Goal: Task Accomplishment & Management: Manage account settings

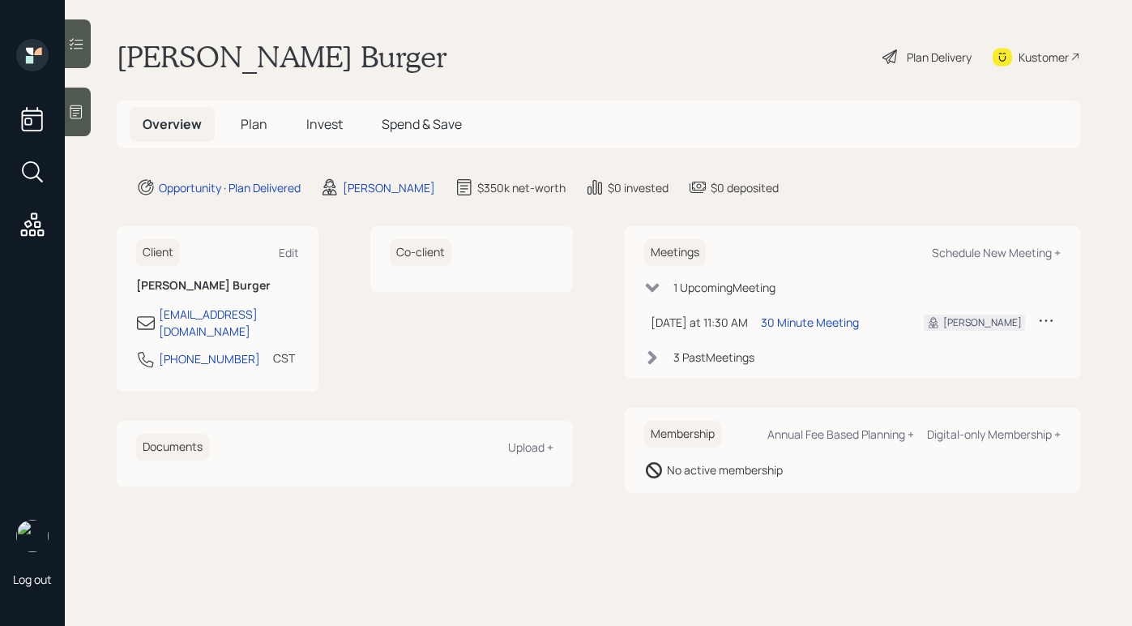
click at [908, 66] on div "Plan Delivery" at bounding box center [927, 57] width 92 height 36
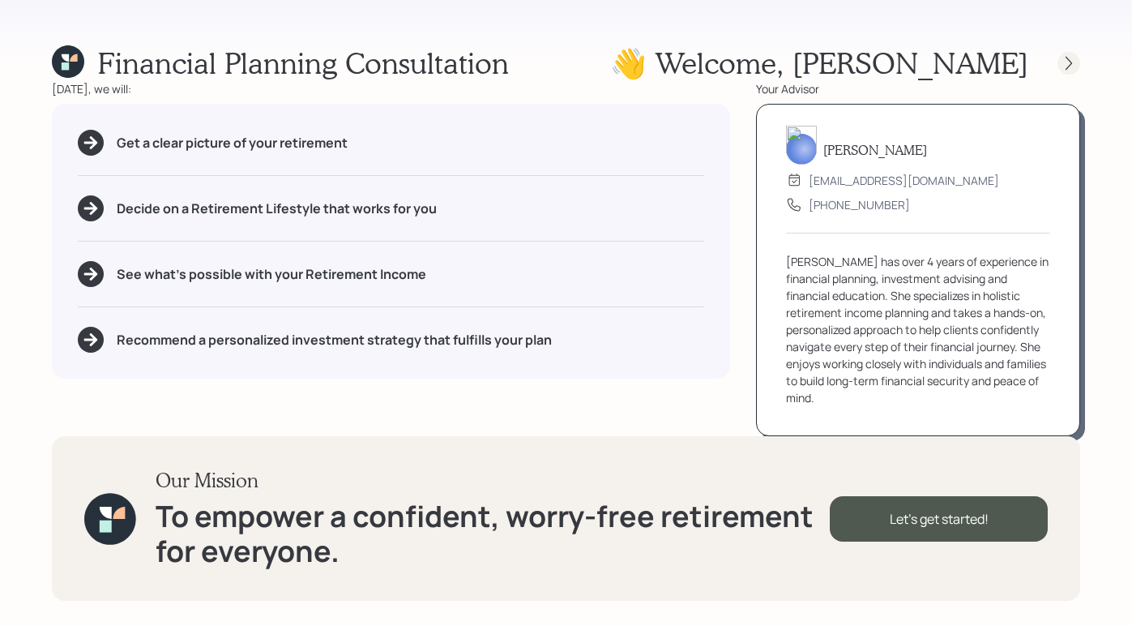
click at [1064, 70] on div at bounding box center [1068, 63] width 23 height 23
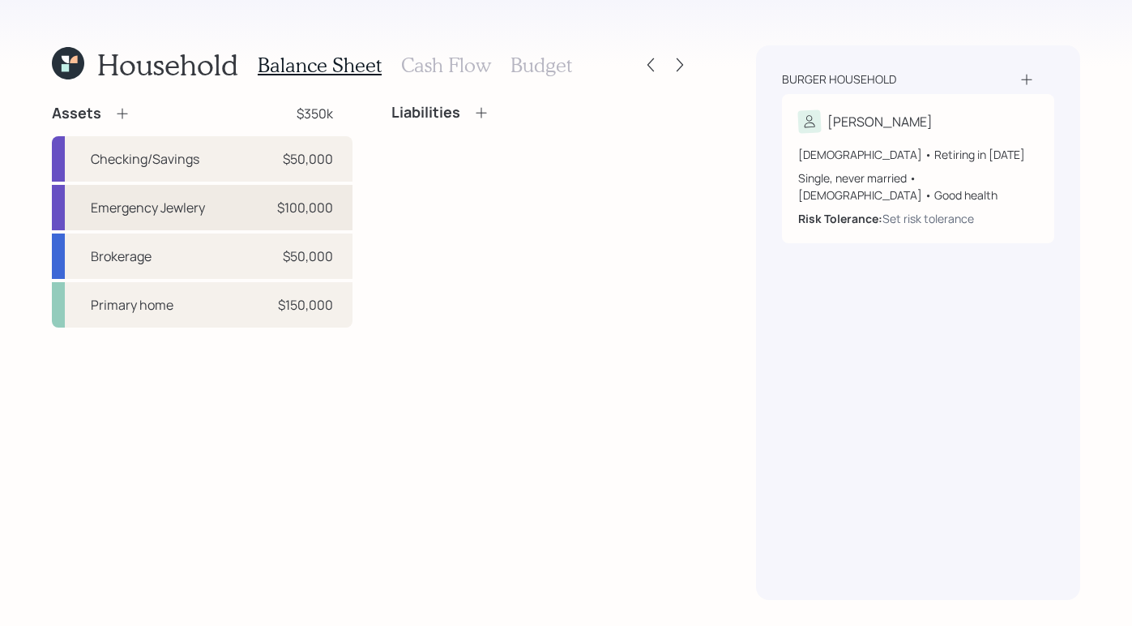
click at [245, 207] on div "Emergency Jewlery $100,000" at bounding box center [202, 207] width 301 height 45
select select "emergency_fund"
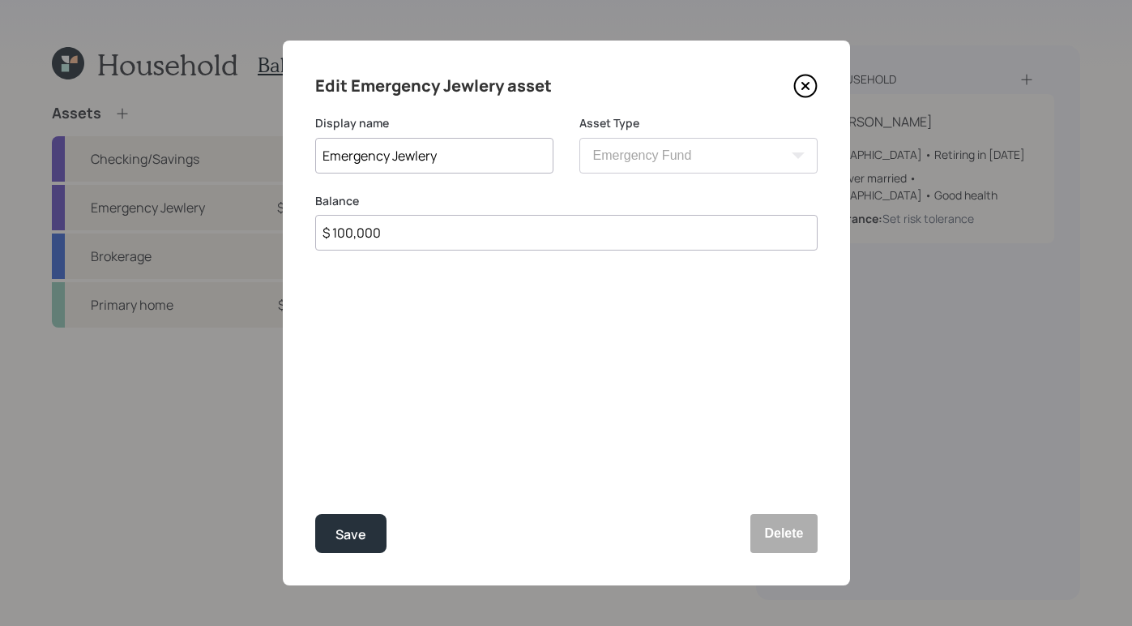
click at [809, 91] on icon at bounding box center [805, 86] width 24 height 24
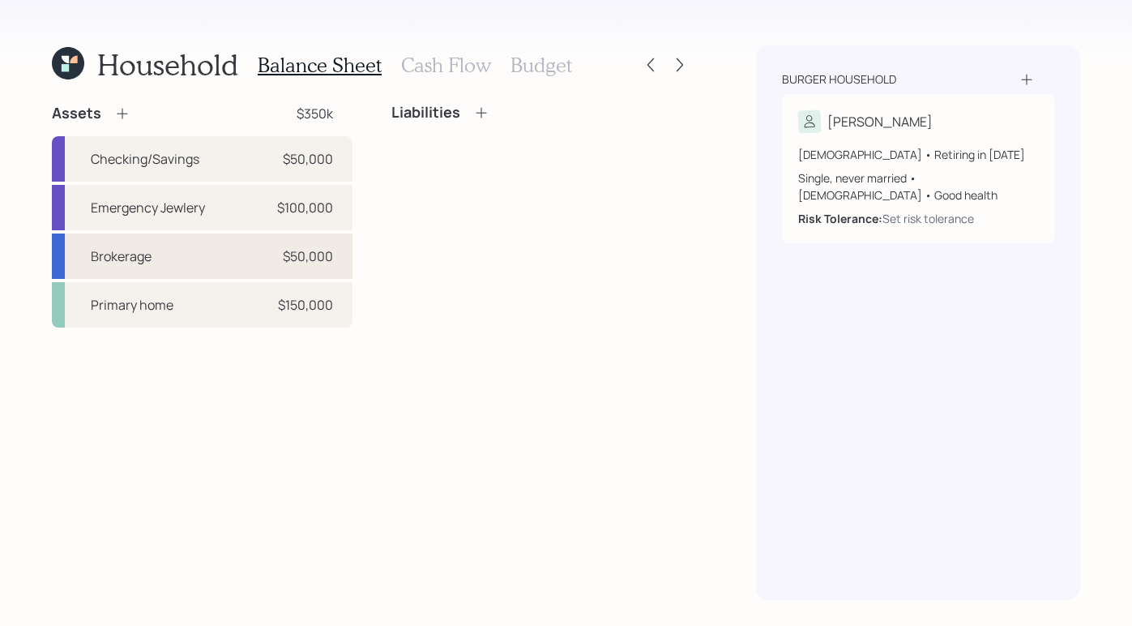
click at [242, 252] on div "Brokerage $50,000" at bounding box center [202, 255] width 301 height 45
select select "taxable"
select select "aggressive"
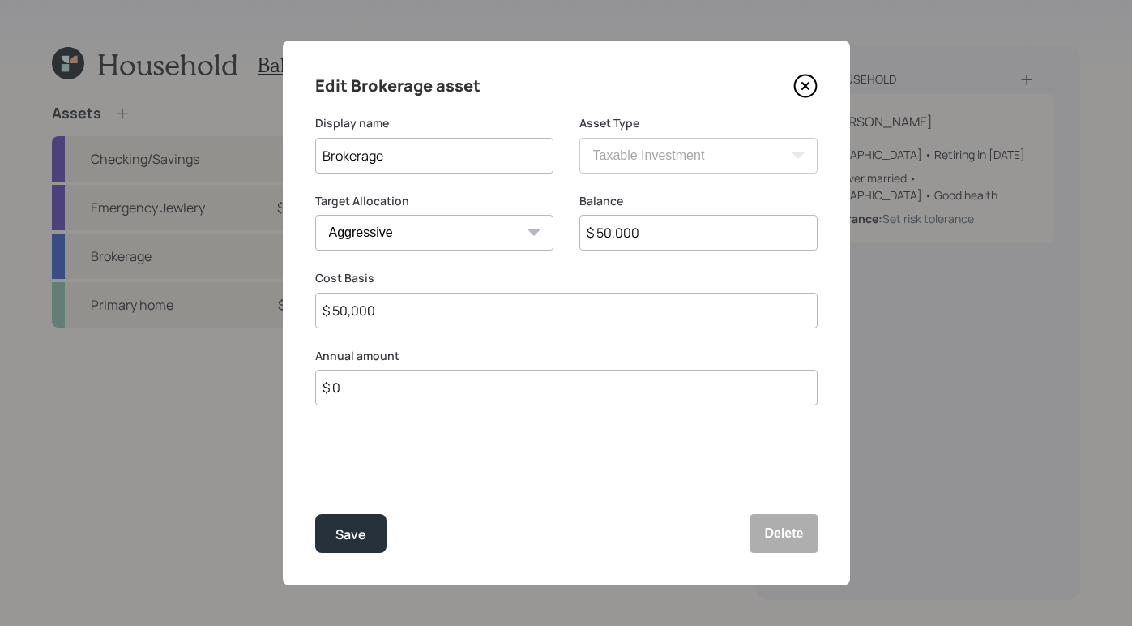
click at [801, 86] on icon at bounding box center [805, 86] width 24 height 24
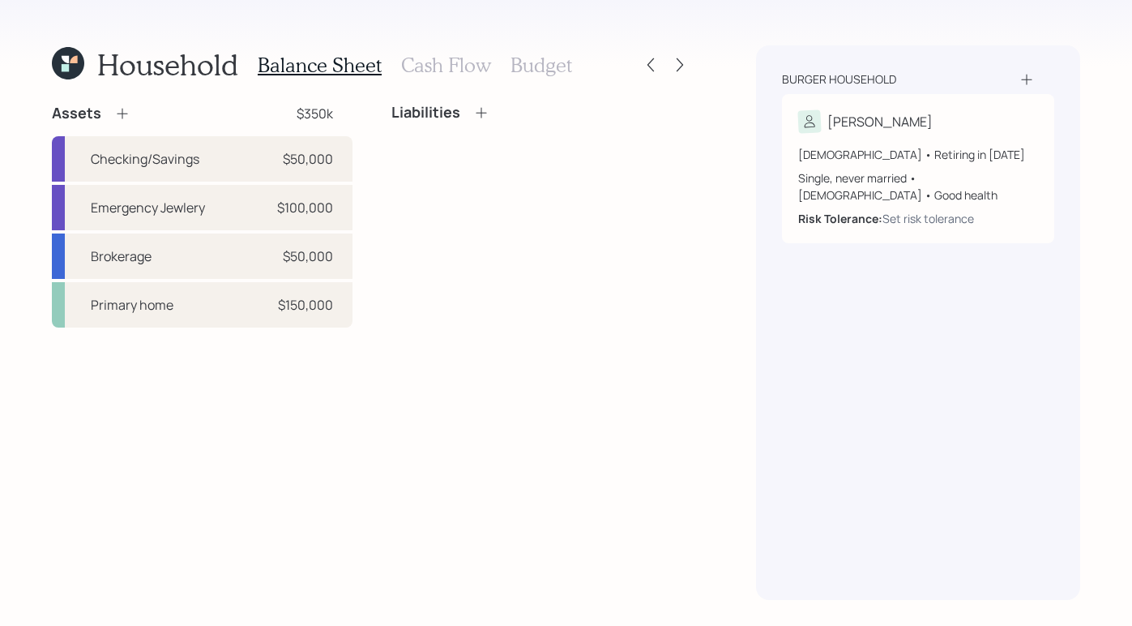
click at [438, 66] on h3 "Cash Flow" at bounding box center [446, 64] width 90 height 23
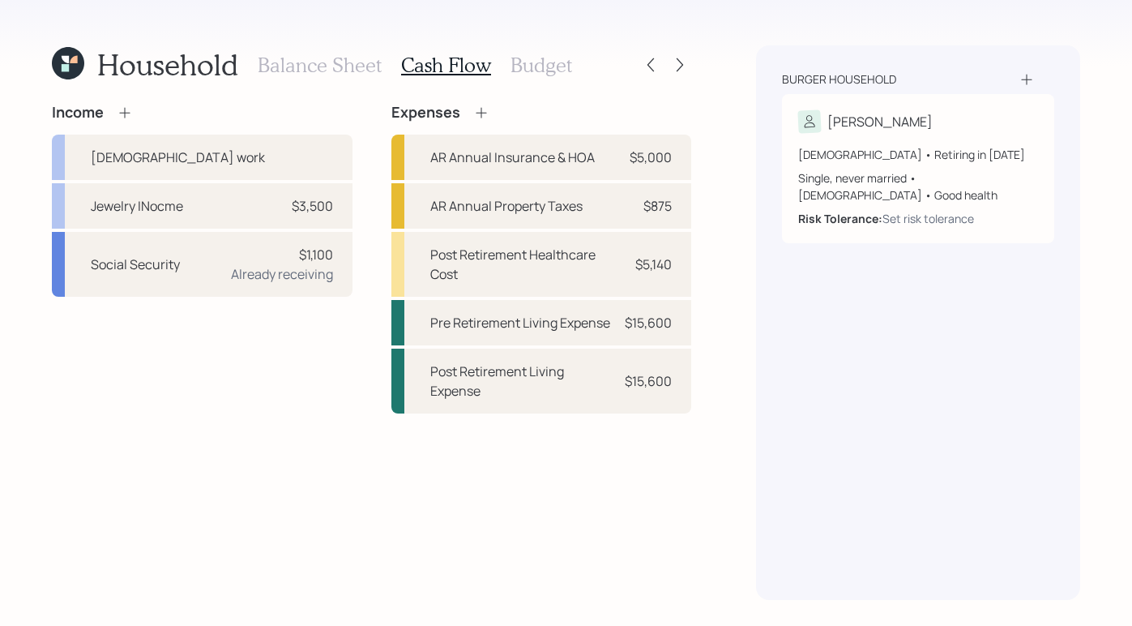
click at [524, 58] on h3 "Budget" at bounding box center [541, 64] width 62 height 23
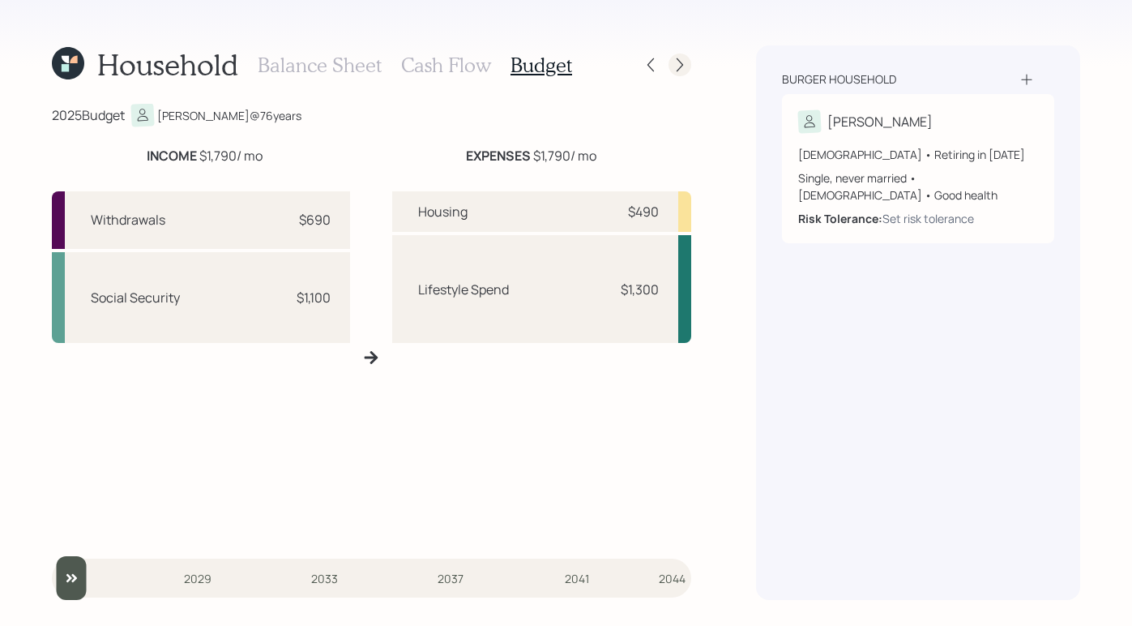
click at [684, 62] on icon at bounding box center [680, 65] width 16 height 16
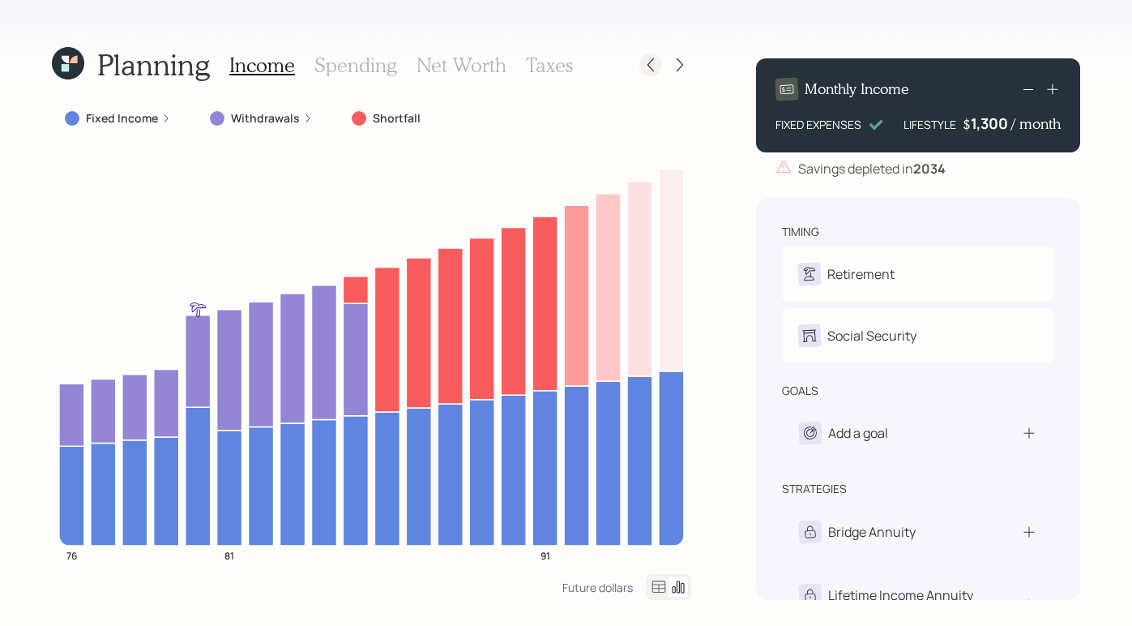
click at [643, 60] on icon at bounding box center [651, 65] width 16 height 16
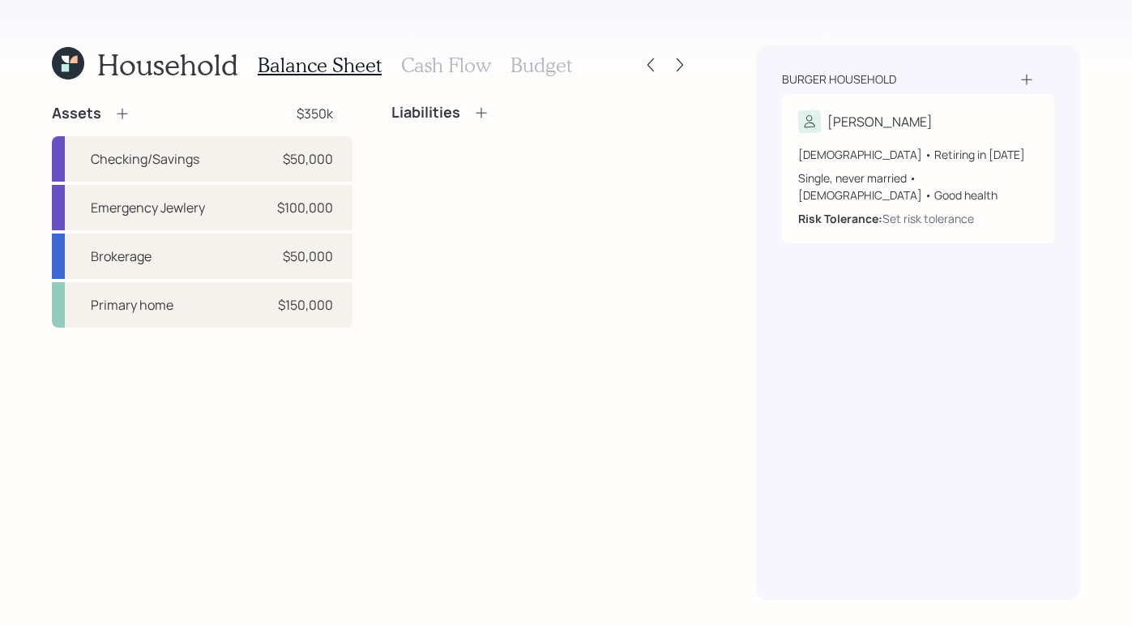
click at [662, 56] on div at bounding box center [665, 64] width 52 height 23
click at [676, 60] on icon at bounding box center [680, 65] width 16 height 16
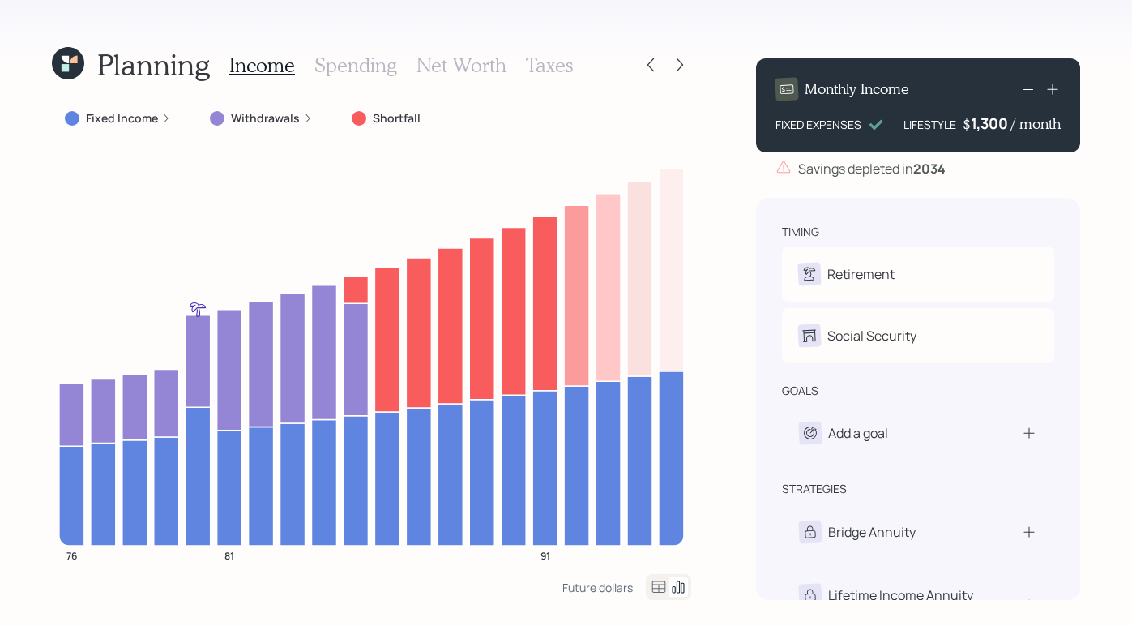
drag, startPoint x: 373, startPoint y: 60, endPoint x: 419, endPoint y: 53, distance: 46.6
click at [372, 61] on h3 "Spending" at bounding box center [355, 64] width 83 height 23
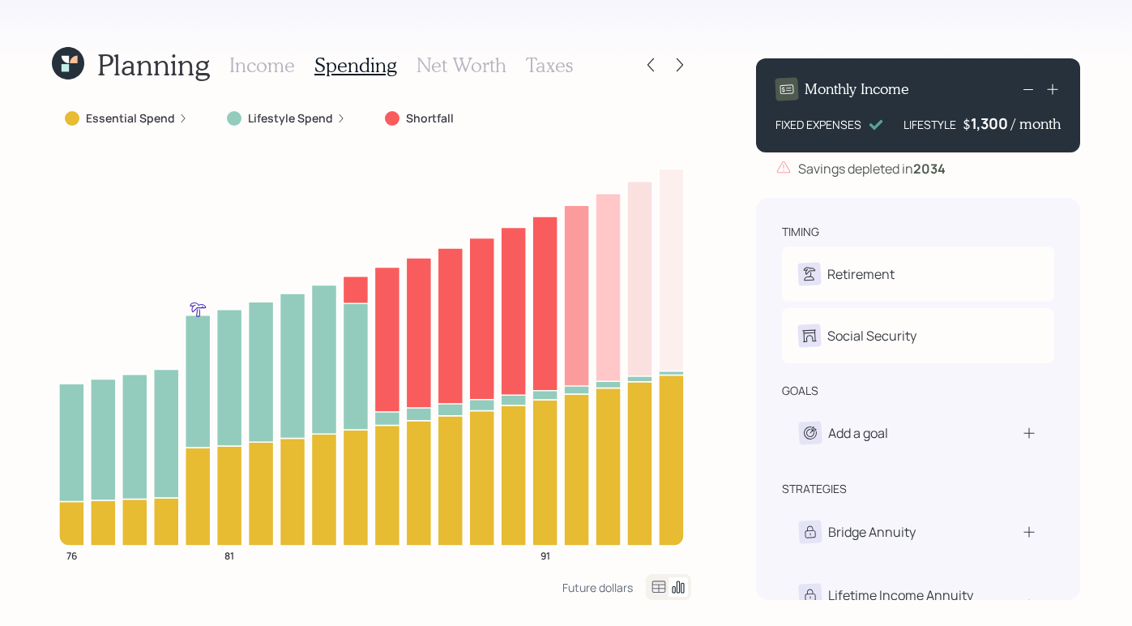
click at [476, 73] on h3 "Net Worth" at bounding box center [461, 64] width 90 height 23
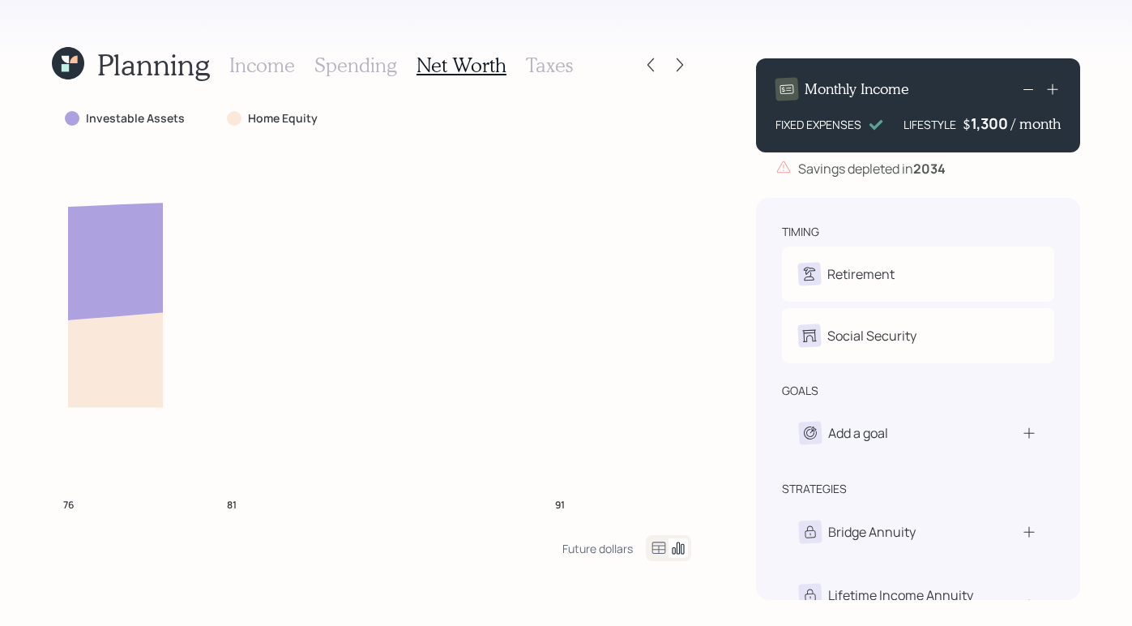
click at [540, 57] on h3 "Taxes" at bounding box center [549, 64] width 47 height 23
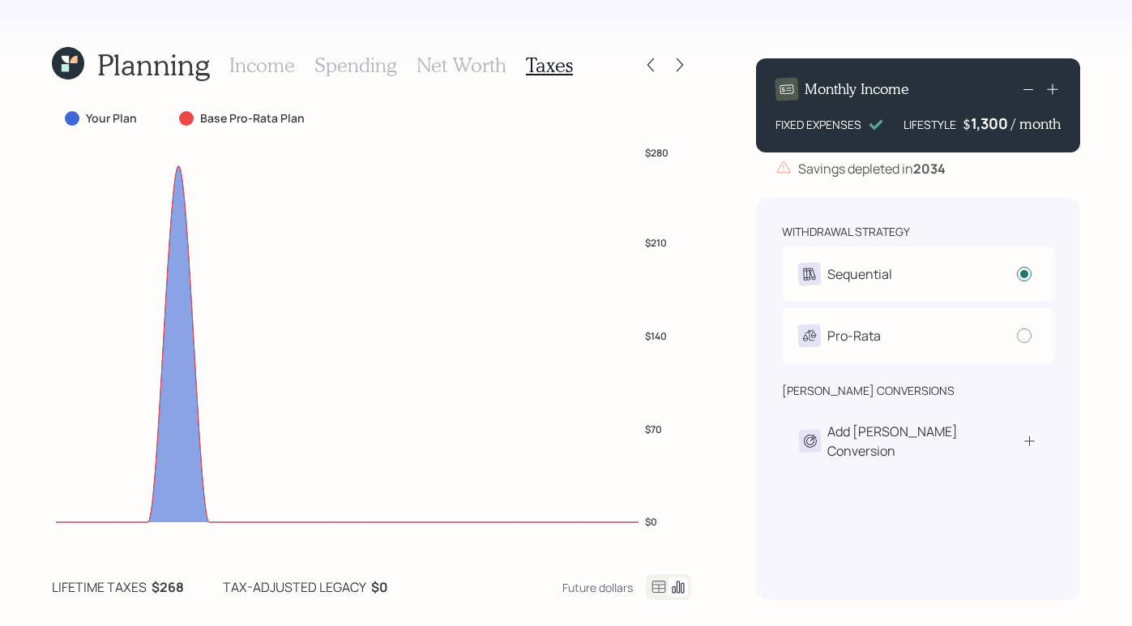
click at [451, 66] on h3 "Net Worth" at bounding box center [461, 64] width 90 height 23
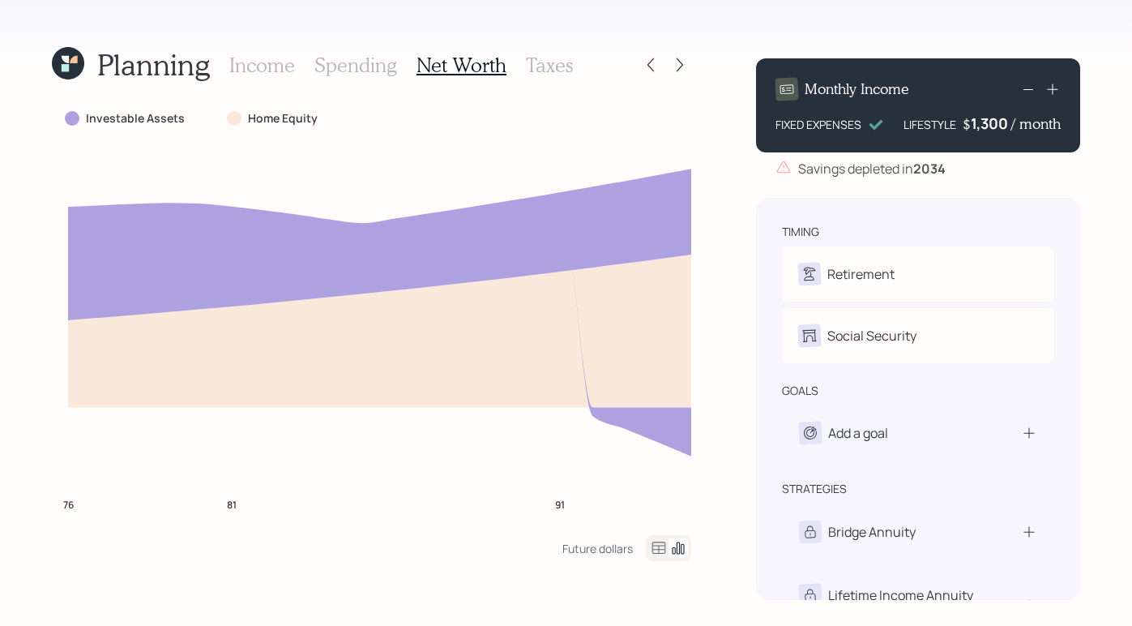
click at [348, 63] on h3 "Spending" at bounding box center [355, 64] width 83 height 23
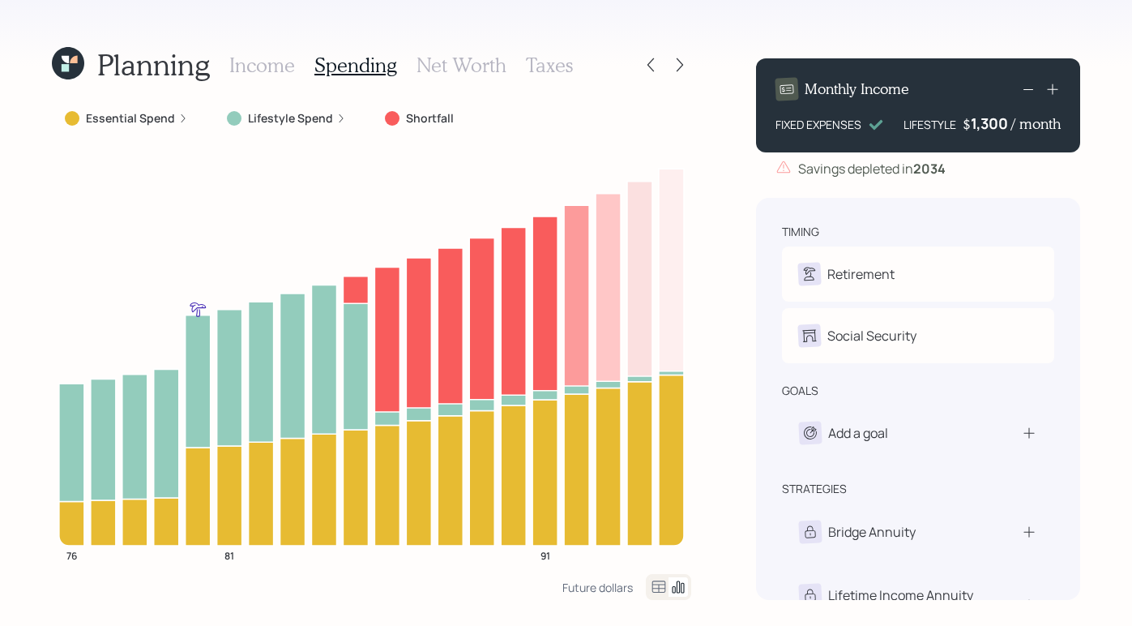
click at [266, 72] on h3 "Income" at bounding box center [262, 64] width 66 height 23
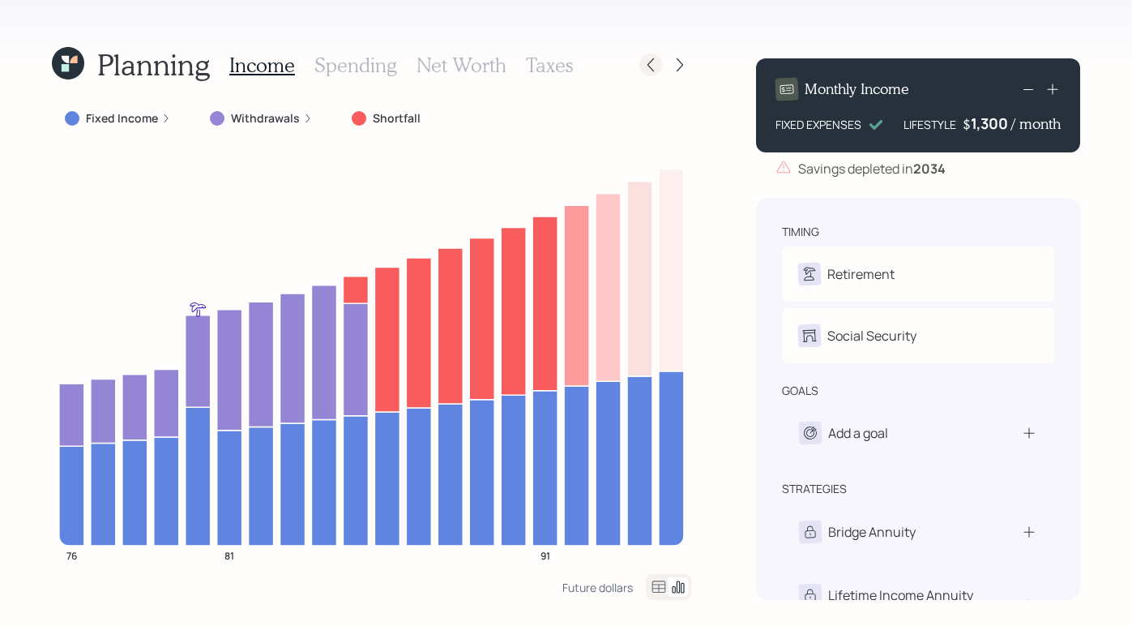
click at [640, 65] on div at bounding box center [650, 64] width 23 height 23
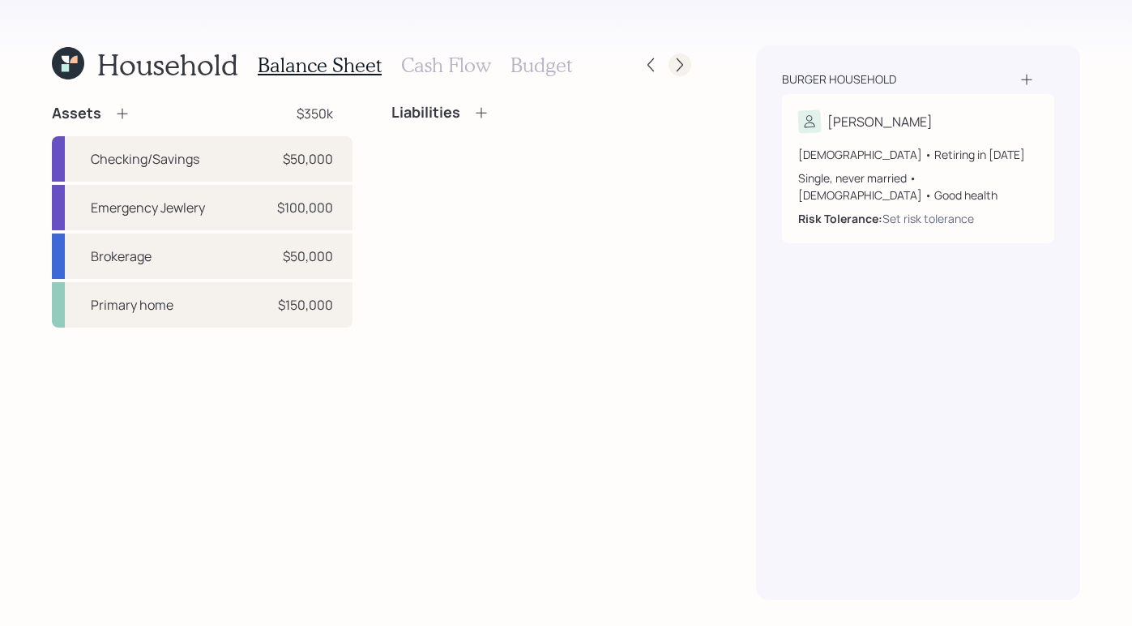
click at [689, 66] on div at bounding box center [679, 64] width 23 height 23
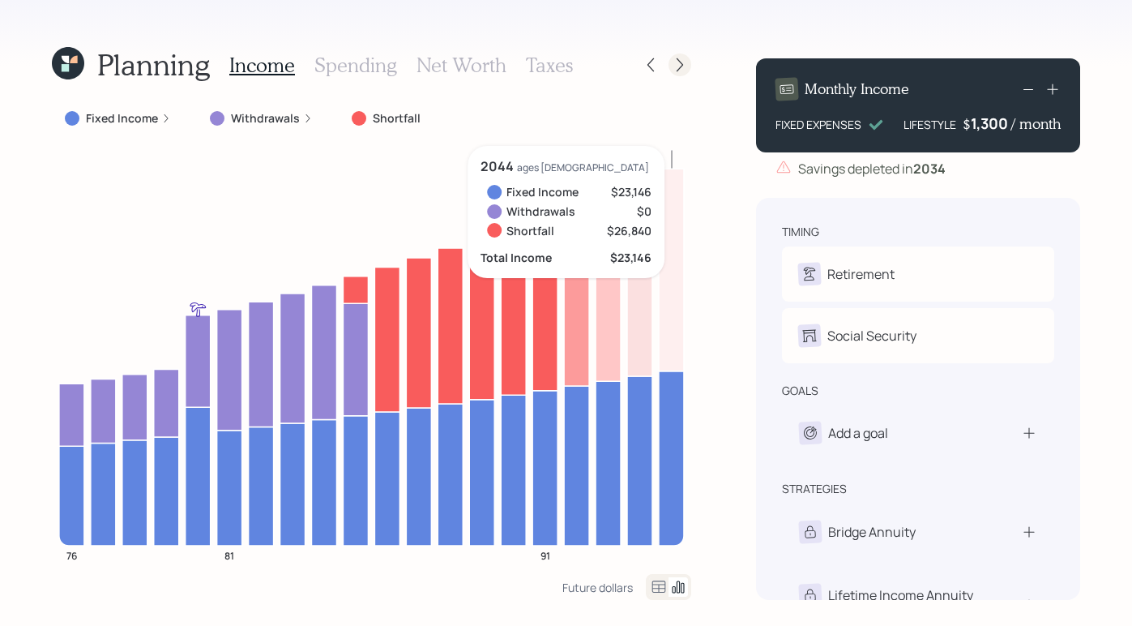
click at [685, 64] on icon at bounding box center [680, 65] width 16 height 16
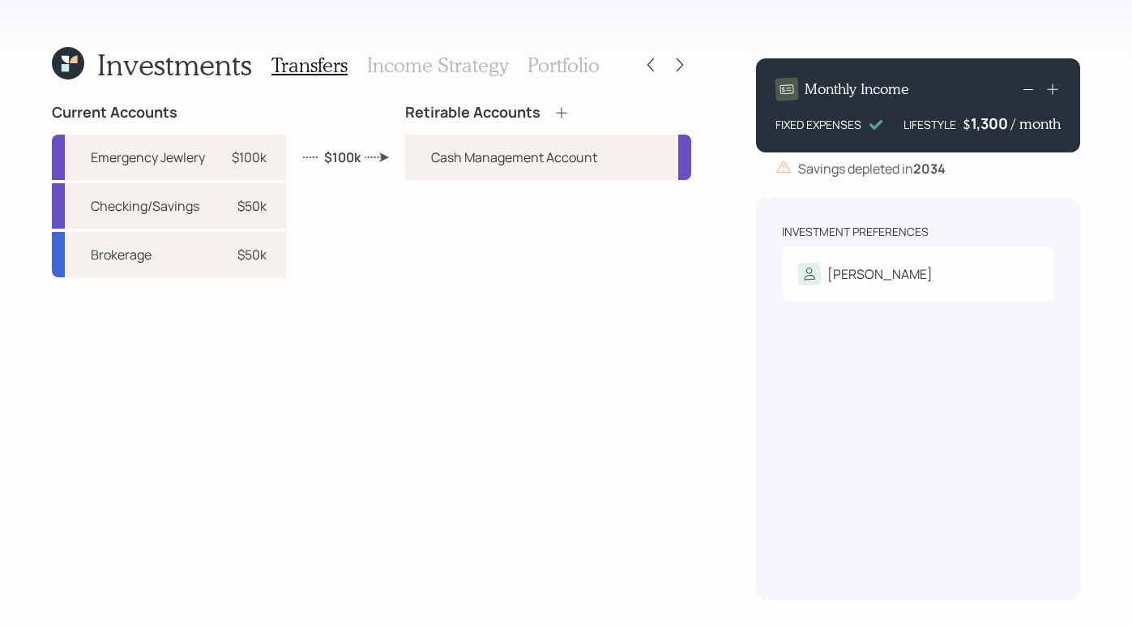
click at [393, 68] on h3 "Income Strategy" at bounding box center [437, 64] width 141 height 23
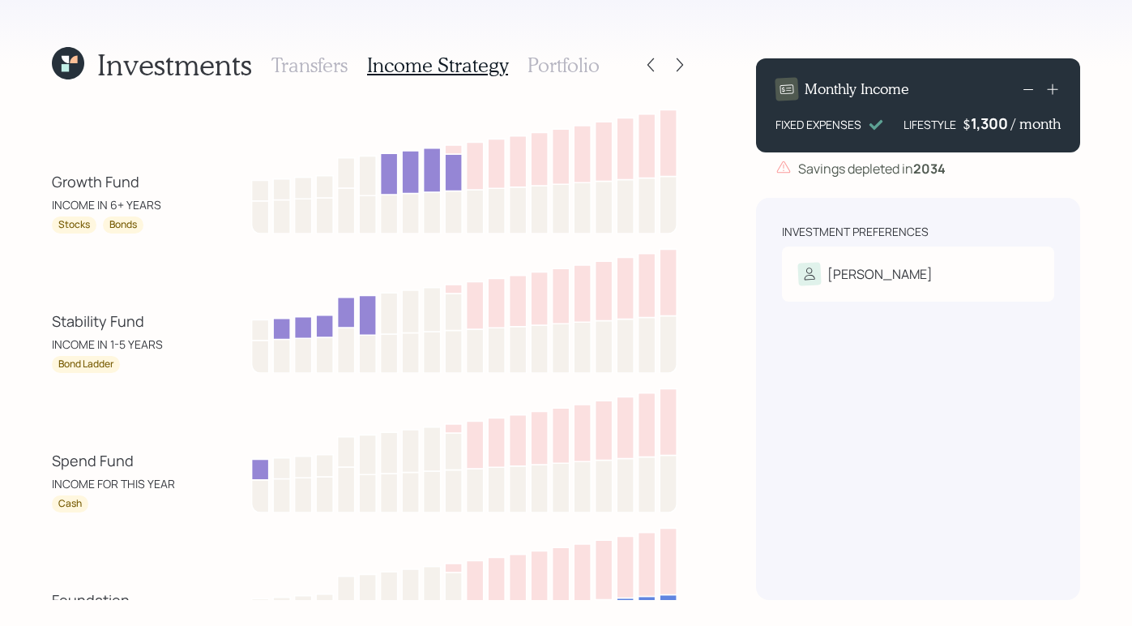
click at [567, 77] on div "Transfers Income Strategy Portfolio" at bounding box center [435, 64] width 328 height 39
click at [551, 61] on h3 "Portfolio" at bounding box center [563, 64] width 72 height 23
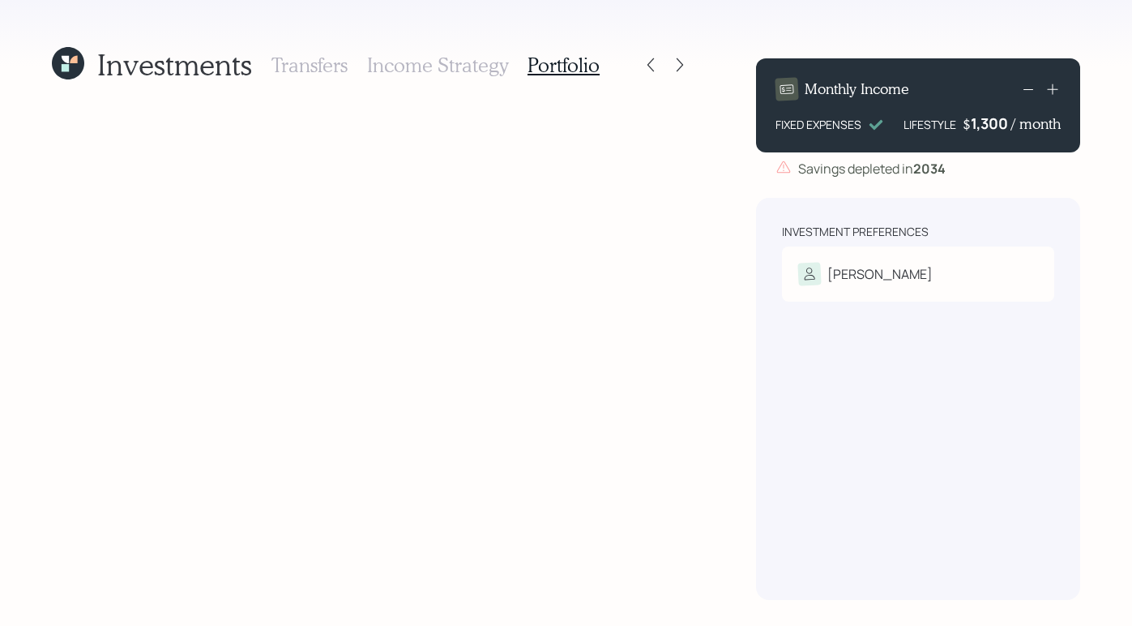
click at [468, 77] on div "Transfers Income Strategy Portfolio" at bounding box center [435, 64] width 328 height 39
click at [468, 73] on h3 "Income Strategy" at bounding box center [437, 64] width 141 height 23
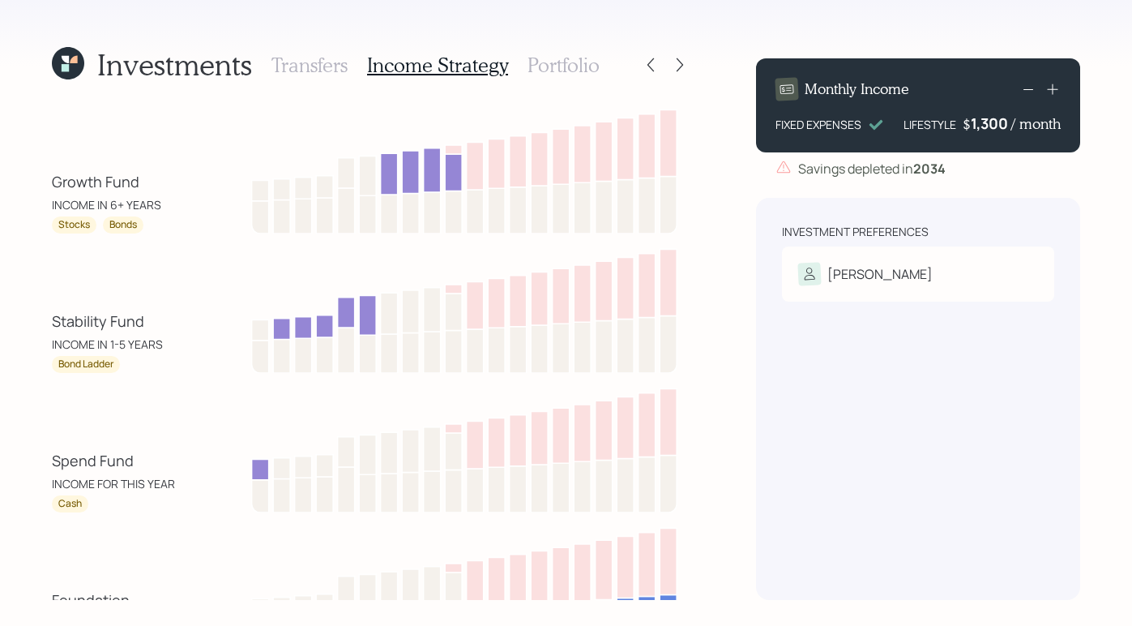
click at [312, 69] on h3 "Transfers" at bounding box center [309, 64] width 76 height 23
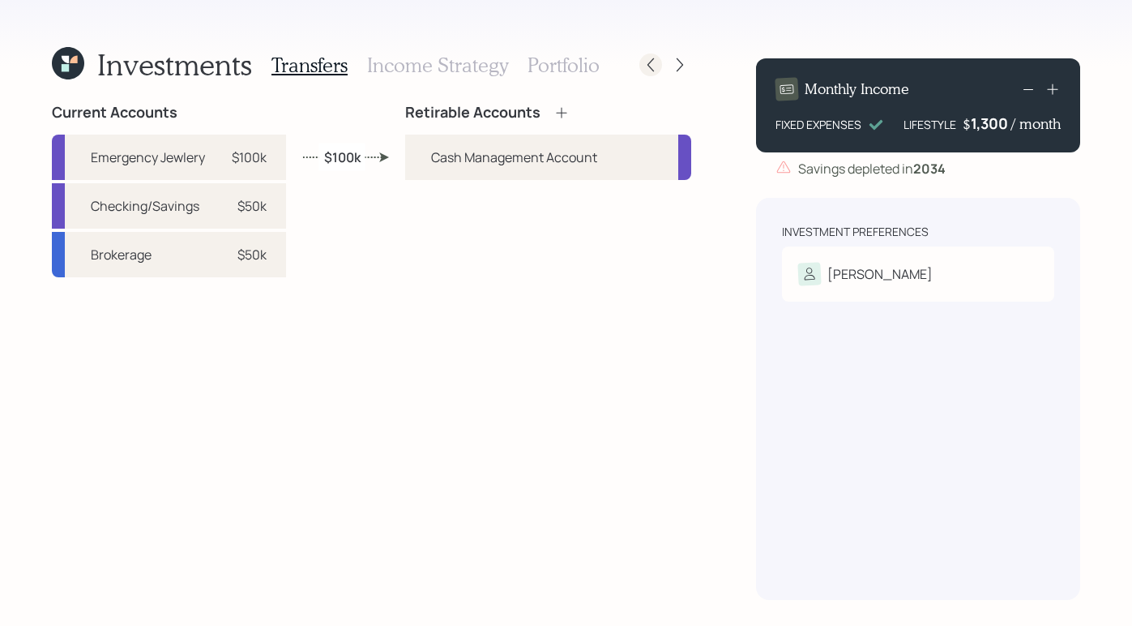
click at [647, 70] on icon at bounding box center [651, 65] width 16 height 16
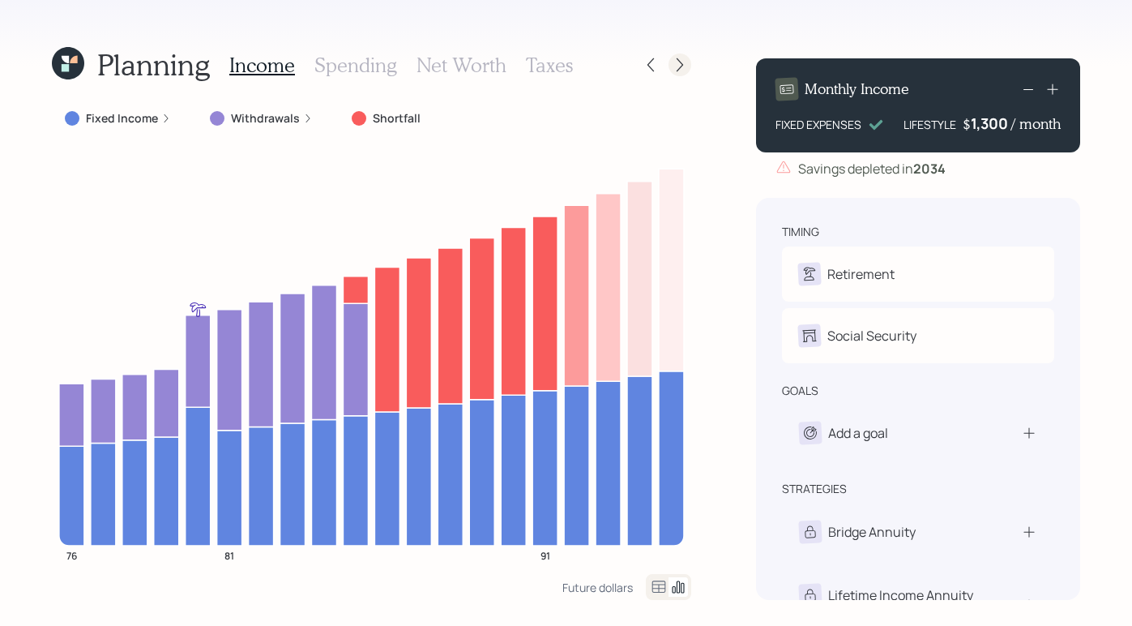
click at [676, 64] on icon at bounding box center [680, 65] width 16 height 16
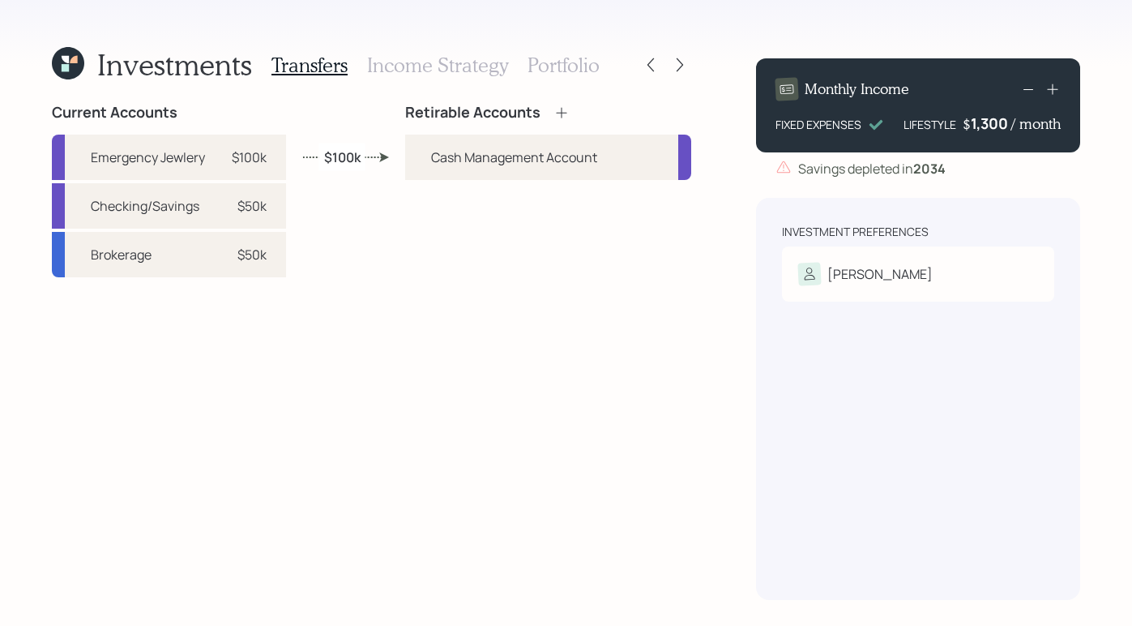
click at [427, 65] on h3 "Income Strategy" at bounding box center [437, 64] width 141 height 23
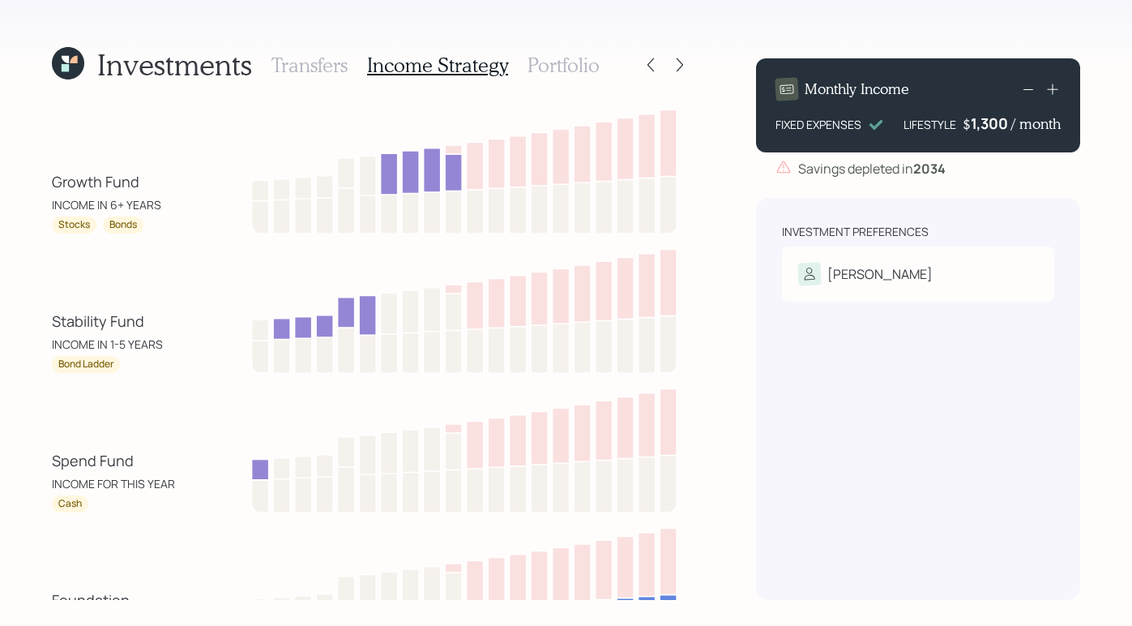
click at [570, 68] on h3 "Portfolio" at bounding box center [563, 64] width 72 height 23
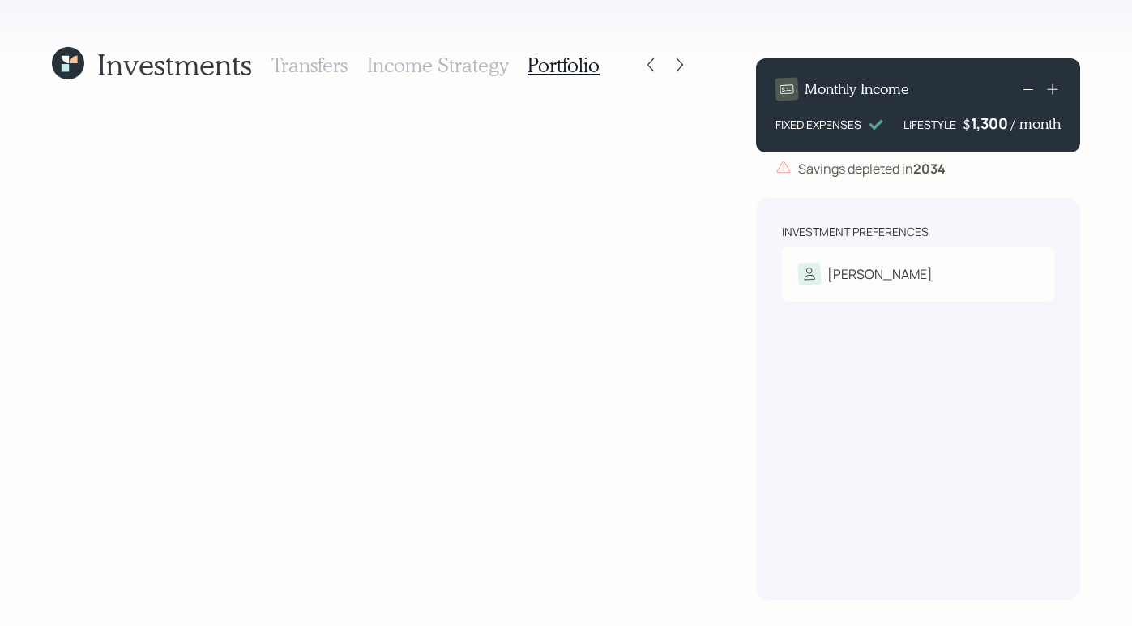
click at [469, 67] on h3 "Income Strategy" at bounding box center [437, 64] width 141 height 23
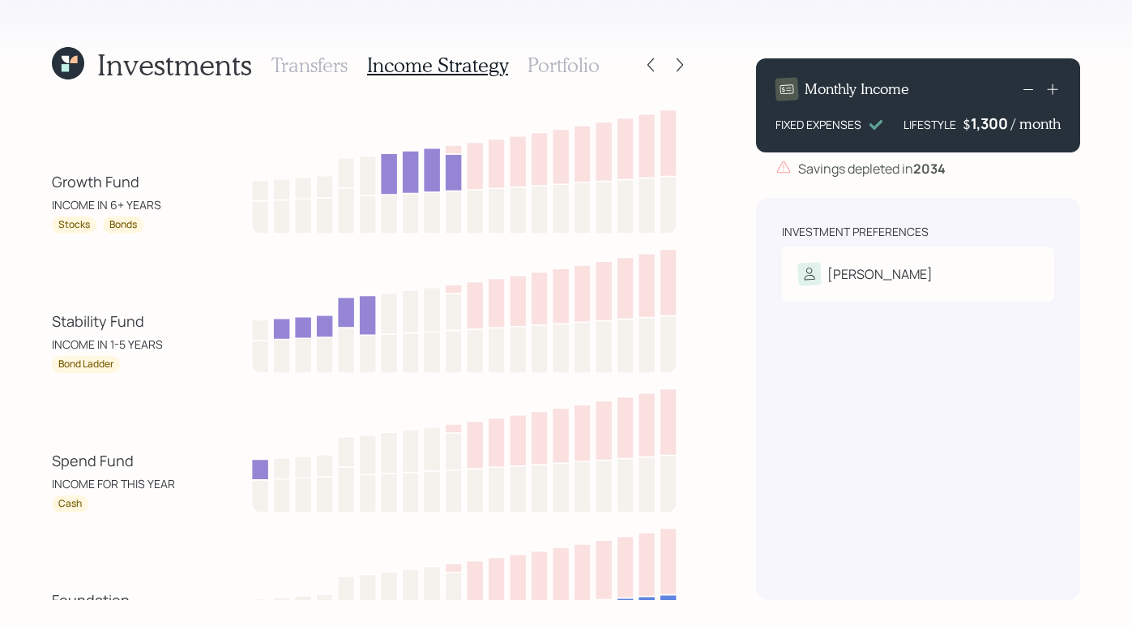
click at [302, 61] on h3 "Transfers" at bounding box center [309, 64] width 76 height 23
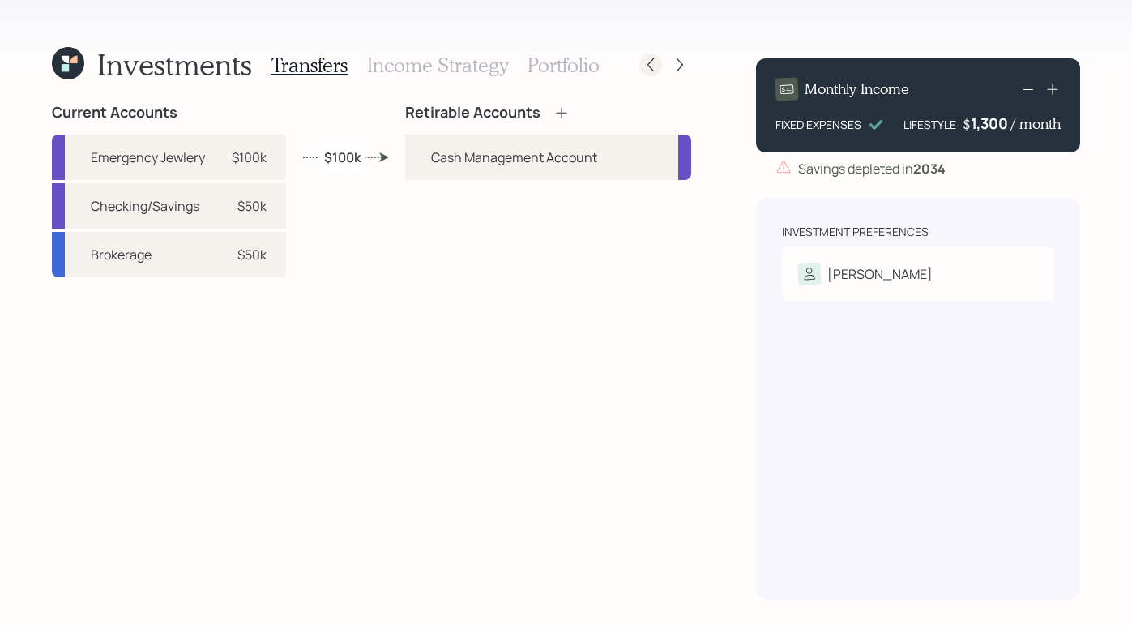
click at [647, 66] on icon at bounding box center [651, 65] width 16 height 16
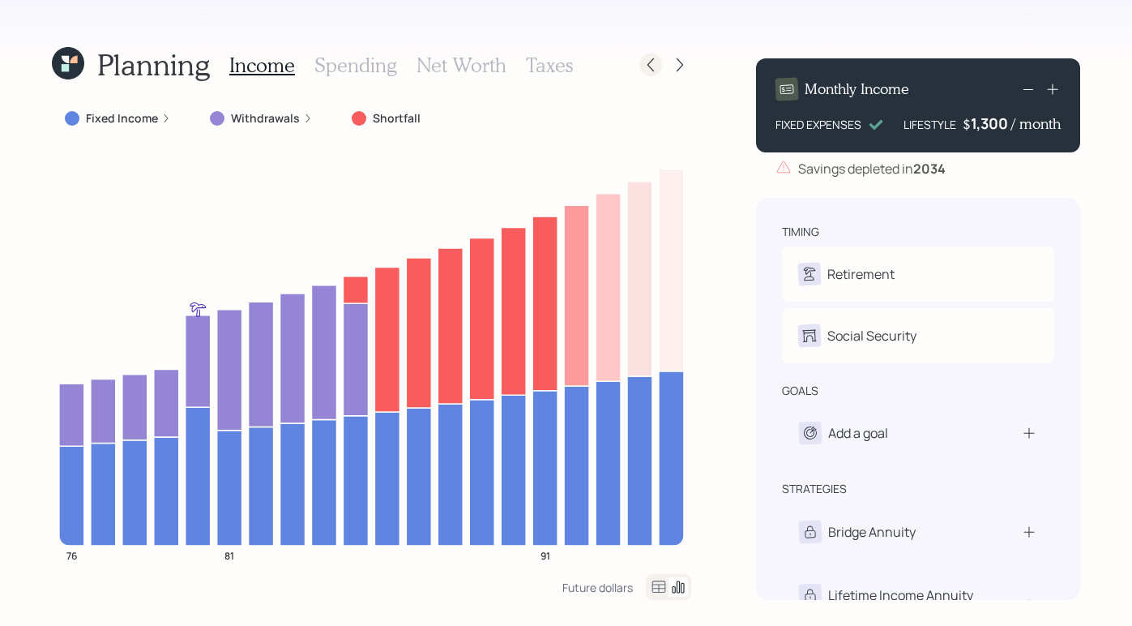
click at [649, 64] on icon at bounding box center [651, 65] width 16 height 16
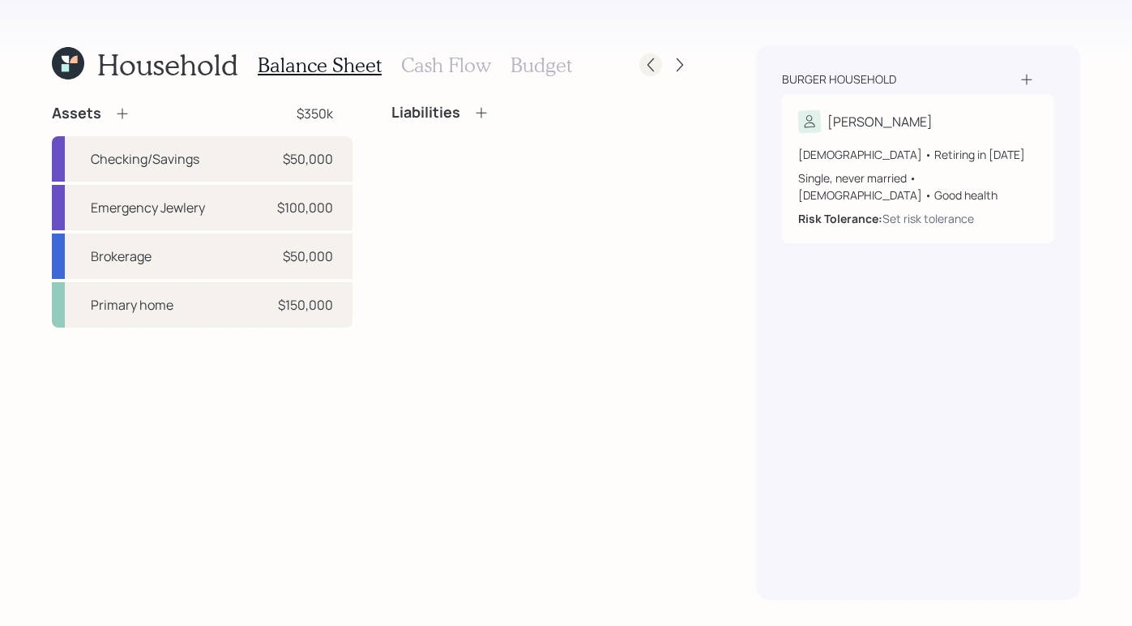
click at [651, 64] on icon at bounding box center [651, 65] width 16 height 16
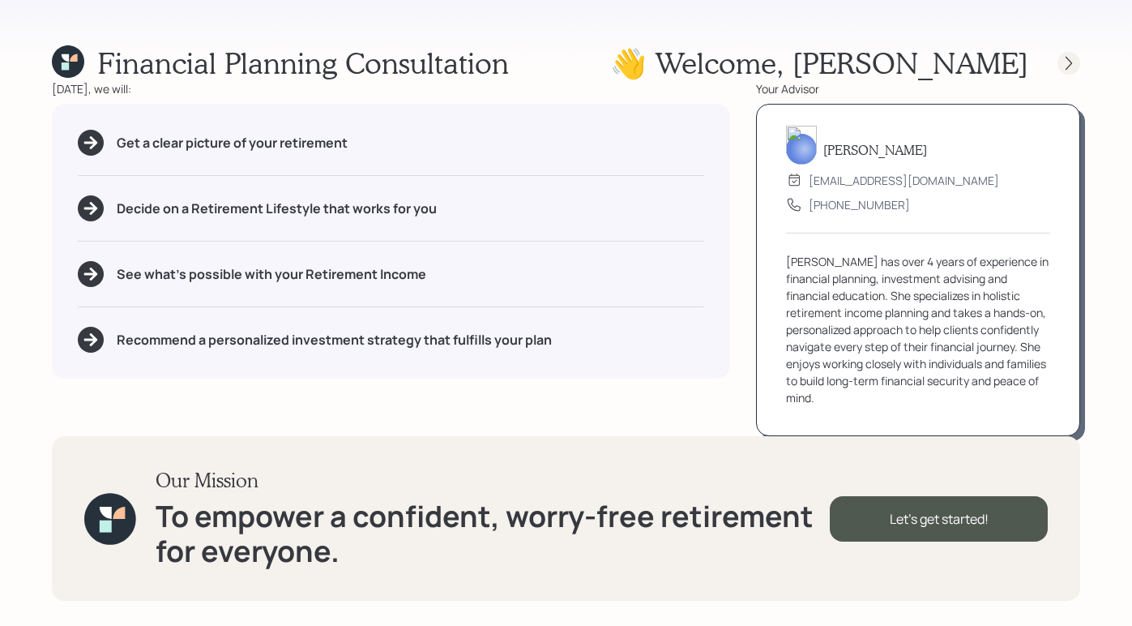
click at [1074, 63] on icon at bounding box center [1069, 63] width 16 height 16
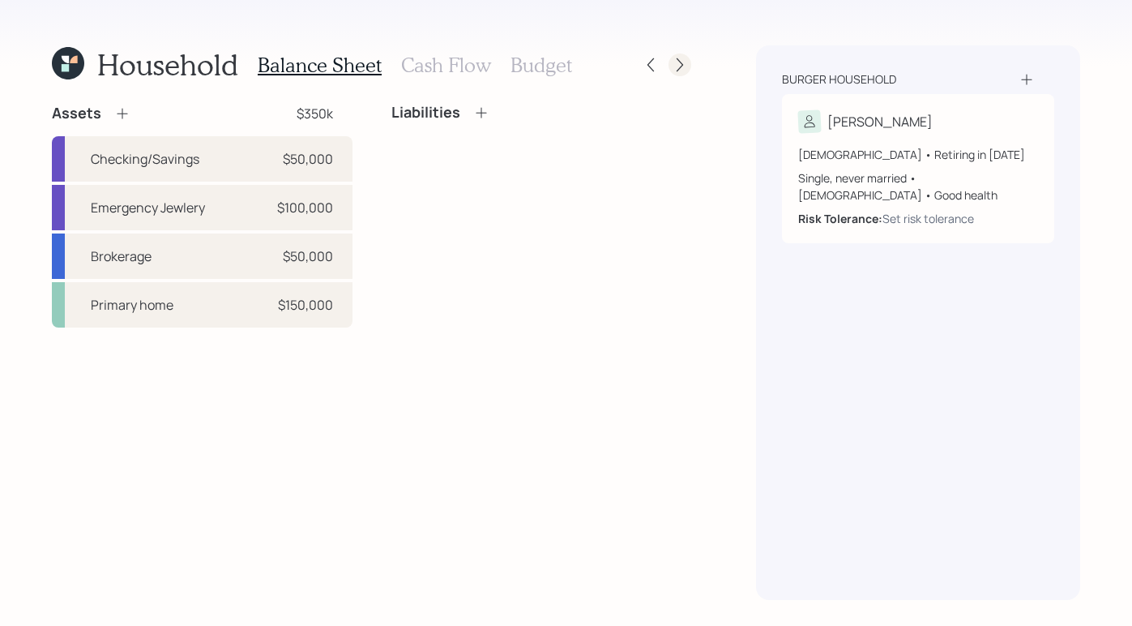
click at [673, 66] on icon at bounding box center [680, 65] width 16 height 16
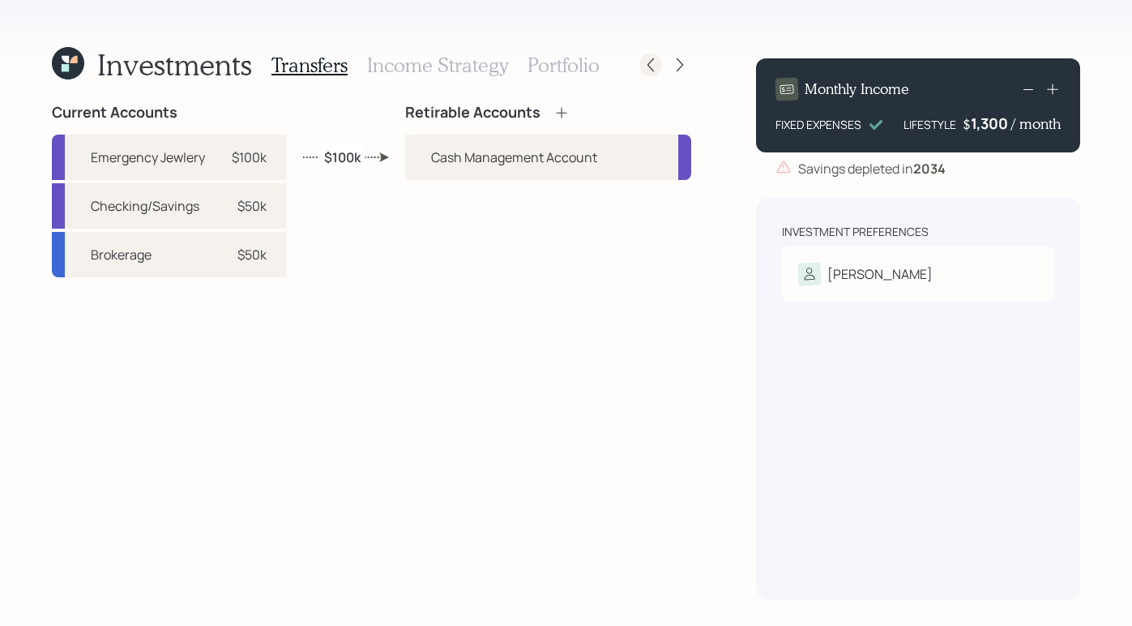
click at [645, 55] on div at bounding box center [650, 64] width 23 height 23
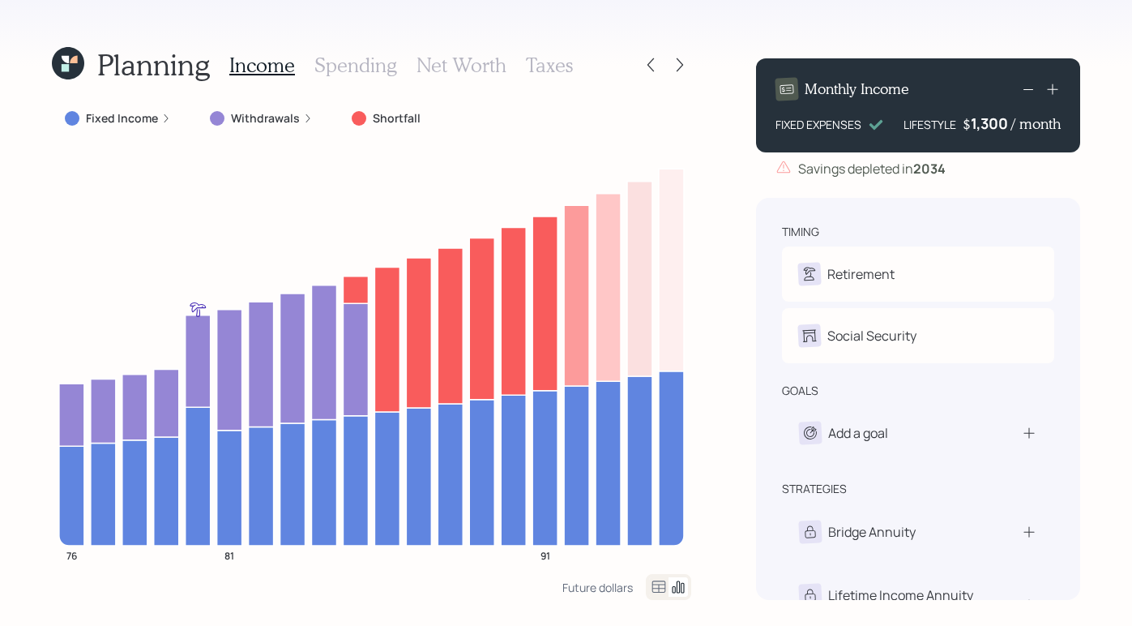
click at [734, 27] on div "Planning Income Spending Net Worth Taxes Fixed Income Withdrawals Shortfall 76 …" at bounding box center [566, 313] width 1132 height 626
click at [647, 71] on icon at bounding box center [651, 65] width 16 height 16
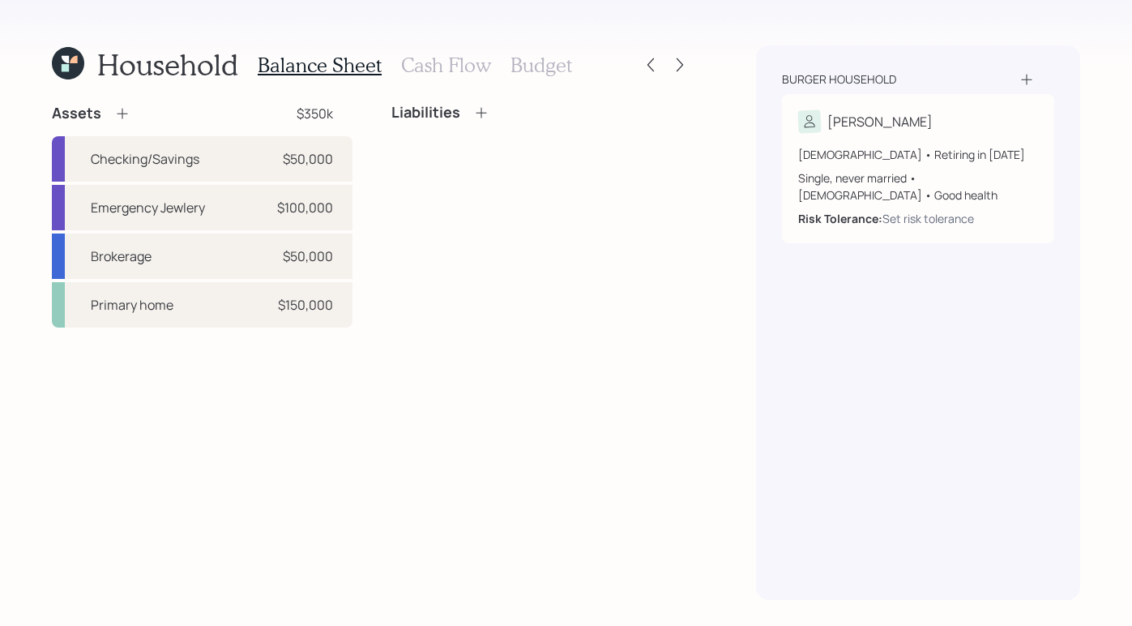
click at [458, 50] on div "Balance Sheet Cash Flow Budget" at bounding box center [415, 64] width 314 height 39
click at [462, 65] on h3 "Cash Flow" at bounding box center [446, 64] width 90 height 23
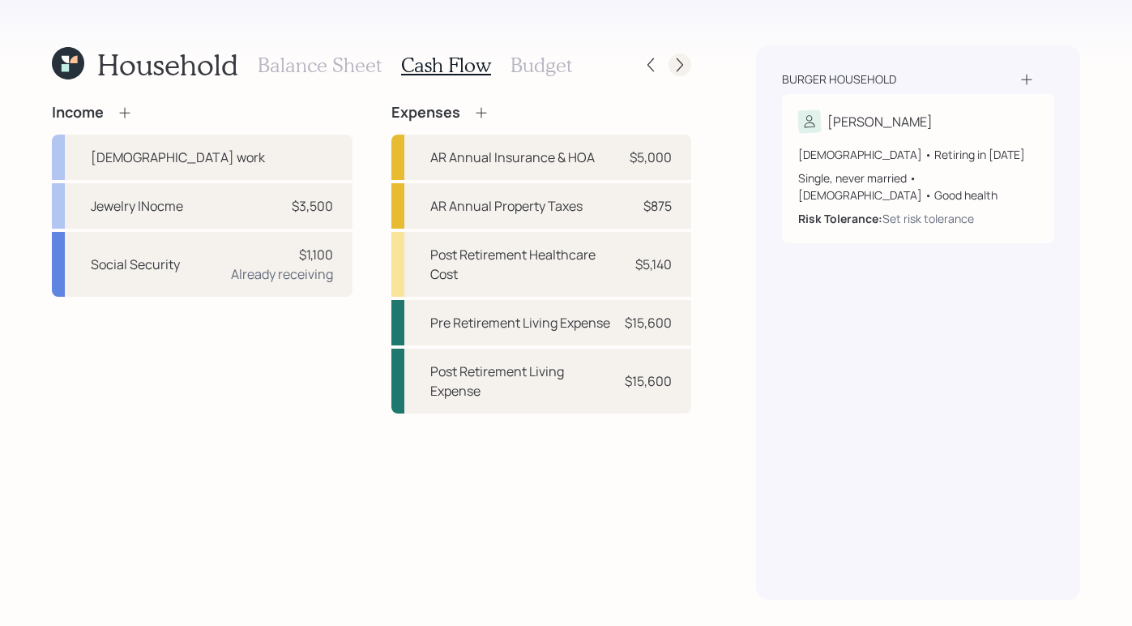
click at [685, 63] on icon at bounding box center [680, 65] width 16 height 16
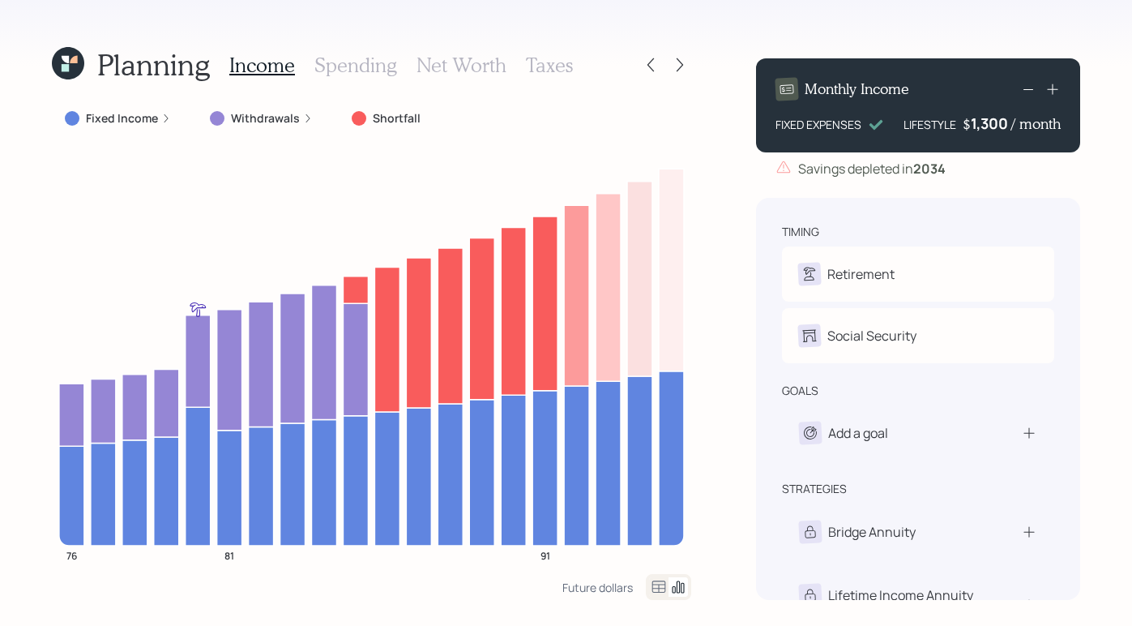
click at [161, 119] on icon at bounding box center [166, 118] width 10 height 10
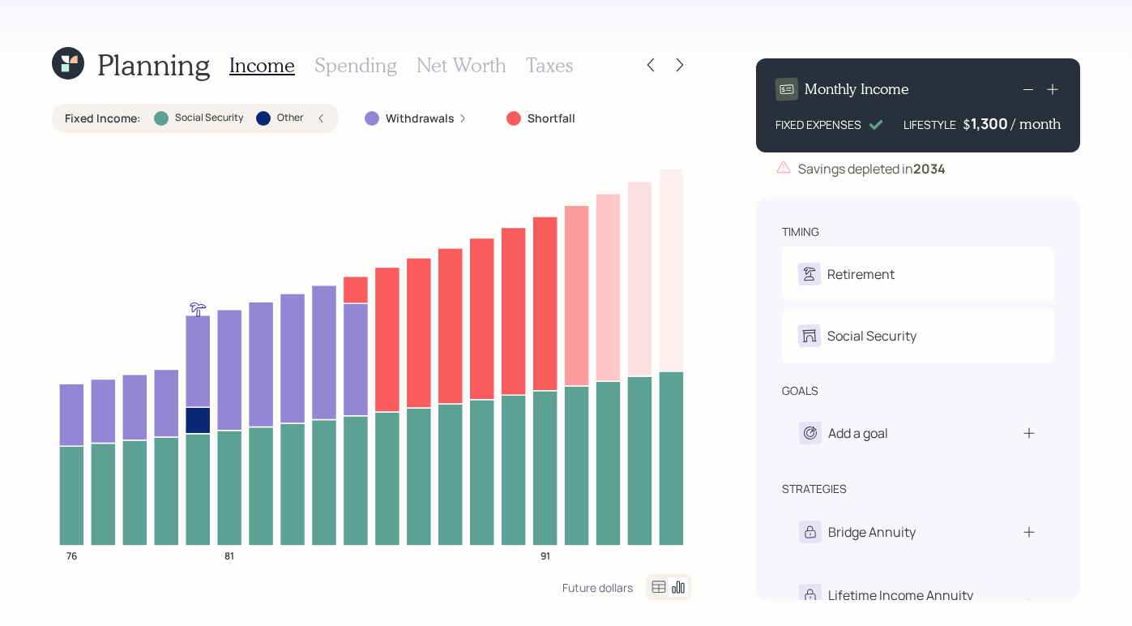
click at [462, 119] on icon at bounding box center [463, 118] width 10 height 10
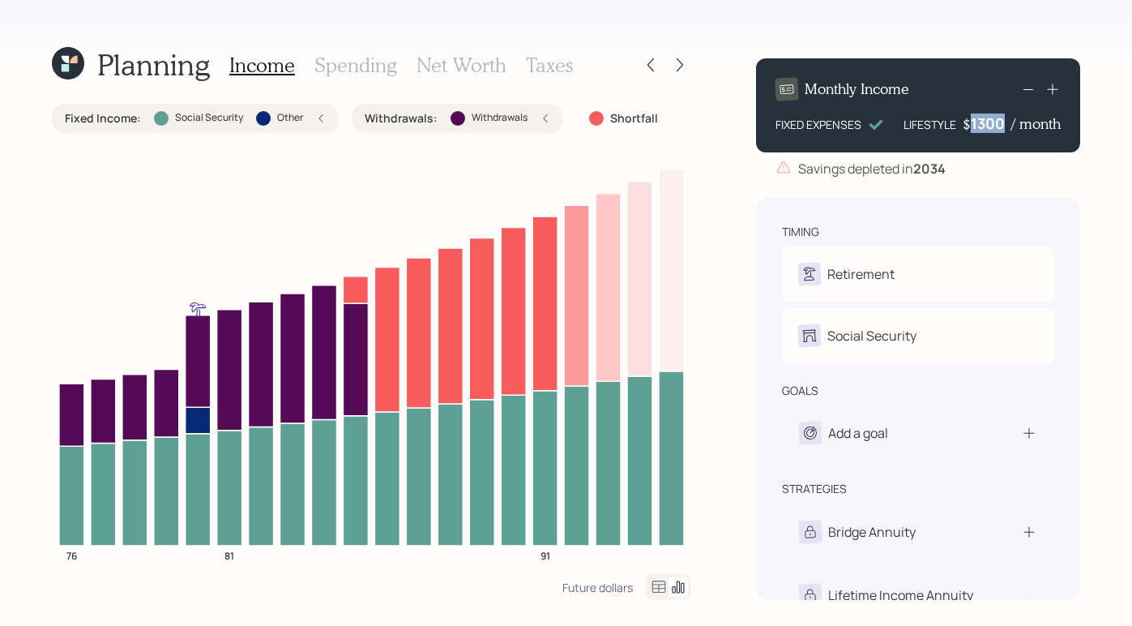
drag, startPoint x: 970, startPoint y: 121, endPoint x: 1006, endPoint y: 117, distance: 35.8
click at [1004, 117] on div "1300" at bounding box center [991, 122] width 41 height 19
click at [697, 115] on div "Planning Income Spending Net Worth Taxes Fixed Income : Social Security Other W…" at bounding box center [566, 313] width 1132 height 626
click at [648, 59] on icon at bounding box center [651, 65] width 16 height 16
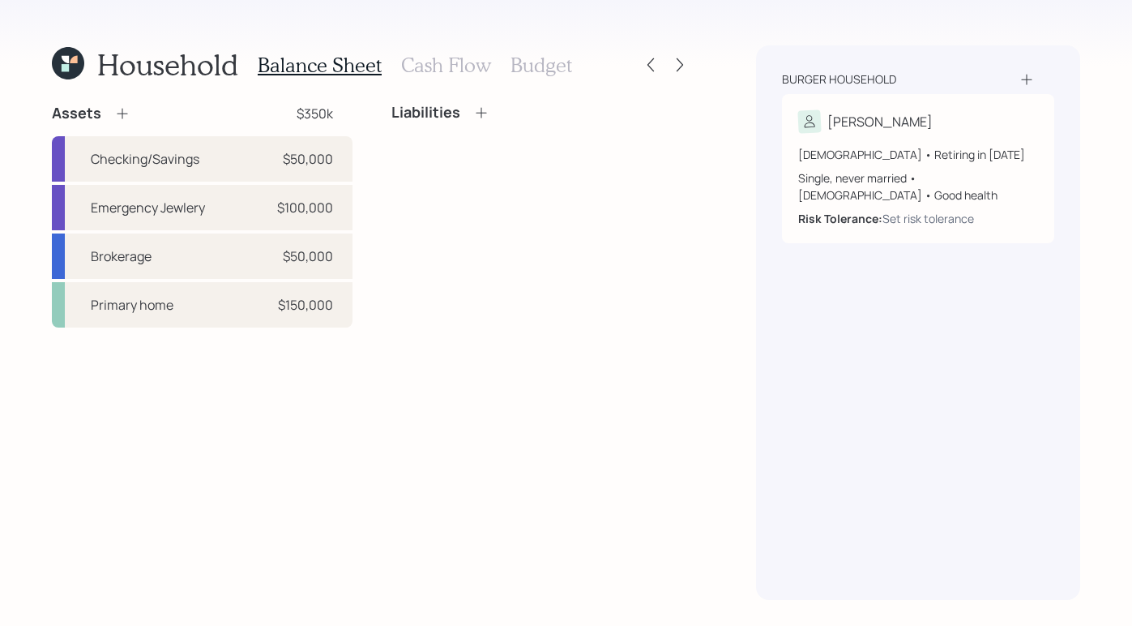
click at [424, 70] on h3 "Cash Flow" at bounding box center [446, 64] width 90 height 23
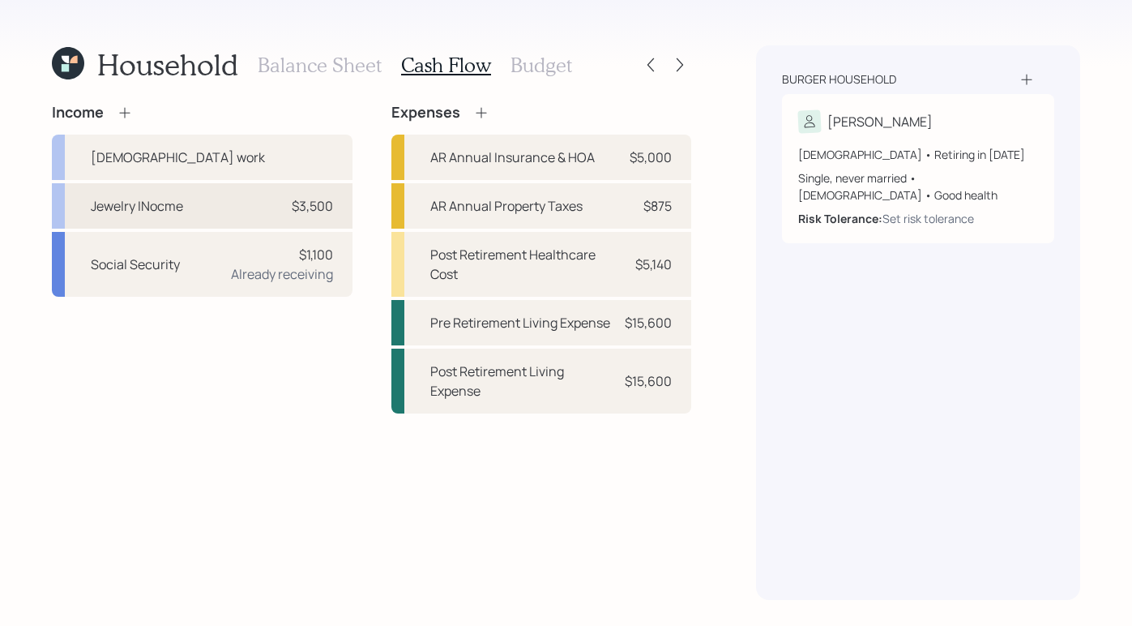
click at [215, 207] on div "Jewelry INocme $3,500" at bounding box center [202, 205] width 301 height 45
select select "part_time"
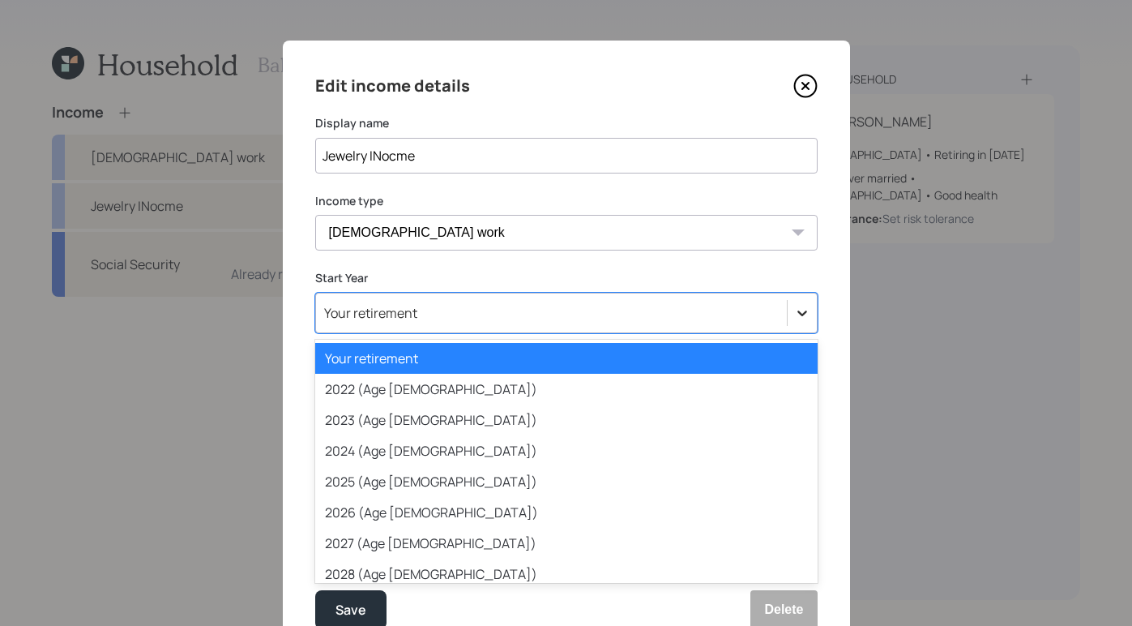
click at [804, 312] on div at bounding box center [802, 312] width 29 height 29
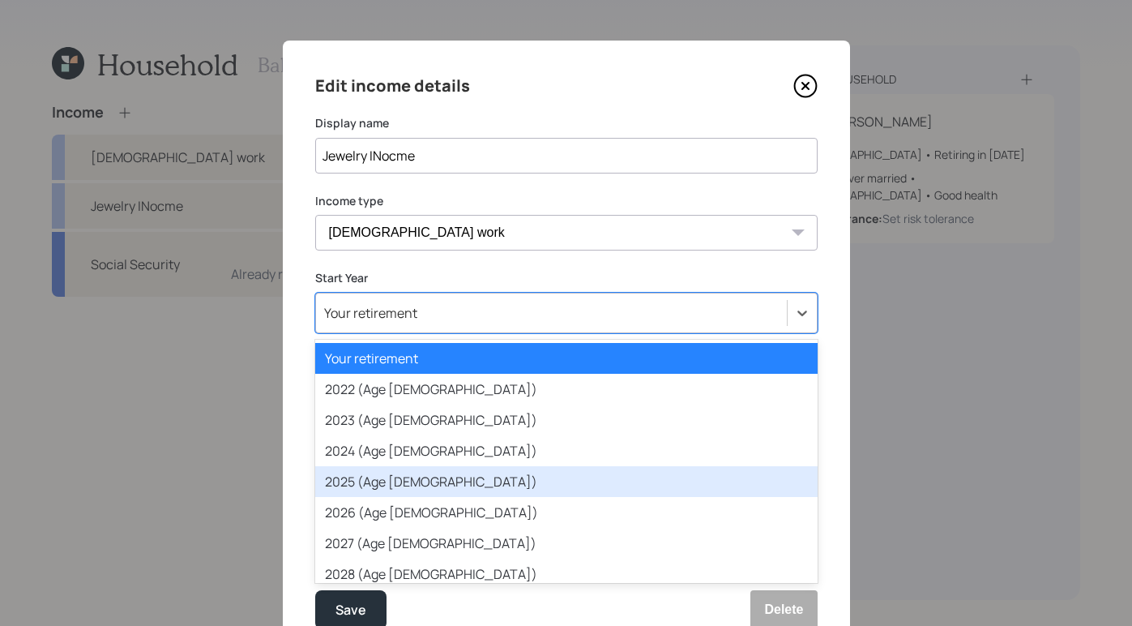
click at [565, 485] on div "2025 (Age 76)" at bounding box center [566, 481] width 502 height 31
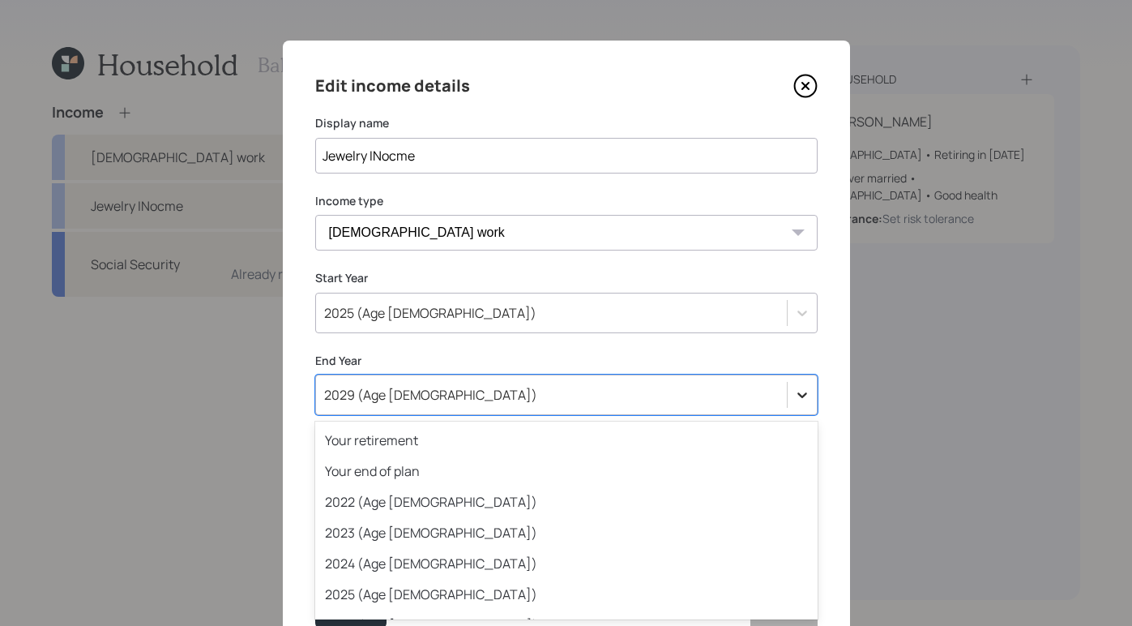
scroll to position [45, 0]
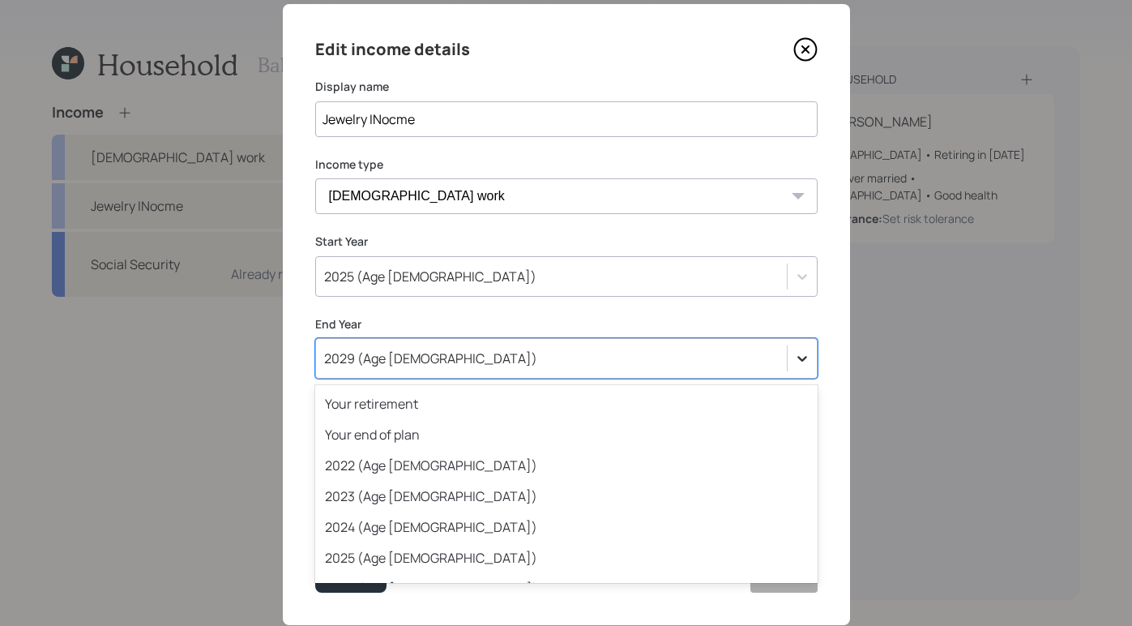
click at [800, 378] on div "option 2029 (Age 80) selected, 10 of 80. 80 results available. Use Up and Down …" at bounding box center [566, 358] width 502 height 41
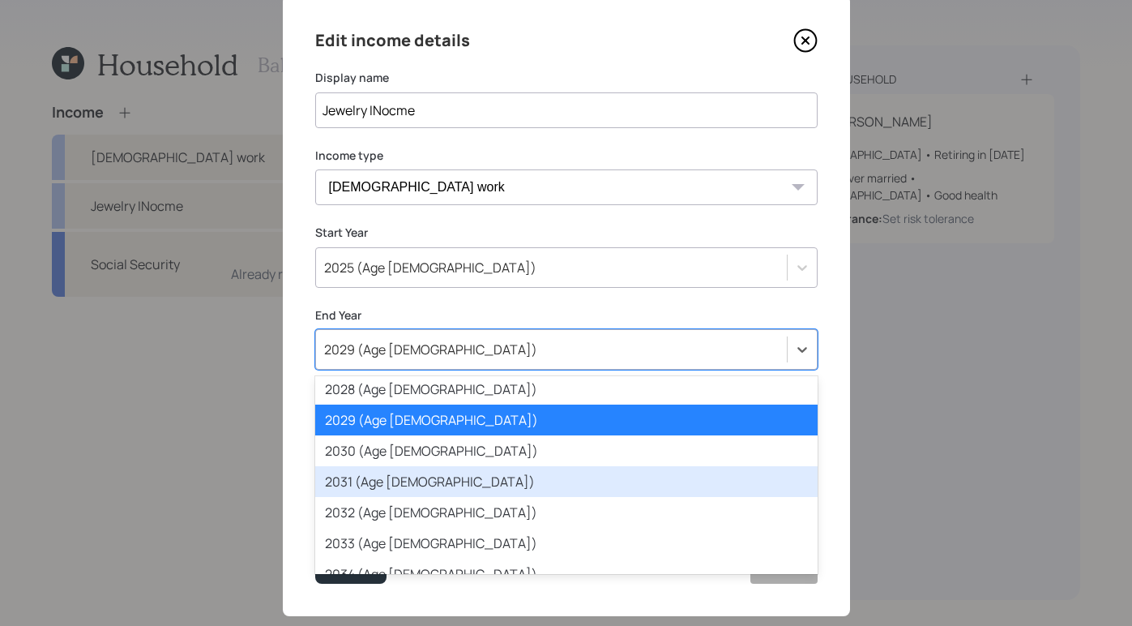
scroll to position [266, 0]
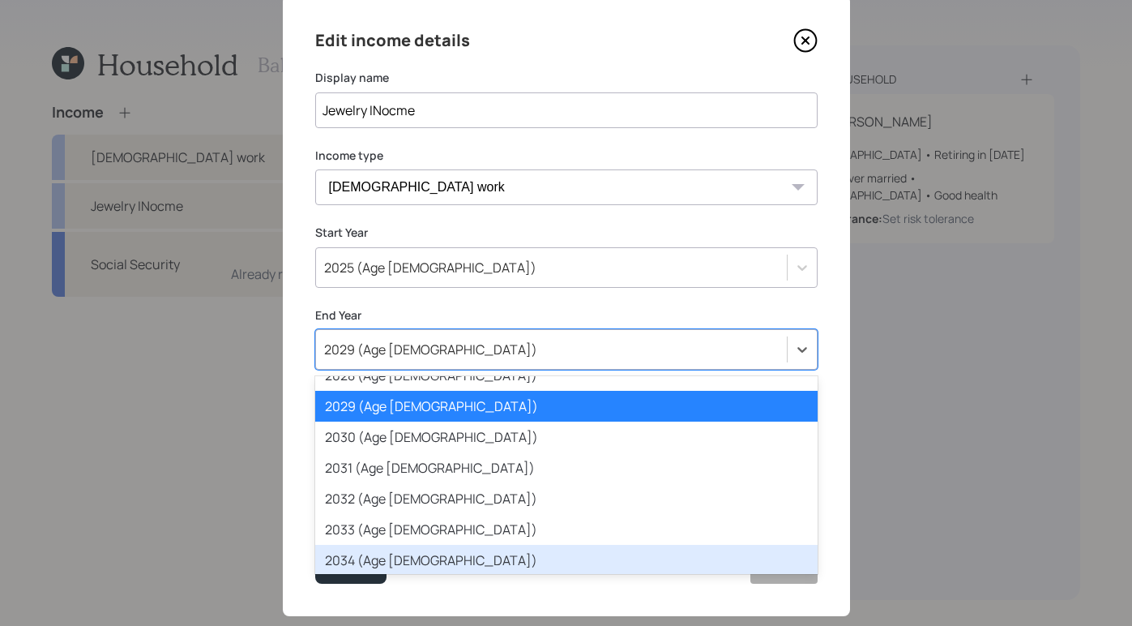
click at [421, 549] on div "2034 (Age 85)" at bounding box center [566, 560] width 502 height 31
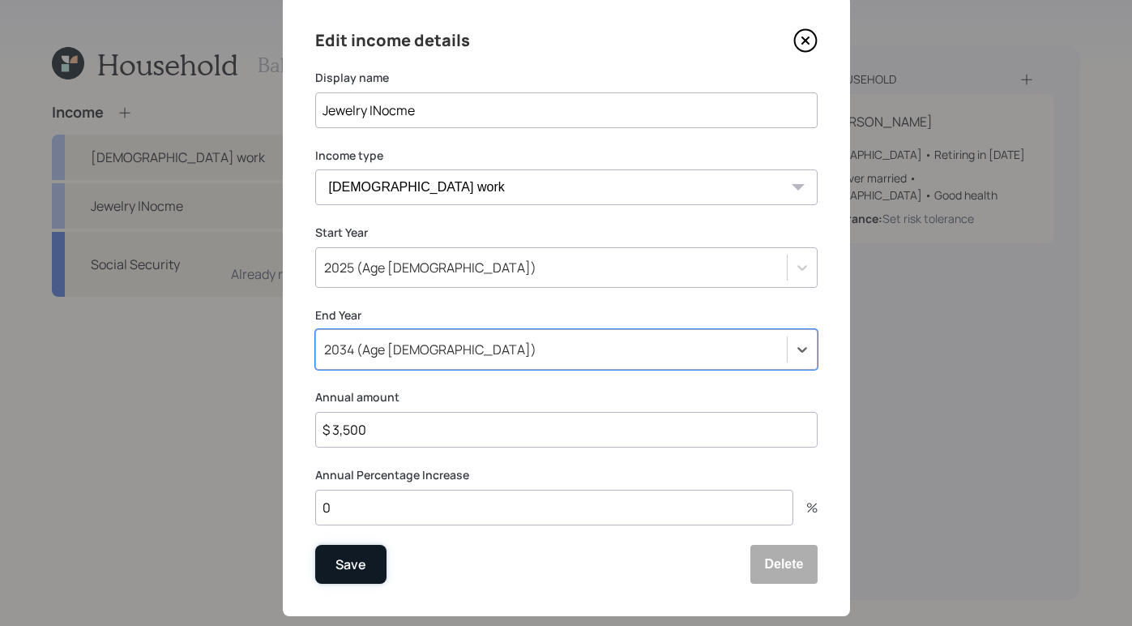
click at [335, 568] on div "Save" at bounding box center [350, 564] width 31 height 22
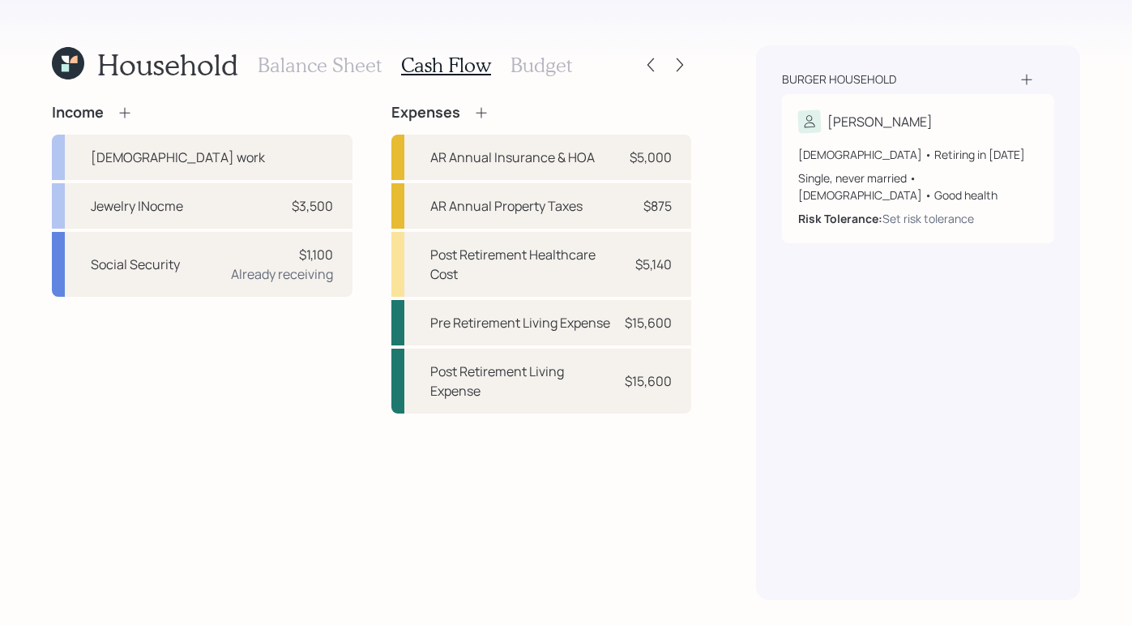
click at [554, 65] on h3 "Budget" at bounding box center [541, 64] width 62 height 23
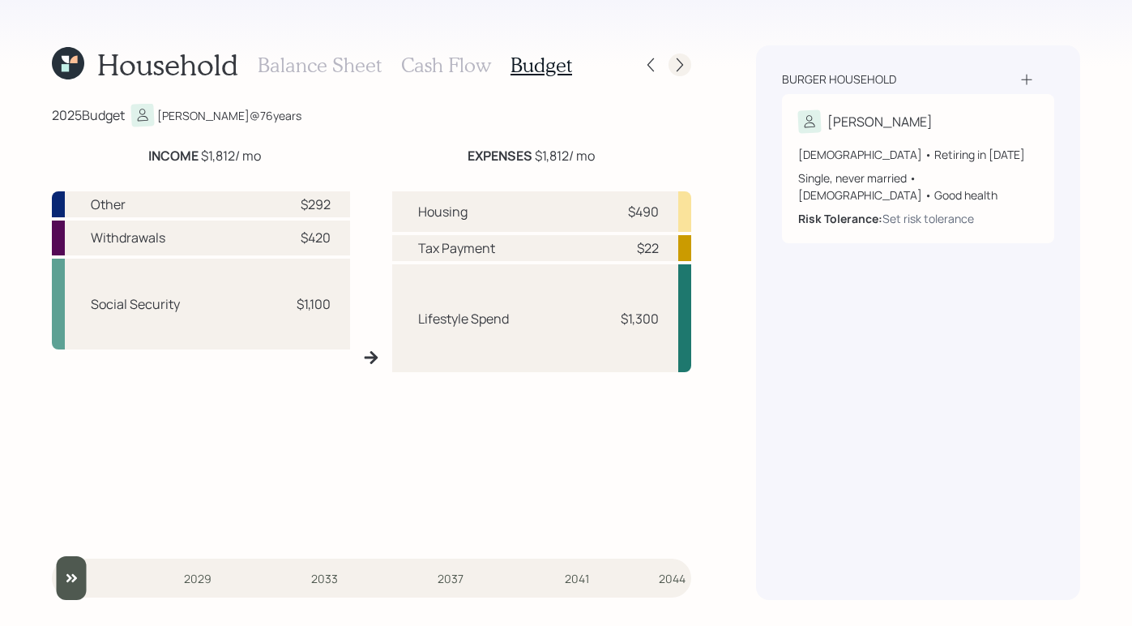
click at [684, 68] on icon at bounding box center [680, 65] width 16 height 16
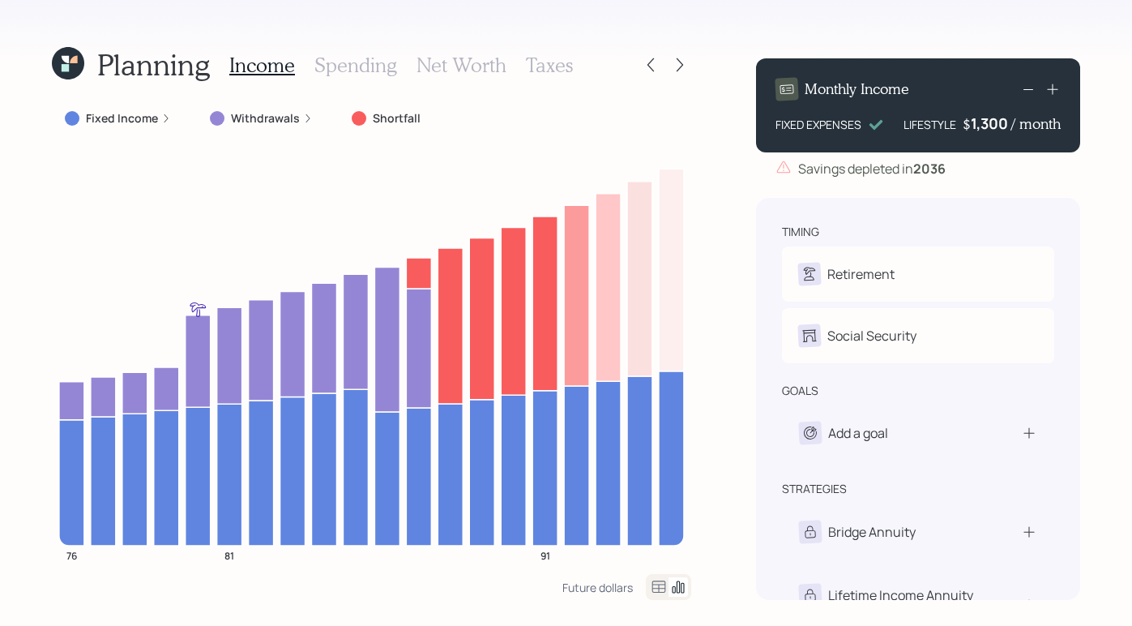
click at [659, 75] on div at bounding box center [665, 64] width 52 height 23
click at [657, 70] on icon at bounding box center [651, 65] width 16 height 16
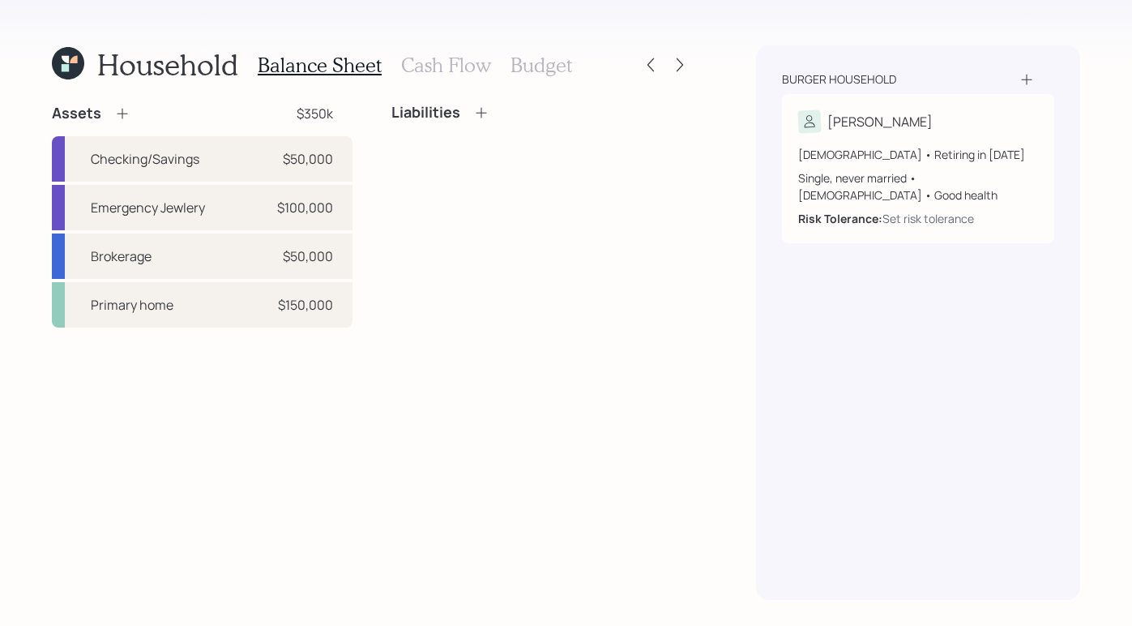
click at [411, 72] on h3 "Cash Flow" at bounding box center [446, 64] width 90 height 23
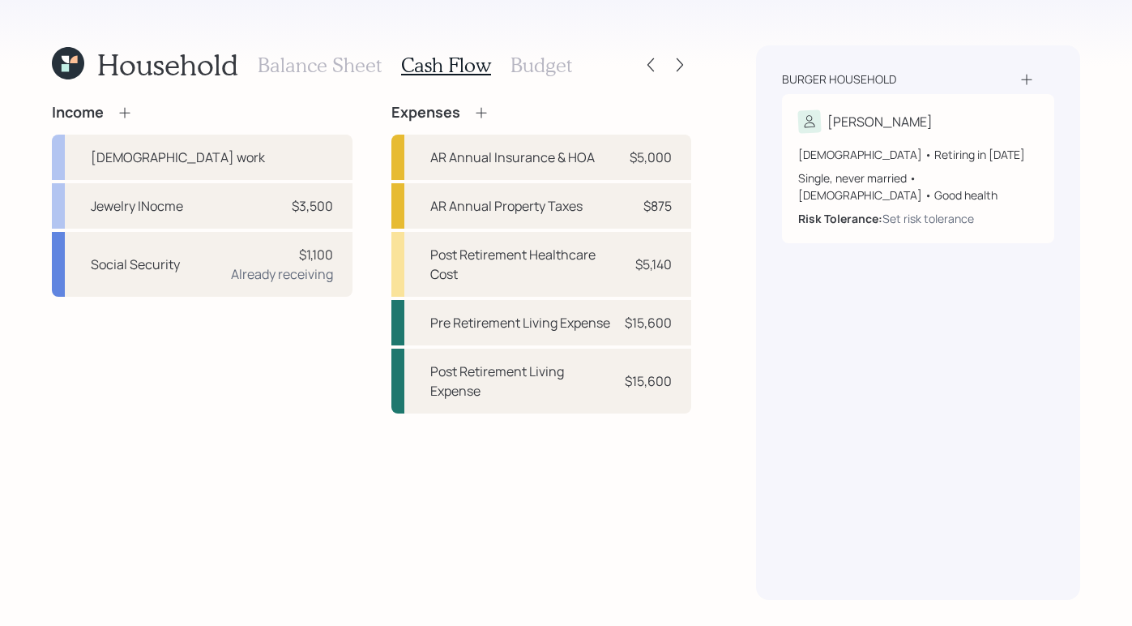
click at [547, 66] on h3 "Budget" at bounding box center [541, 64] width 62 height 23
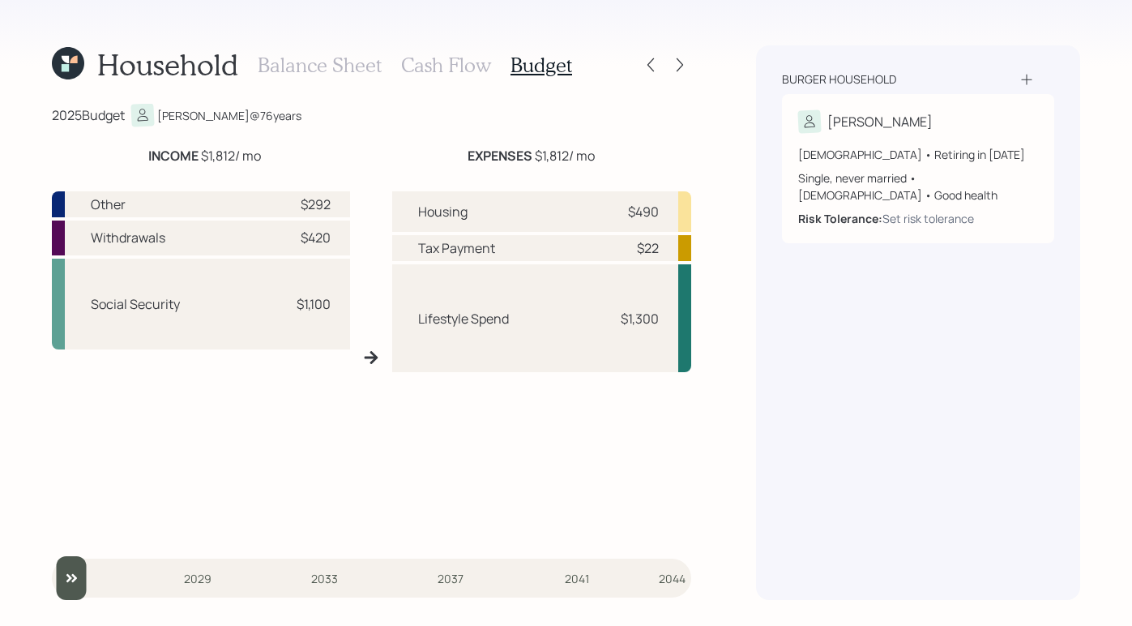
click at [455, 53] on h3 "Cash Flow" at bounding box center [446, 64] width 90 height 23
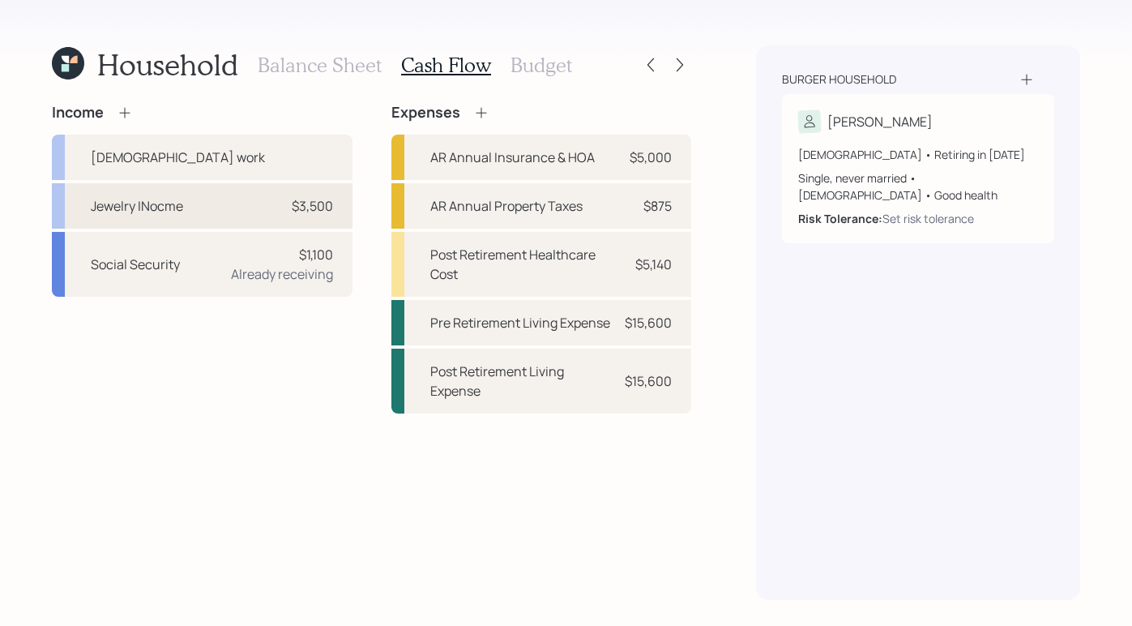
click at [295, 219] on div "Jewelry INocme $3,500" at bounding box center [202, 205] width 301 height 45
select select "part_time"
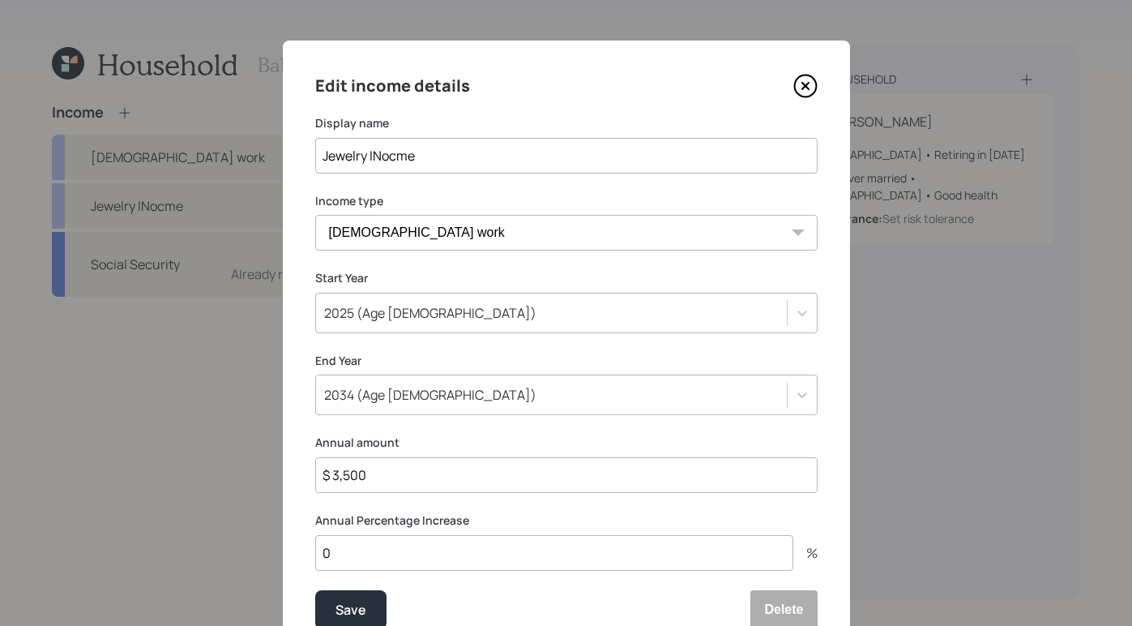
click at [376, 155] on input "Jewelry INocme" at bounding box center [566, 156] width 502 height 36
type input "Jewelry Inocme"
click at [336, 595] on button "Save" at bounding box center [350, 609] width 71 height 39
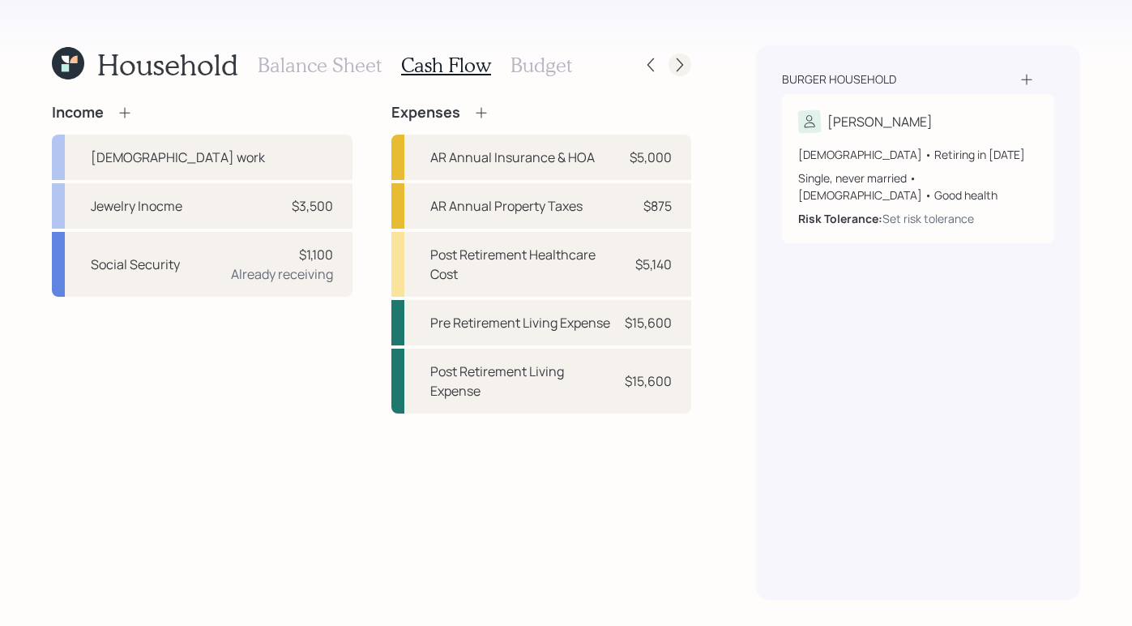
click at [683, 64] on icon at bounding box center [680, 65] width 16 height 16
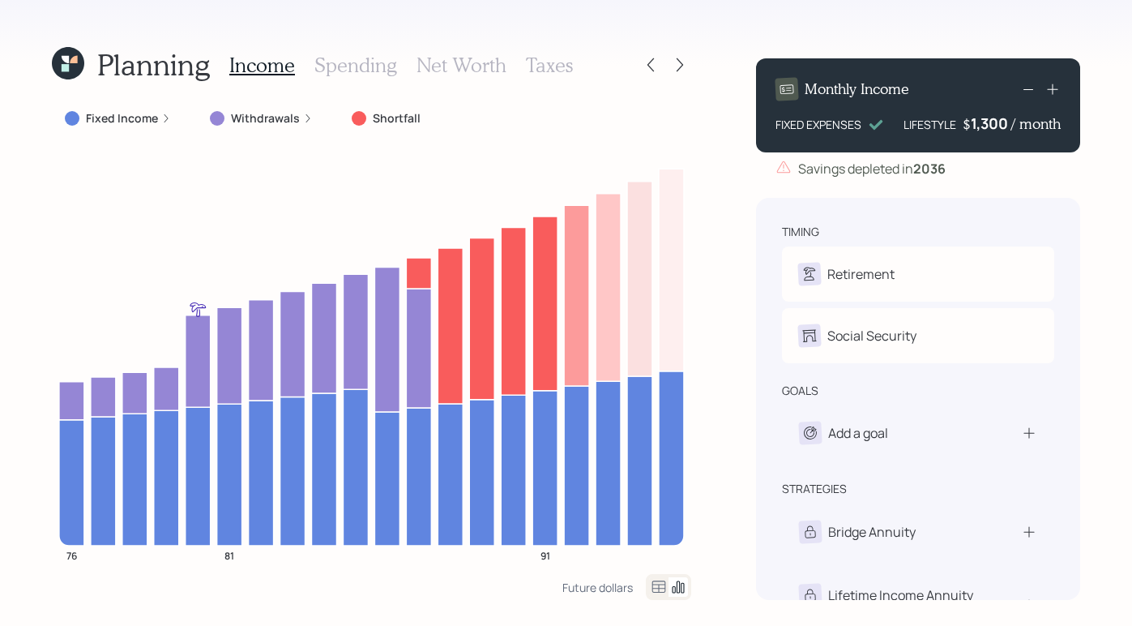
click at [719, 261] on div "Planning Income Spending Net Worth Taxes Fixed Income Withdrawals Shortfall 76 …" at bounding box center [566, 313] width 1132 height 626
click at [656, 63] on icon at bounding box center [651, 65] width 16 height 16
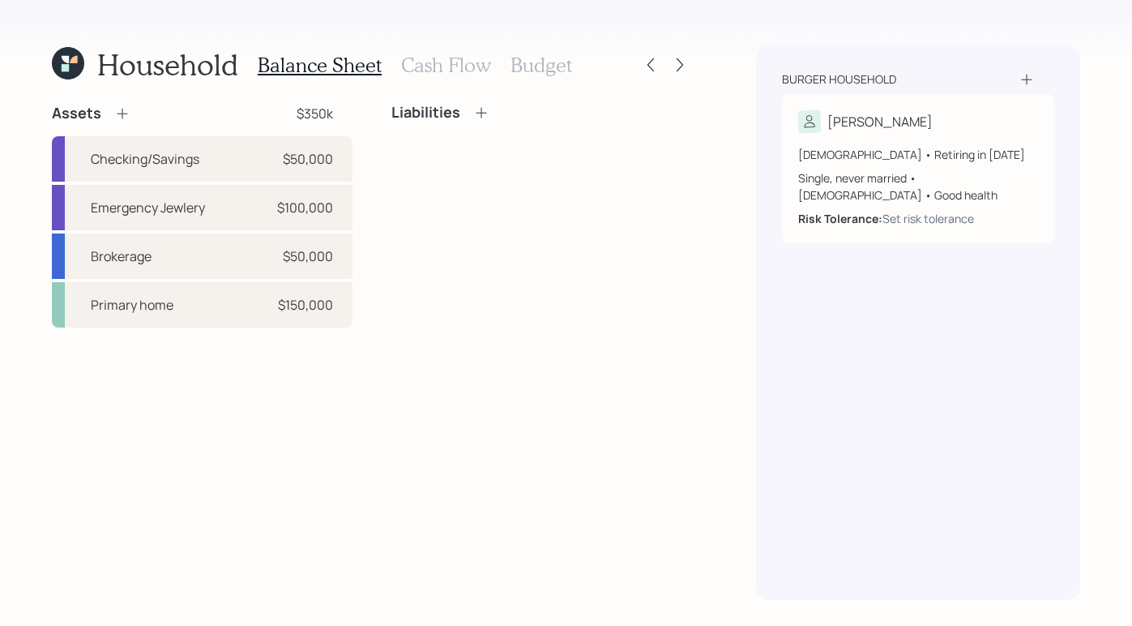
click at [462, 66] on h3 "Cash Flow" at bounding box center [446, 64] width 90 height 23
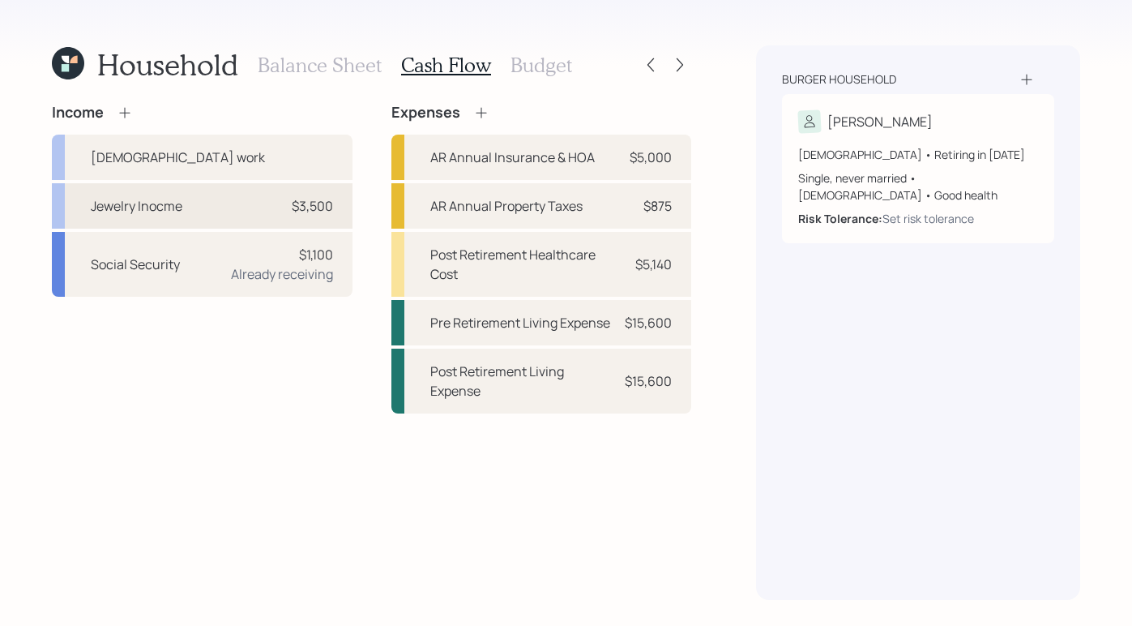
click at [167, 211] on div "Jewelry Inocme" at bounding box center [137, 205] width 92 height 19
select select "part_time"
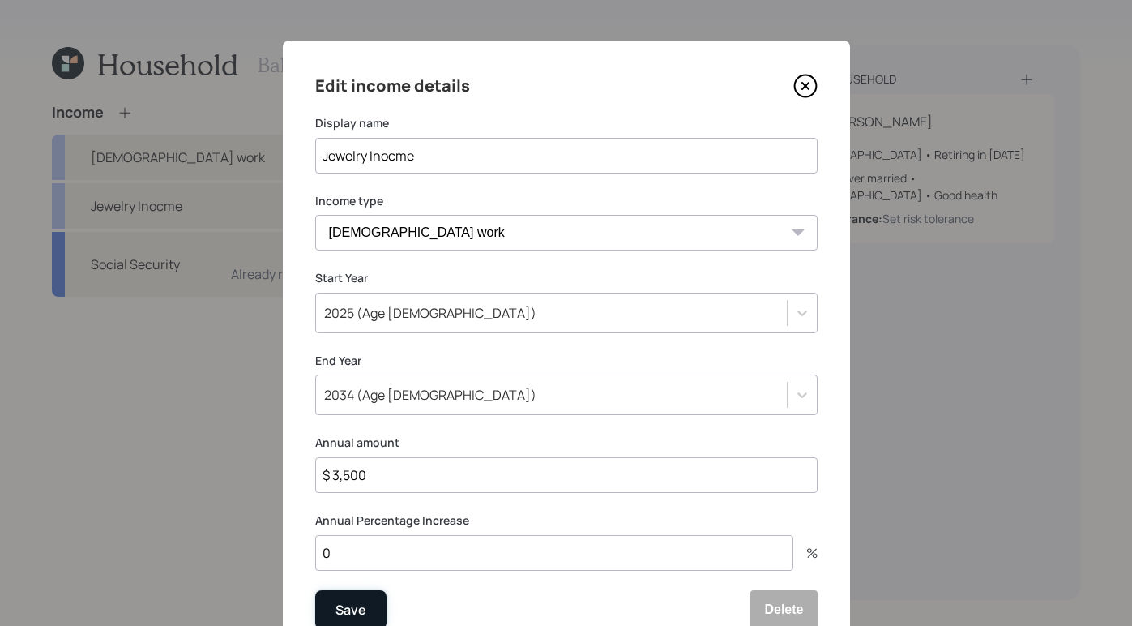
click at [344, 606] on div "Save" at bounding box center [350, 610] width 31 height 22
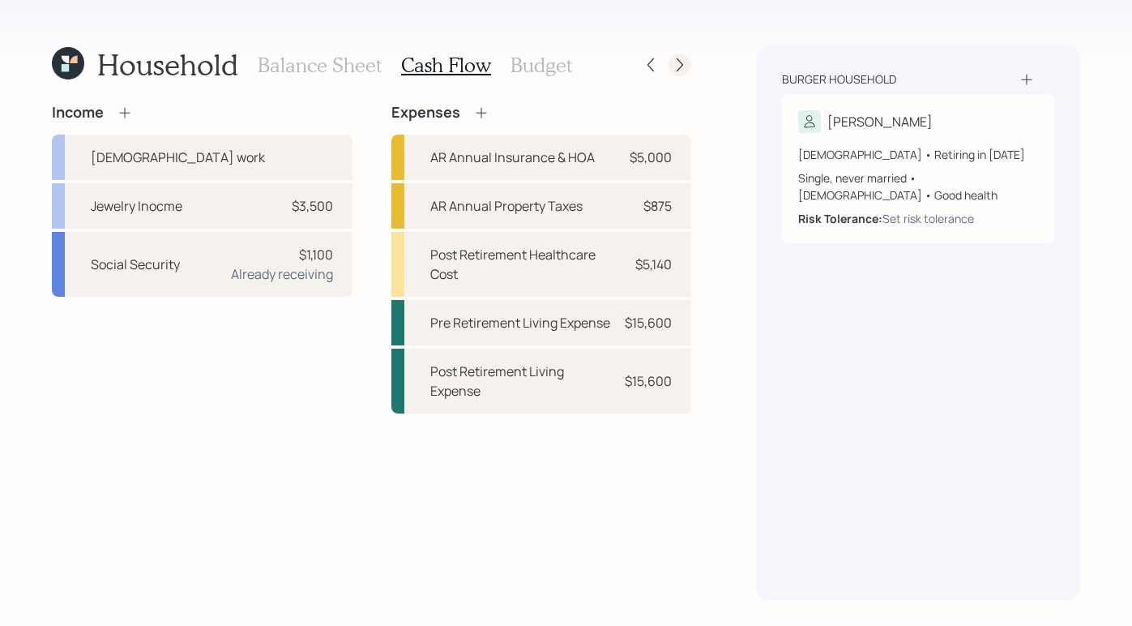
click at [682, 66] on icon at bounding box center [680, 65] width 16 height 16
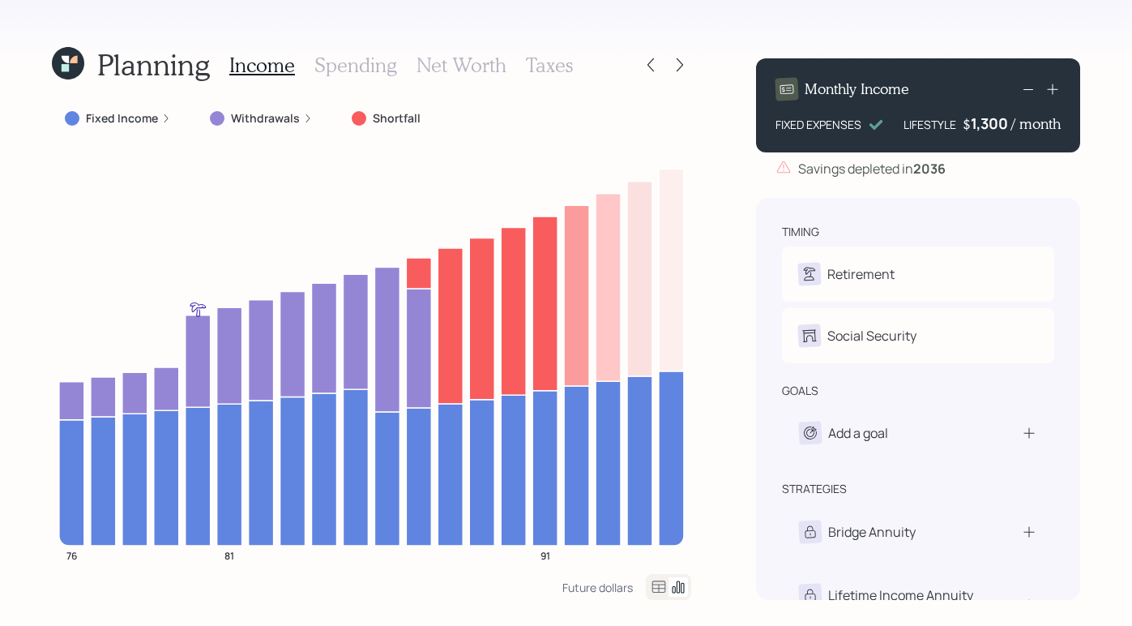
click at [32, 267] on div "Planning Income Spending Net Worth Taxes Fixed Income Withdrawals Shortfall 76 …" at bounding box center [566, 313] width 1132 height 626
click at [654, 61] on icon at bounding box center [651, 65] width 16 height 16
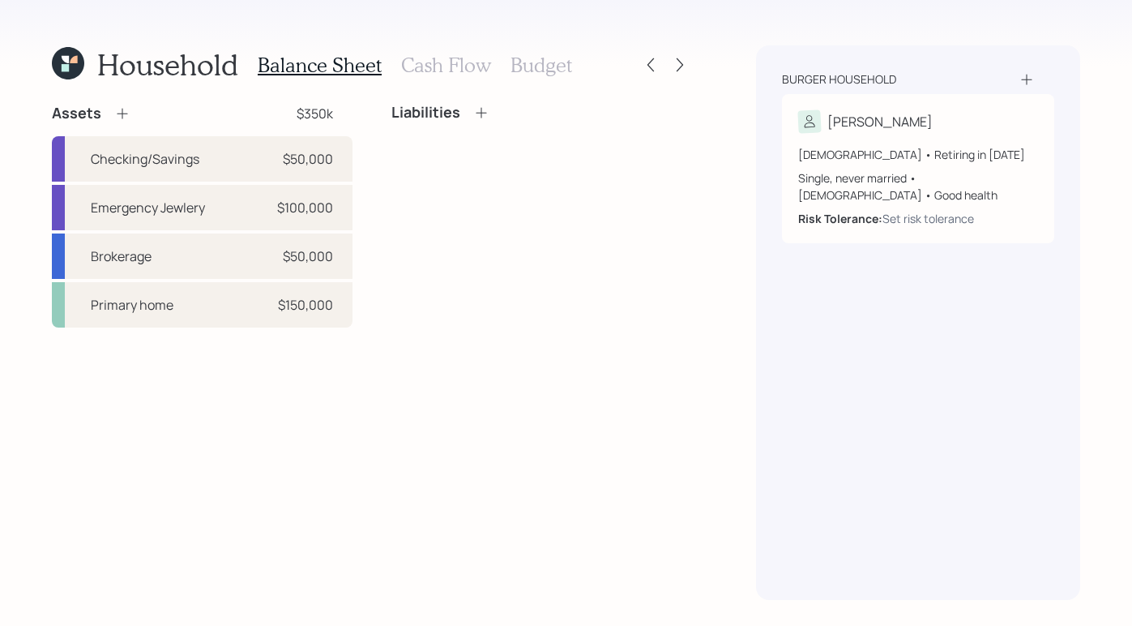
click at [468, 69] on h3 "Cash Flow" at bounding box center [446, 64] width 90 height 23
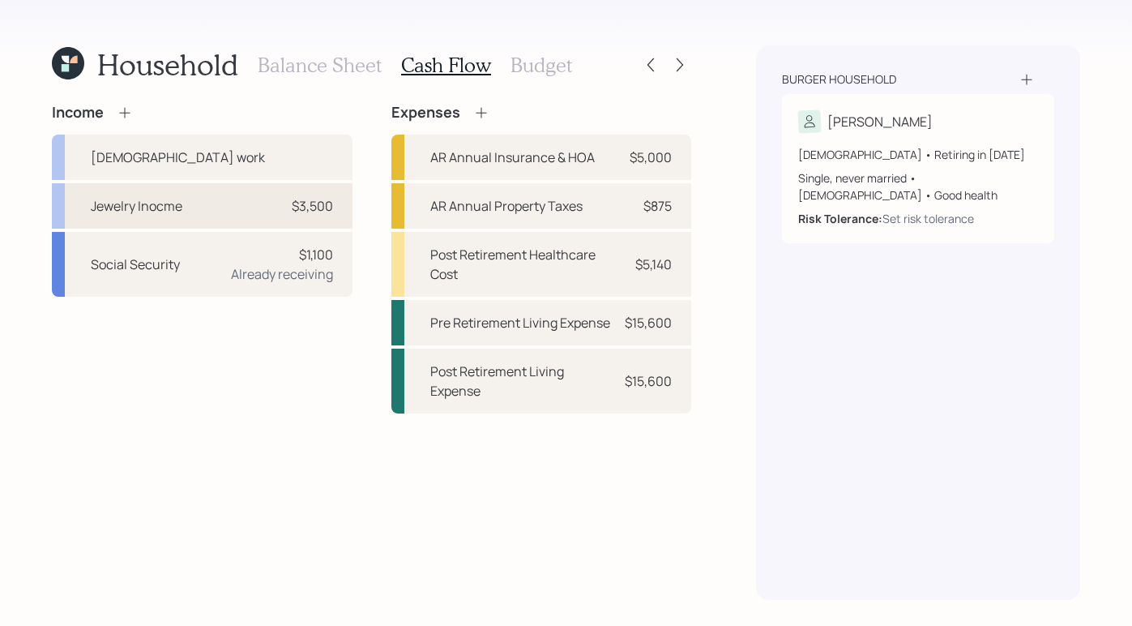
click at [202, 212] on div "Jewelry Inocme $3,500" at bounding box center [202, 205] width 301 height 45
select select "part_time"
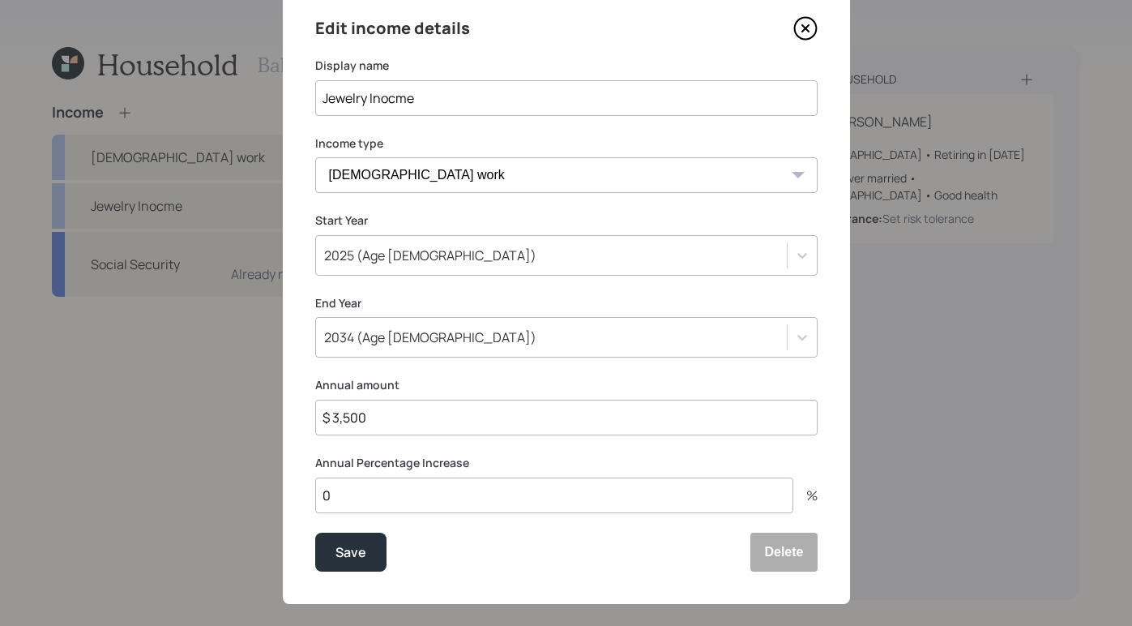
scroll to position [71, 0]
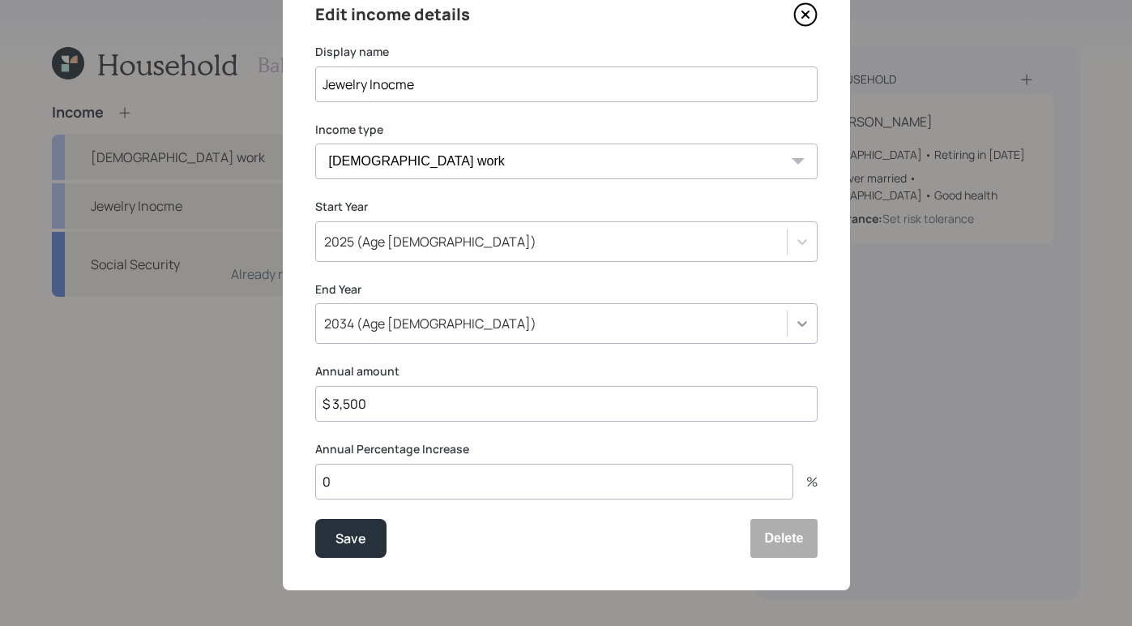
click at [801, 326] on icon at bounding box center [802, 323] width 16 height 16
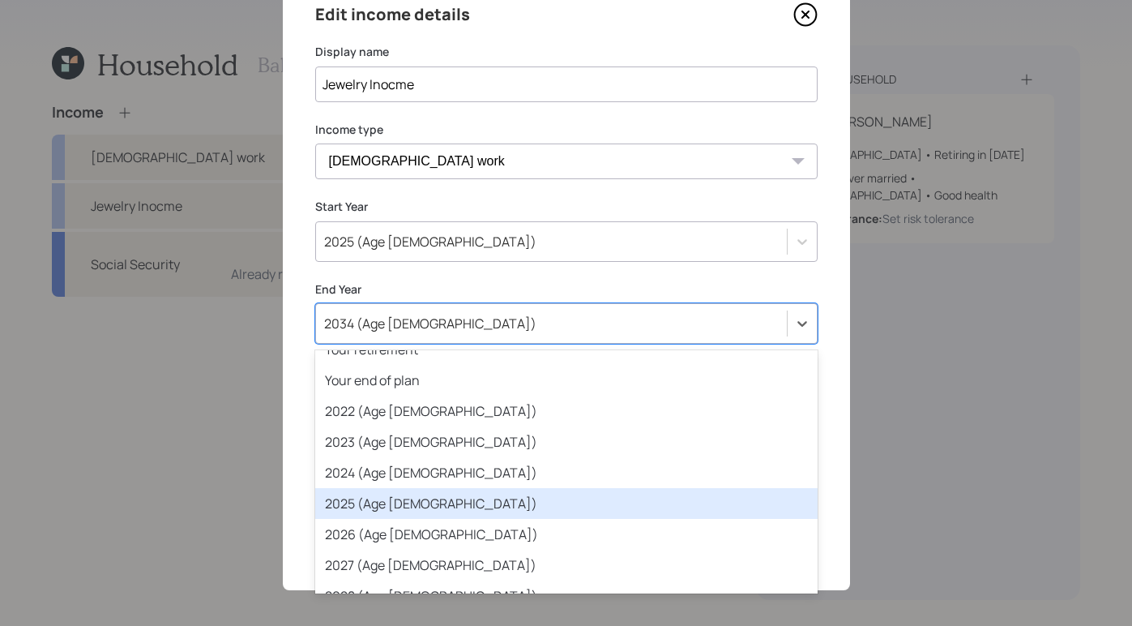
scroll to position [36, 0]
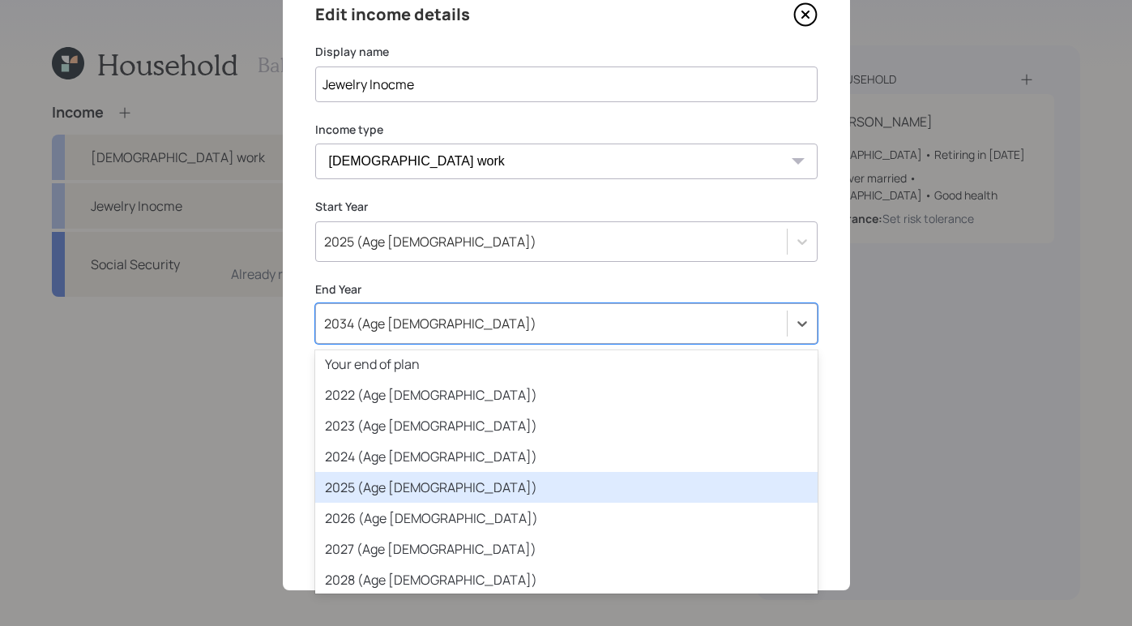
click at [437, 476] on div "2025 (Age 76)" at bounding box center [566, 487] width 502 height 31
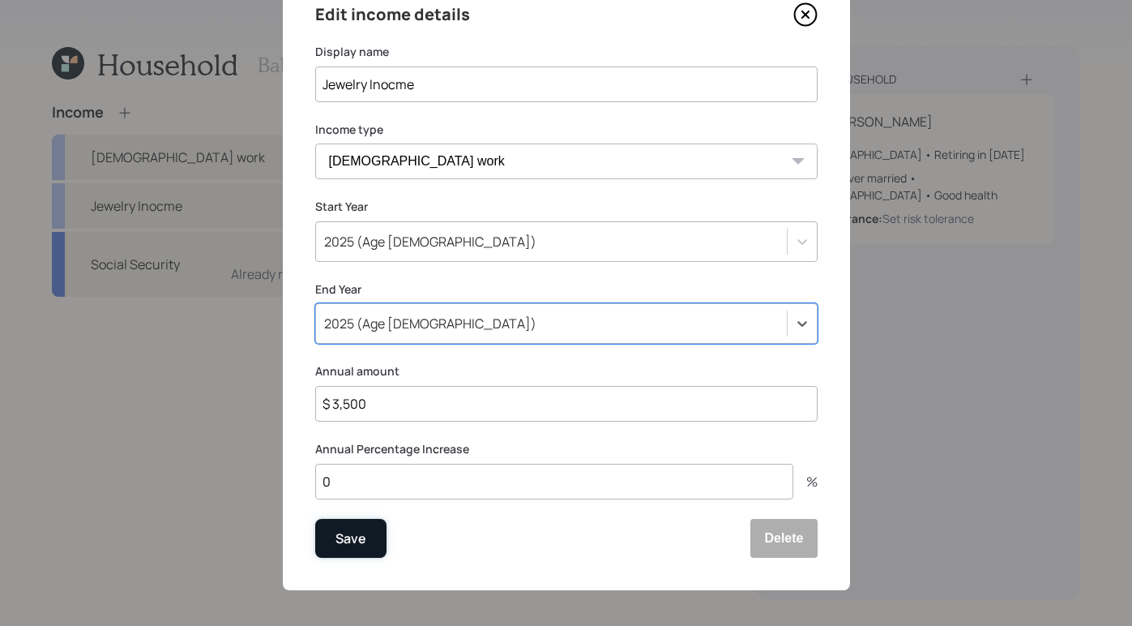
click at [361, 553] on button "Save" at bounding box center [350, 538] width 71 height 39
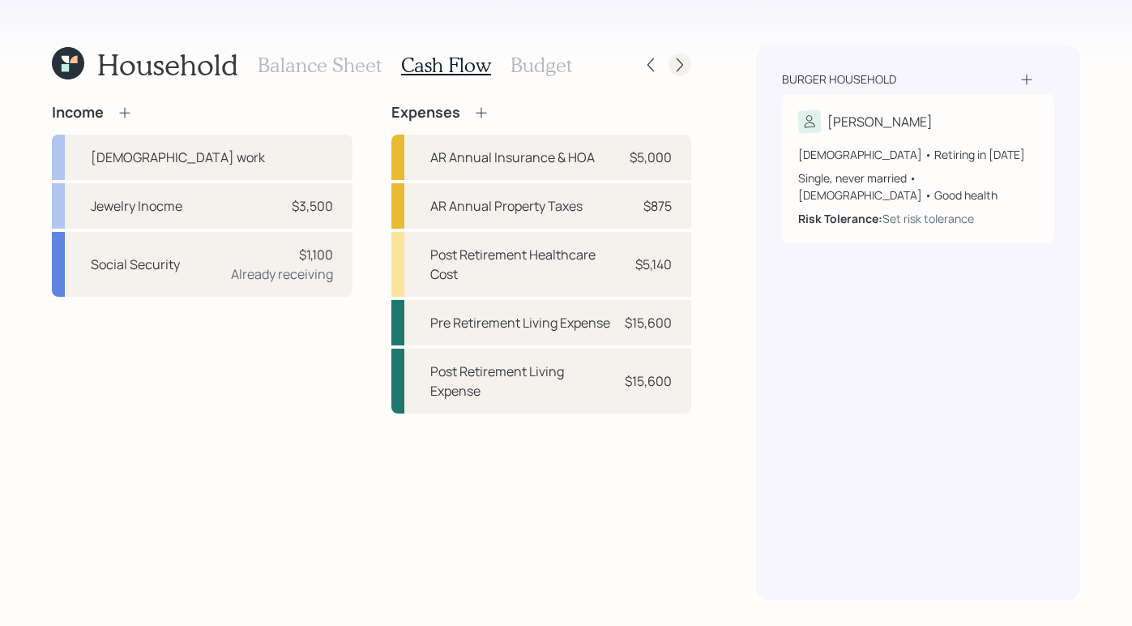
click at [676, 66] on icon at bounding box center [680, 65] width 16 height 16
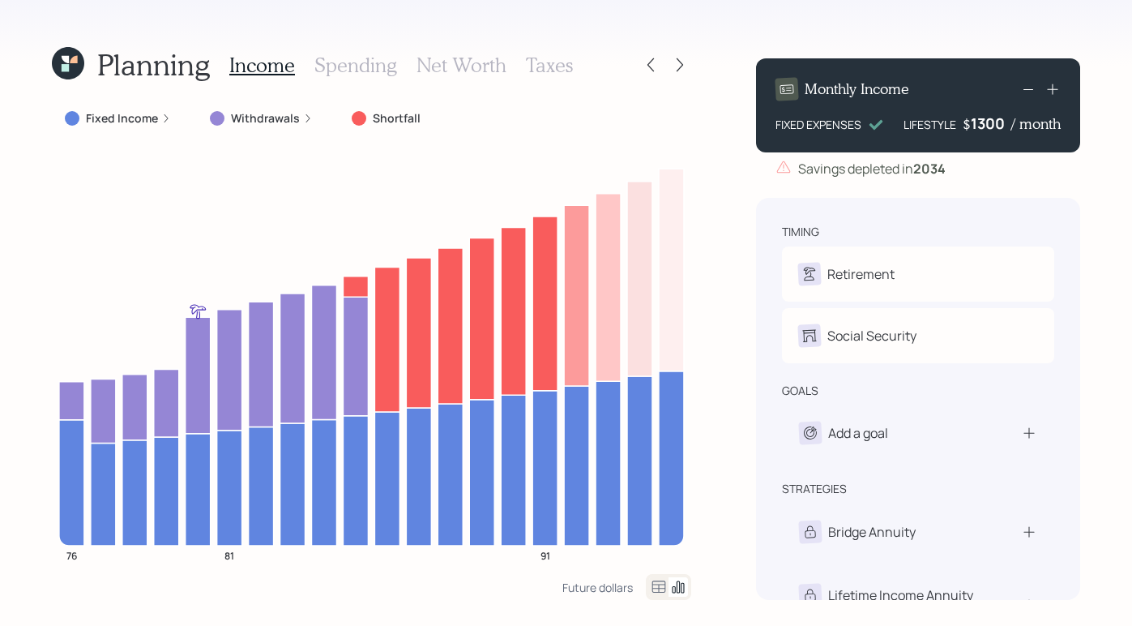
click at [1010, 123] on div "1300" at bounding box center [991, 122] width 41 height 19
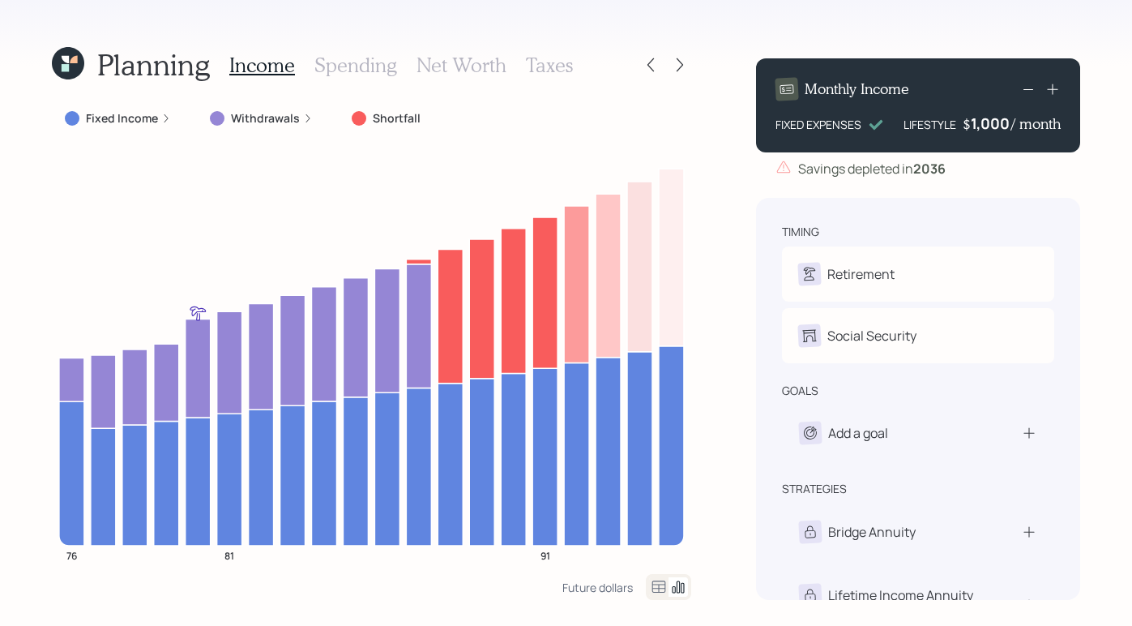
click at [991, 128] on div "1,000" at bounding box center [991, 122] width 41 height 19
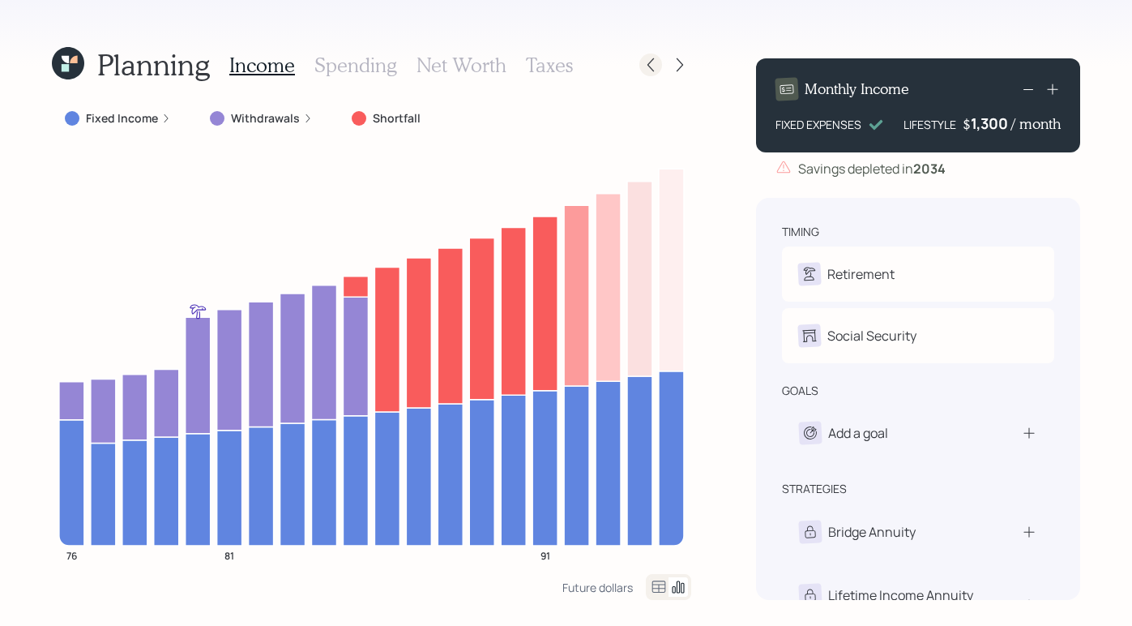
click at [652, 66] on icon at bounding box center [651, 65] width 16 height 16
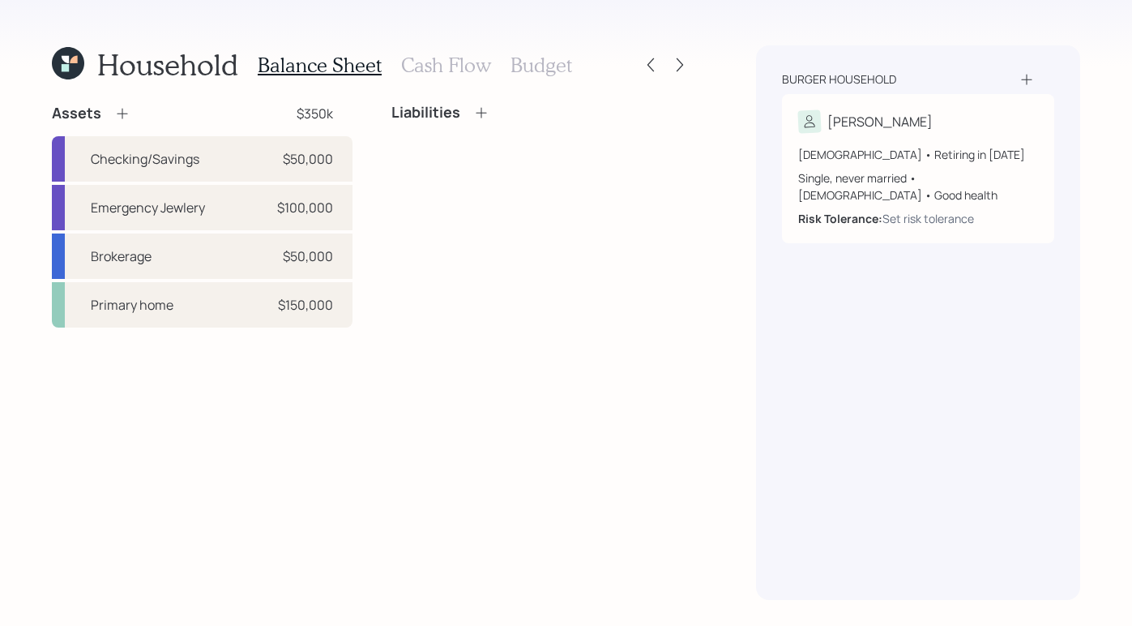
click at [450, 59] on h3 "Cash Flow" at bounding box center [446, 64] width 90 height 23
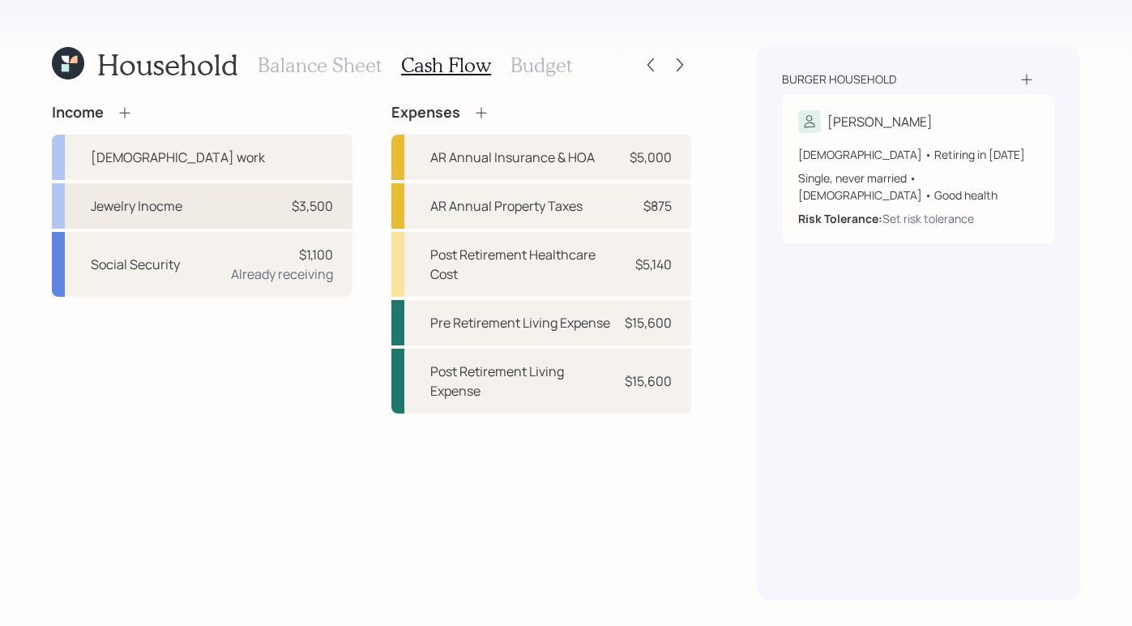
click at [267, 205] on div "Jewelry Inocme $3,500" at bounding box center [202, 205] width 301 height 45
select select "part_time"
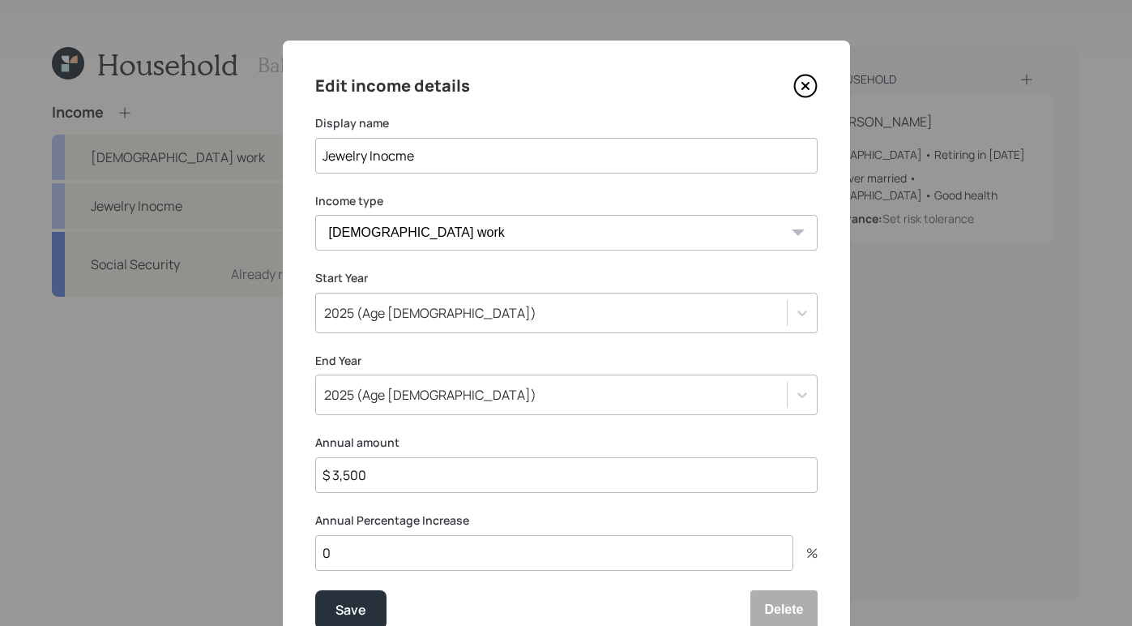
click at [810, 367] on label "End Year" at bounding box center [566, 360] width 502 height 16
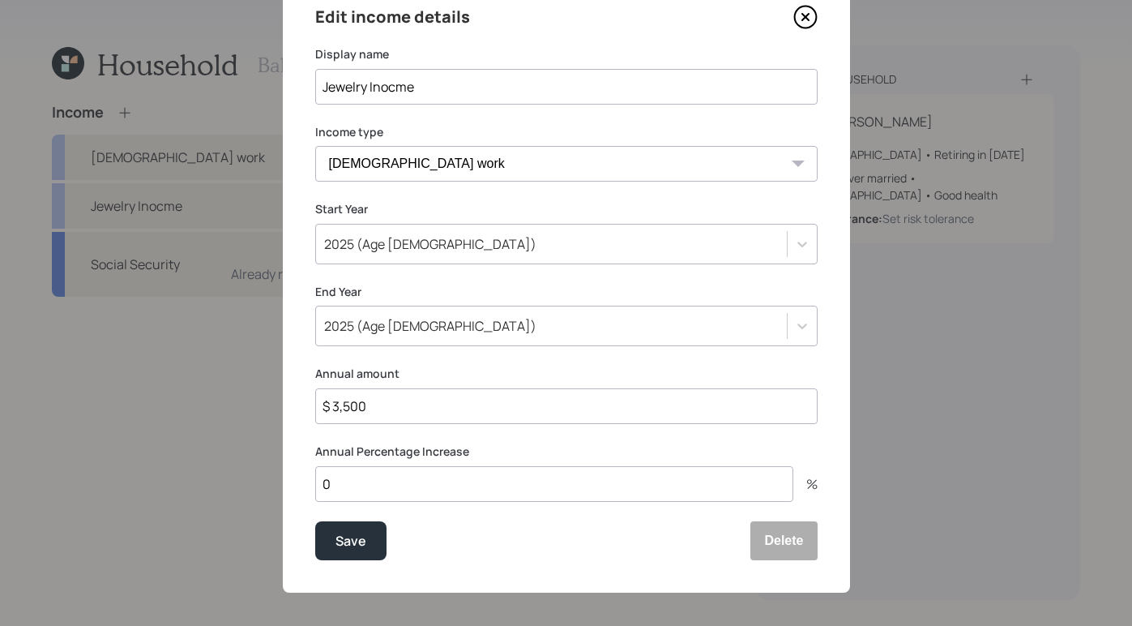
scroll to position [75, 0]
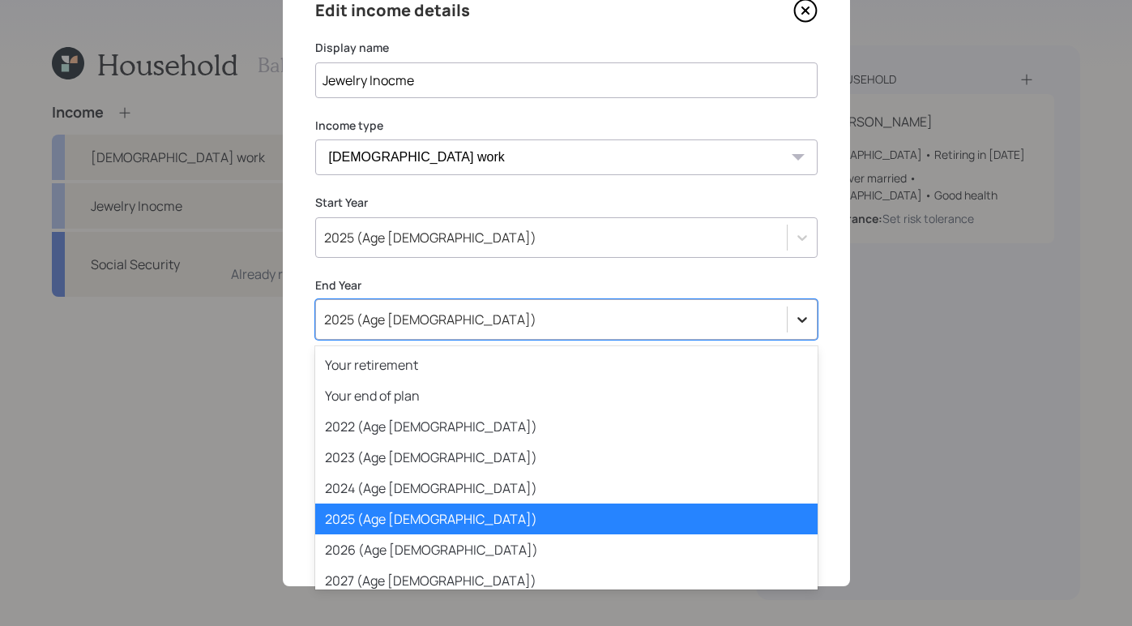
click at [797, 321] on icon at bounding box center [802, 321] width 10 height 6
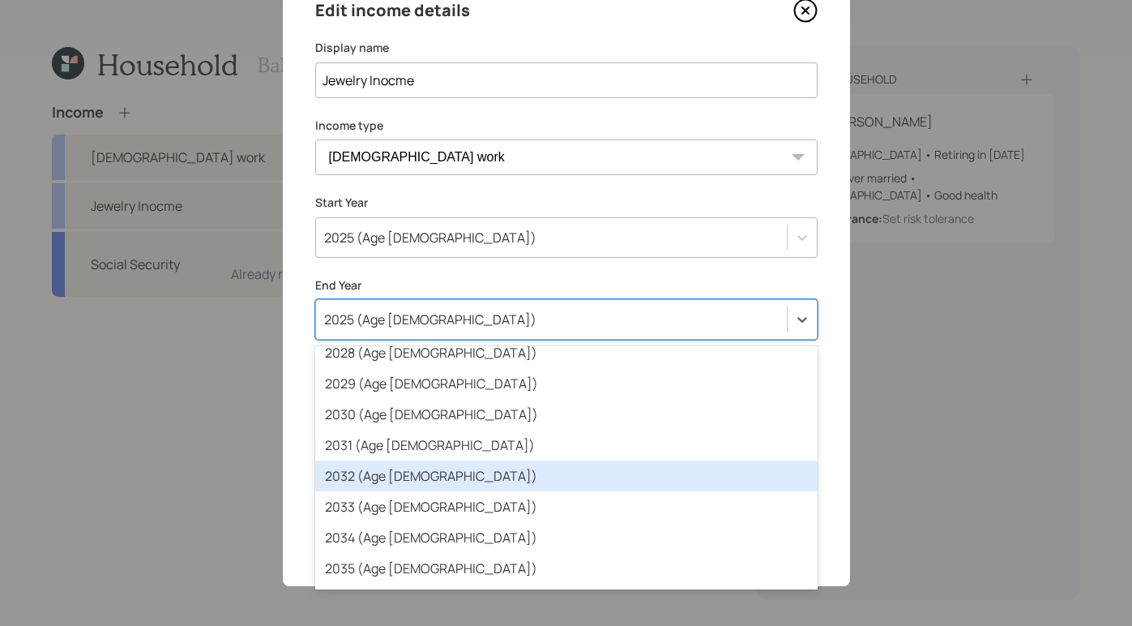
scroll to position [263, 0]
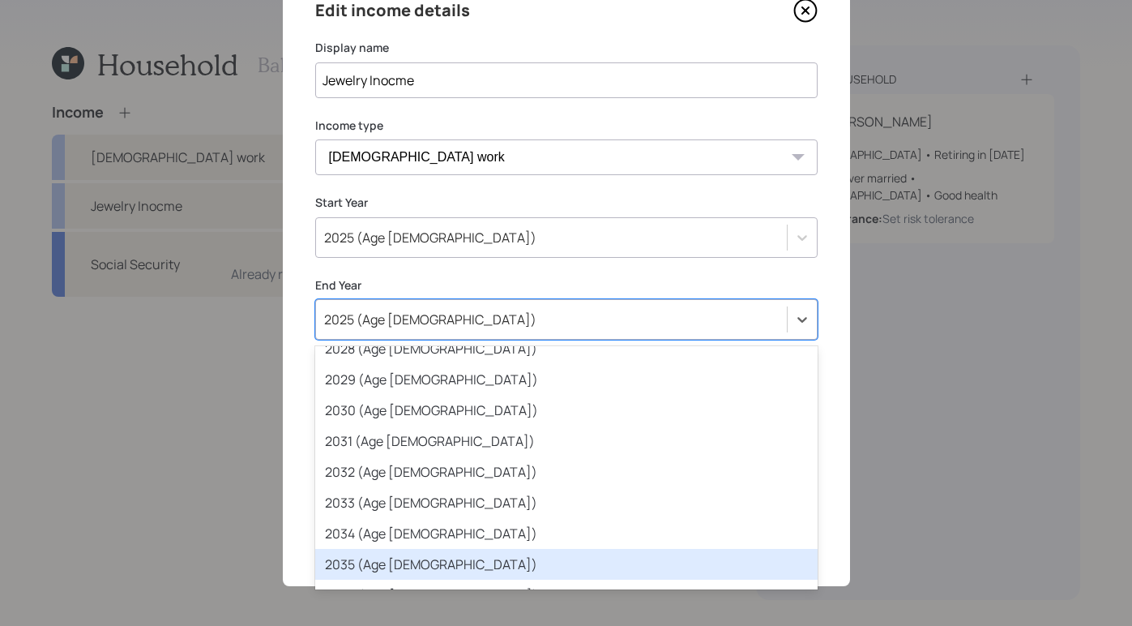
click at [485, 561] on div "2035 (Age 86)" at bounding box center [566, 564] width 502 height 31
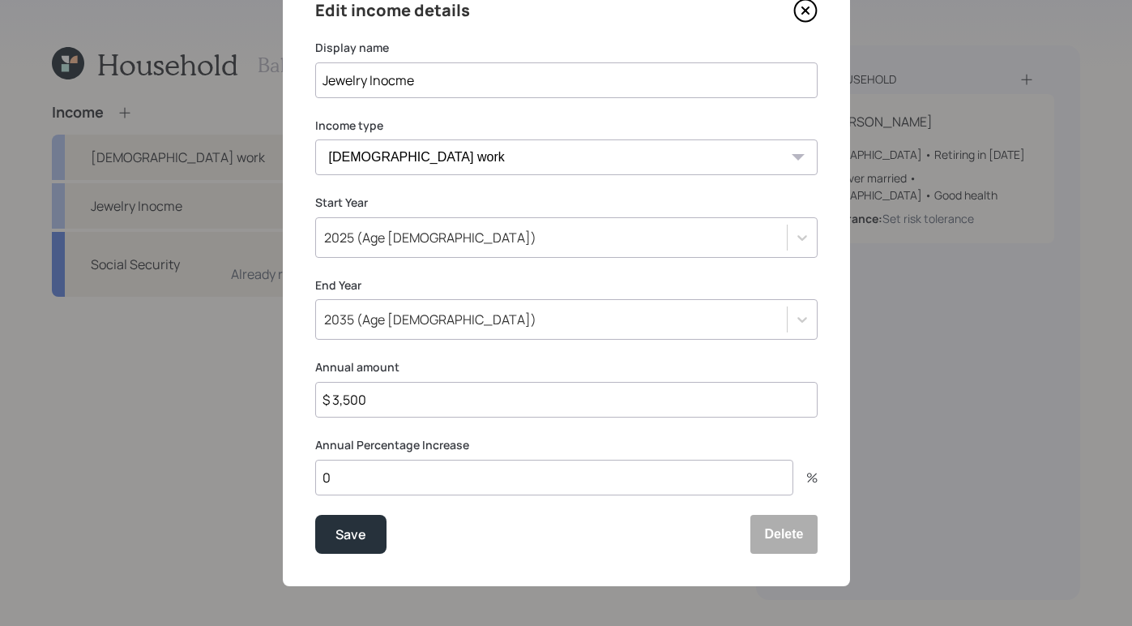
click at [485, 358] on div "Edit income details Display name Jewelry Inocme Income type Full-time work Part…" at bounding box center [566, 275] width 567 height 621
click at [325, 533] on button "Save" at bounding box center [350, 534] width 71 height 39
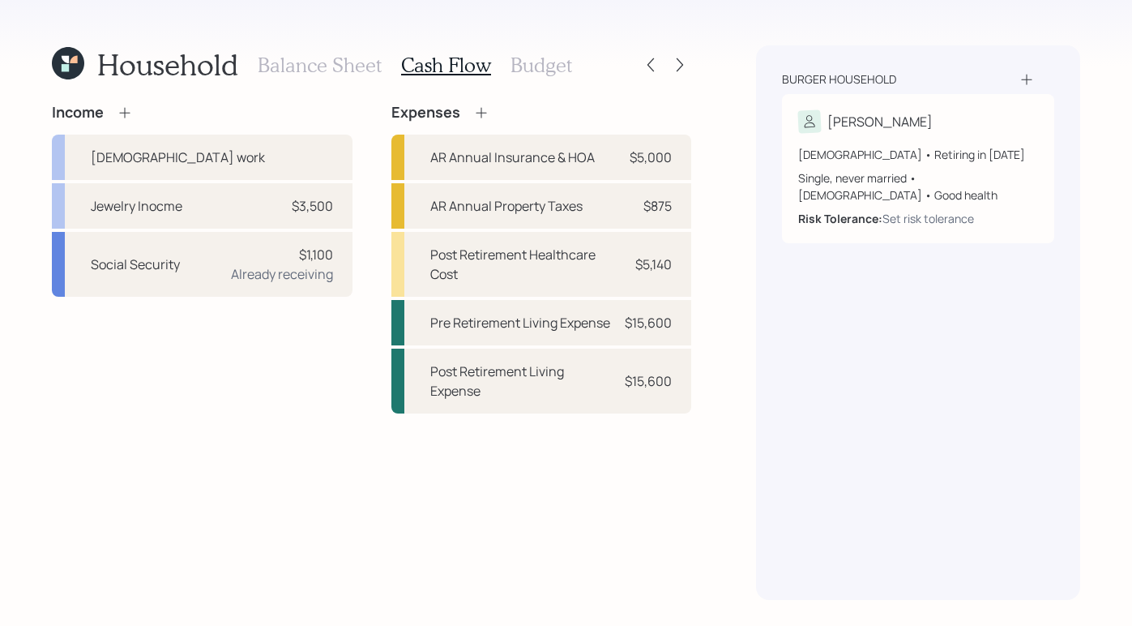
click at [531, 71] on h3 "Budget" at bounding box center [541, 64] width 62 height 23
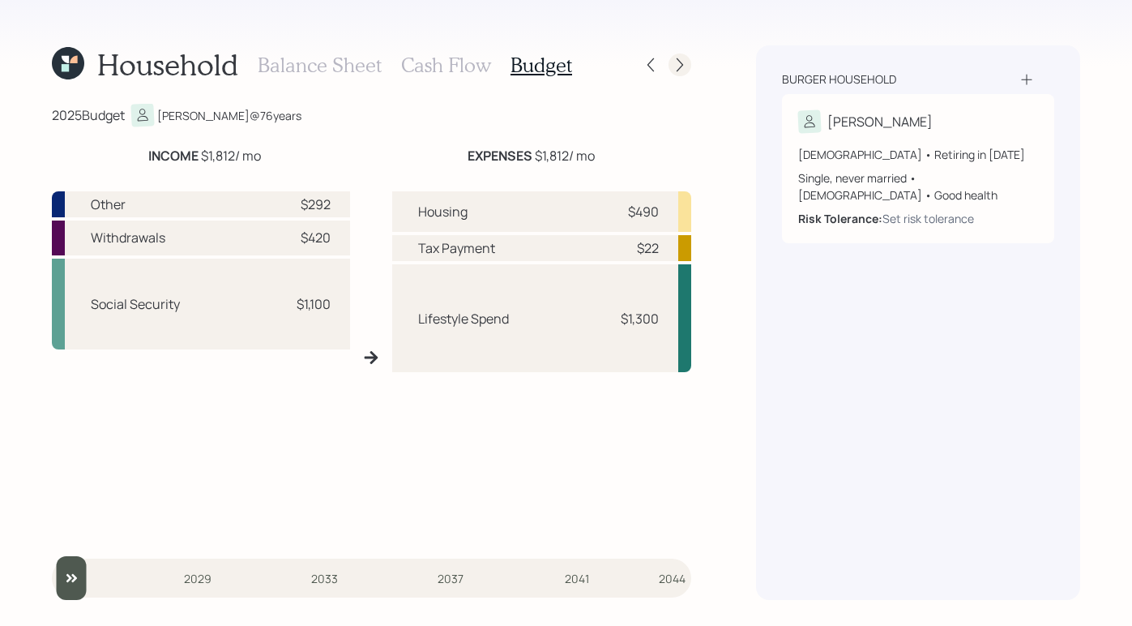
click at [685, 65] on icon at bounding box center [680, 65] width 16 height 16
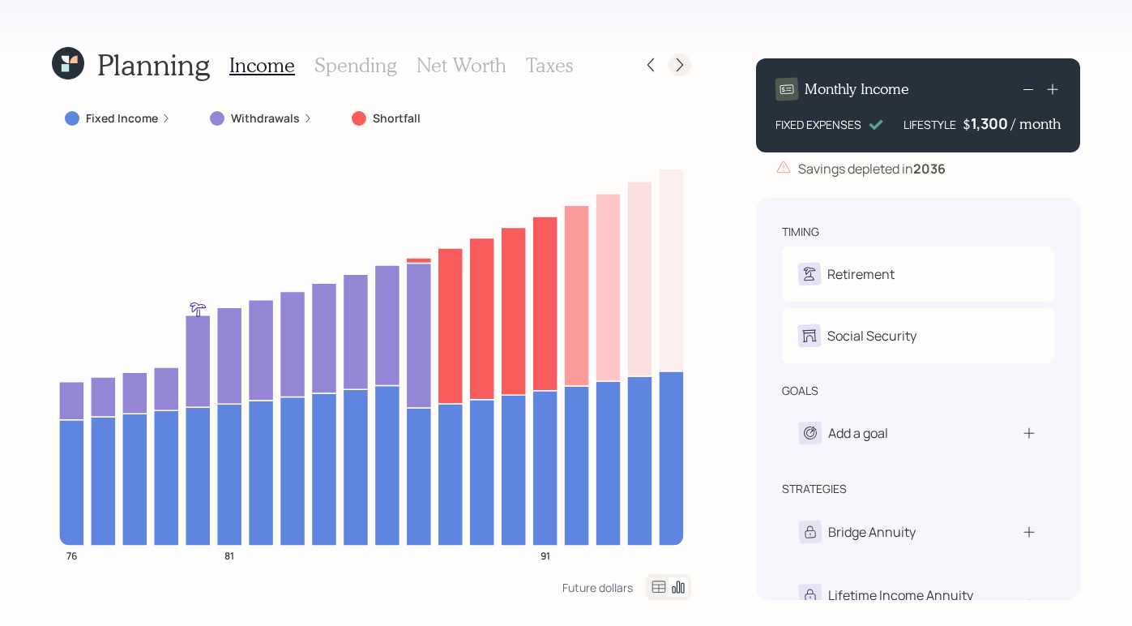
click at [675, 70] on icon at bounding box center [680, 65] width 16 height 16
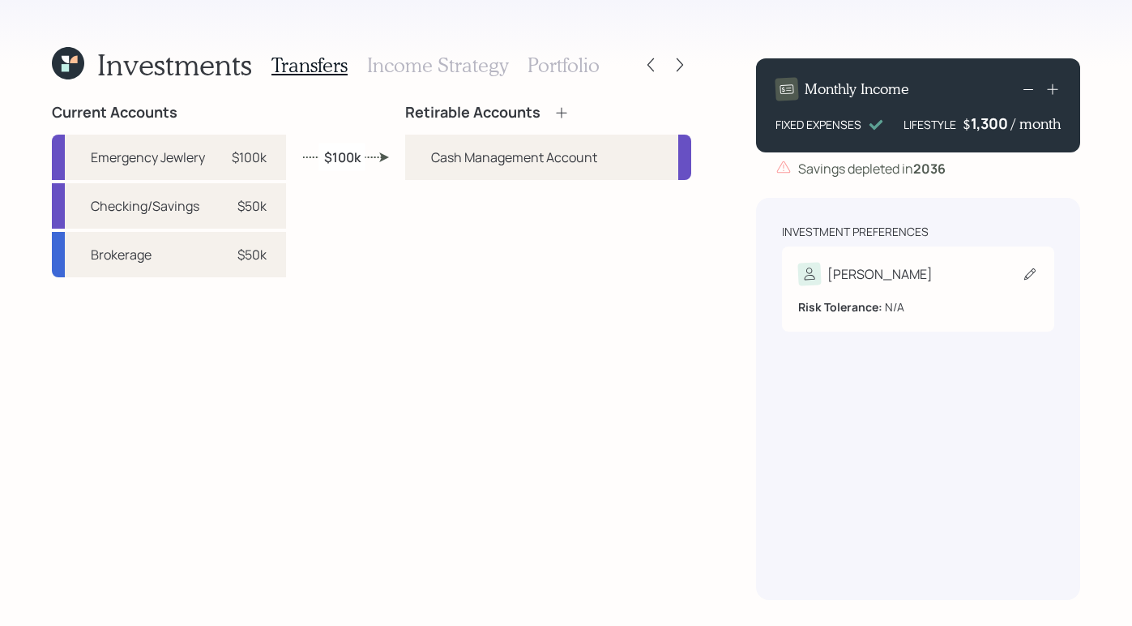
click at [915, 309] on div "Risk Tolerance: N/A" at bounding box center [918, 306] width 240 height 17
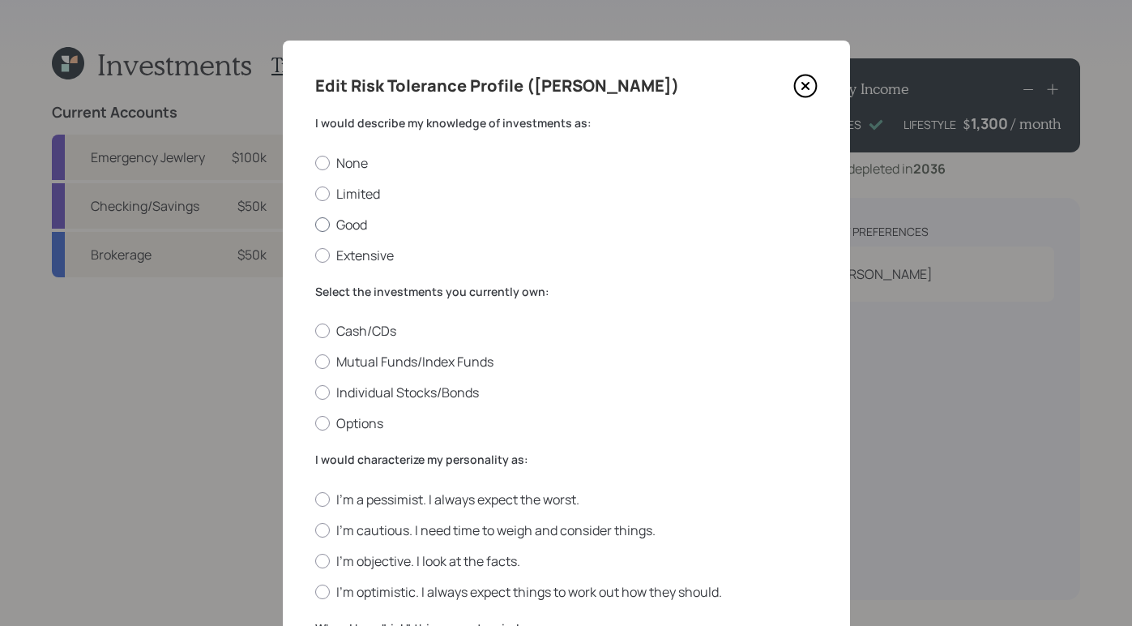
click at [321, 228] on div at bounding box center [322, 224] width 15 height 15
click at [315, 224] on input "Good" at bounding box center [314, 224] width 1 height 1
radio input "true"
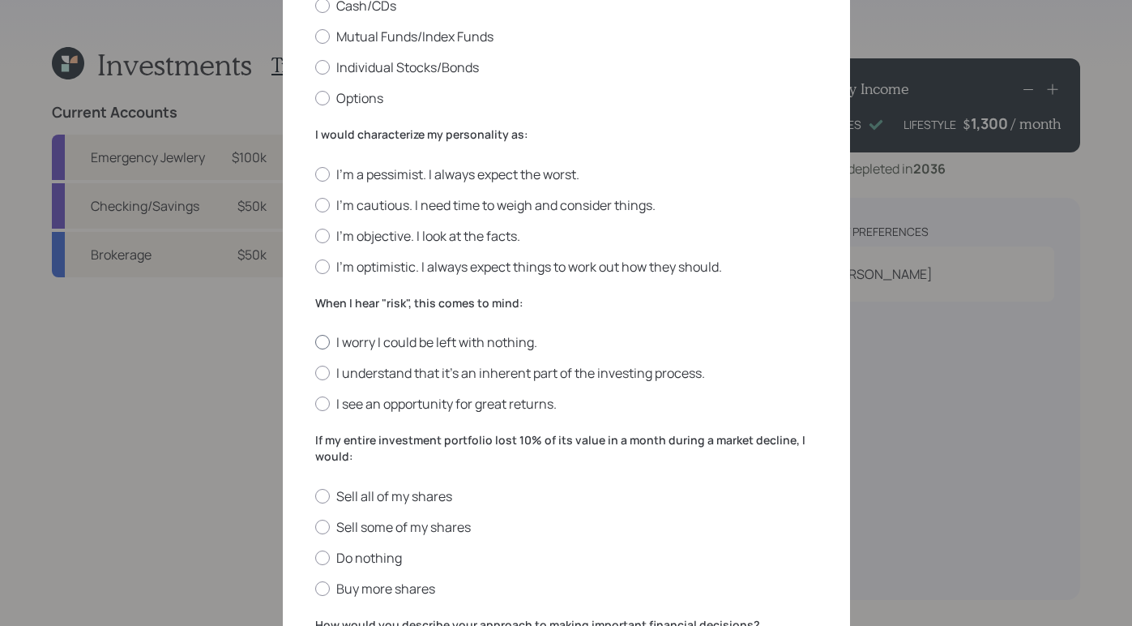
scroll to position [173, 0]
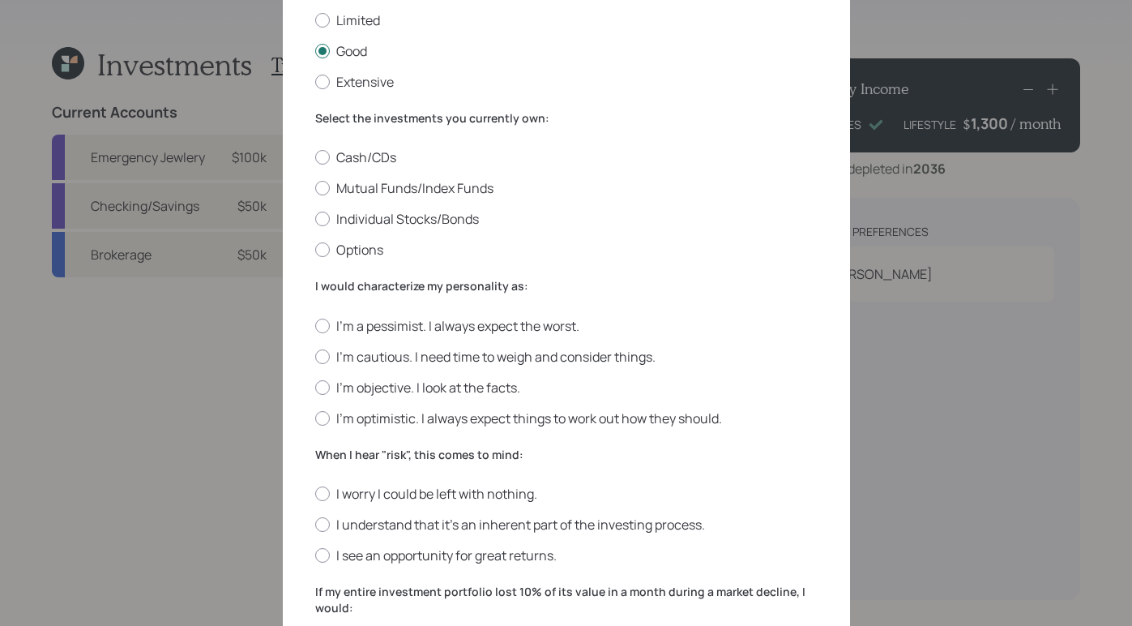
drag, startPoint x: 327, startPoint y: 160, endPoint x: 319, endPoint y: 170, distance: 12.8
click at [326, 161] on label "Cash/CDs" at bounding box center [566, 157] width 502 height 18
click at [319, 160] on div at bounding box center [322, 157] width 15 height 15
click at [315, 158] on input "Cash/CDs" at bounding box center [314, 157] width 1 height 1
radio input "true"
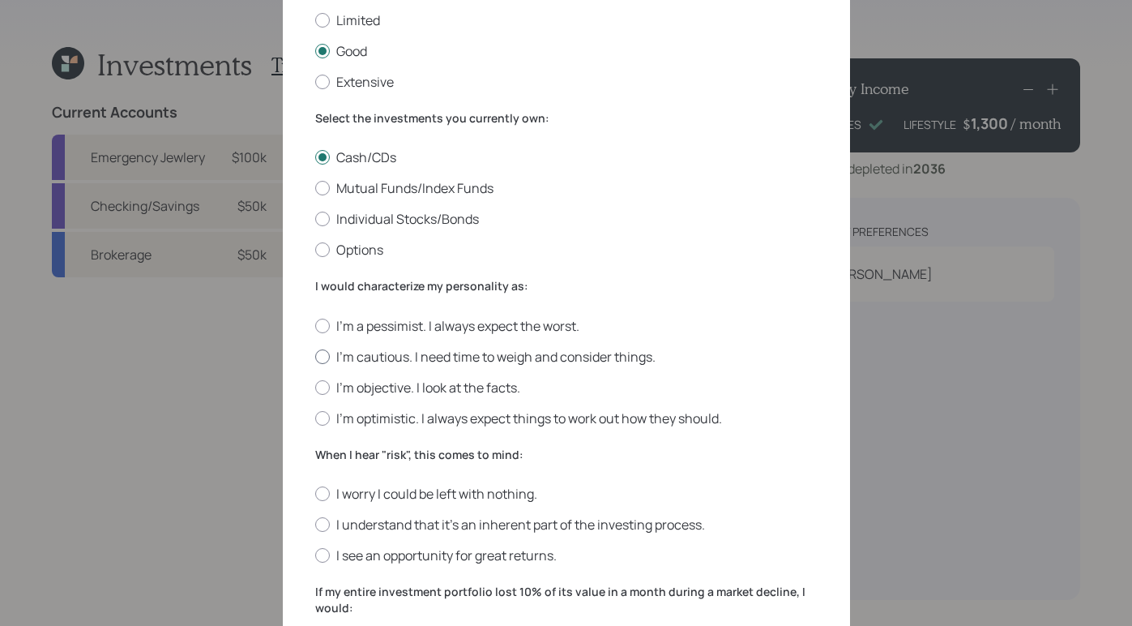
scroll to position [304, 0]
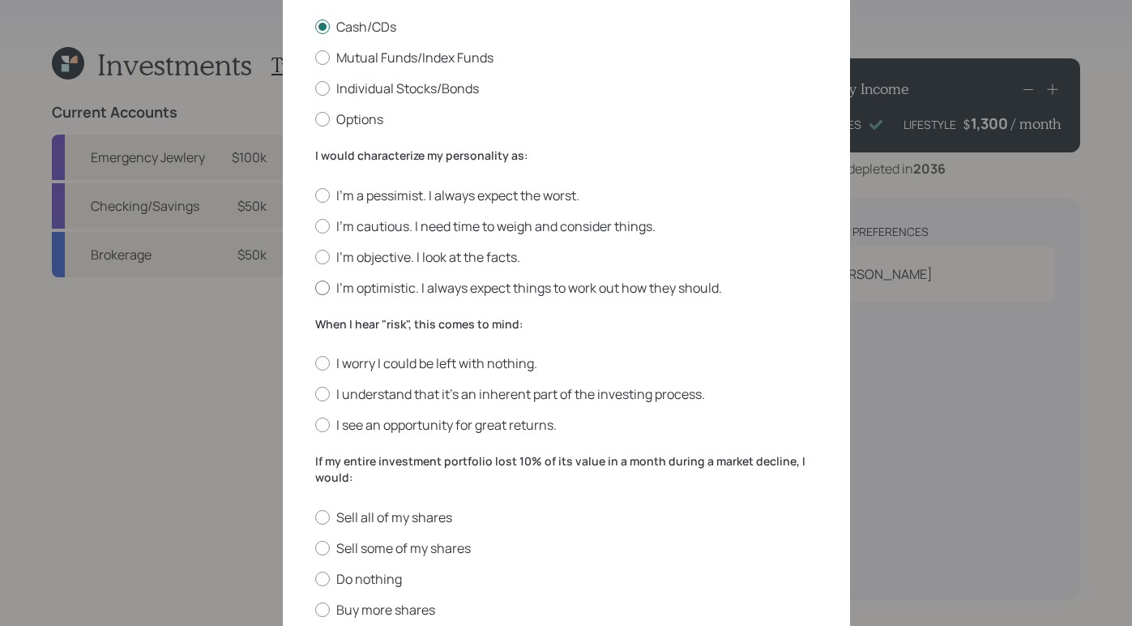
click at [315, 294] on label "I'm optimistic. I always expect things to work out how they should." at bounding box center [566, 288] width 502 height 18
click at [314, 288] on input "I'm optimistic. I always expect things to work out how they should." at bounding box center [314, 287] width 1 height 1
radio input "true"
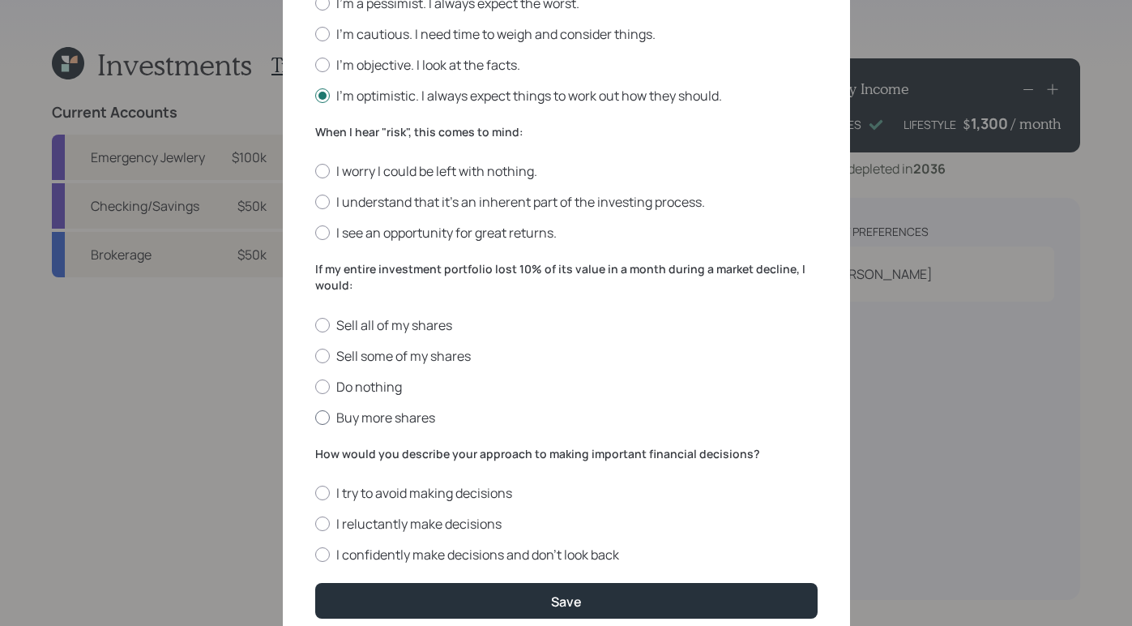
scroll to position [497, 0]
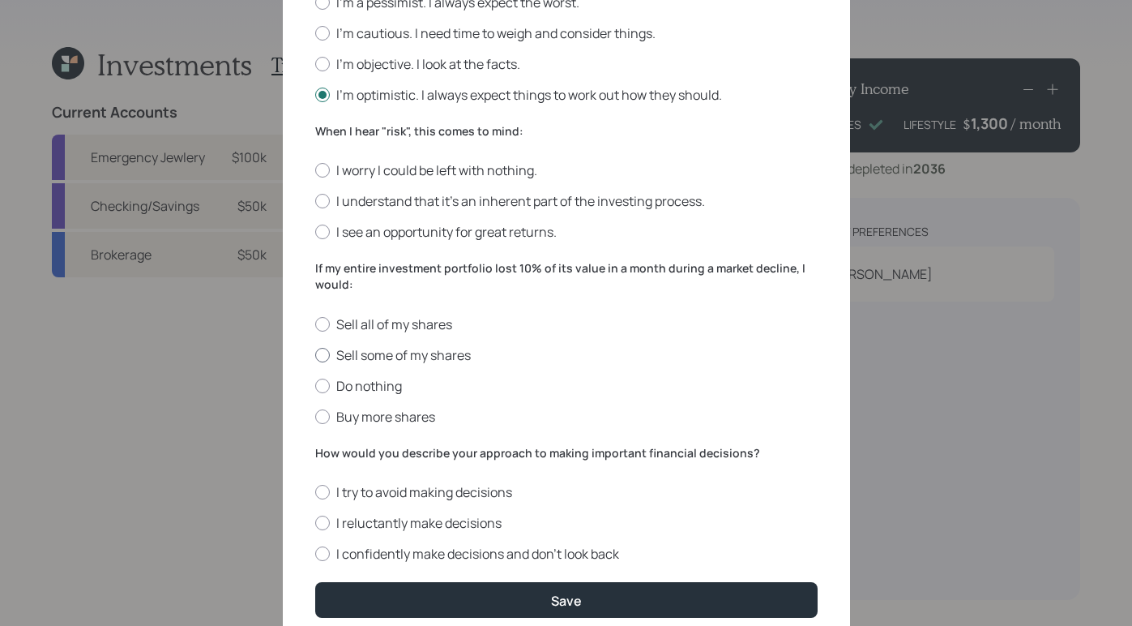
drag, startPoint x: 812, startPoint y: 372, endPoint x: 756, endPoint y: 347, distance: 61.3
click at [812, 374] on div "Edit Risk Tolerance Profile (Falk) I would describe my knowledge of investments…" at bounding box center [566, 97] width 567 height 1106
click at [322, 205] on label "I understand that it’s an inherent part of the investing process." at bounding box center [566, 201] width 502 height 18
click at [315, 202] on input "I understand that it’s an inherent part of the investing process." at bounding box center [314, 201] width 1 height 1
radio input "true"
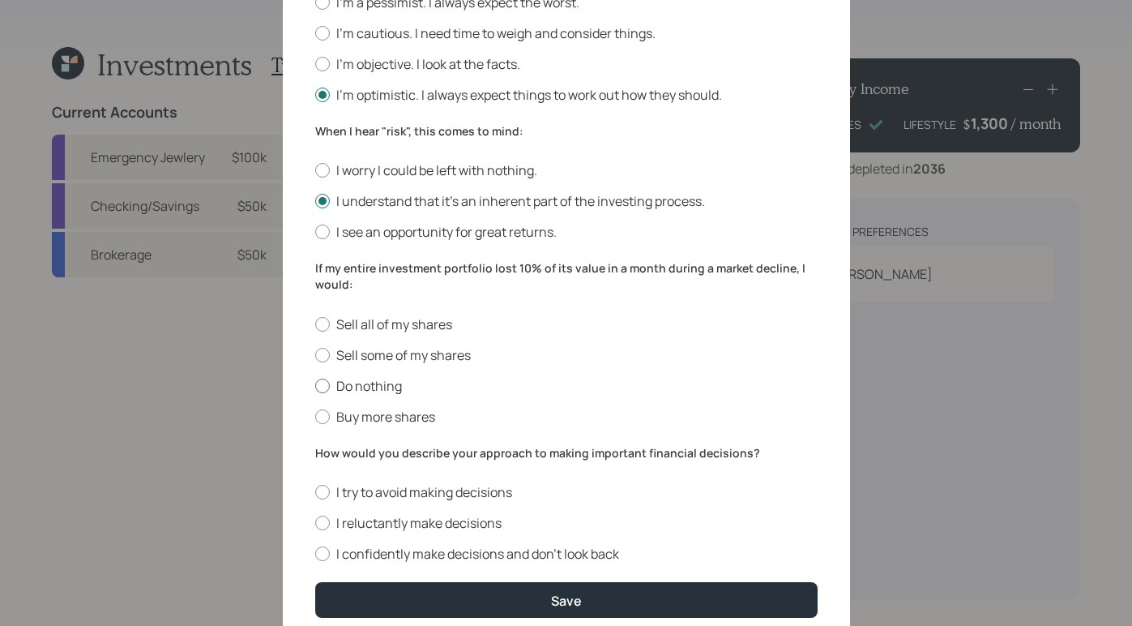
click at [322, 391] on label "Do nothing" at bounding box center [566, 386] width 502 height 18
click at [315, 386] on input "Do nothing" at bounding box center [314, 385] width 1 height 1
radio input "true"
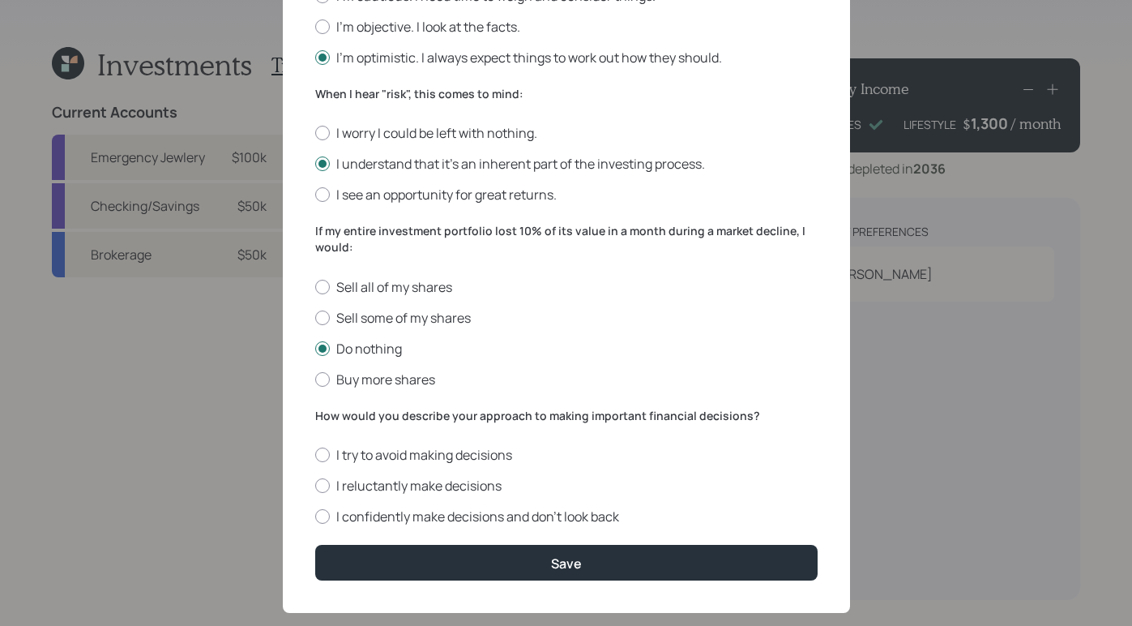
scroll to position [562, 0]
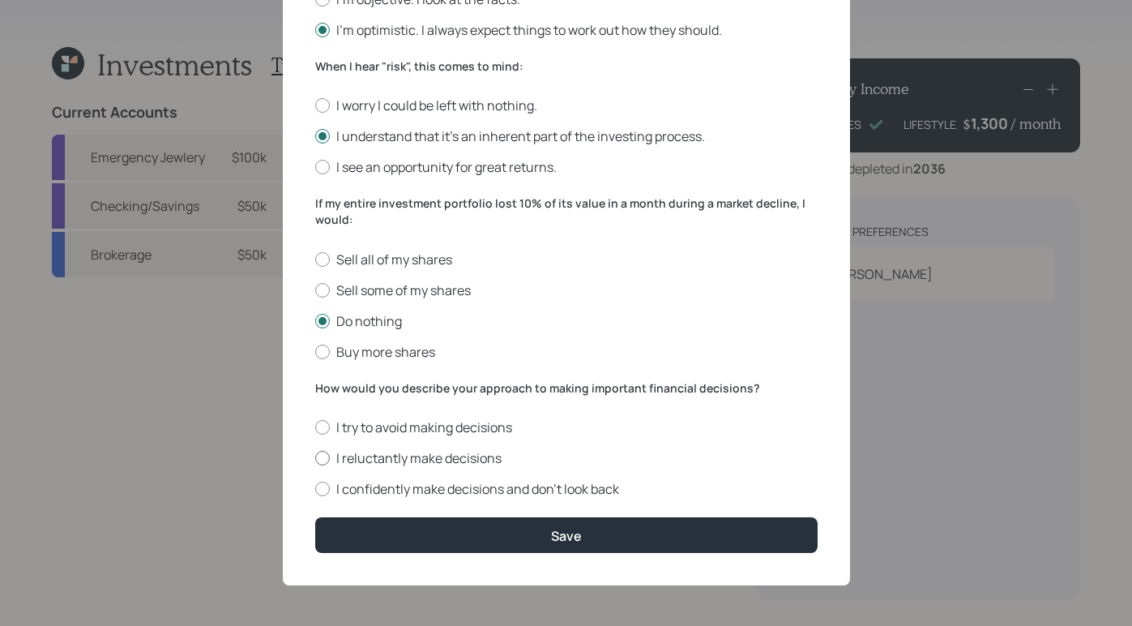
click at [315, 458] on div at bounding box center [322, 458] width 15 height 15
click at [315, 458] on input "I reluctantly make decisions" at bounding box center [314, 458] width 1 height 1
radio input "true"
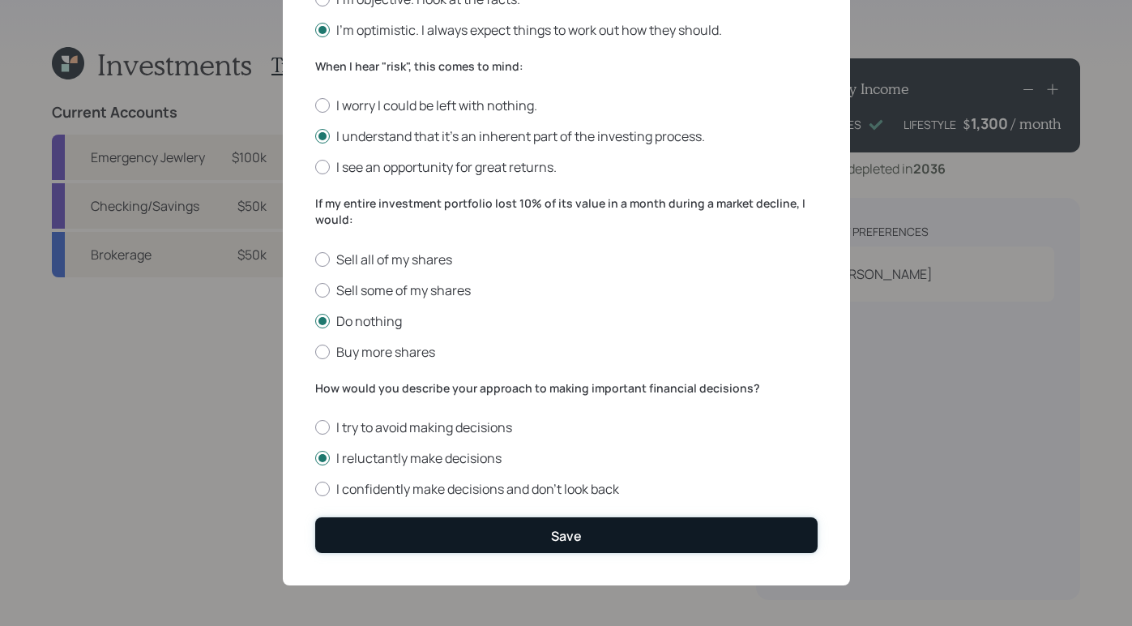
click at [505, 540] on button "Save" at bounding box center [566, 534] width 502 height 35
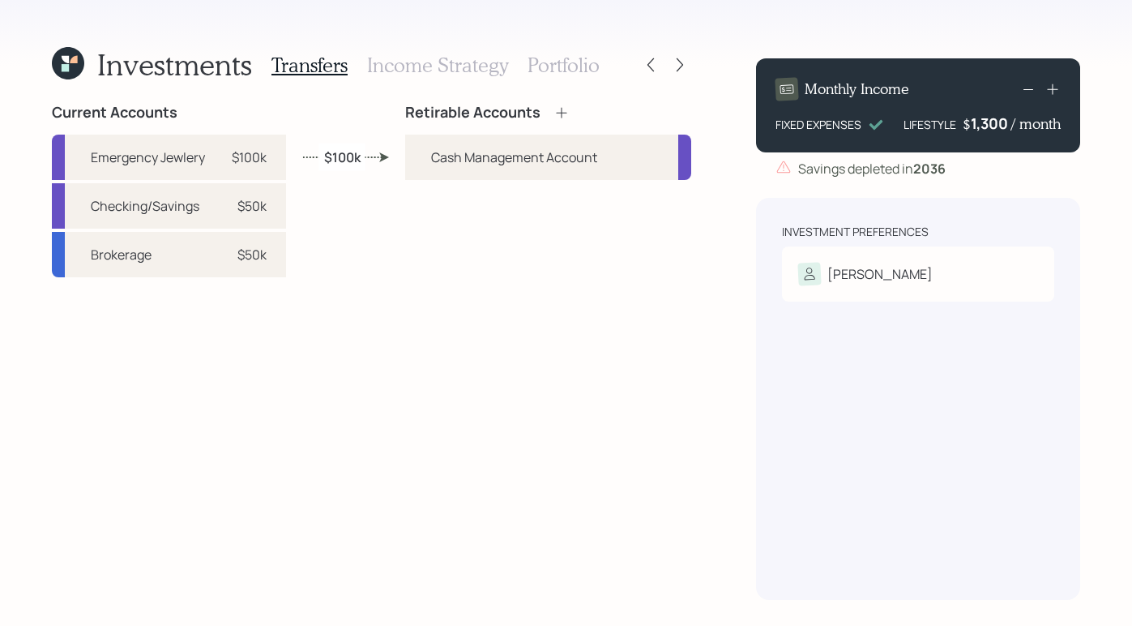
click at [561, 109] on icon at bounding box center [561, 112] width 11 height 11
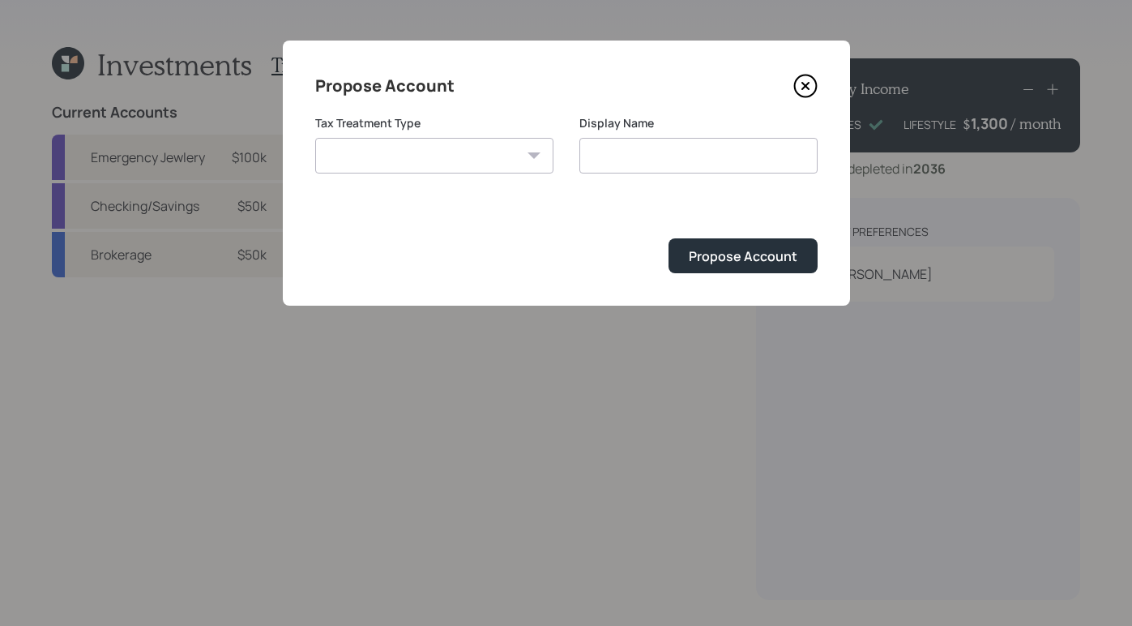
click at [468, 175] on div "Tax Treatment Type Roth Taxable Traditional" at bounding box center [434, 154] width 238 height 78
click at [468, 156] on select "Roth Taxable Traditional" at bounding box center [434, 156] width 238 height 36
select select "taxable"
click at [315, 138] on select "Roth Taxable Traditional" at bounding box center [434, 156] width 238 height 36
type input "Taxable"
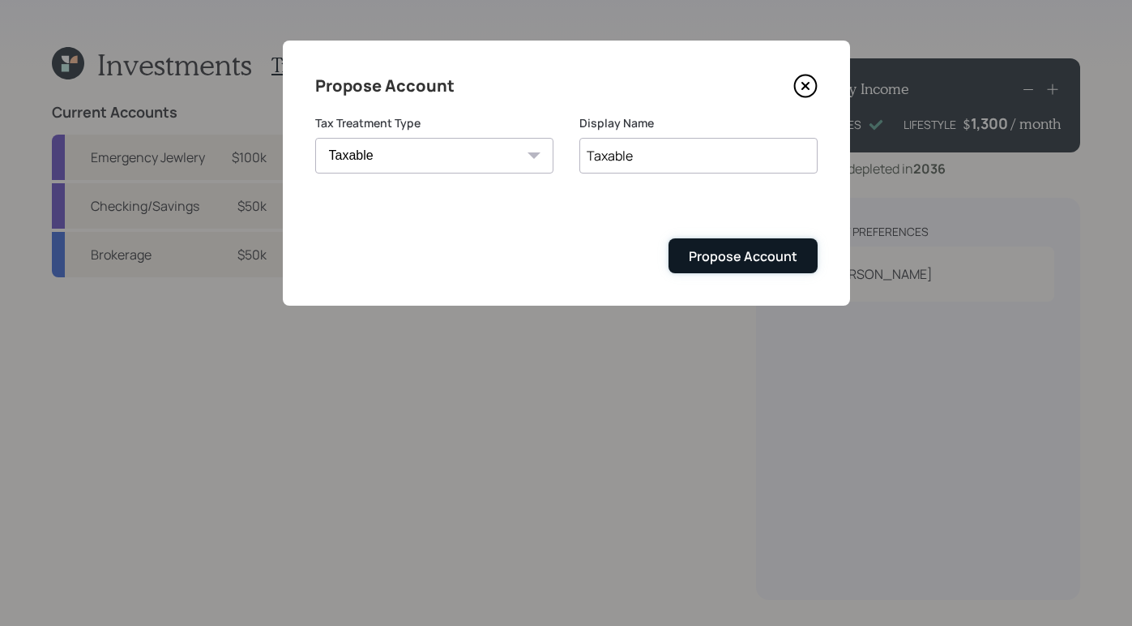
click at [724, 256] on div "Propose Account" at bounding box center [743, 256] width 109 height 18
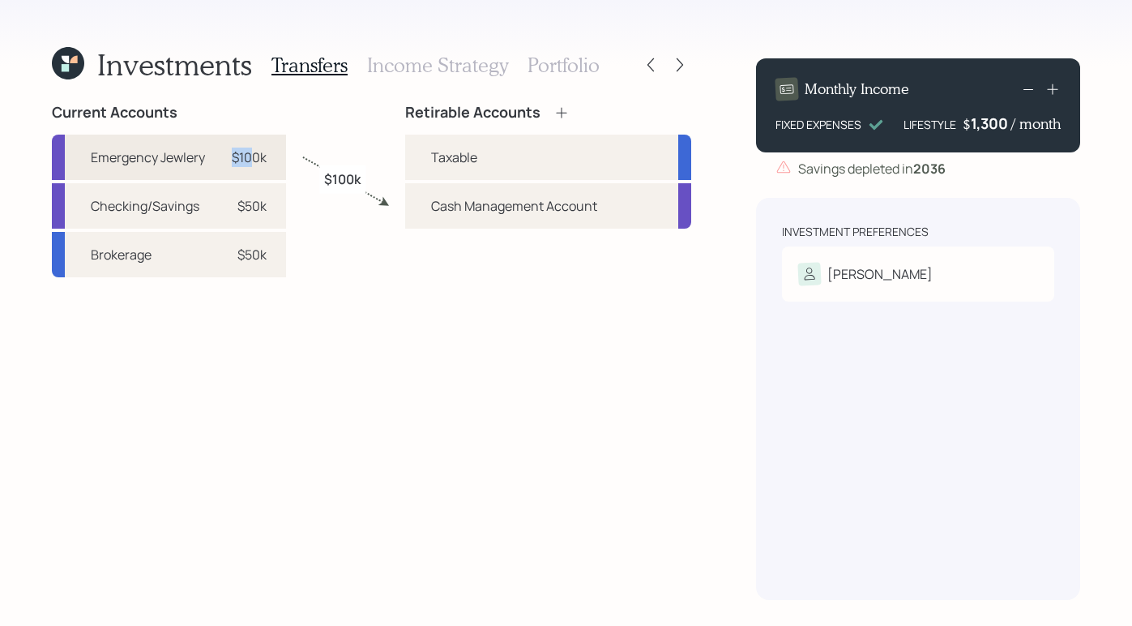
drag, startPoint x: 246, startPoint y: 147, endPoint x: 267, endPoint y: 149, distance: 21.2
click at [262, 149] on div "Emergency Jewlery $100k" at bounding box center [169, 157] width 234 height 45
click at [269, 164] on div "Emergency Jewlery $100k" at bounding box center [169, 157] width 234 height 45
click at [487, 149] on div "Taxable" at bounding box center [548, 157] width 286 height 45
select select "374b0f66-6361-4af0-b41e-6d47cd03c024"
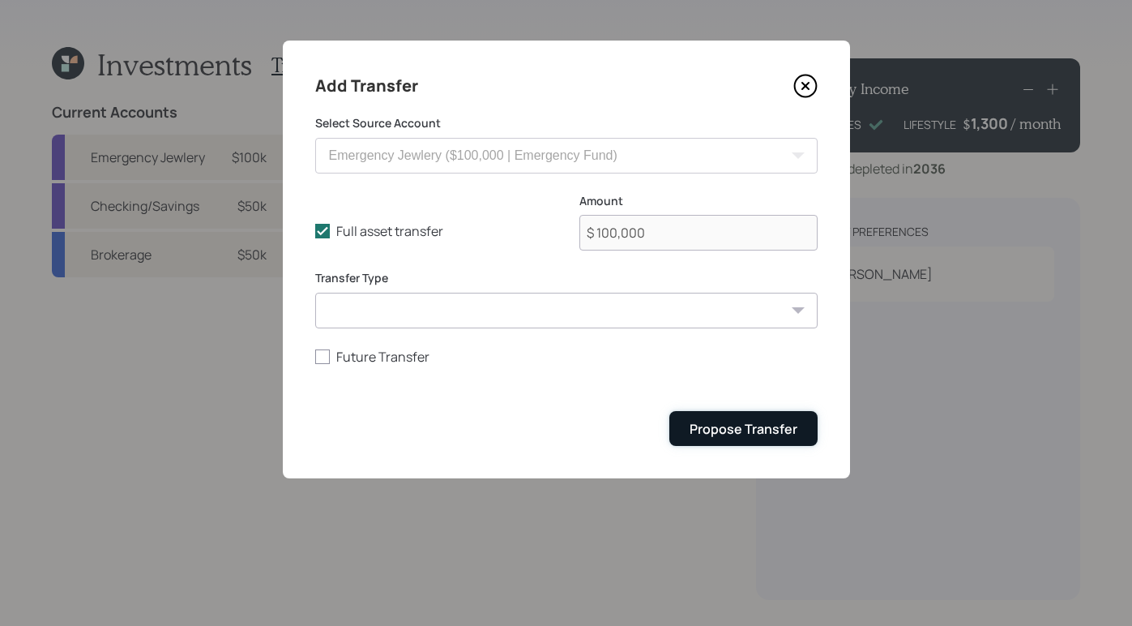
click at [775, 435] on div "Propose Transfer" at bounding box center [744, 429] width 108 height 18
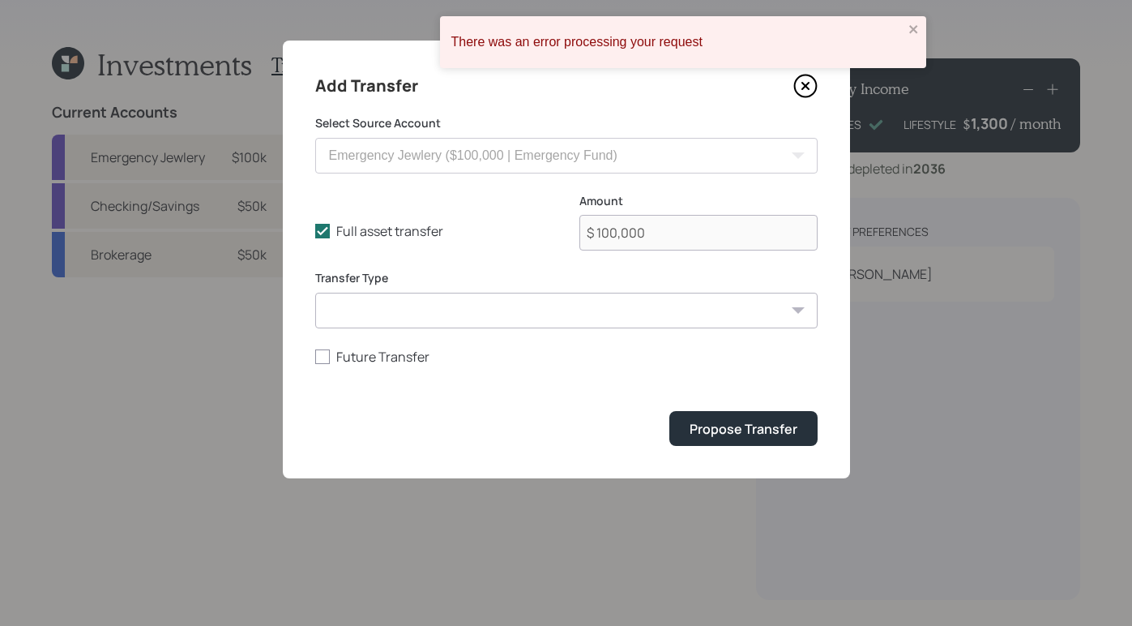
click at [480, 321] on select "ACAT Transfer Non ACAT Transfer Capitalize Rollover Rollover Deposit" at bounding box center [566, 311] width 502 height 36
select select "acat_transfer"
click at [315, 293] on select "ACAT Transfer Non ACAT Transfer Capitalize Rollover Rollover Deposit" at bounding box center [566, 311] width 502 height 36
click at [732, 425] on div "Propose Transfer" at bounding box center [744, 429] width 108 height 18
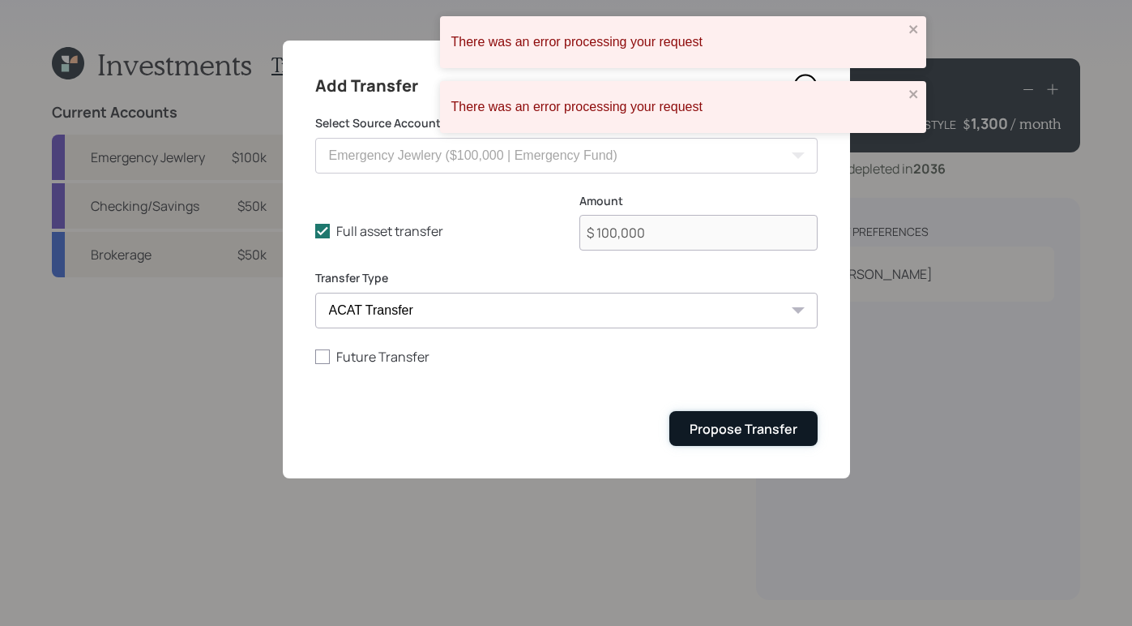
click at [771, 434] on div "Propose Transfer" at bounding box center [744, 429] width 108 height 18
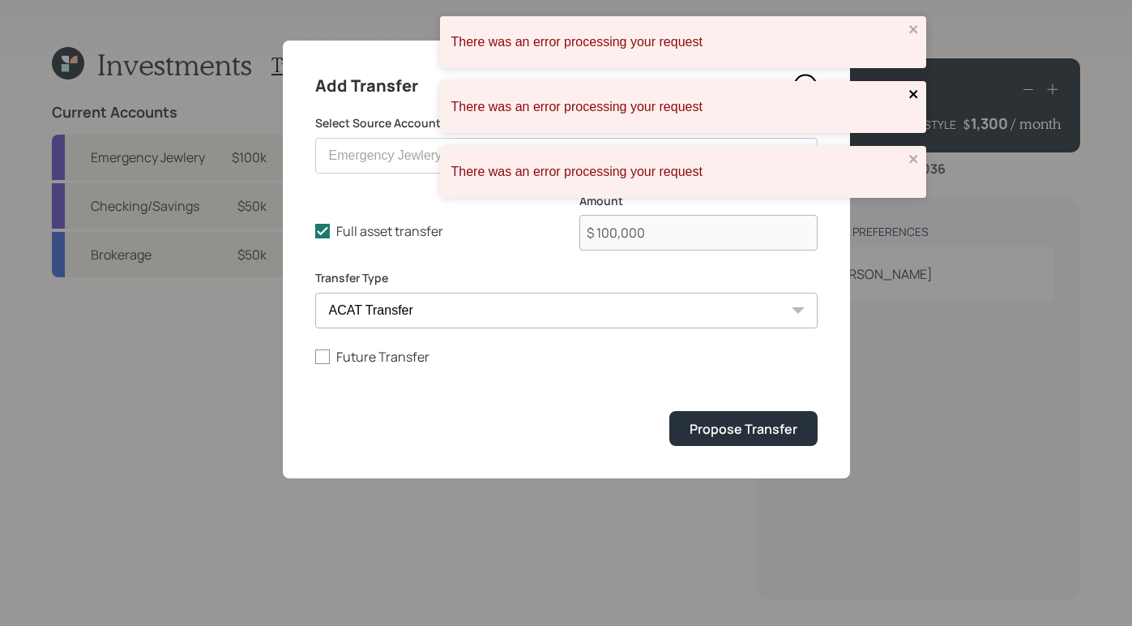
click at [917, 92] on icon "close" at bounding box center [913, 94] width 11 height 13
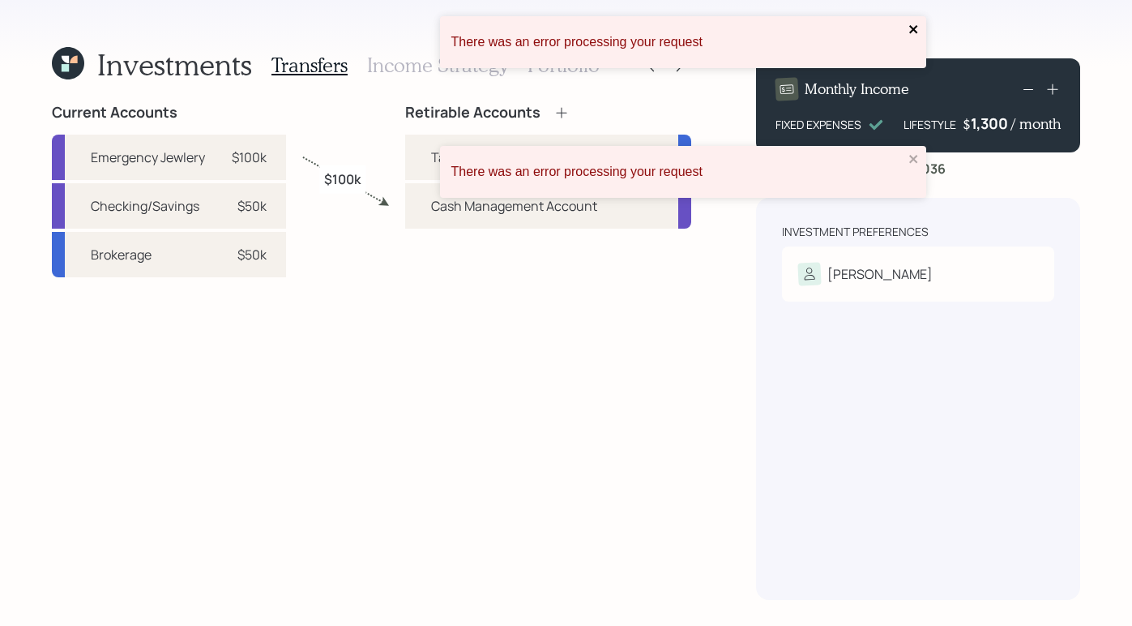
click at [909, 36] on button "close" at bounding box center [913, 30] width 11 height 15
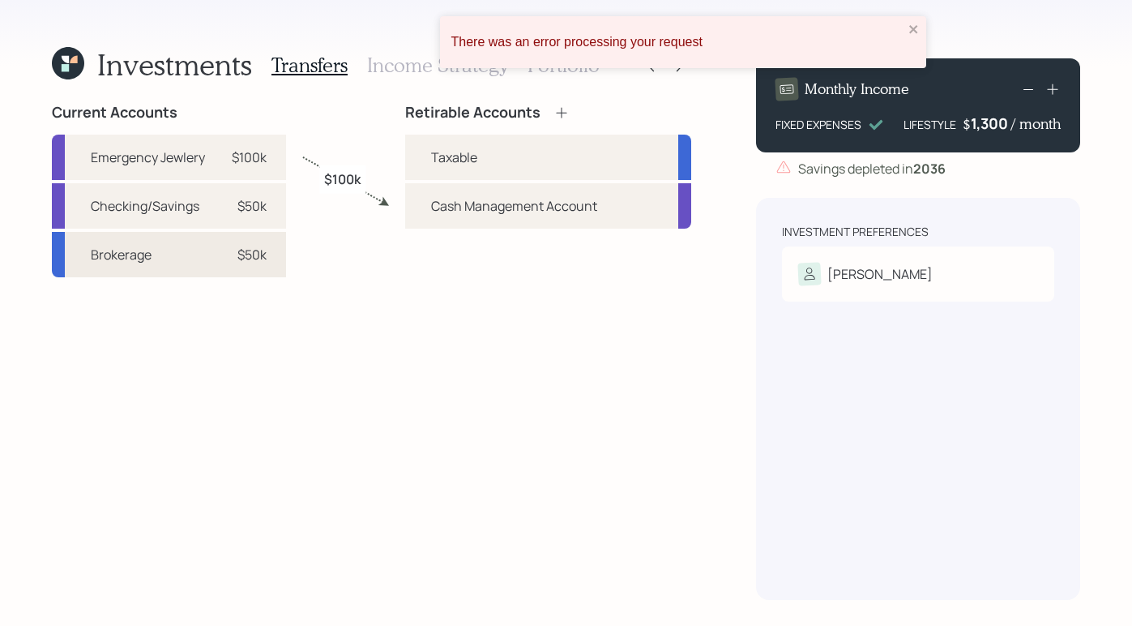
click at [225, 261] on div "$50k" at bounding box center [242, 254] width 49 height 19
click at [482, 216] on div "Cash Management Account" at bounding box center [548, 205] width 286 height 45
click at [439, 207] on div "Cash Management Account" at bounding box center [514, 205] width 166 height 19
click at [425, 159] on div "Taxable" at bounding box center [548, 157] width 286 height 45
select select "ce7d112c-2bfc-4854-9589-cb717c3974d0"
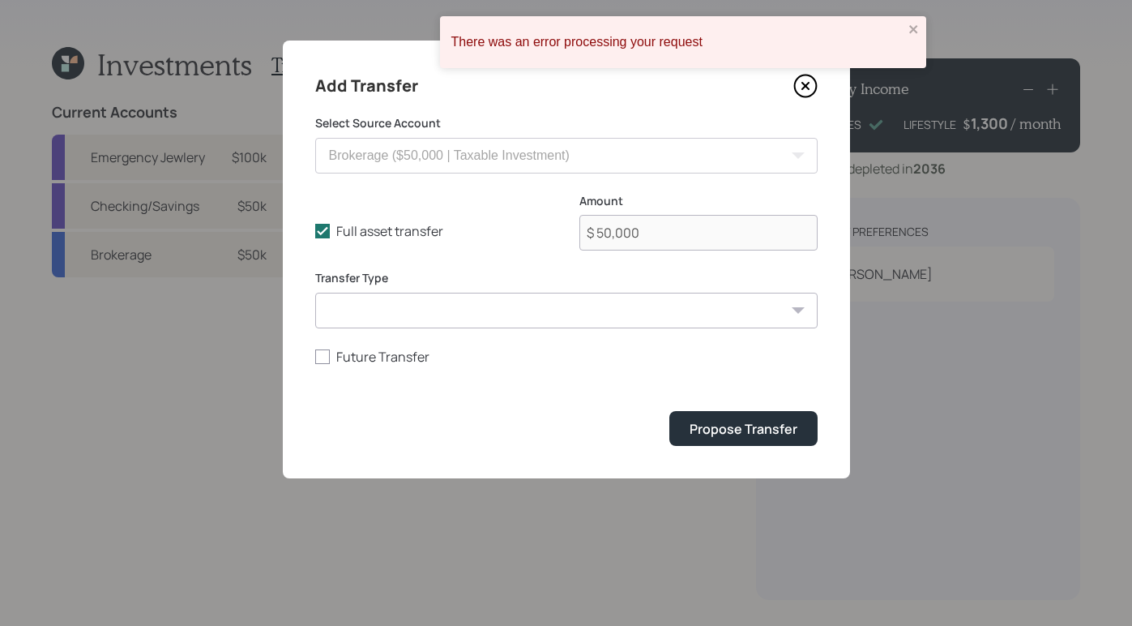
click at [380, 315] on select "ACAT Transfer Non ACAT Transfer Capitalize Rollover Rollover Deposit" at bounding box center [566, 311] width 502 height 36
select select "deposit"
click at [315, 293] on select "ACAT Transfer Non ACAT Transfer Capitalize Rollover Rollover Deposit" at bounding box center [566, 311] width 502 height 36
click at [788, 429] on div "Propose Transfer" at bounding box center [744, 429] width 108 height 18
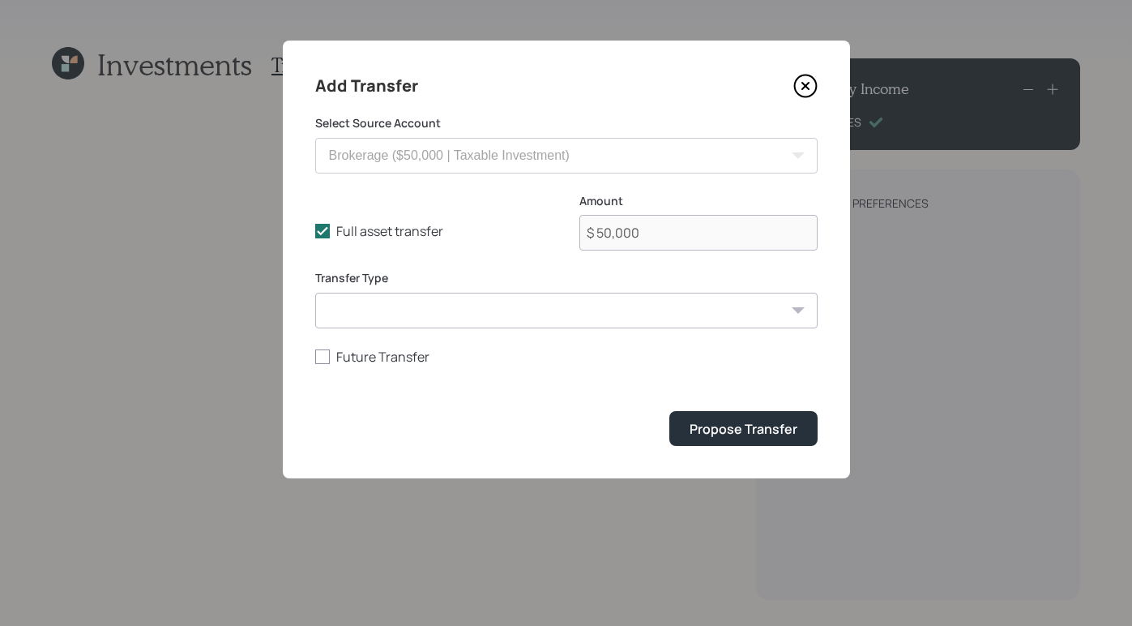
select select "ce7d112c-2bfc-4854-9589-cb717c3974d0"
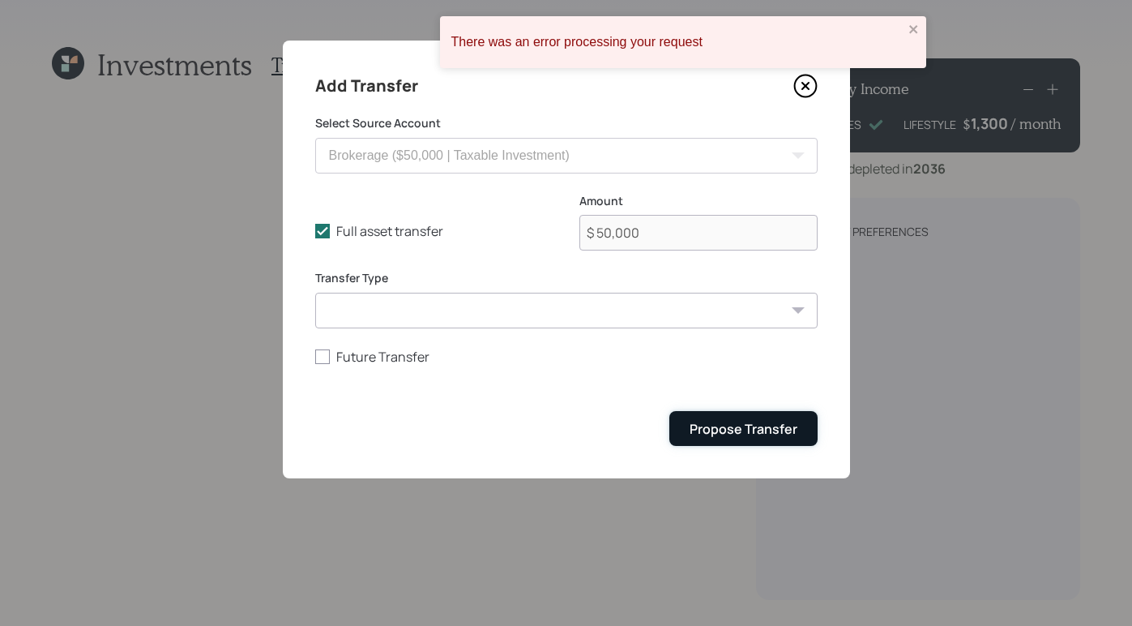
click at [716, 439] on button "Propose Transfer" at bounding box center [743, 428] width 148 height 35
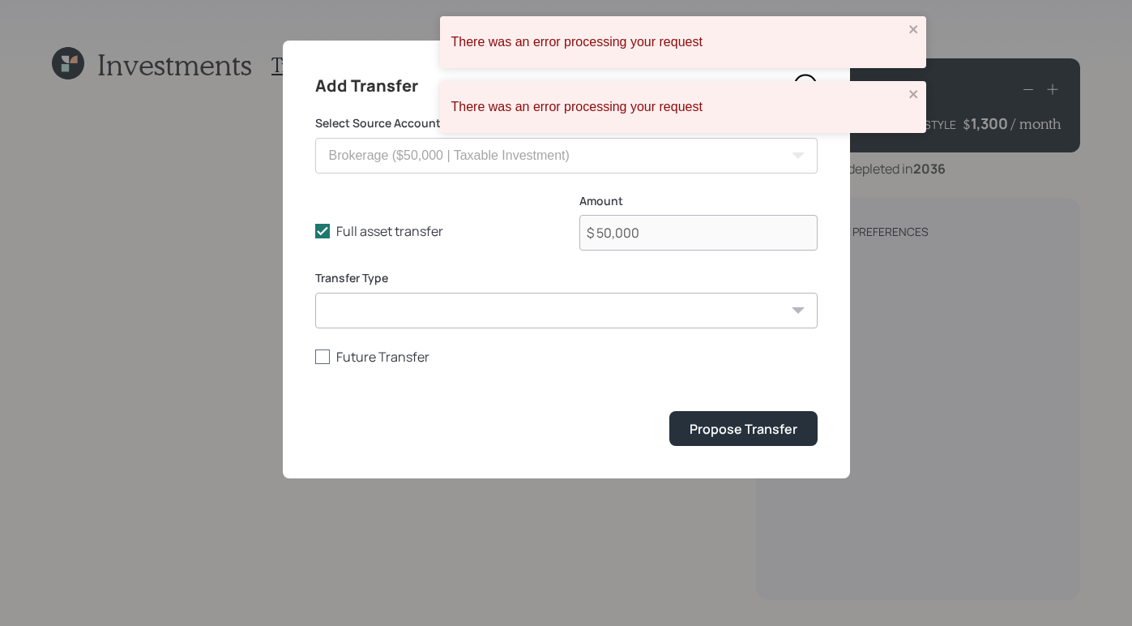
click at [325, 357] on div at bounding box center [322, 356] width 15 height 15
click at [315, 357] on input "Future Transfer" at bounding box center [314, 356] width 1 height 1
checkbox input "true"
select select "9"
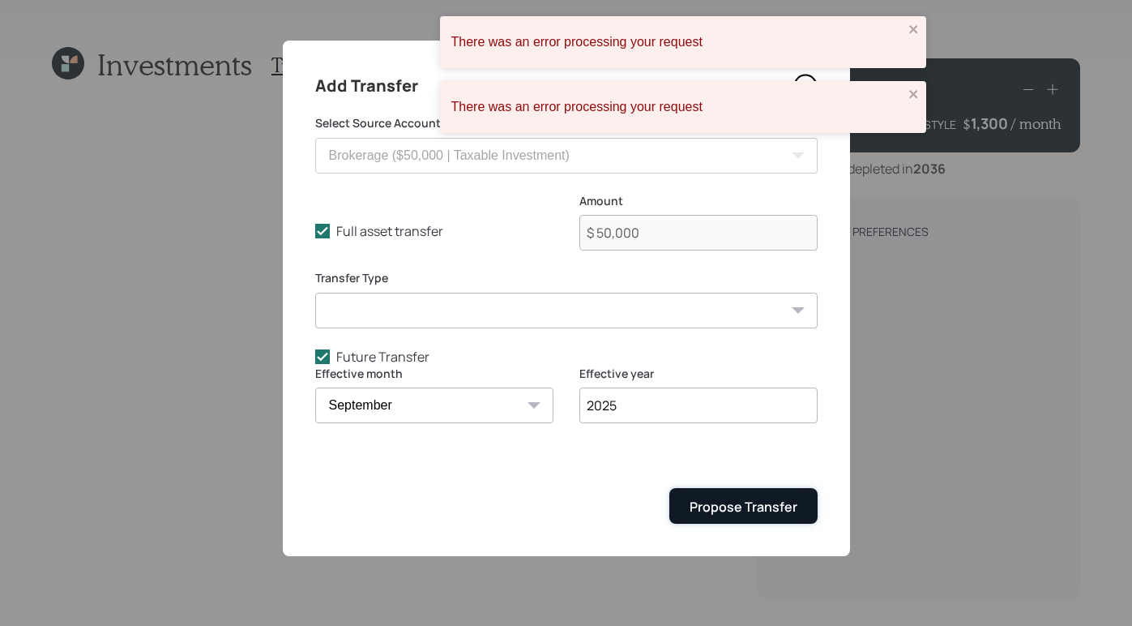
click at [784, 504] on div "Propose Transfer" at bounding box center [744, 507] width 108 height 18
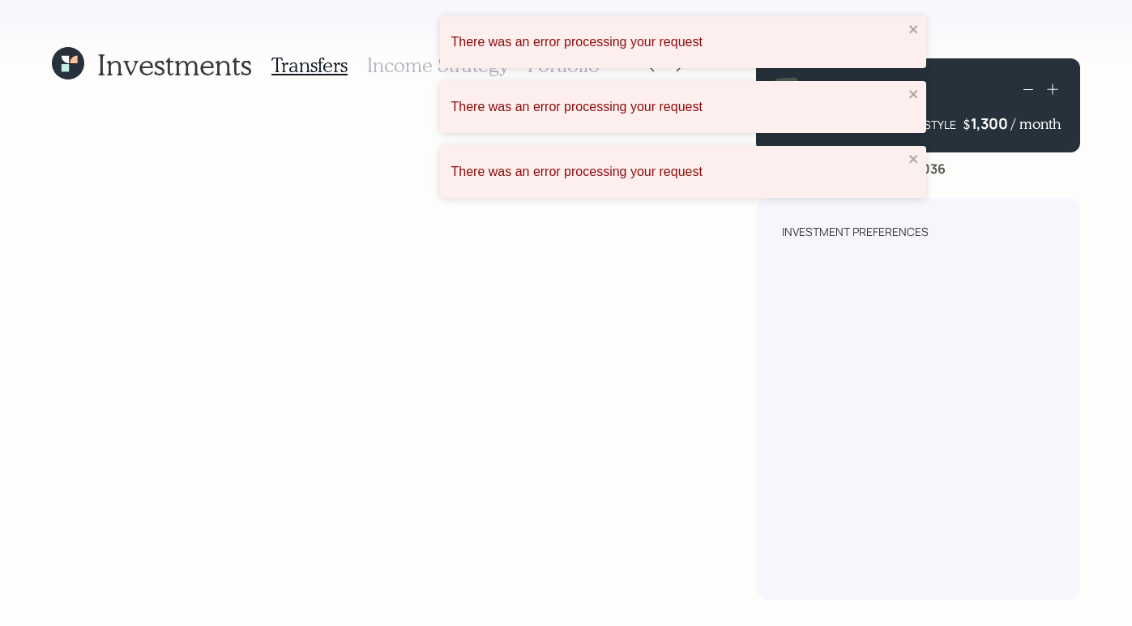
click at [912, 44] on div "There was an error processing your request" at bounding box center [683, 42] width 486 height 52
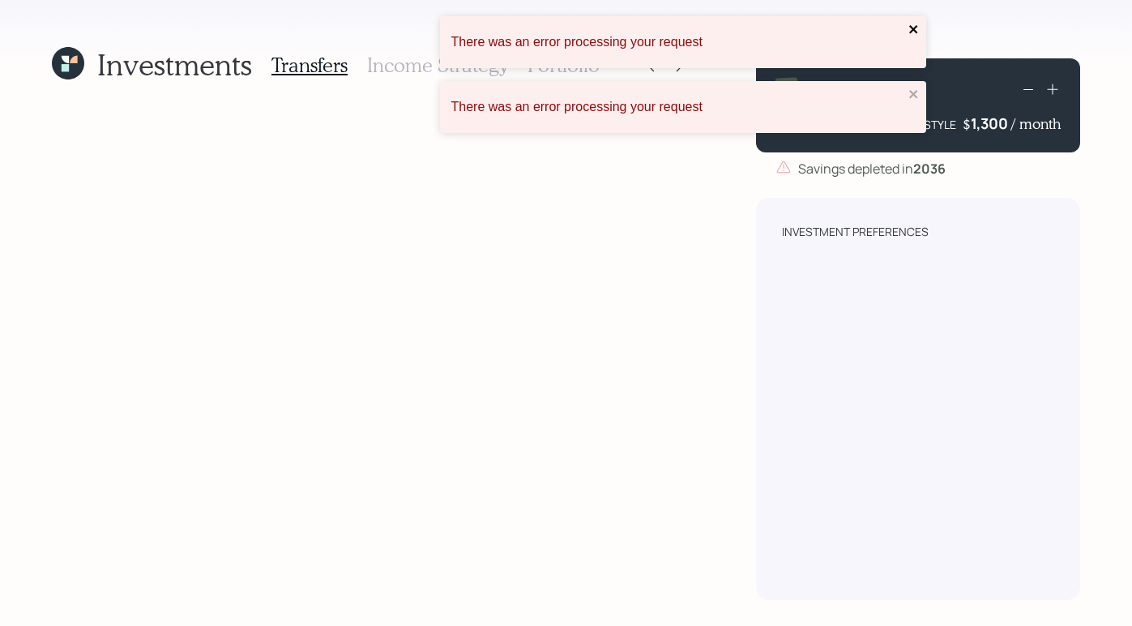
drag, startPoint x: 915, startPoint y: 31, endPoint x: 924, endPoint y: 65, distance: 35.2
click at [915, 31] on icon "close" at bounding box center [913, 29] width 8 height 8
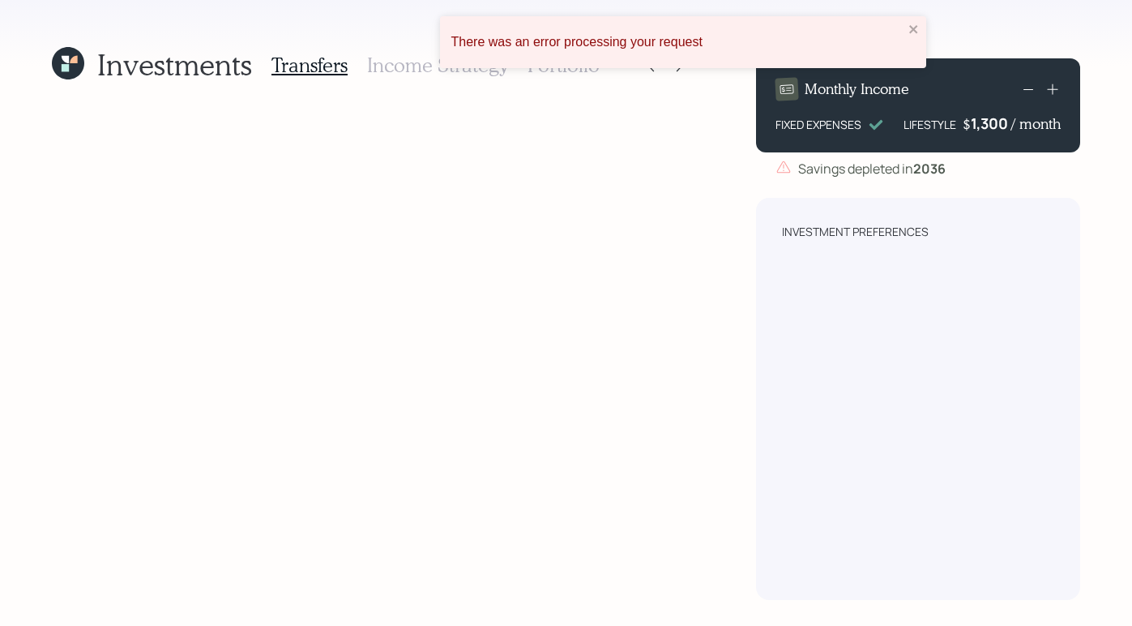
click at [912, 86] on div "There was an error processing your request There was an error processing your r…" at bounding box center [566, 313] width 1132 height 626
click at [62, 62] on icon at bounding box center [68, 63] width 32 height 32
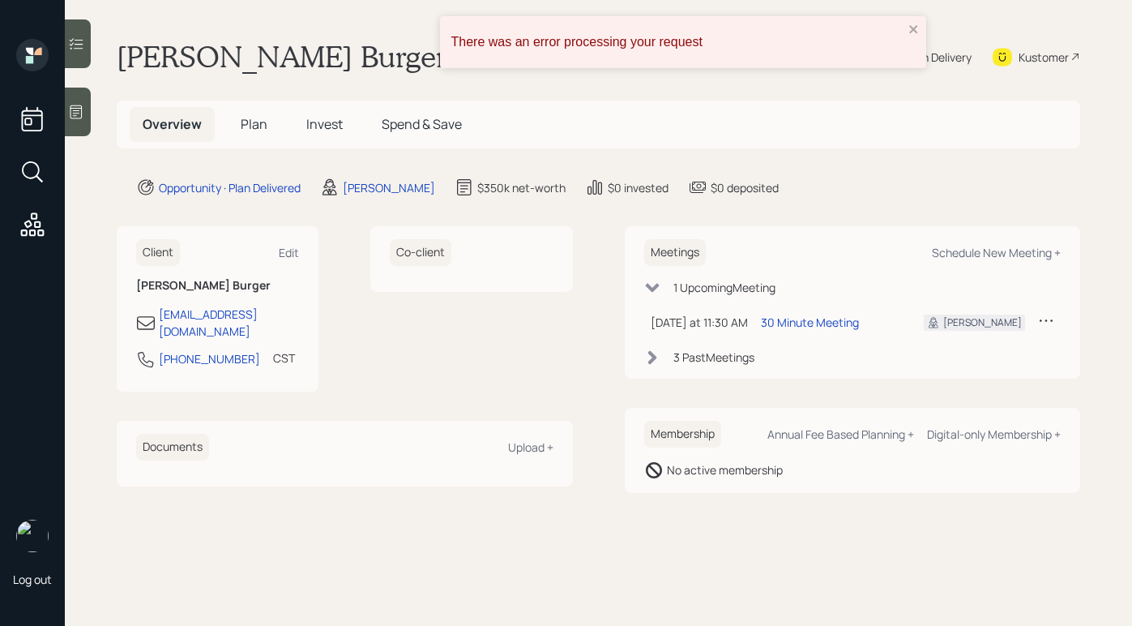
drag, startPoint x: 251, startPoint y: 124, endPoint x: 271, endPoint y: 138, distance: 24.5
click at [251, 124] on span "Plan" at bounding box center [254, 124] width 27 height 18
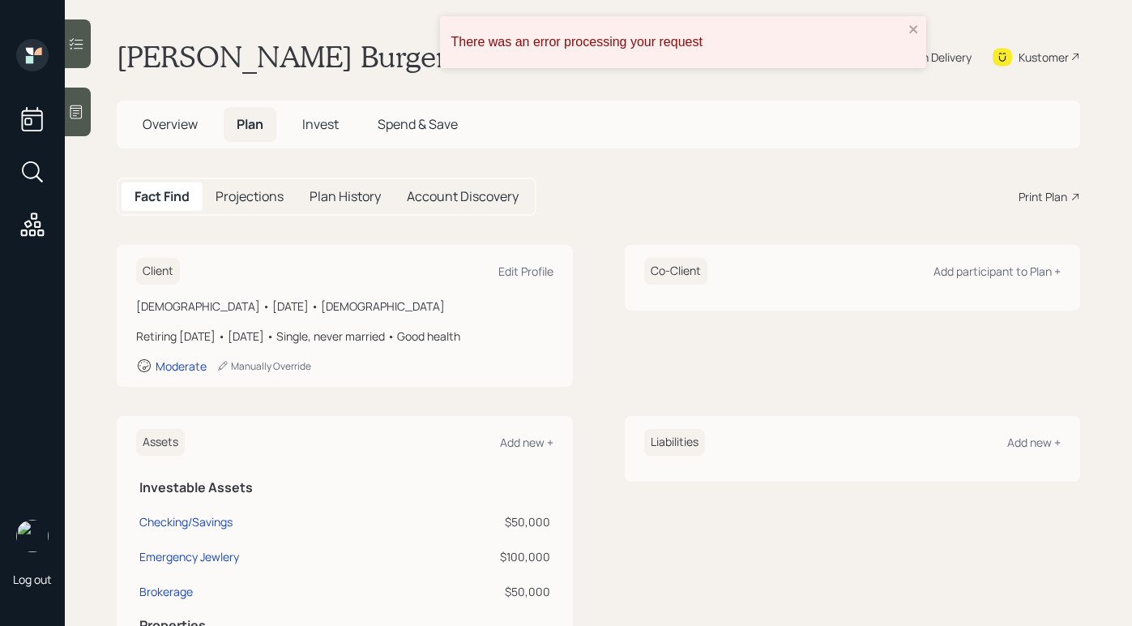
click at [250, 117] on span "Plan" at bounding box center [250, 124] width 27 height 18
drag, startPoint x: 351, startPoint y: 134, endPoint x: 327, endPoint y: 126, distance: 24.9
click at [349, 134] on h5 "Invest" at bounding box center [320, 124] width 62 height 35
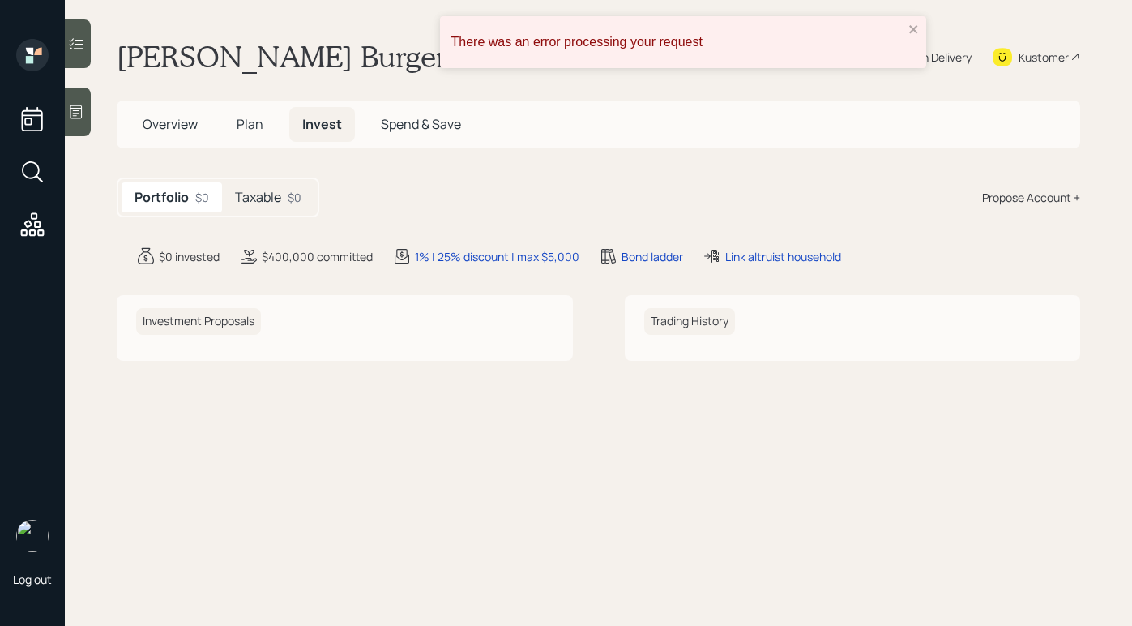
click at [328, 125] on span "Invest" at bounding box center [322, 124] width 40 height 18
drag, startPoint x: 216, startPoint y: 332, endPoint x: 216, endPoint y: 319, distance: 13.0
click at [218, 330] on h6 "Investment Proposals" at bounding box center [198, 321] width 125 height 27
click at [218, 319] on h6 "Investment Proposals" at bounding box center [198, 321] width 125 height 27
click at [961, 56] on div "Plan Delivery" at bounding box center [939, 57] width 65 height 17
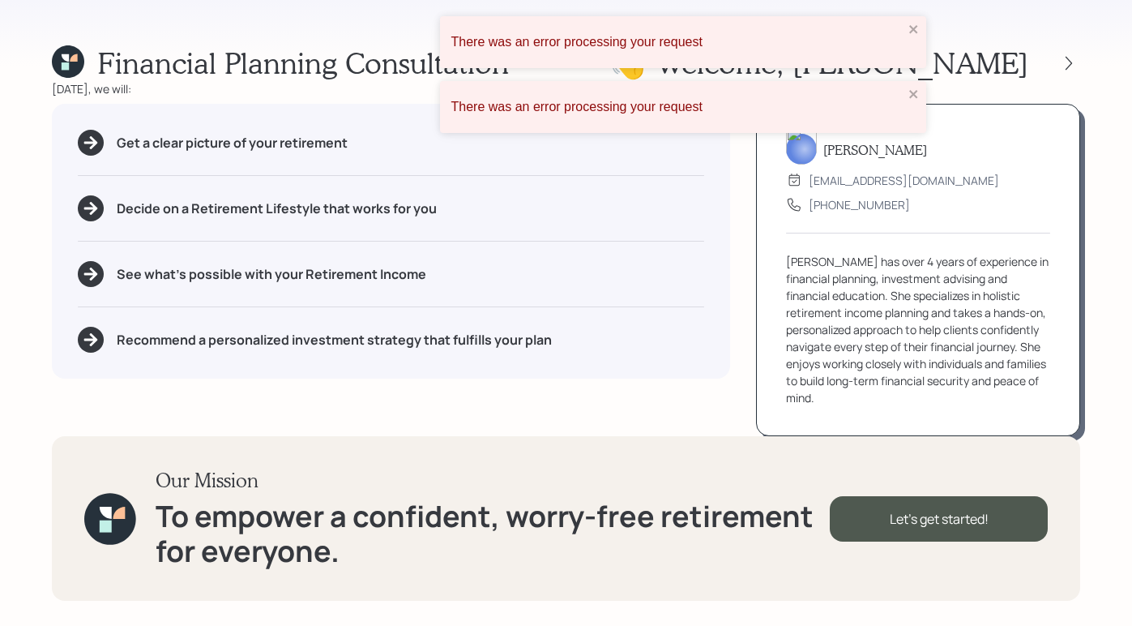
click at [1057, 60] on div at bounding box center [1054, 63] width 52 height 23
drag, startPoint x: 911, startPoint y: 92, endPoint x: 925, endPoint y: 48, distance: 46.9
click at [911, 92] on icon "close" at bounding box center [913, 94] width 8 height 8
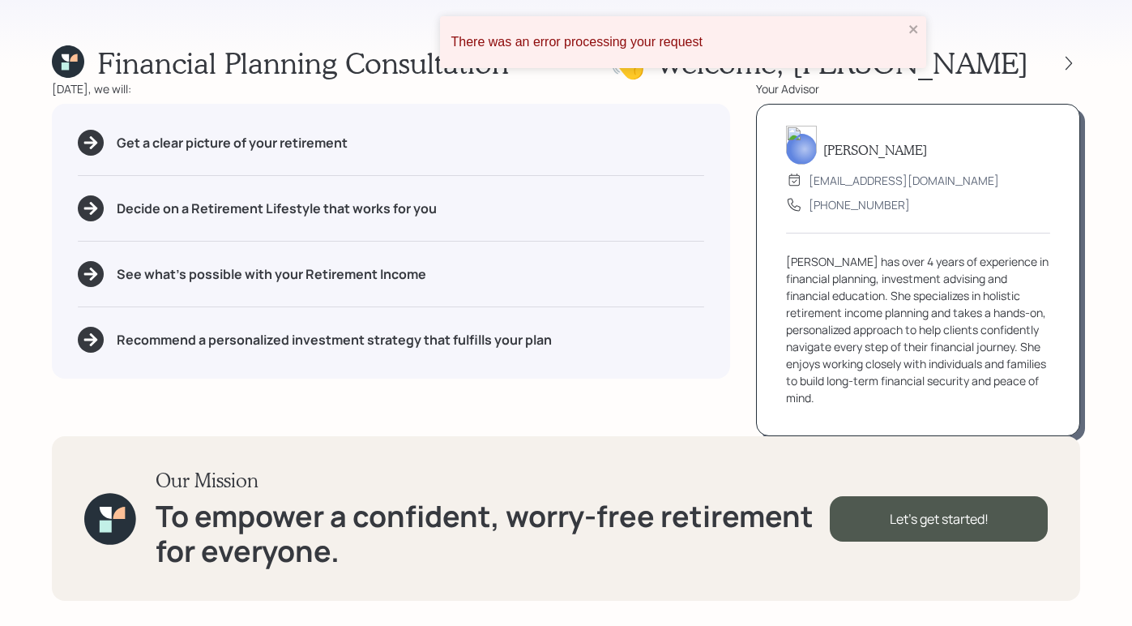
click at [920, 36] on div "There was an error processing your request" at bounding box center [683, 42] width 486 height 52
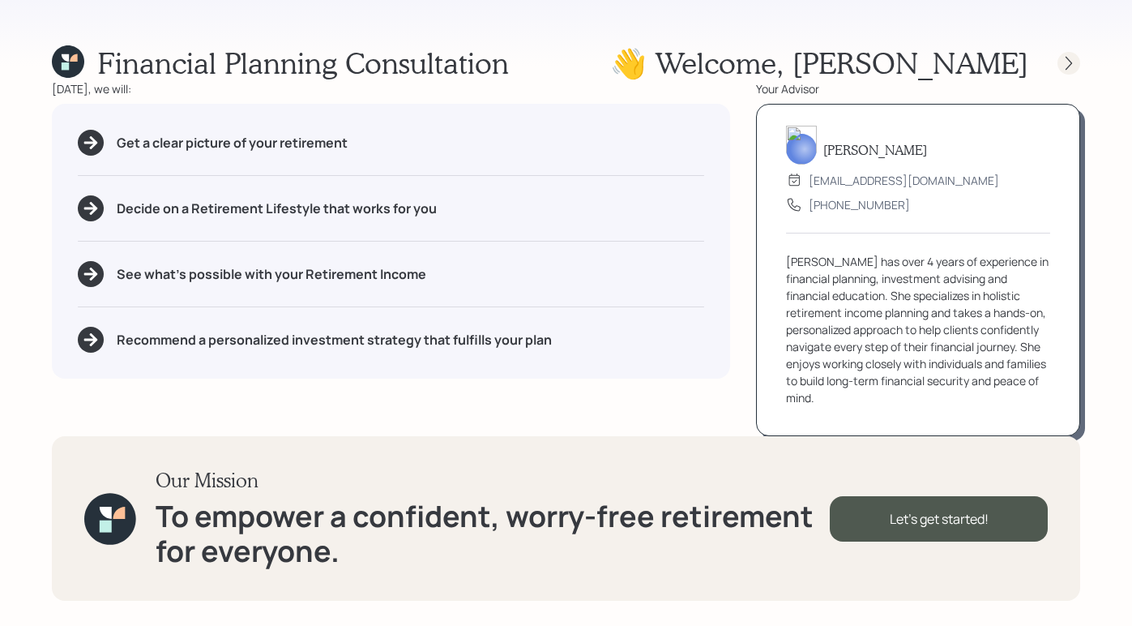
click at [1064, 62] on icon at bounding box center [1069, 63] width 16 height 16
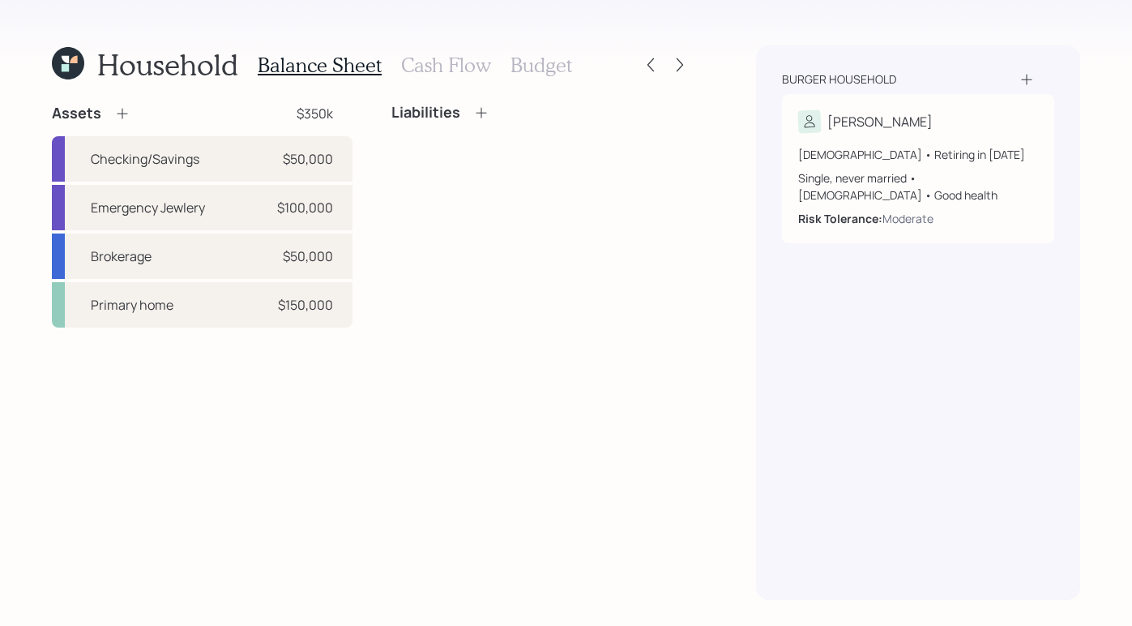
click at [564, 62] on h3 "Budget" at bounding box center [541, 64] width 62 height 23
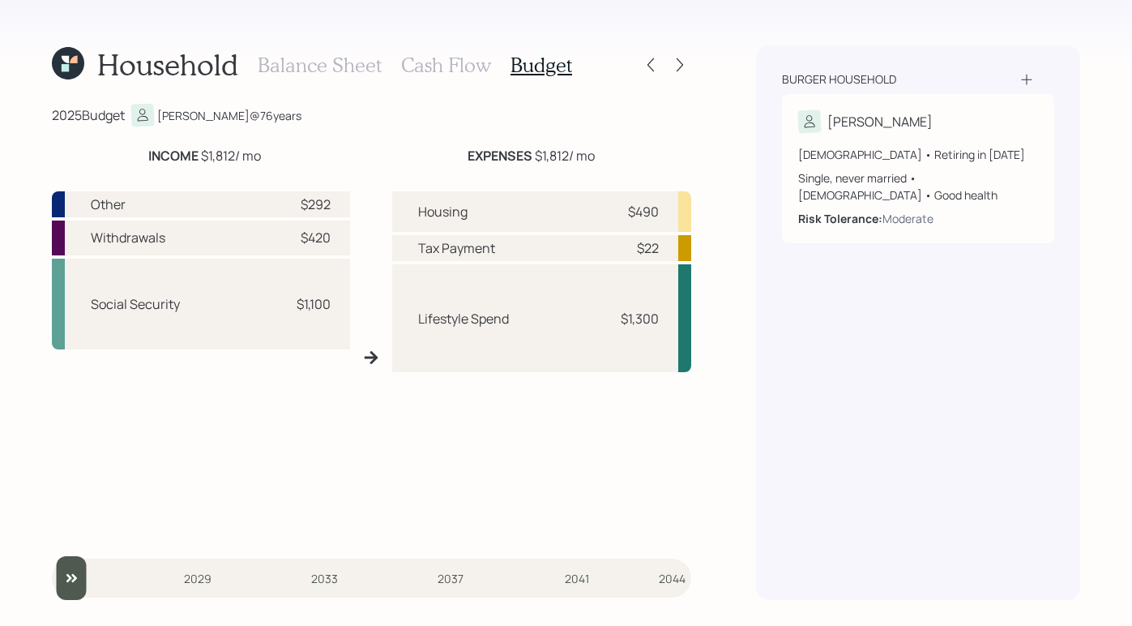
click at [662, 61] on div at bounding box center [665, 64] width 52 height 23
click at [677, 61] on icon at bounding box center [680, 65] width 16 height 16
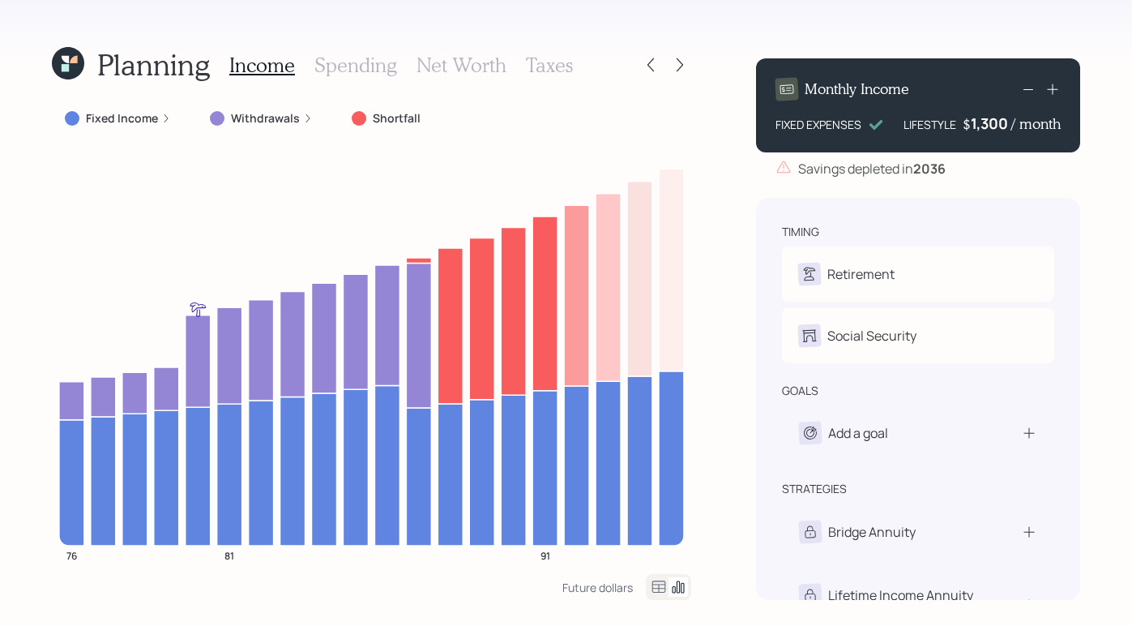
click at [677, 61] on icon at bounding box center [680, 65] width 16 height 16
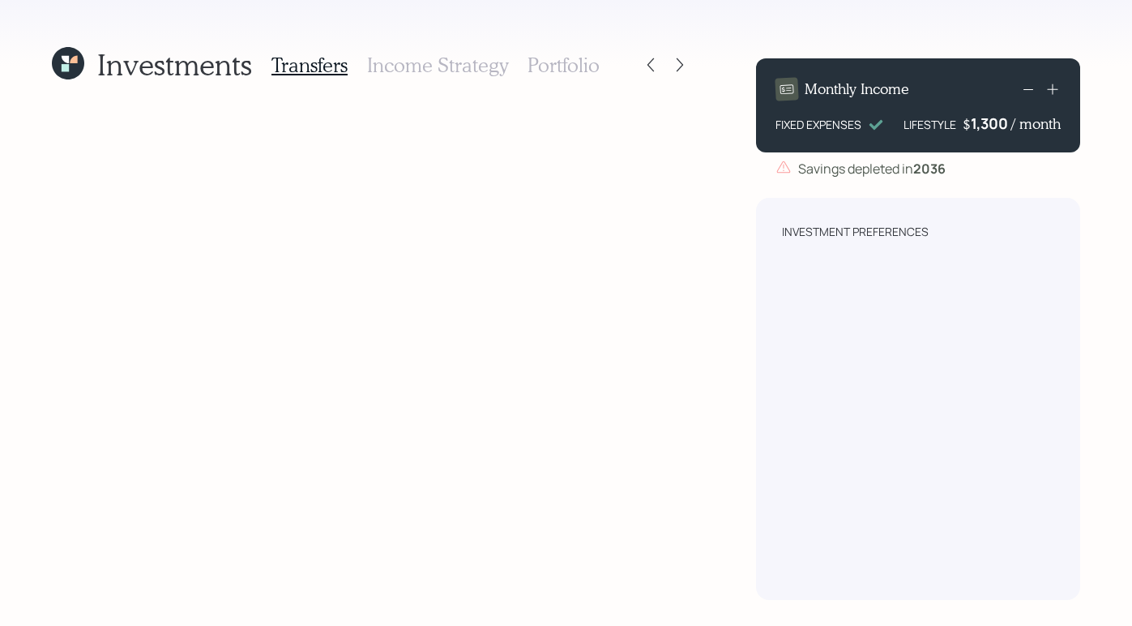
click at [818, 224] on div "Investment Preferences" at bounding box center [855, 232] width 147 height 16
click at [445, 62] on h3 "Income Strategy" at bounding box center [437, 64] width 141 height 23
click at [582, 66] on h3 "Portfolio" at bounding box center [563, 64] width 72 height 23
click at [81, 46] on div "Investments Transfers Income Strategy Portfolio" at bounding box center [326, 64] width 548 height 39
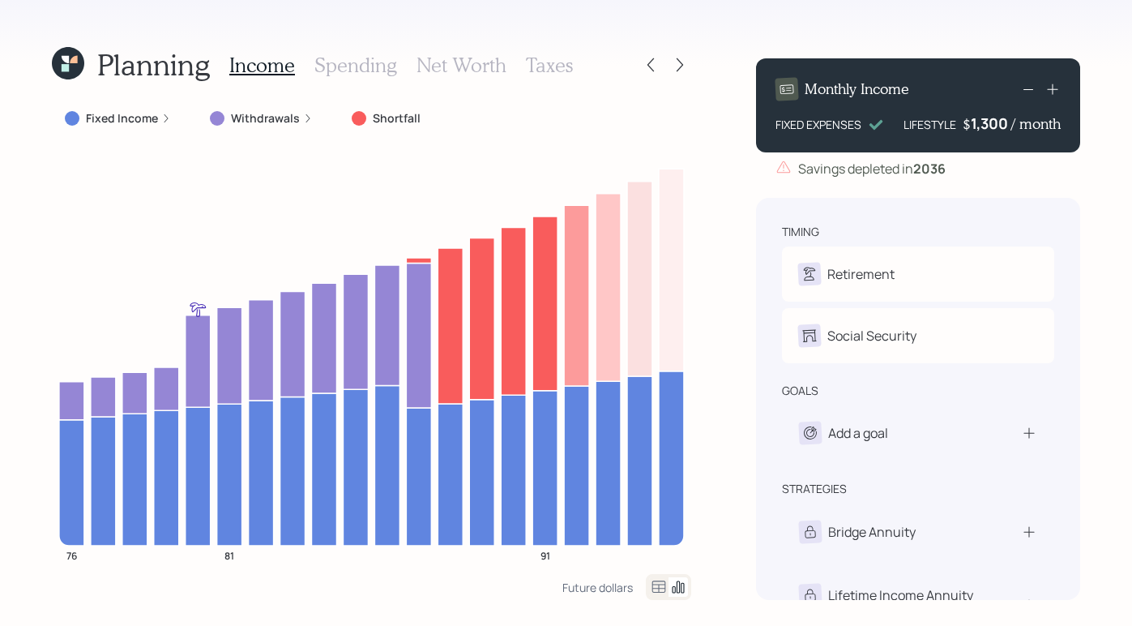
click at [73, 63] on icon at bounding box center [68, 63] width 32 height 32
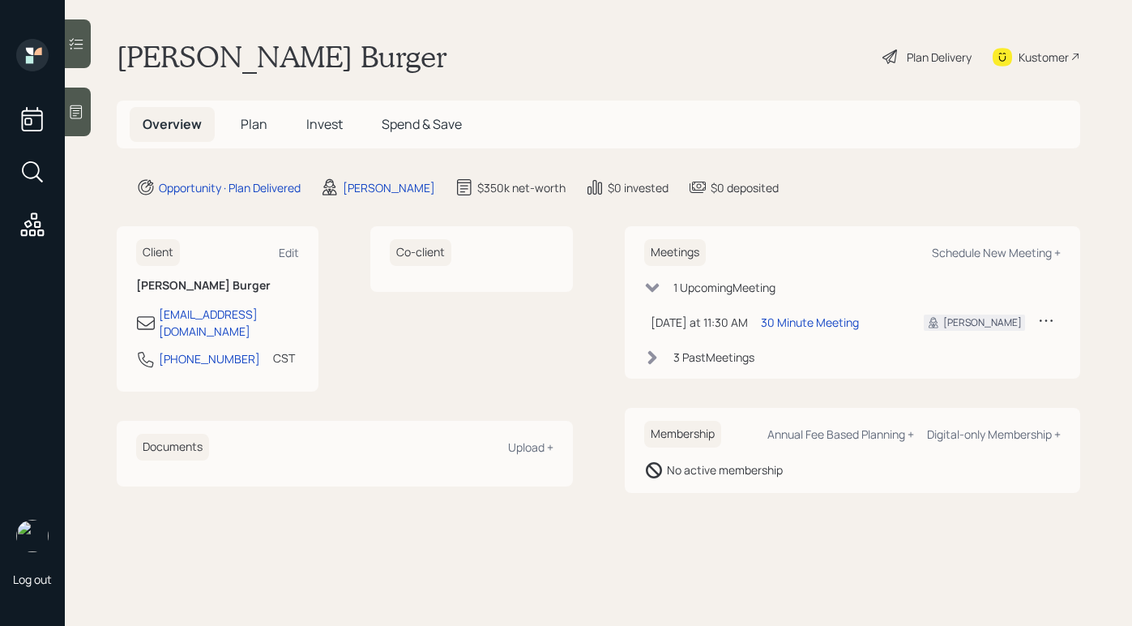
click at [257, 126] on span "Plan" at bounding box center [254, 124] width 27 height 18
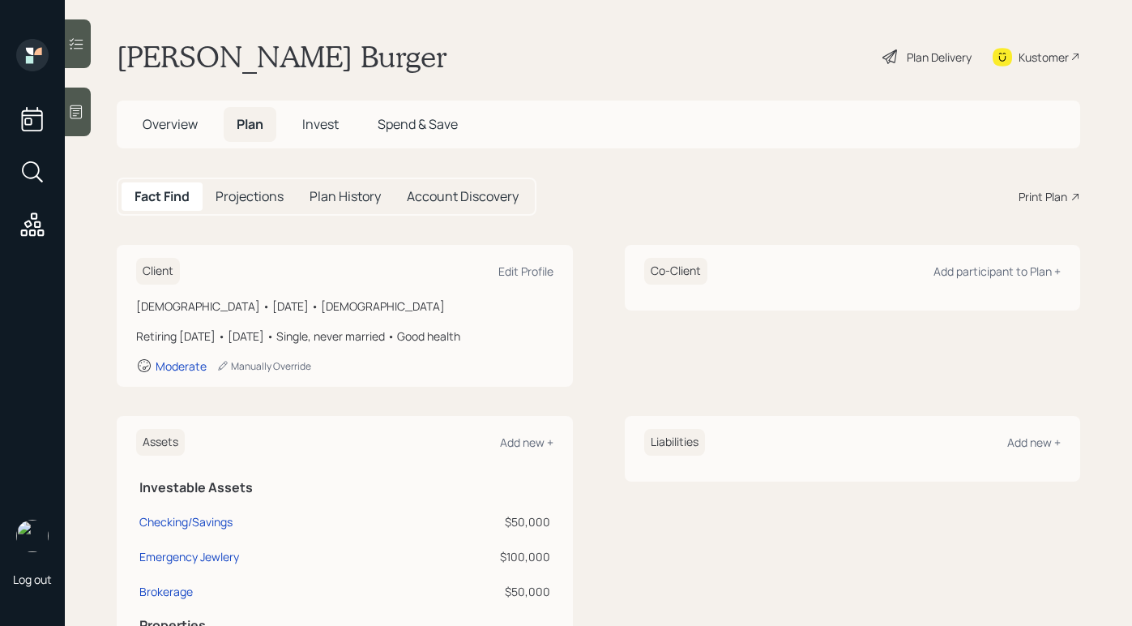
click at [306, 120] on span "Invest" at bounding box center [320, 124] width 36 height 18
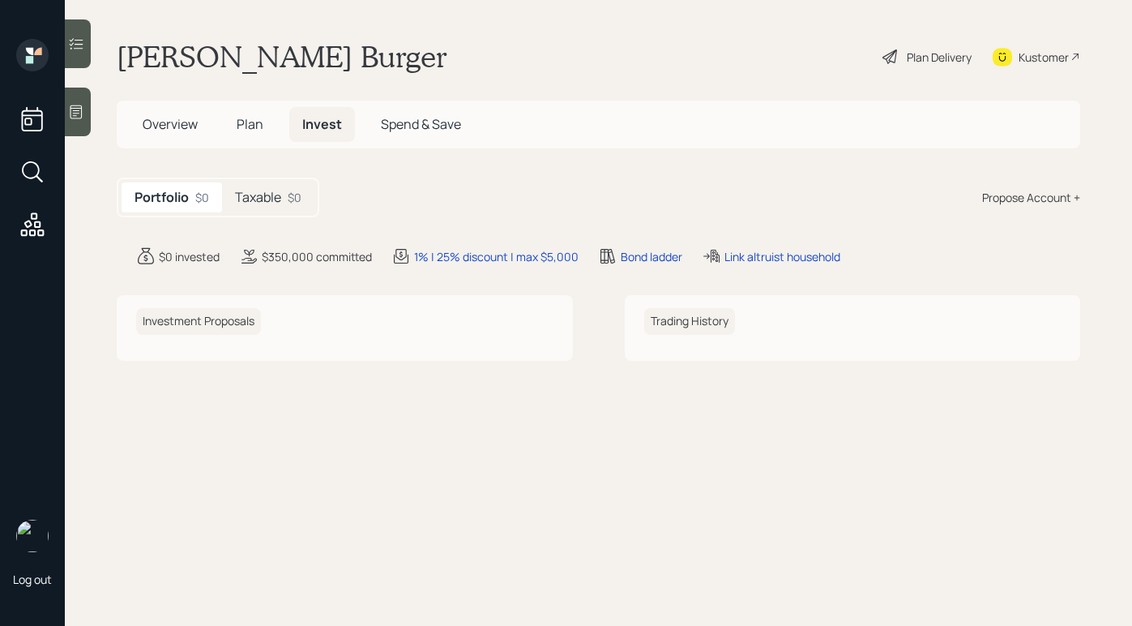
click at [260, 198] on h5 "Taxable" at bounding box center [258, 197] width 46 height 15
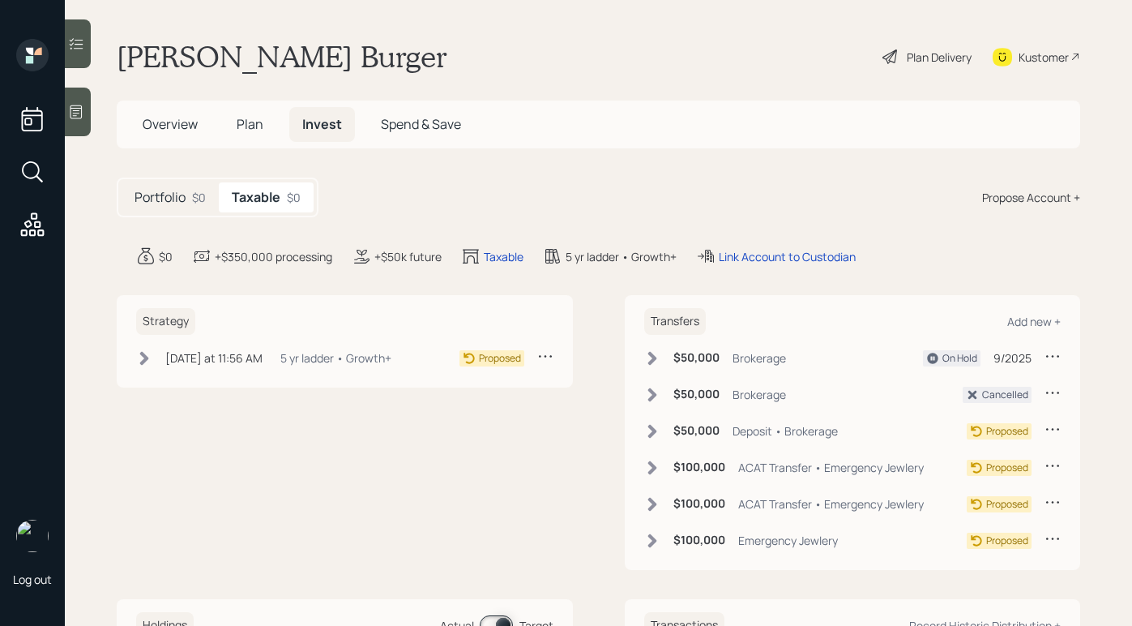
click at [479, 358] on div "Proposed" at bounding box center [500, 358] width 42 height 15
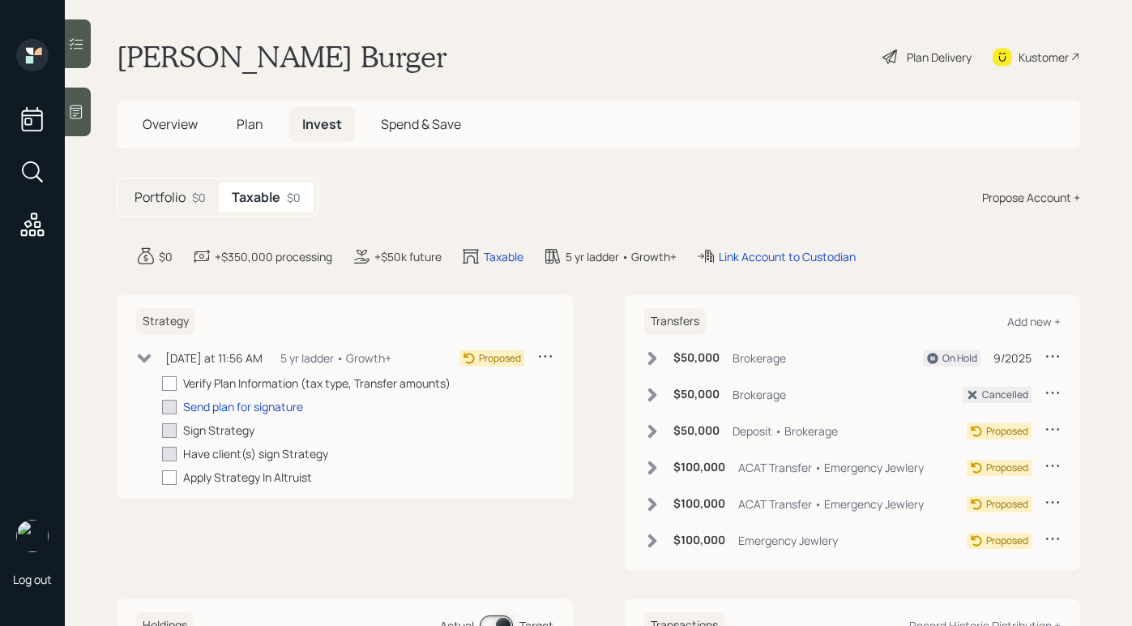
click at [144, 352] on icon at bounding box center [144, 358] width 16 height 16
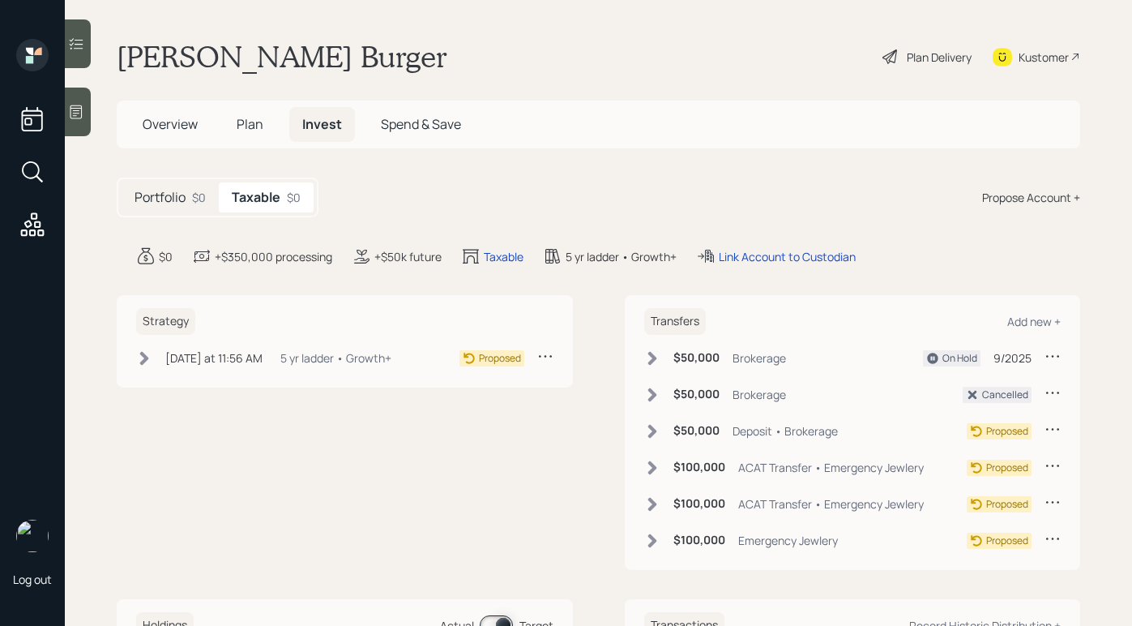
click at [966, 393] on icon at bounding box center [972, 394] width 13 height 13
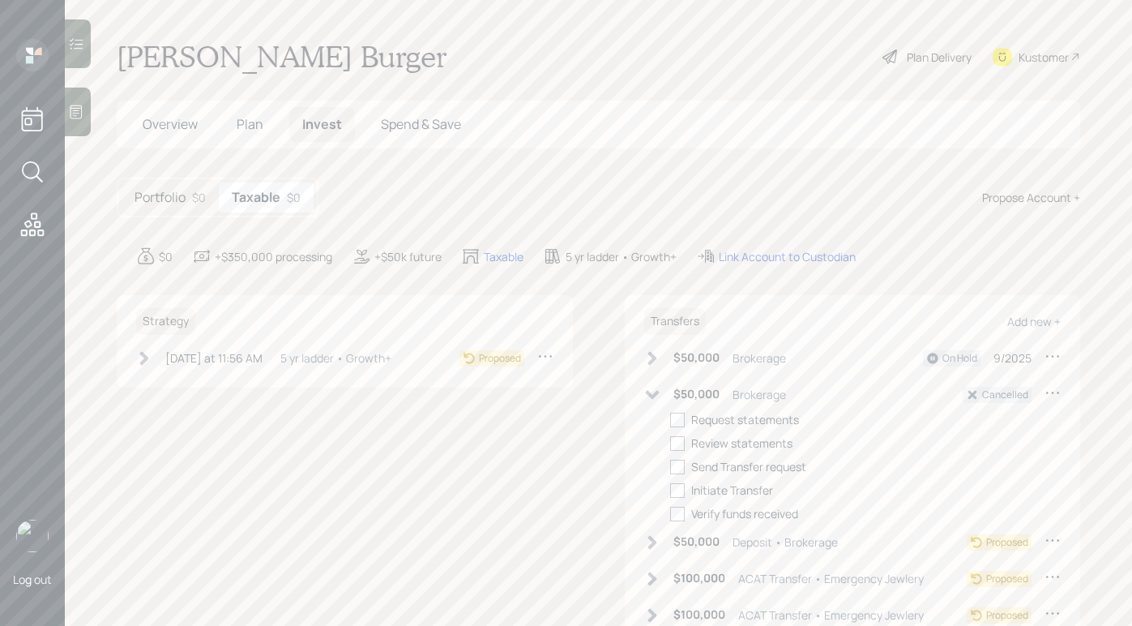
click at [968, 393] on icon at bounding box center [972, 394] width 9 height 9
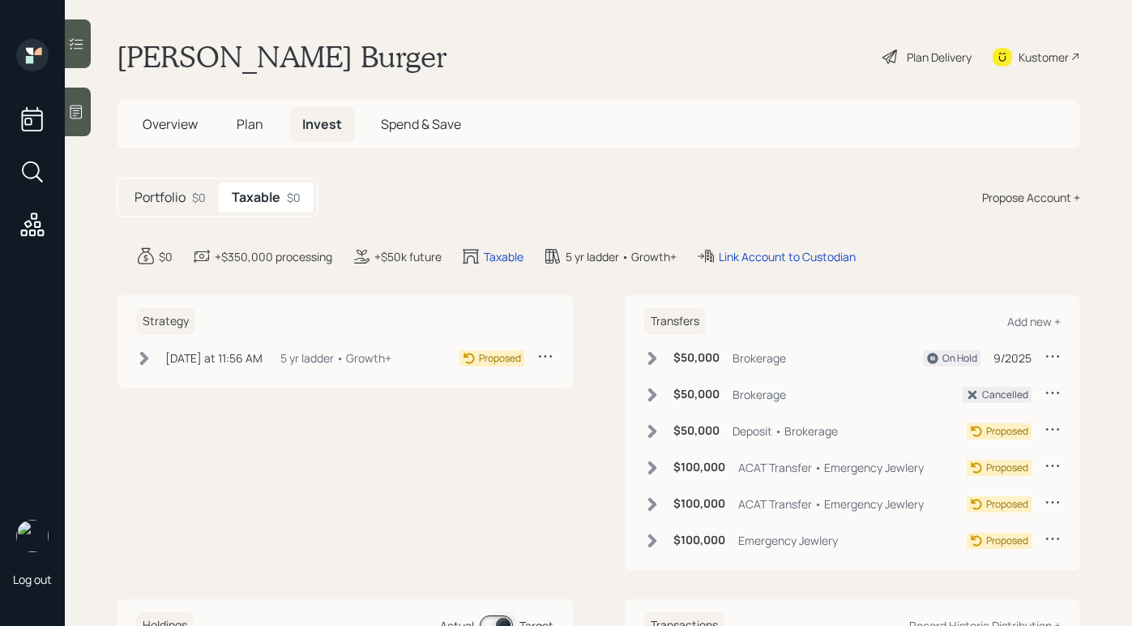
click at [927, 355] on icon at bounding box center [932, 357] width 11 height 11
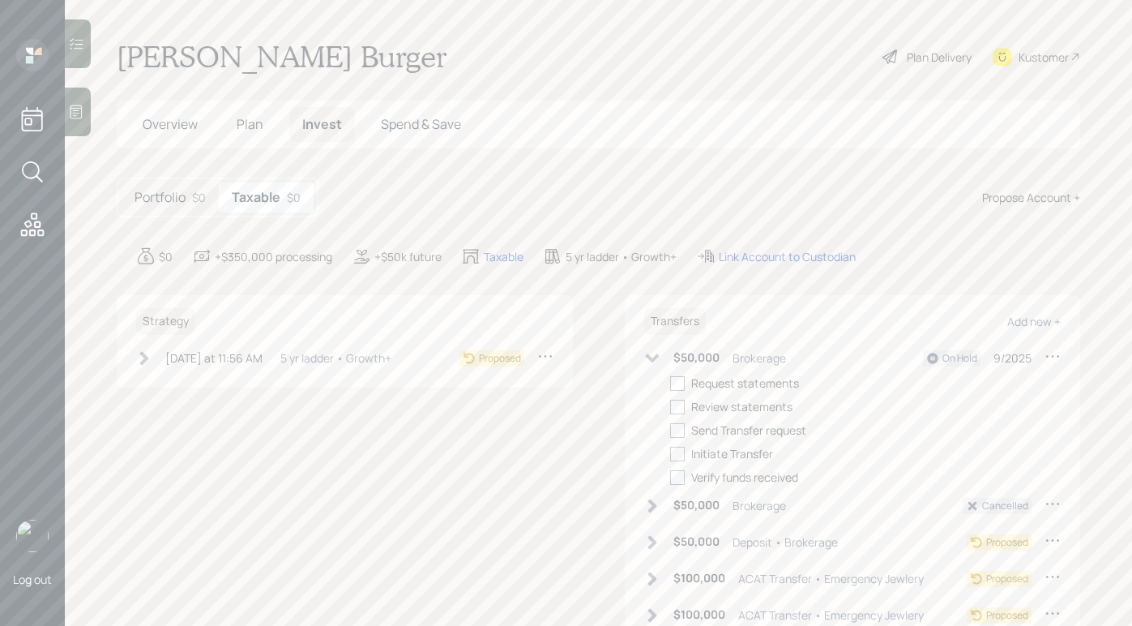
click at [929, 357] on div "On Hold" at bounding box center [952, 358] width 58 height 16
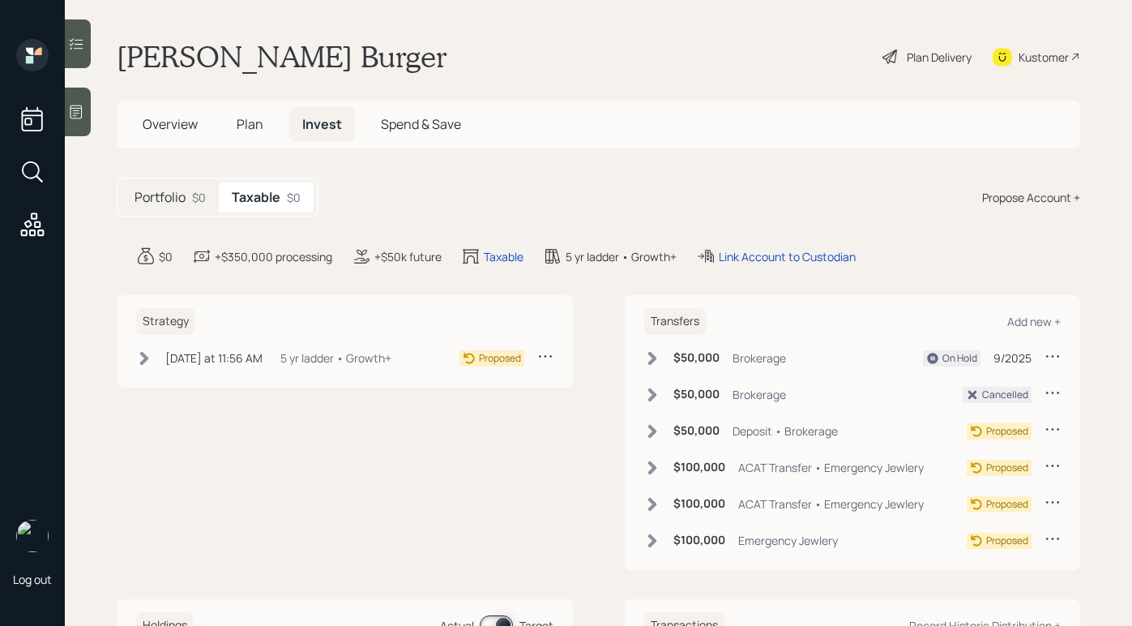
click at [242, 112] on h5 "Plan" at bounding box center [250, 124] width 53 height 35
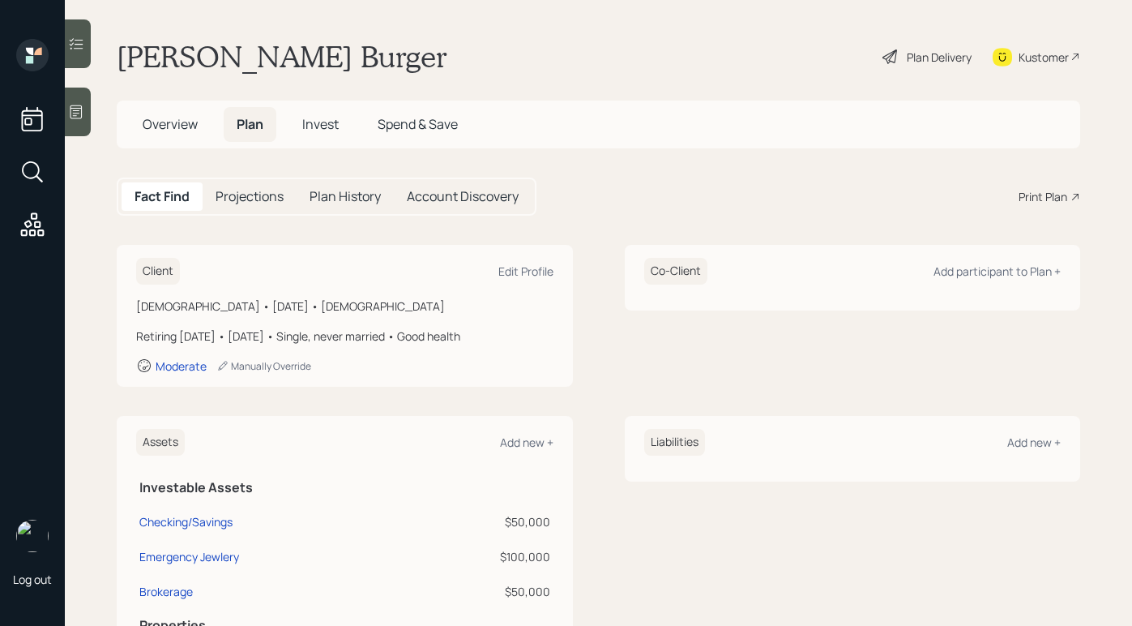
click at [1031, 194] on div "Print Plan" at bounding box center [1043, 196] width 49 height 17
click at [895, 44] on div "Plan Delivery" at bounding box center [927, 57] width 92 height 36
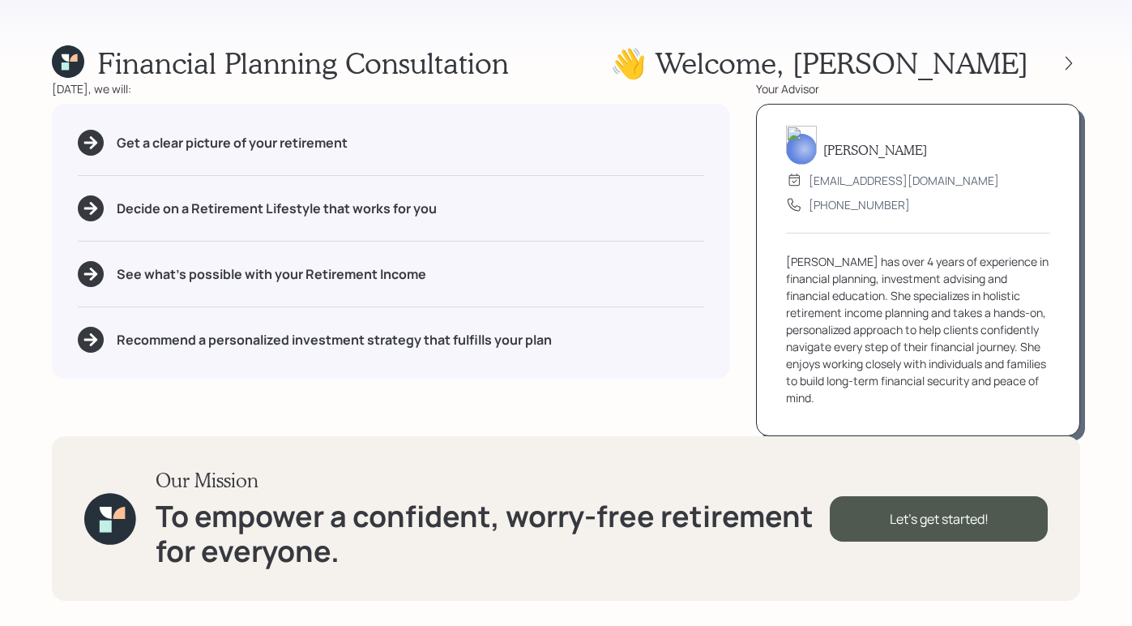
click at [1082, 62] on div "Financial Planning Consultation 👋 Welcome , [PERSON_NAME] [DATE], we will: Get …" at bounding box center [566, 313] width 1132 height 626
click at [1077, 63] on div at bounding box center [1068, 63] width 23 height 23
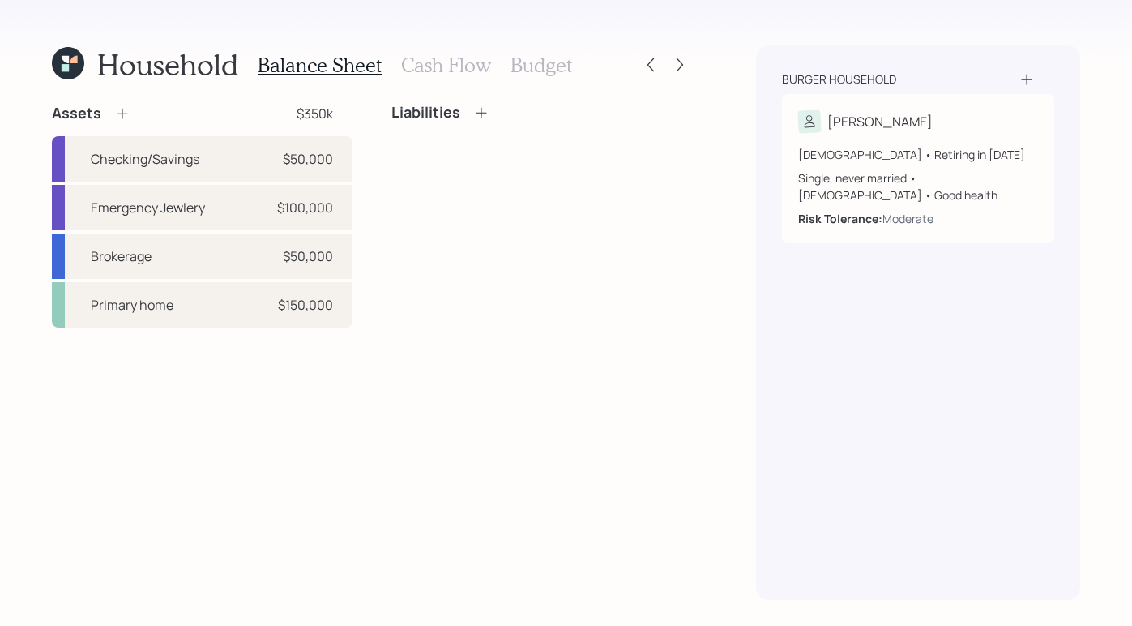
click at [1077, 63] on div "Burger household Falk 76 years old • Retiring in January 2029 Single, never mar…" at bounding box center [918, 322] width 324 height 554
click at [674, 65] on icon at bounding box center [680, 65] width 16 height 16
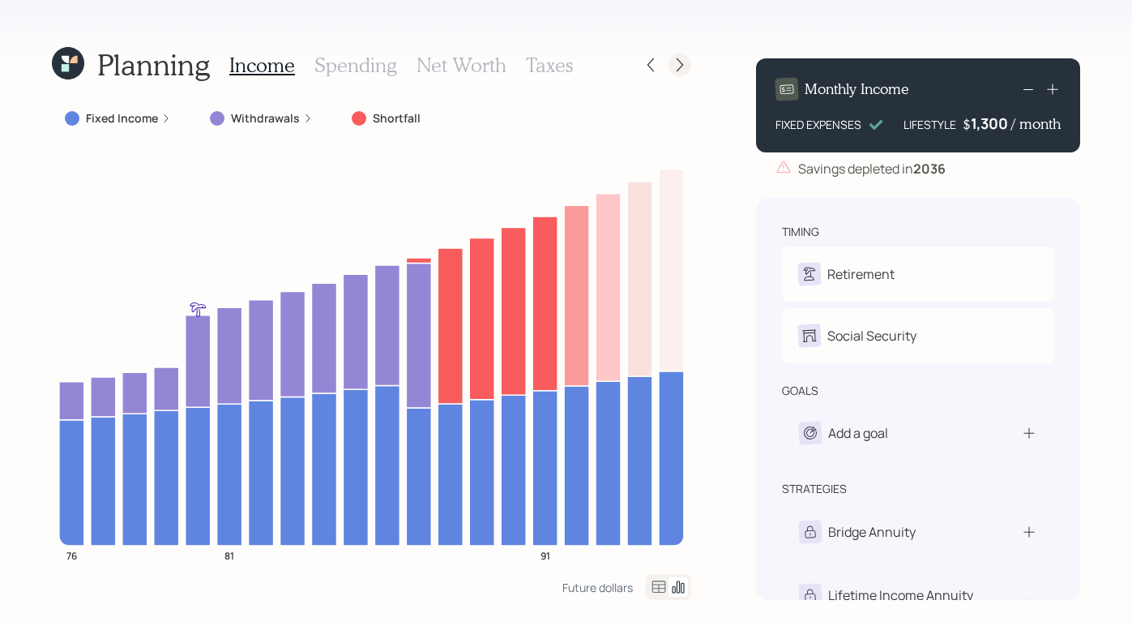
click at [681, 61] on icon at bounding box center [680, 65] width 16 height 16
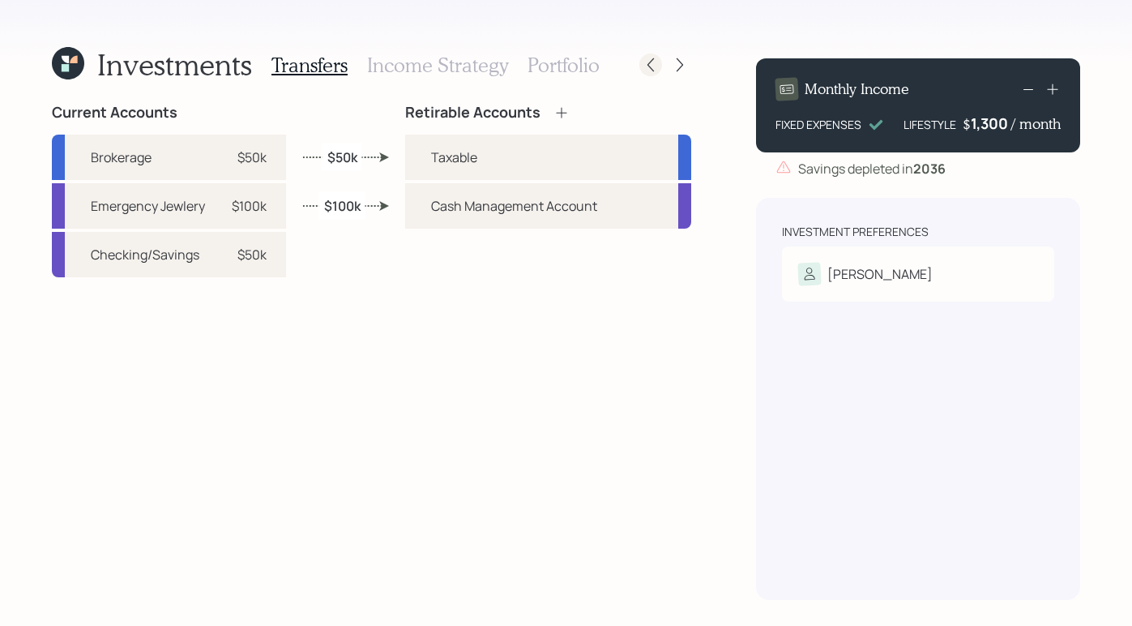
click at [651, 64] on icon at bounding box center [651, 65] width 16 height 16
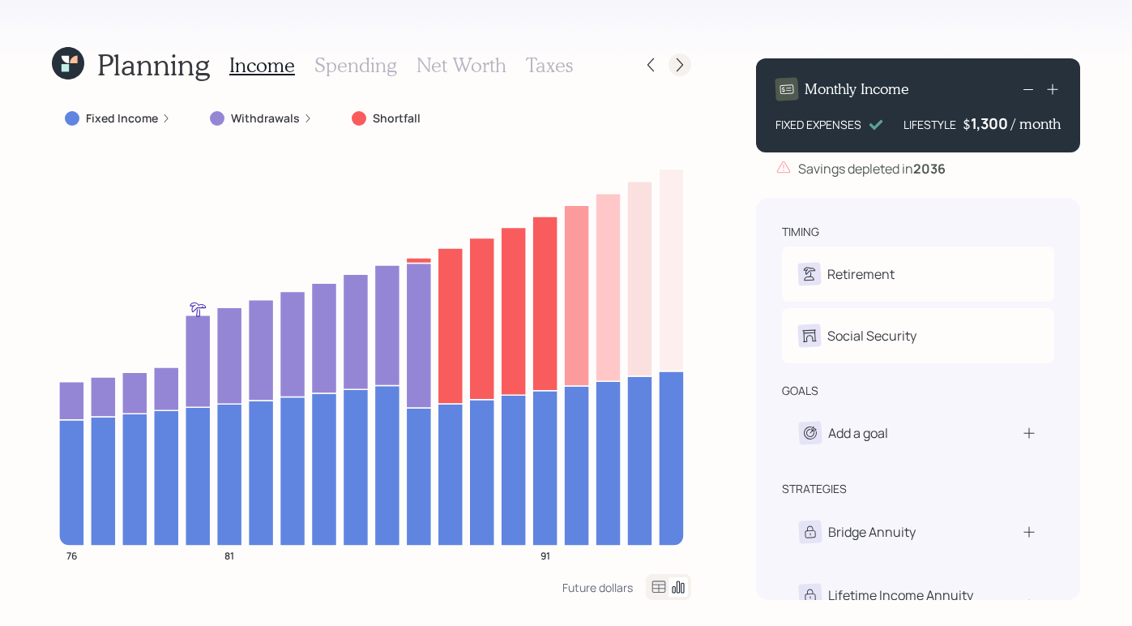
click at [673, 67] on icon at bounding box center [680, 65] width 16 height 16
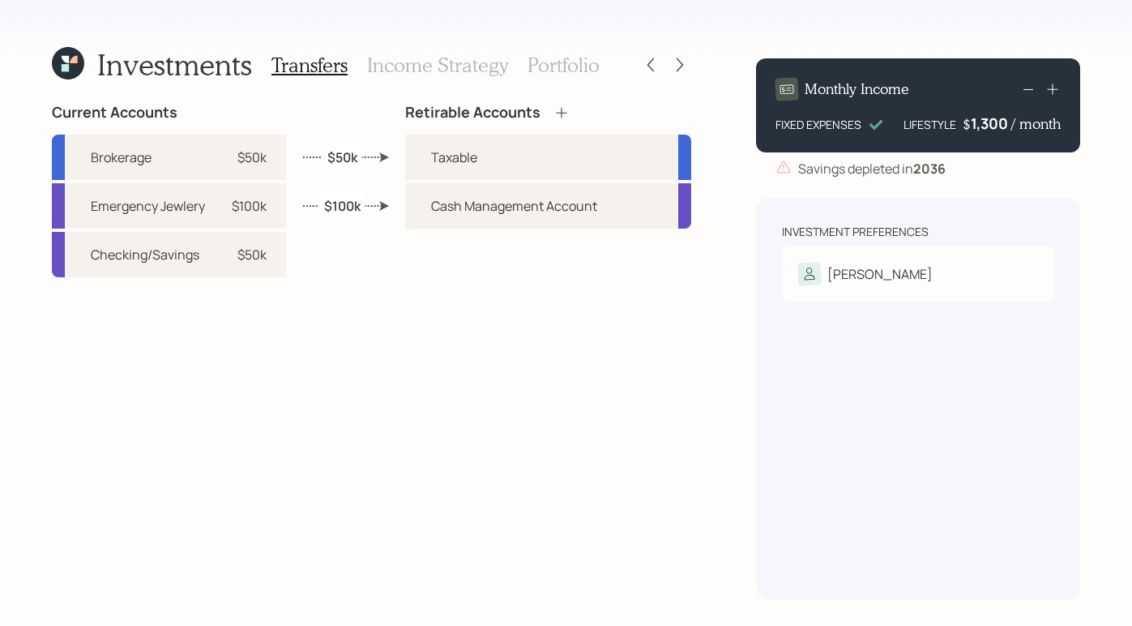
click at [658, 404] on div "Retirable Accounts Taxable Cash Management Account" at bounding box center [548, 352] width 286 height 496
click at [442, 66] on h3 "Income Strategy" at bounding box center [437, 64] width 141 height 23
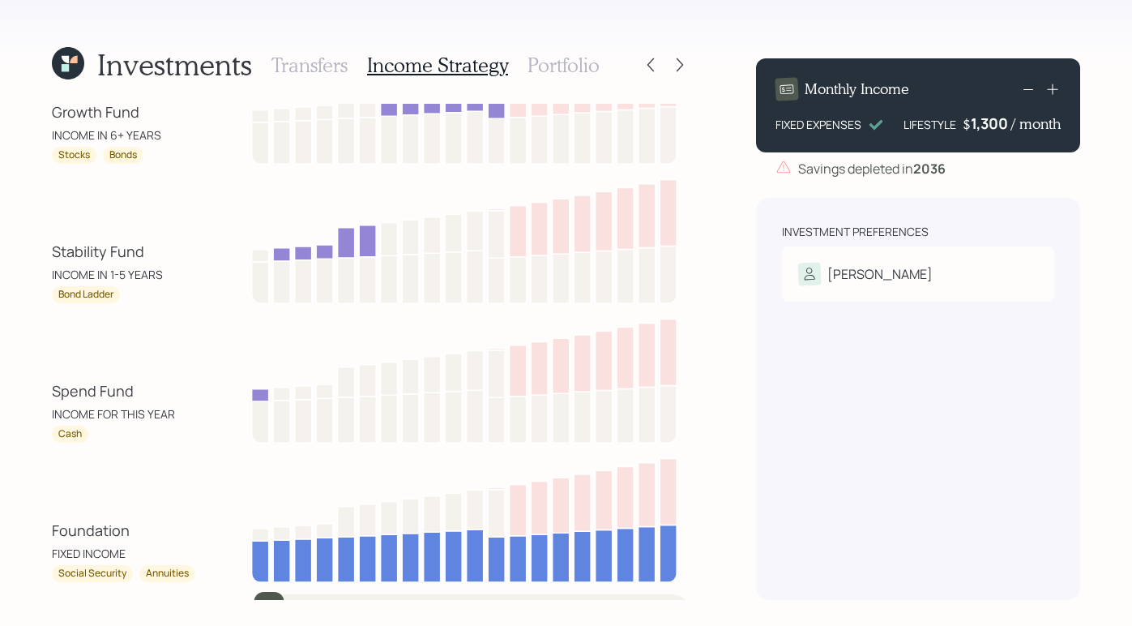
scroll to position [41, 0]
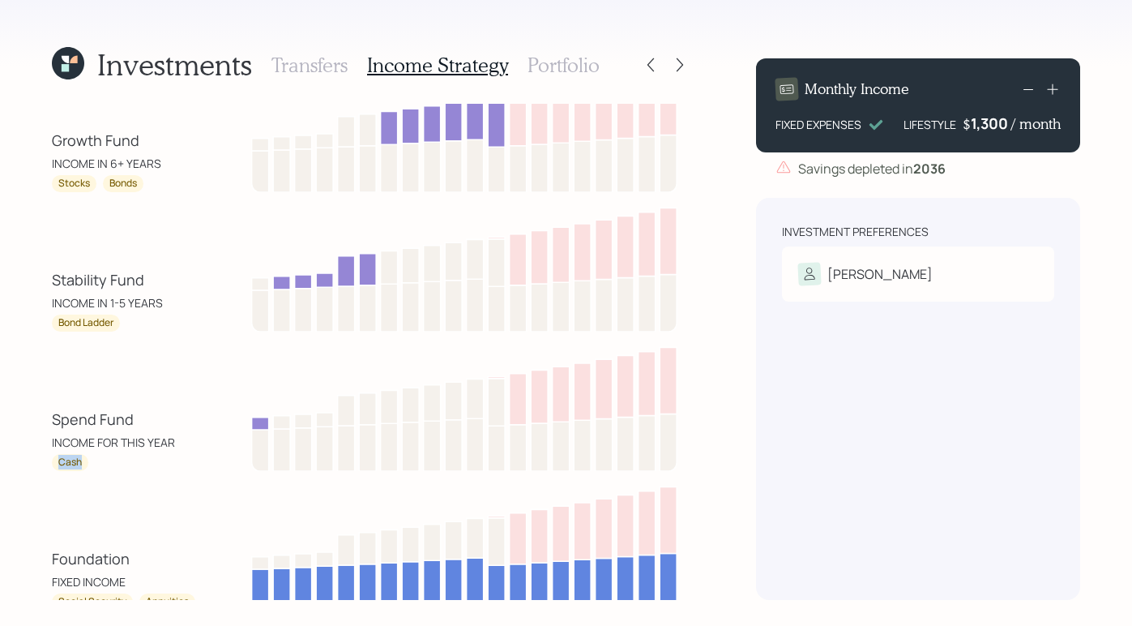
drag, startPoint x: 54, startPoint y: 462, endPoint x: 106, endPoint y: 461, distance: 51.9
click at [106, 461] on div "Cash" at bounding box center [125, 462] width 146 height 17
click at [130, 463] on div "Cash" at bounding box center [125, 462] width 146 height 17
drag, startPoint x: 45, startPoint y: 273, endPoint x: 179, endPoint y: 284, distance: 134.1
click at [179, 284] on div "Investments Transfers Income Strategy Portfolio Growth Fund INCOME IN 6+ YEARS …" at bounding box center [566, 313] width 1132 height 626
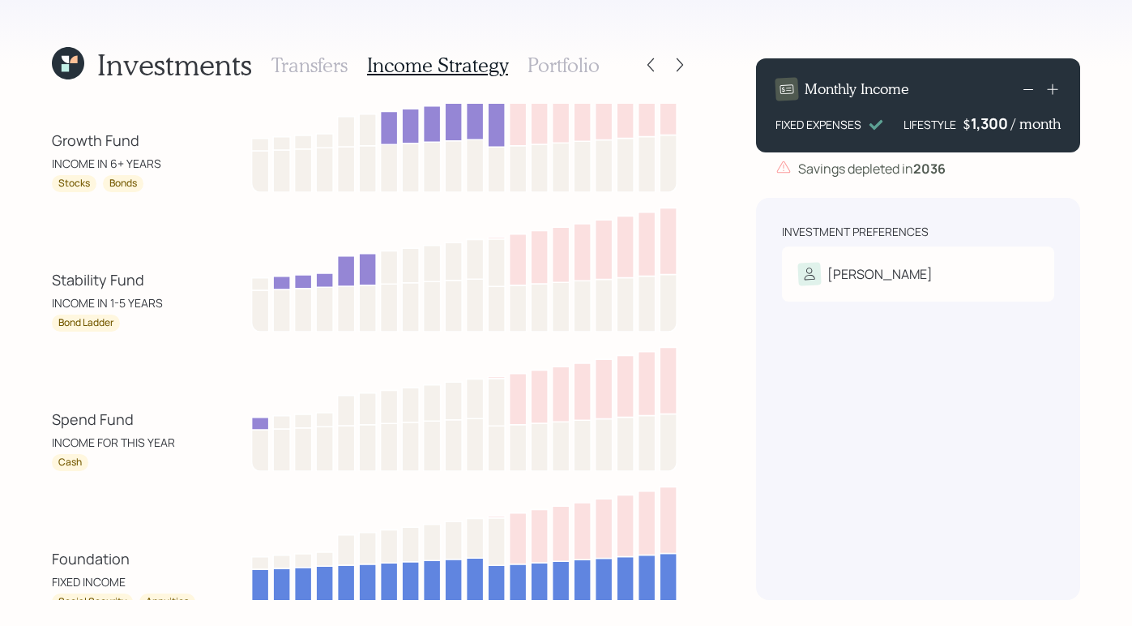
click at [172, 284] on div "Stability Fund INCOME IN 1-5 YEARS" at bounding box center [125, 290] width 146 height 42
drag, startPoint x: 108, startPoint y: 302, endPoint x: 121, endPoint y: 301, distance: 13.0
click at [121, 301] on div "INCOME IN 1-5 YEARS" at bounding box center [107, 302] width 111 height 17
click at [736, 335] on div "Investments Transfers Income Strategy Portfolio Growth Fund INCOME IN 6+ YEARS …" at bounding box center [566, 313] width 1132 height 626
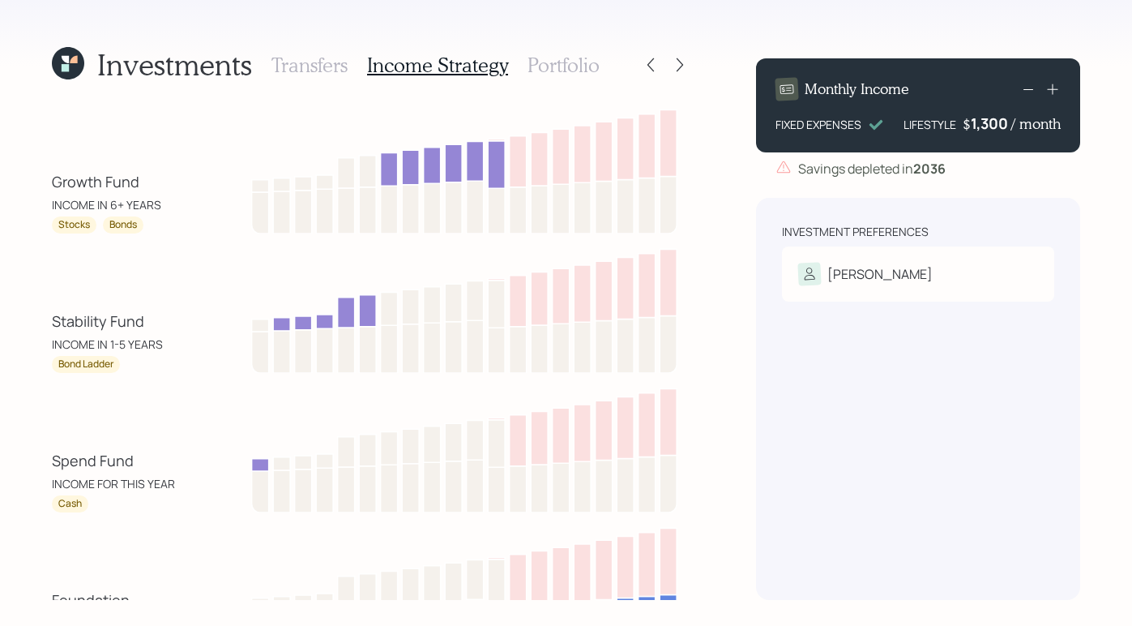
scroll to position [0, 0]
click at [205, 232] on div "Growth Fund INCOME IN 6+ YEARS Stocks Bonds" at bounding box center [371, 169] width 639 height 130
drag, startPoint x: 113, startPoint y: 206, endPoint x: 163, endPoint y: 237, distance: 58.7
click at [155, 207] on div "INCOME IN 6+ YEARS" at bounding box center [106, 204] width 109 height 17
click at [190, 254] on div "Stability Fund INCOME IN 1-5 YEARS Bond Ladder" at bounding box center [371, 308] width 639 height 130
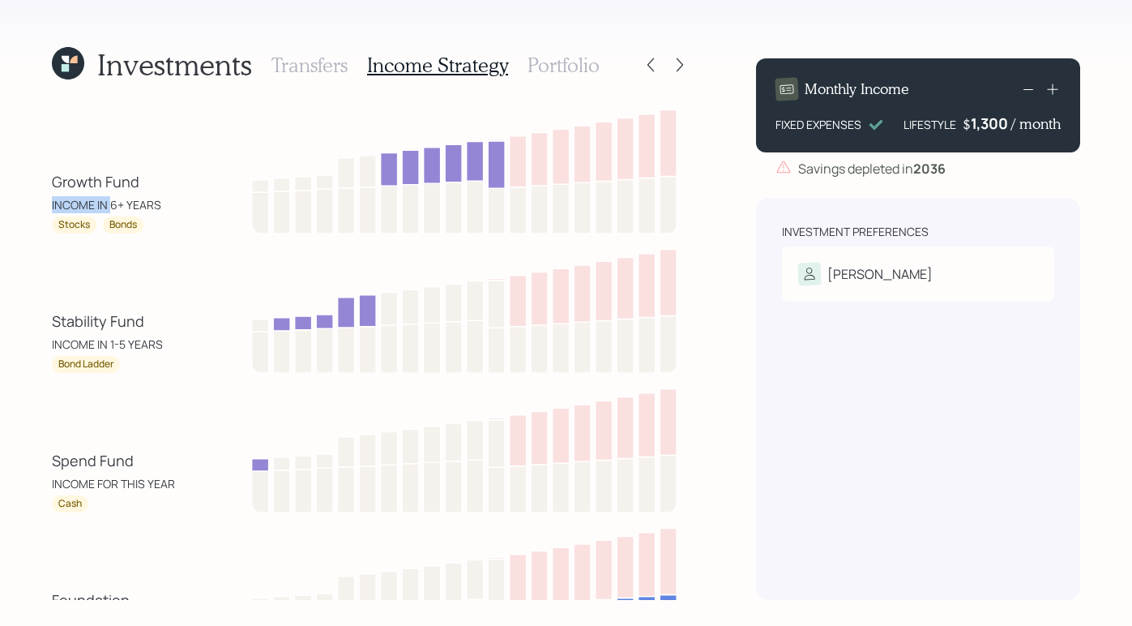
drag, startPoint x: 110, startPoint y: 205, endPoint x: 159, endPoint y: 190, distance: 51.0
click at [152, 192] on div "Growth Fund INCOME IN 6+ YEARS" at bounding box center [125, 192] width 146 height 42
click at [790, 380] on div "Investment Preferences Falk Risk Tolerance: Moderate" at bounding box center [918, 399] width 324 height 402
drag, startPoint x: 111, startPoint y: 199, endPoint x: 150, endPoint y: 203, distance: 39.0
click at [150, 203] on div "INCOME IN 6+ YEARS" at bounding box center [106, 204] width 109 height 17
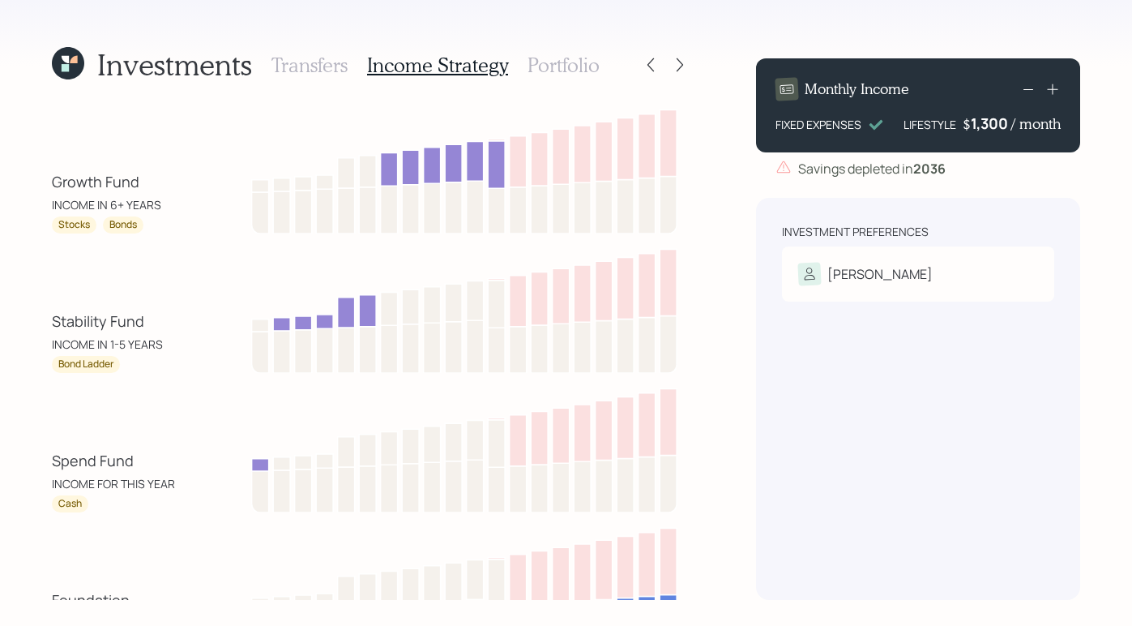
drag, startPoint x: 732, startPoint y: 369, endPoint x: 773, endPoint y: 381, distance: 43.1
click at [737, 369] on div "Investments Transfers Income Strategy Portfolio Growth Fund INCOME IN 6+ YEARS …" at bounding box center [566, 313] width 1132 height 626
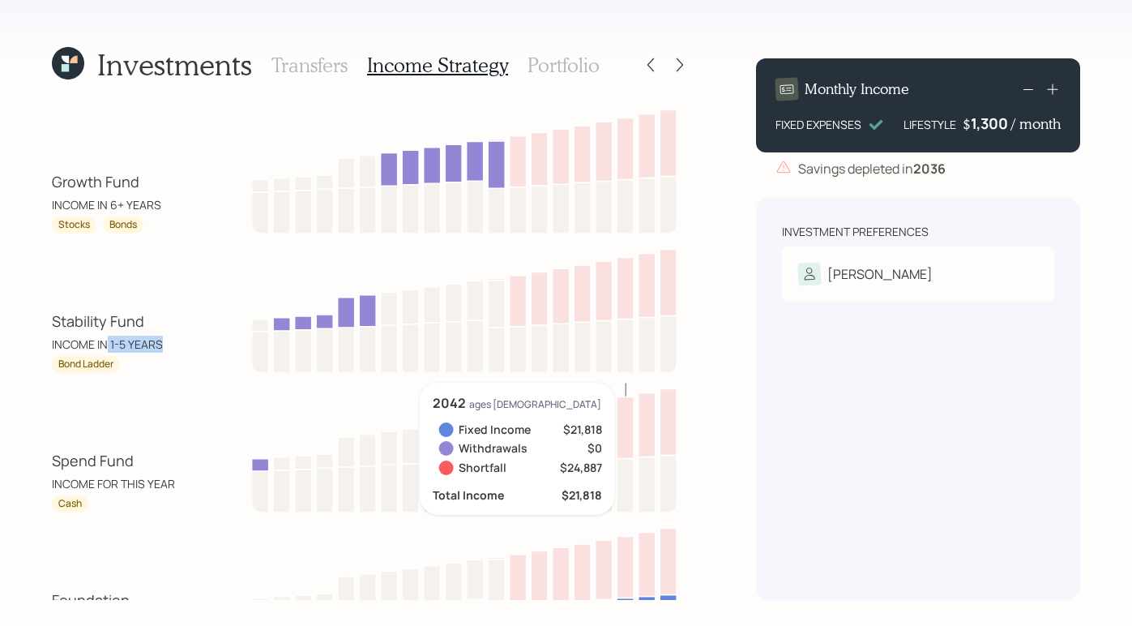
drag, startPoint x: 105, startPoint y: 342, endPoint x: 183, endPoint y: 338, distance: 78.7
click at [183, 338] on div "Stability Fund INCOME IN 1-5 YEARS" at bounding box center [125, 331] width 146 height 42
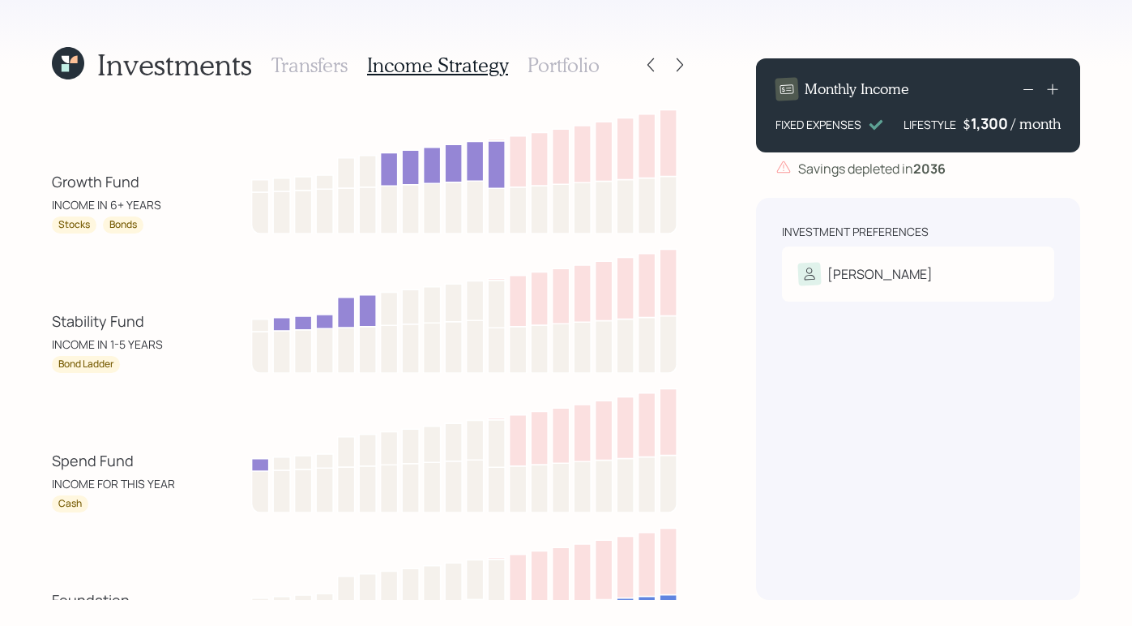
click at [772, 405] on div "Investment Preferences Falk Risk Tolerance: Moderate" at bounding box center [918, 399] width 324 height 402
click at [572, 65] on h3 "Portfolio" at bounding box center [563, 64] width 72 height 23
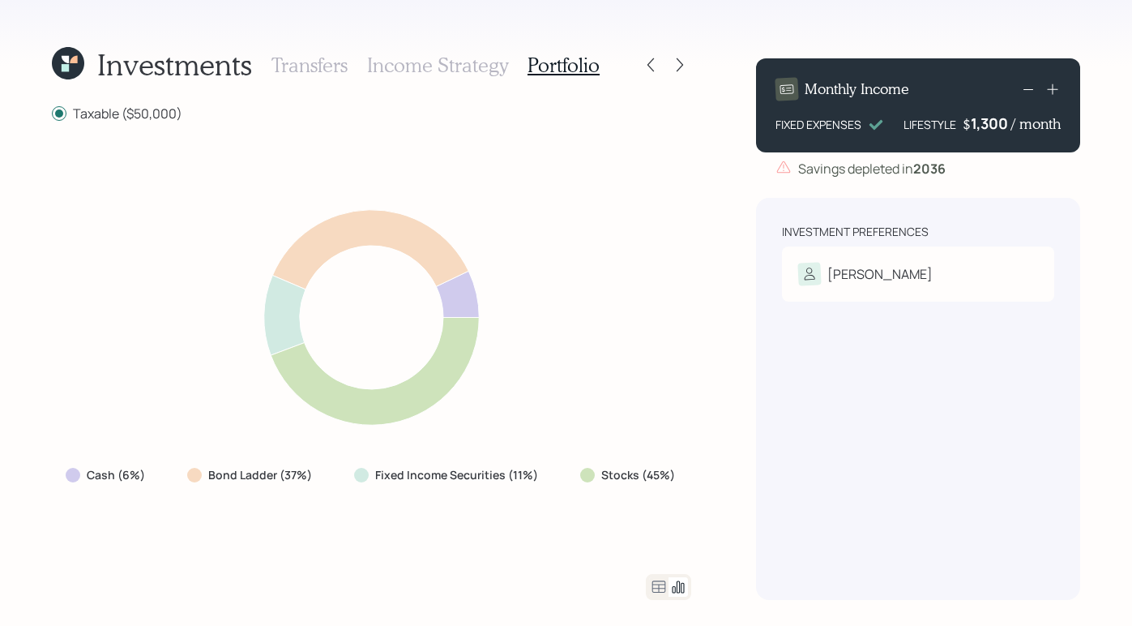
drag, startPoint x: 656, startPoint y: 586, endPoint x: 668, endPoint y: 578, distance: 14.6
click at [656, 586] on icon at bounding box center [658, 586] width 19 height 19
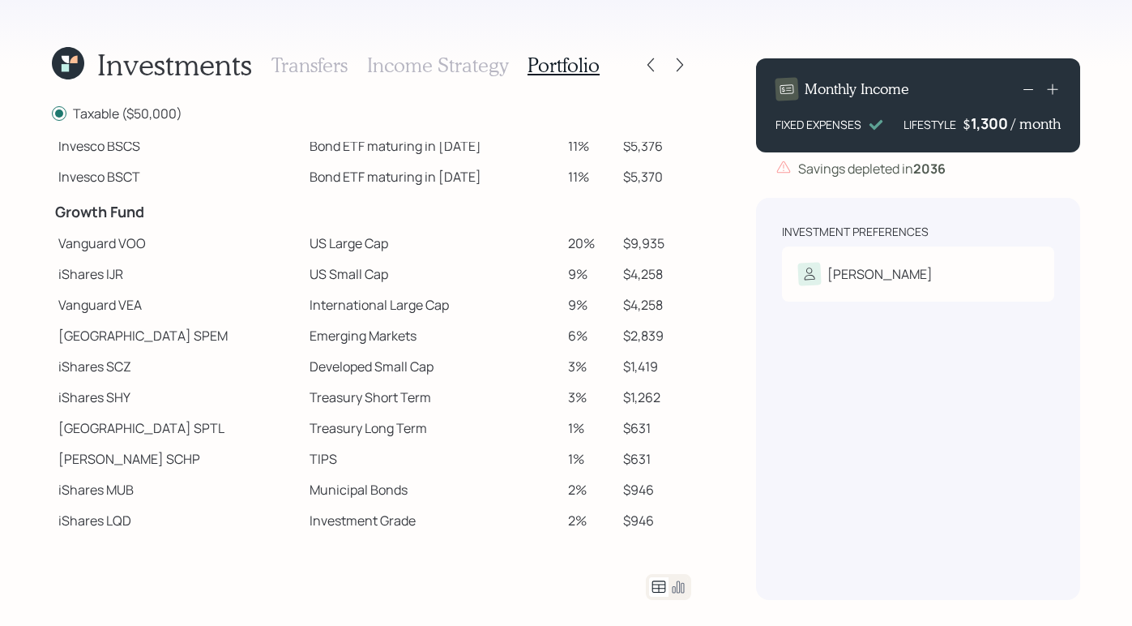
scroll to position [241, 0]
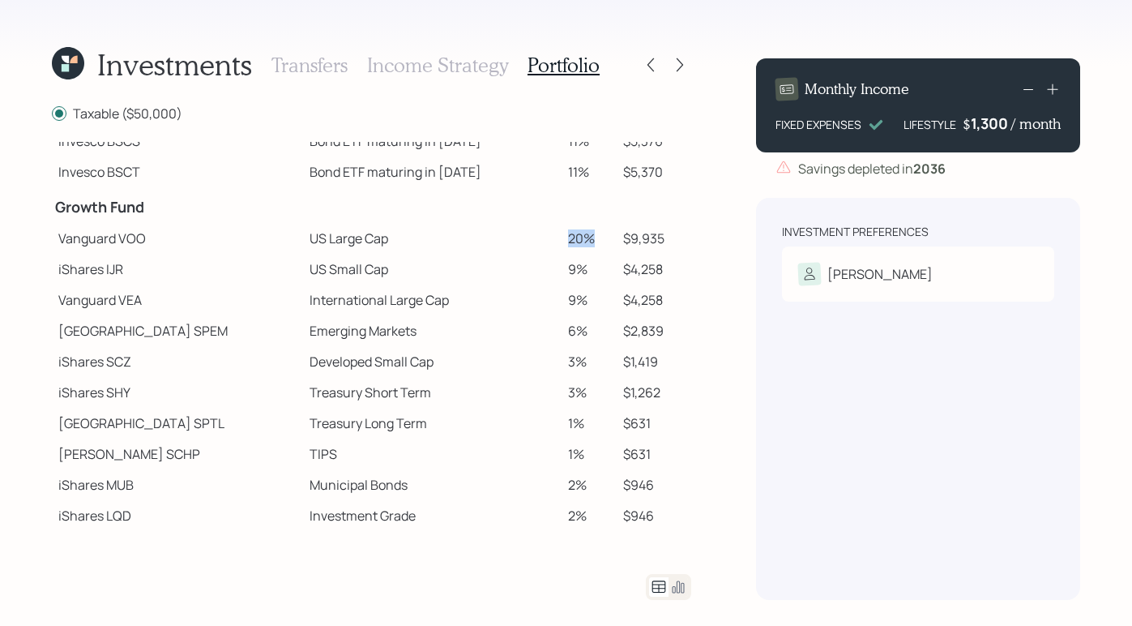
drag, startPoint x: 541, startPoint y: 237, endPoint x: 584, endPoint y: 238, distance: 43.0
click at [584, 238] on td "20%" at bounding box center [589, 238] width 54 height 31
drag, startPoint x: 609, startPoint y: 239, endPoint x: 673, endPoint y: 234, distance: 63.4
click at [673, 234] on td "$9,935" at bounding box center [654, 238] width 75 height 31
click at [740, 280] on div "Investments Transfers Income Strategy Portfolio Taxable ($50,000) Spend Fund CA…" at bounding box center [566, 313] width 1132 height 626
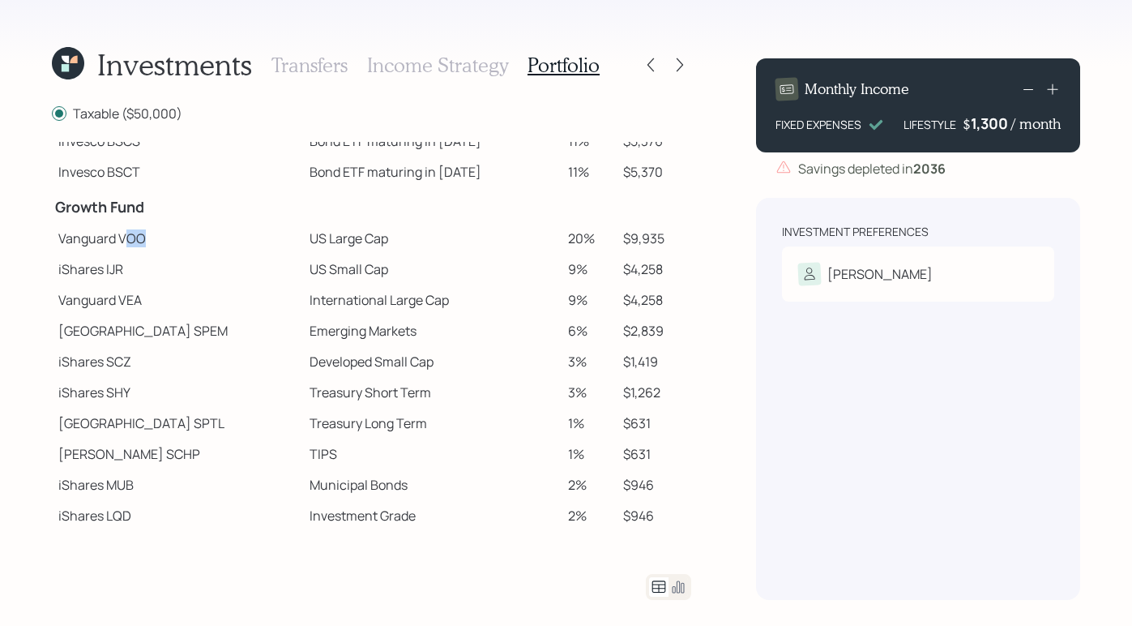
drag, startPoint x: 122, startPoint y: 233, endPoint x: 179, endPoint y: 233, distance: 57.5
click at [179, 233] on td "Vanguard VOO" at bounding box center [177, 238] width 251 height 31
drag, startPoint x: 145, startPoint y: 237, endPoint x: 135, endPoint y: 255, distance: 20.3
click at [152, 237] on td "Vanguard VOO" at bounding box center [177, 238] width 251 height 31
drag, startPoint x: 103, startPoint y: 268, endPoint x: 143, endPoint y: 261, distance: 40.4
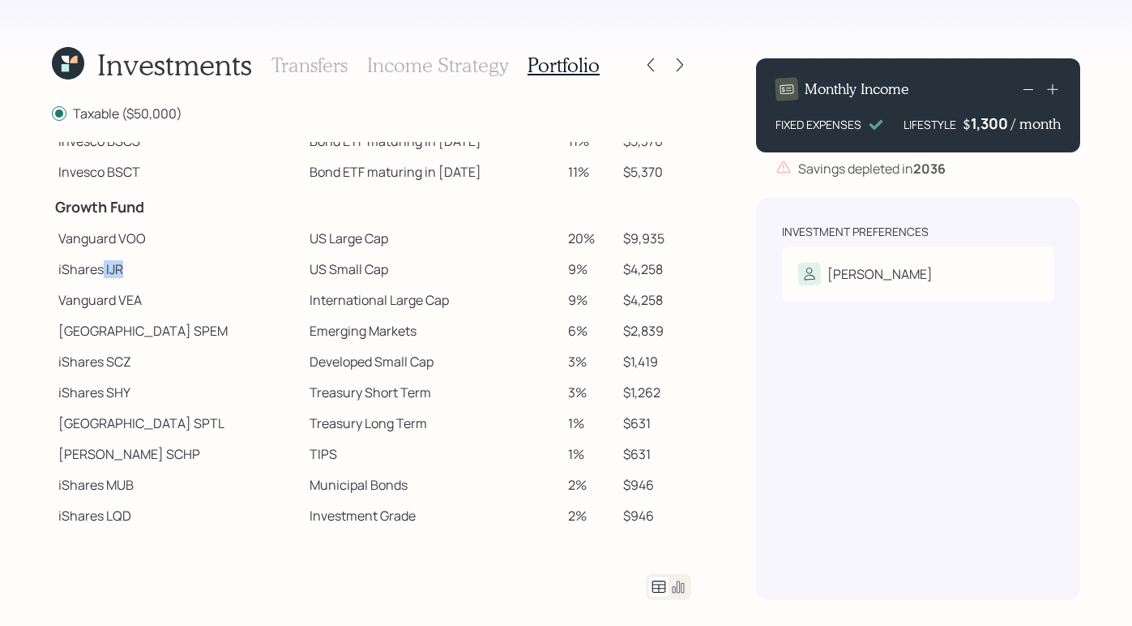
click at [143, 261] on td "iShares IJR" at bounding box center [177, 269] width 251 height 31
click at [330, 227] on td "US Large Cap" at bounding box center [432, 238] width 258 height 31
click at [685, 63] on icon at bounding box center [680, 65] width 16 height 16
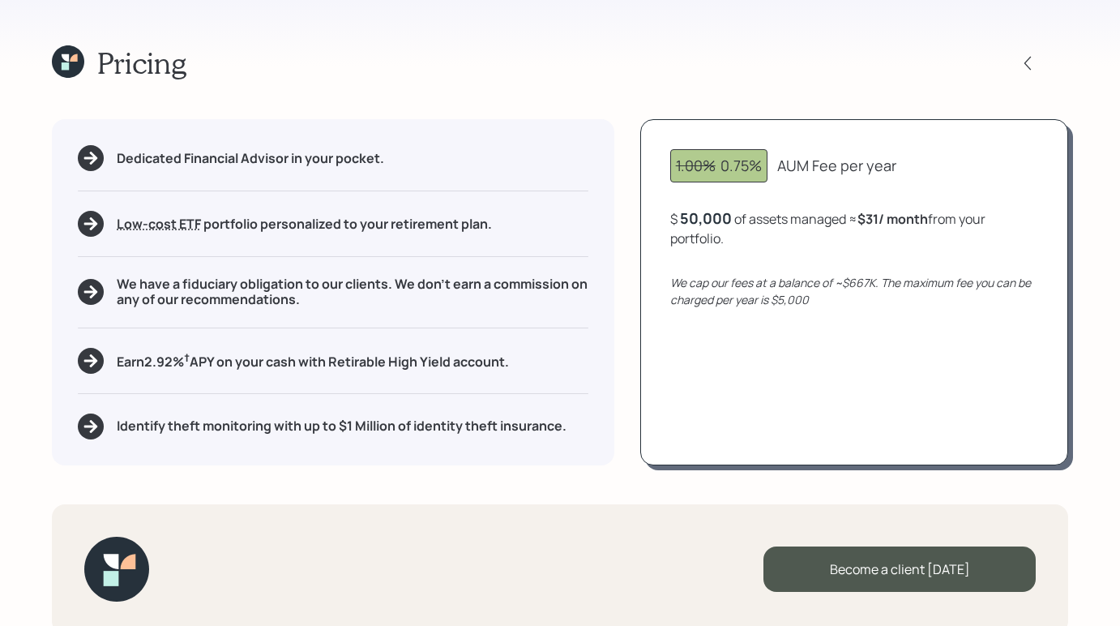
click at [1038, 68] on div at bounding box center [1042, 63] width 52 height 23
click at [1027, 49] on div "Pricing" at bounding box center [560, 62] width 1016 height 35
click at [1031, 61] on icon at bounding box center [1027, 63] width 16 height 16
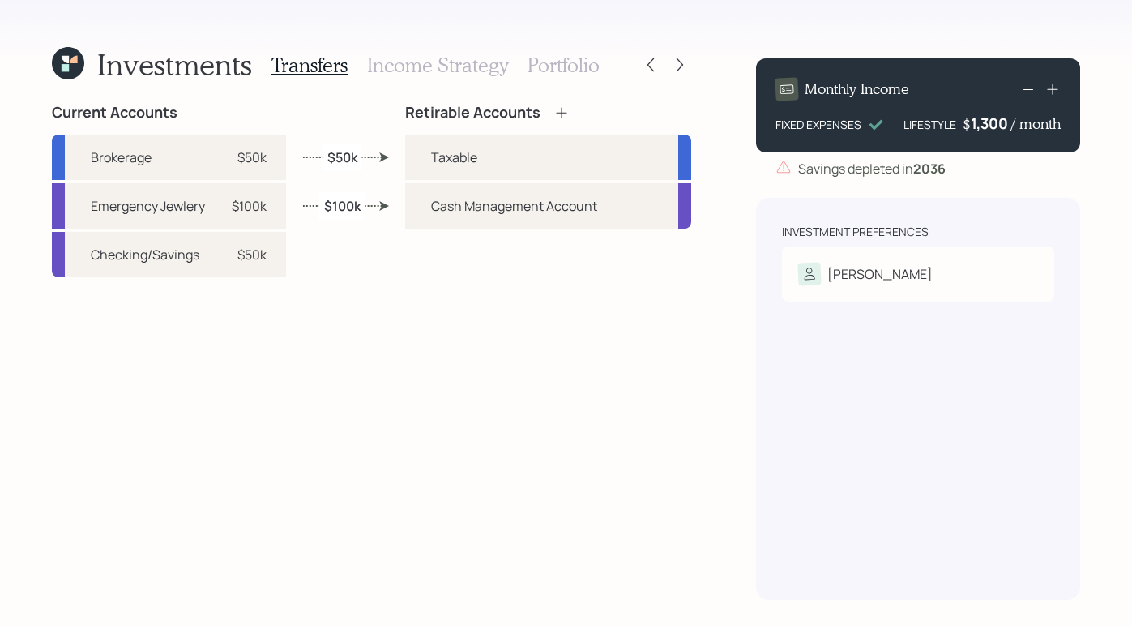
click at [558, 66] on h3 "Portfolio" at bounding box center [563, 64] width 72 height 23
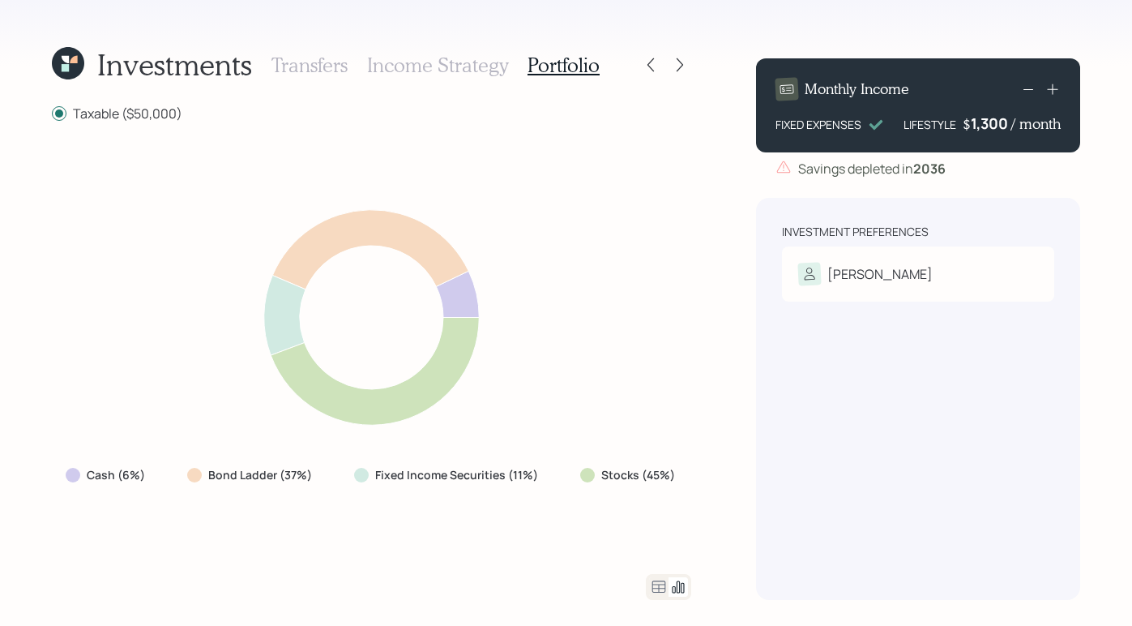
click at [666, 588] on icon at bounding box center [658, 586] width 19 height 19
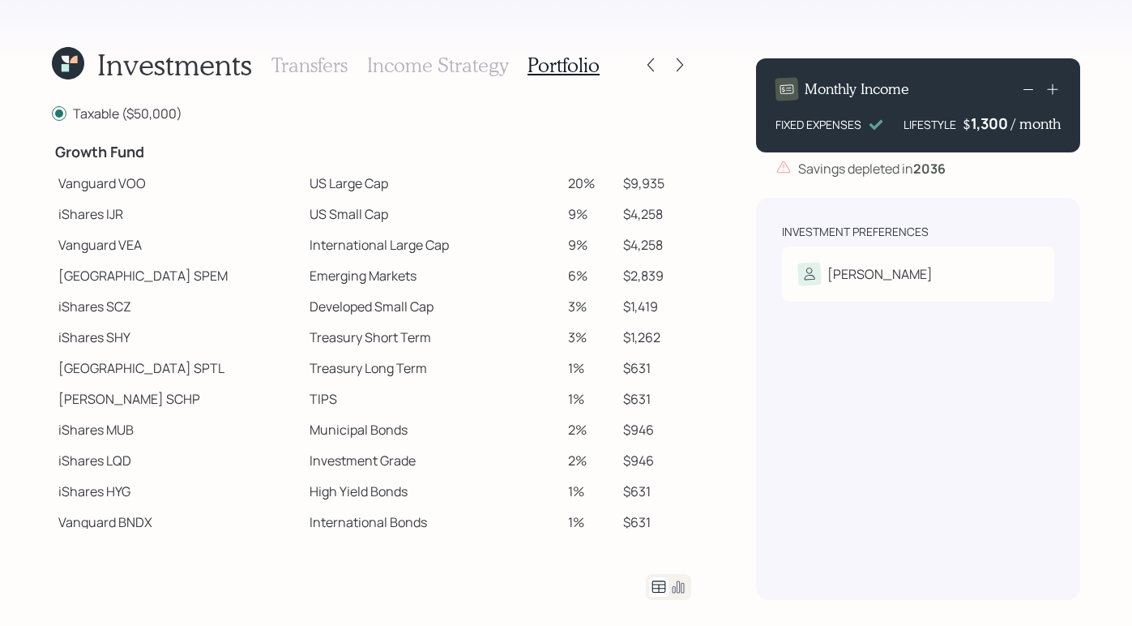
scroll to position [276, 0]
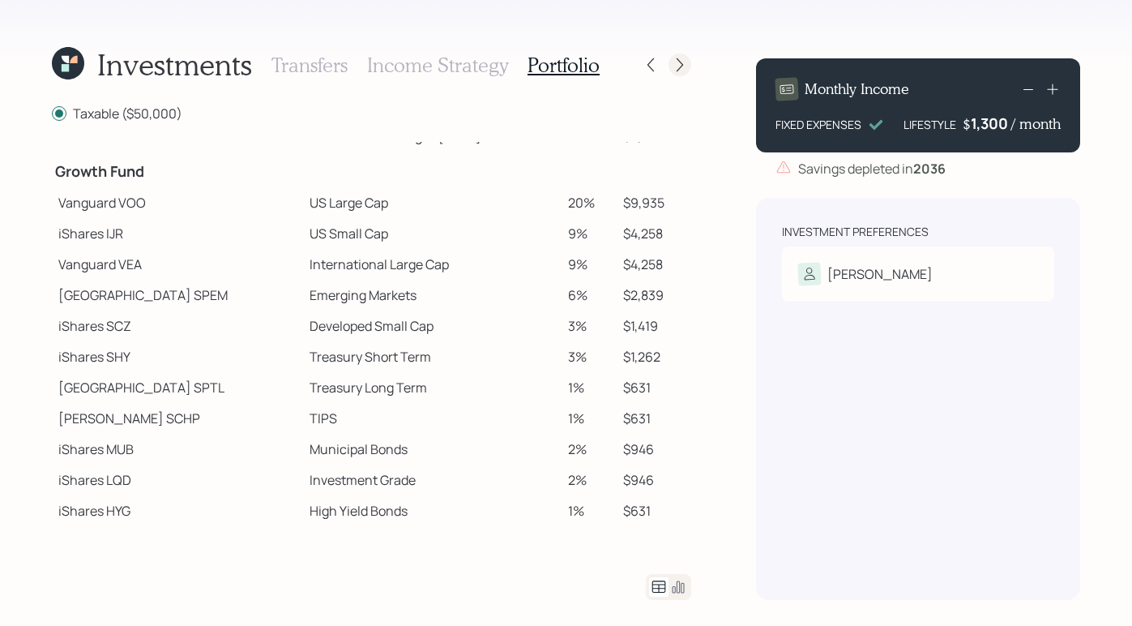
click at [672, 68] on icon at bounding box center [680, 65] width 16 height 16
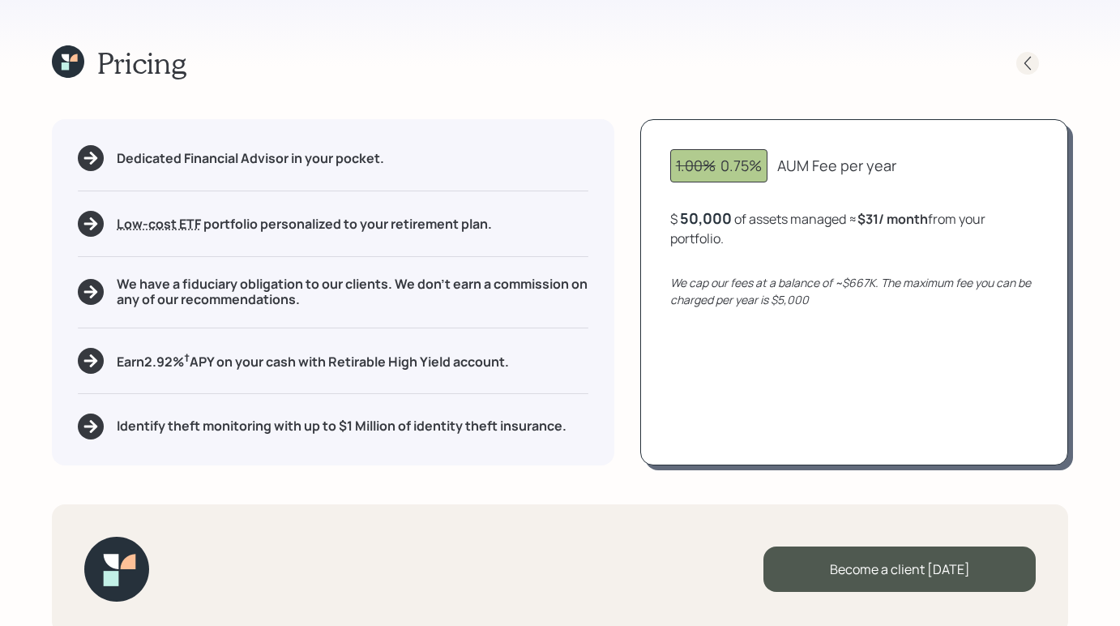
click at [1026, 65] on icon at bounding box center [1027, 63] width 6 height 14
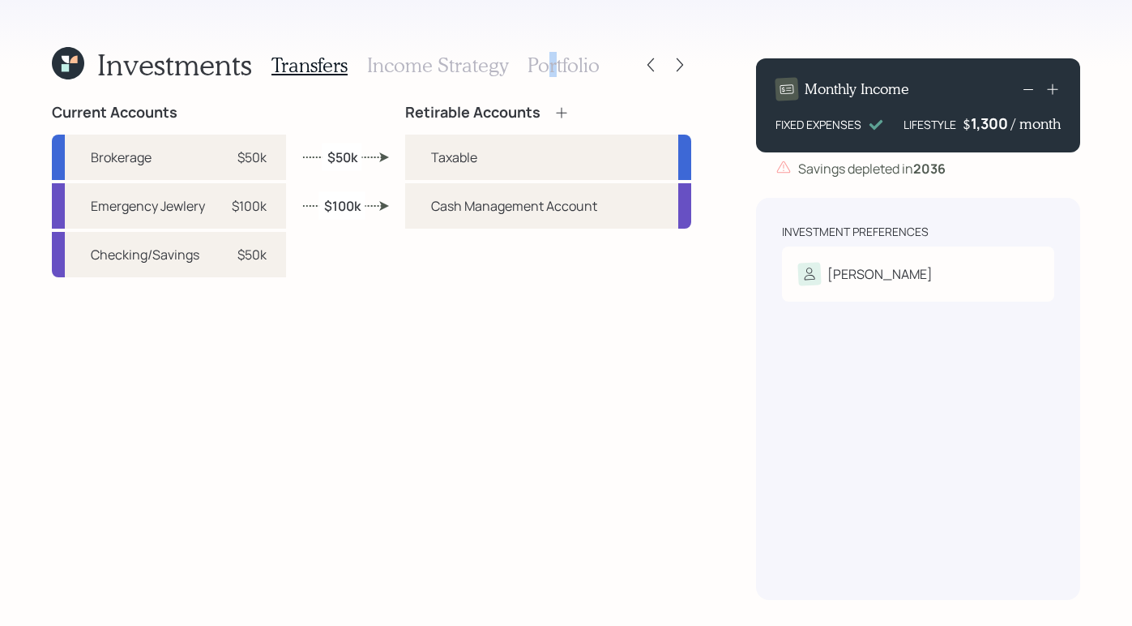
click at [551, 67] on h3 "Portfolio" at bounding box center [563, 64] width 72 height 23
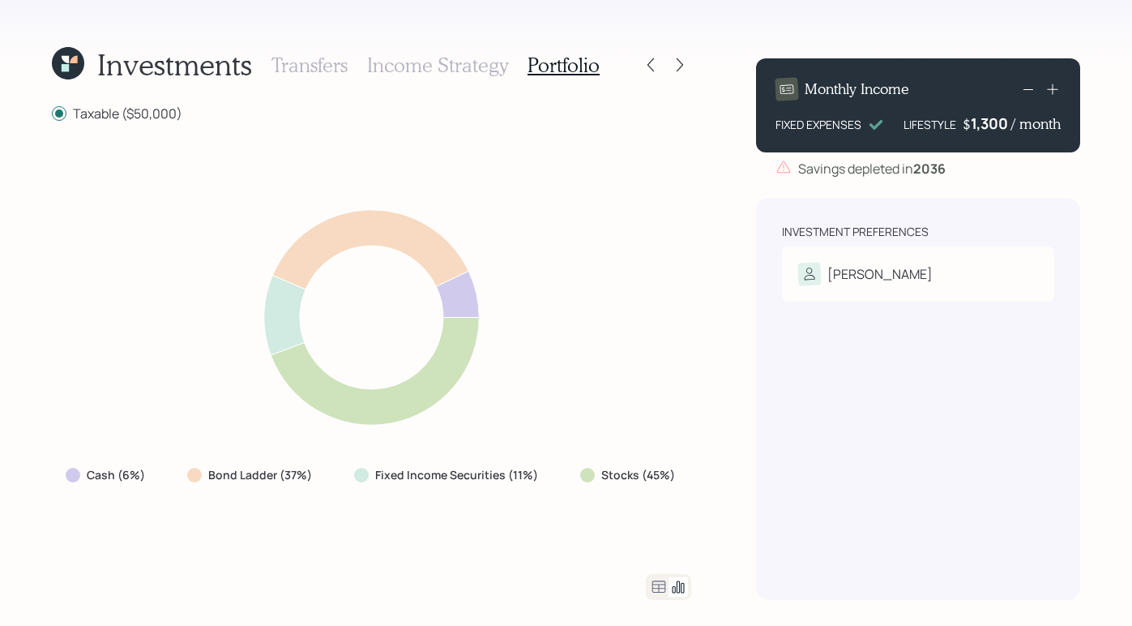
click at [656, 591] on icon at bounding box center [659, 586] width 14 height 12
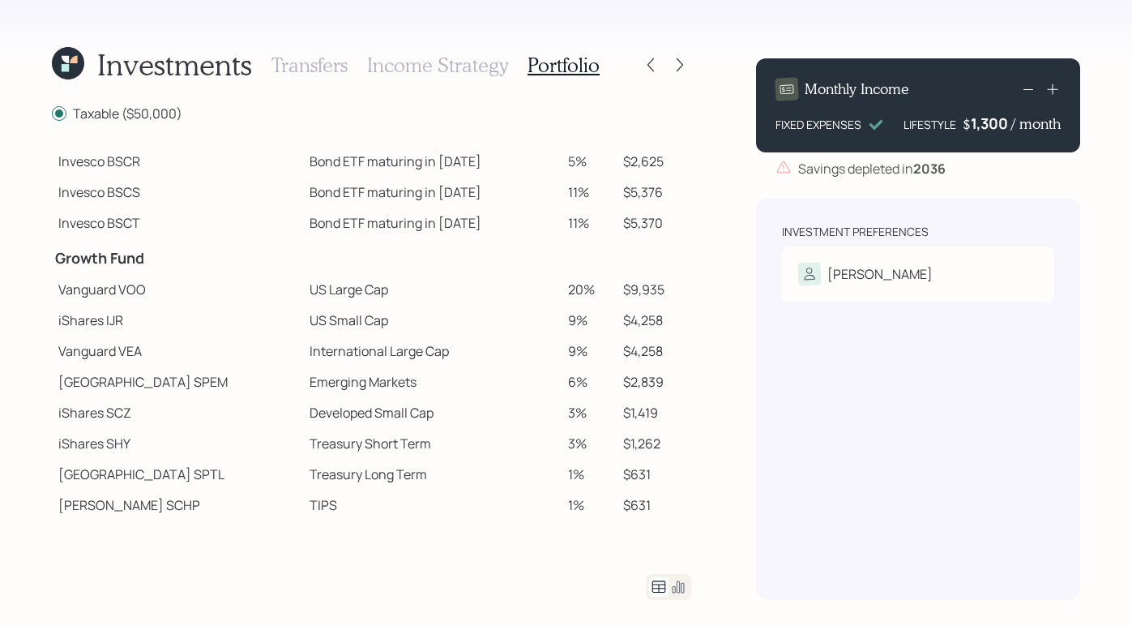
scroll to position [305, 0]
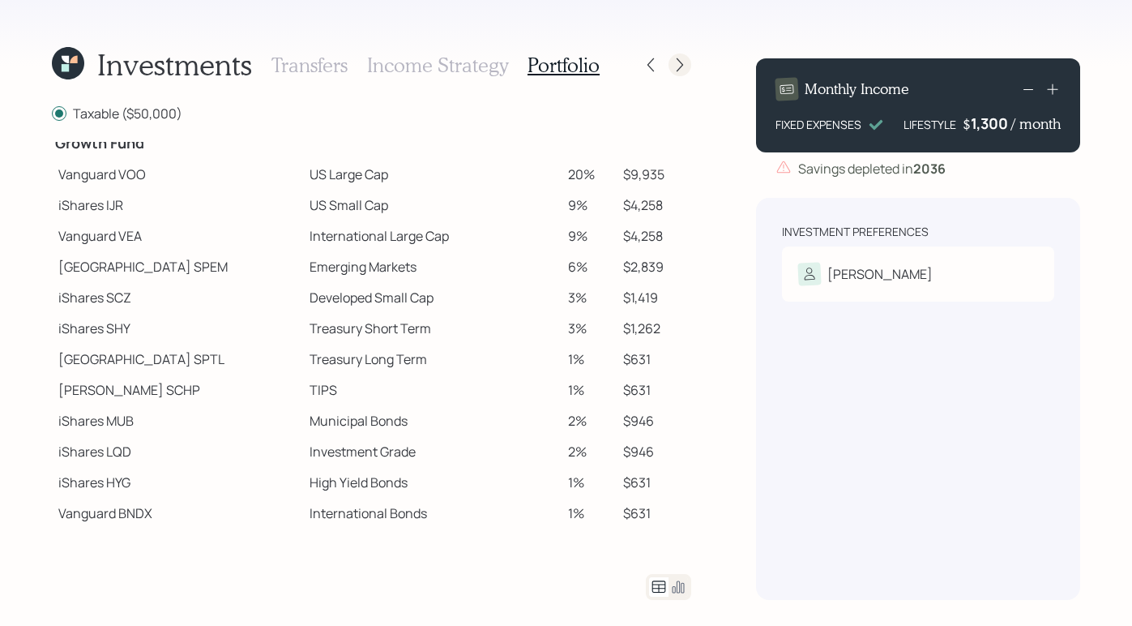
click at [681, 65] on icon at bounding box center [680, 65] width 16 height 16
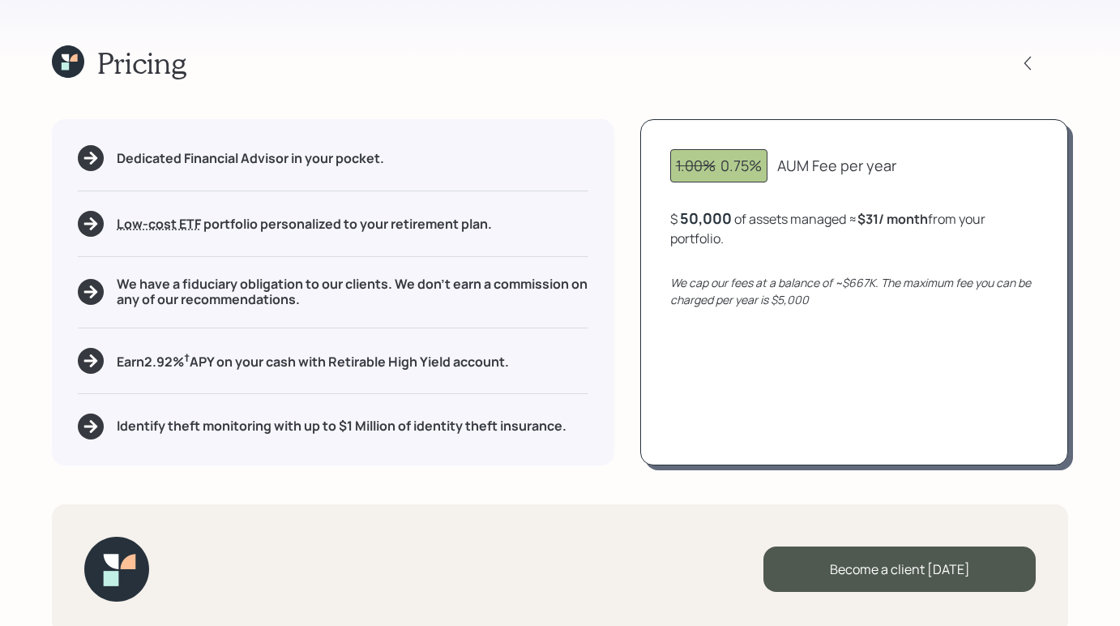
drag, startPoint x: 863, startPoint y: 216, endPoint x: 932, endPoint y: 216, distance: 68.9
click at [928, 216] on b "$31 / month" at bounding box center [892, 219] width 70 height 18
click at [881, 75] on div "Pricing" at bounding box center [560, 62] width 1016 height 35
drag, startPoint x: 185, startPoint y: 285, endPoint x: 255, endPoint y: 290, distance: 70.7
click at [255, 290] on h5 "We have a fiduciary obligation to our clients. We don't earn a commission on an…" at bounding box center [353, 291] width 472 height 31
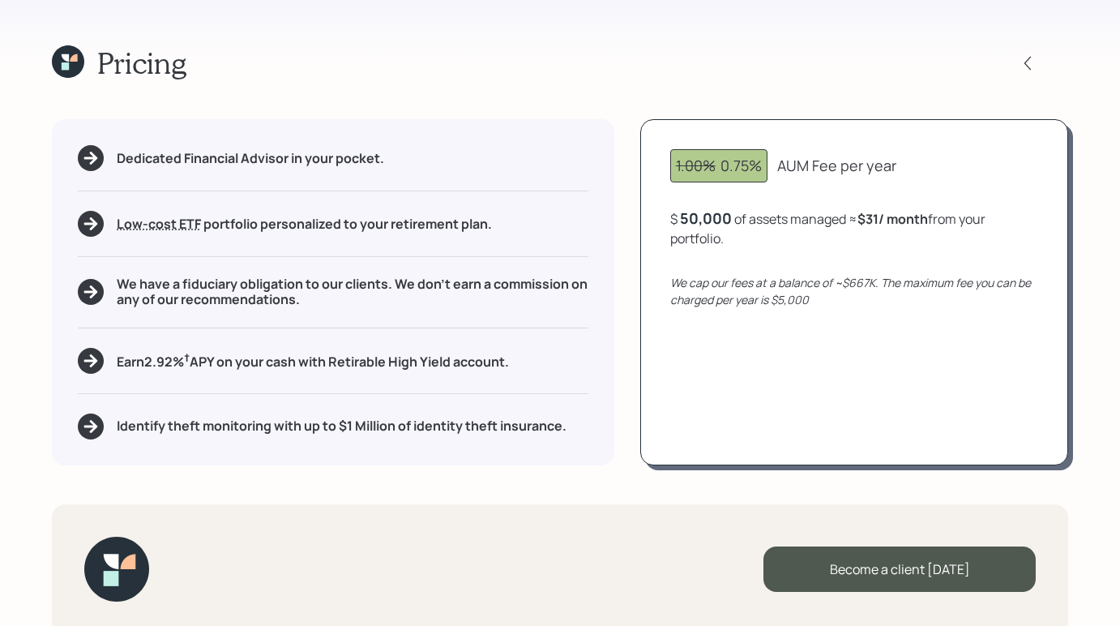
click at [391, 78] on div "Pricing" at bounding box center [560, 62] width 1016 height 35
click at [1034, 65] on icon at bounding box center [1027, 63] width 16 height 16
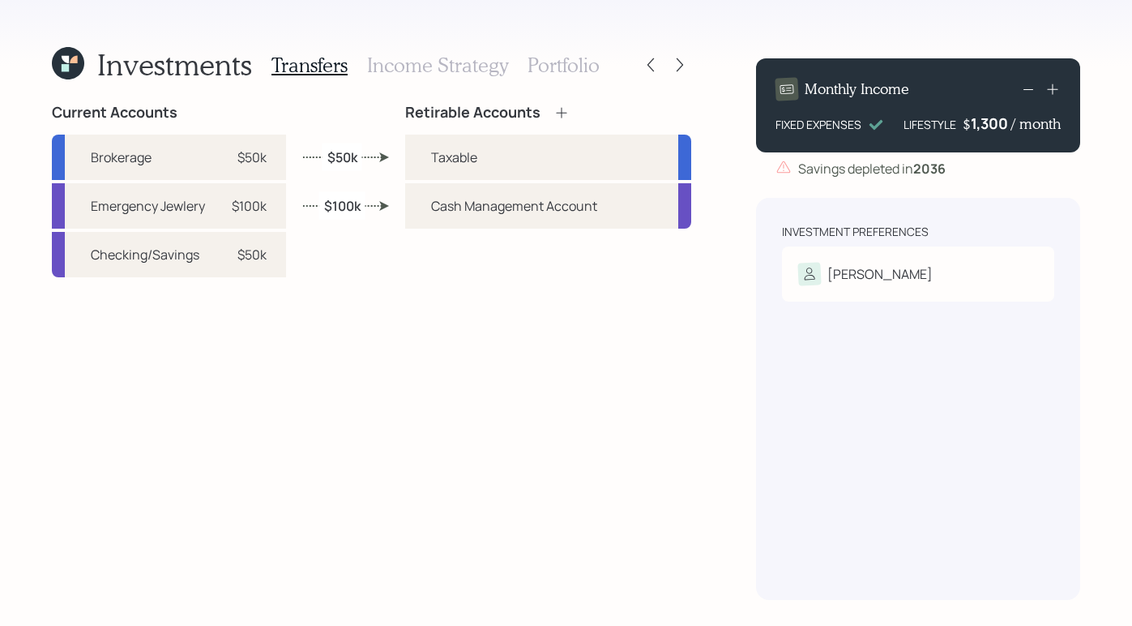
click at [67, 72] on icon at bounding box center [68, 63] width 32 height 32
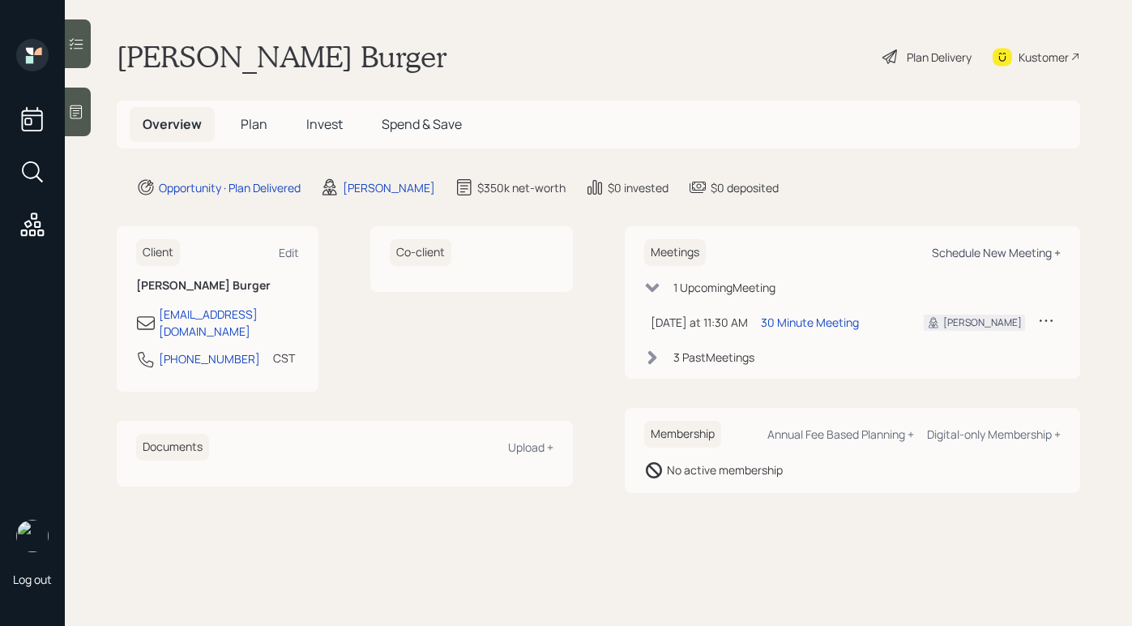
click at [947, 259] on div "Schedule New Meeting +" at bounding box center [996, 252] width 129 height 15
select select "b1d8ea90-abcc-42aa-86cc-4f33a132aacc"
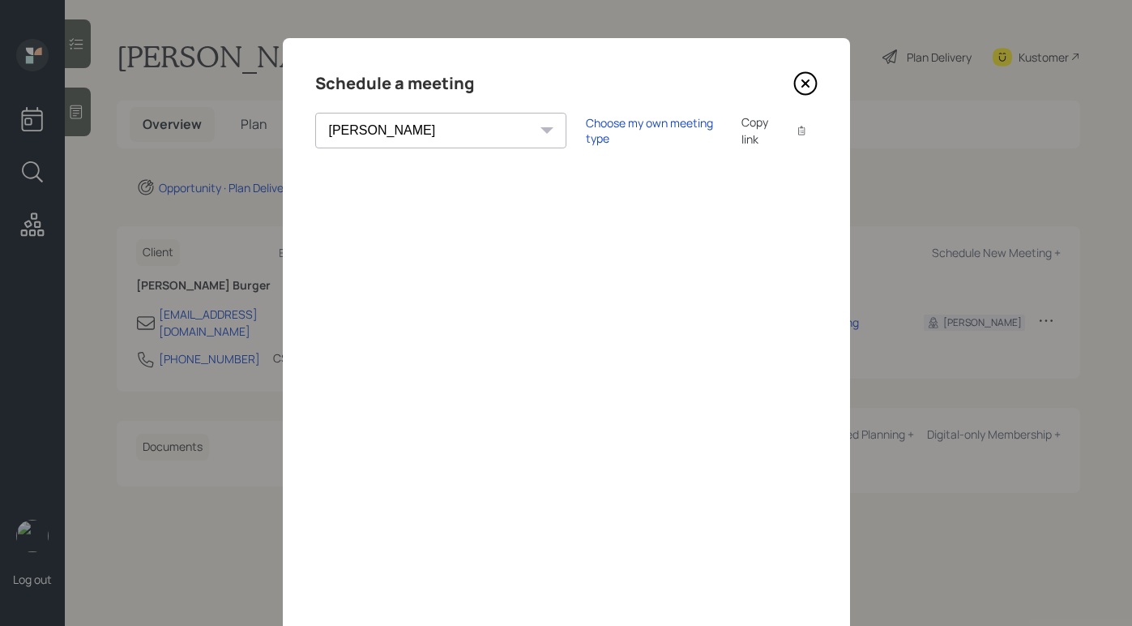
scroll to position [3, 0]
click at [586, 144] on div "Choose my own meeting type Copy link Copy text" at bounding box center [702, 130] width 232 height 34
click at [586, 137] on div "Choose my own meeting type" at bounding box center [654, 129] width 136 height 31
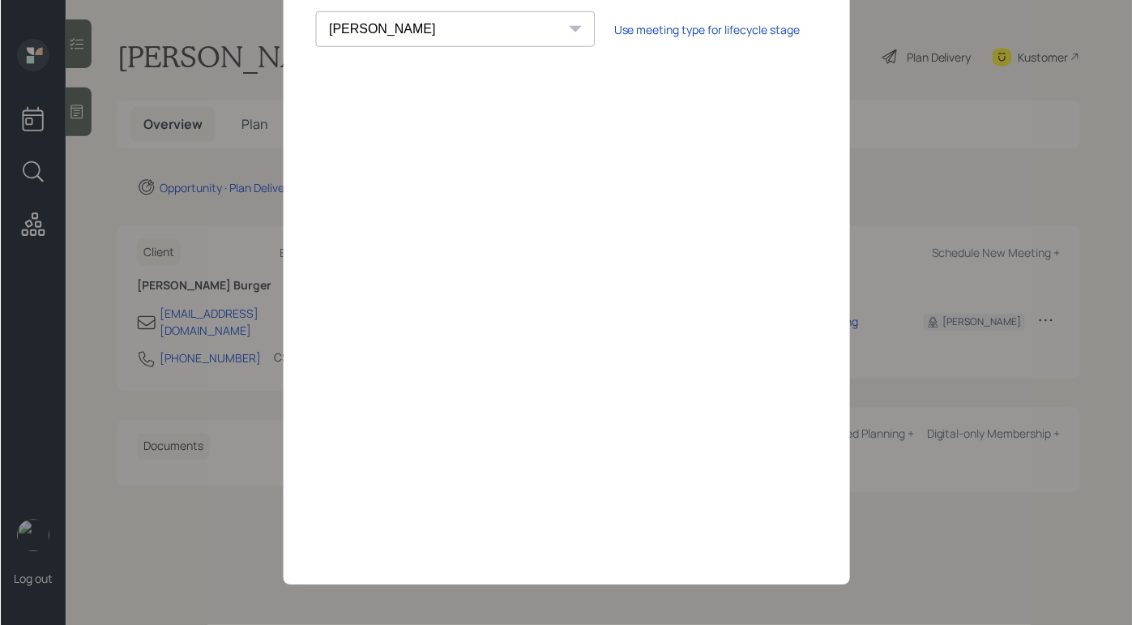
scroll to position [0, 0]
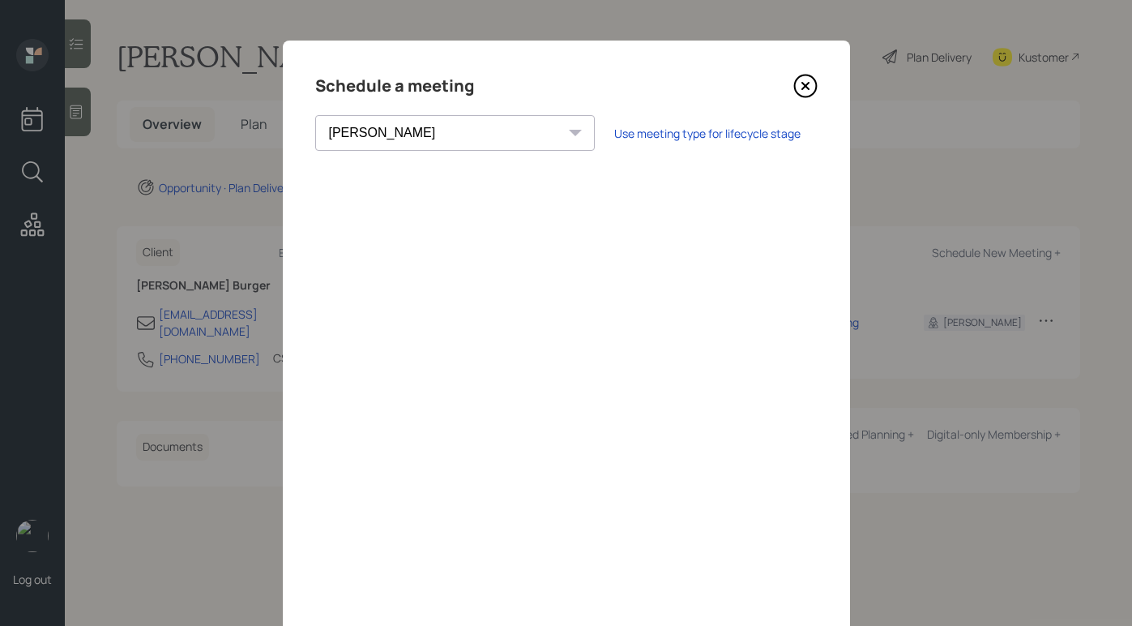
click at [801, 87] on icon at bounding box center [804, 86] width 6 height 6
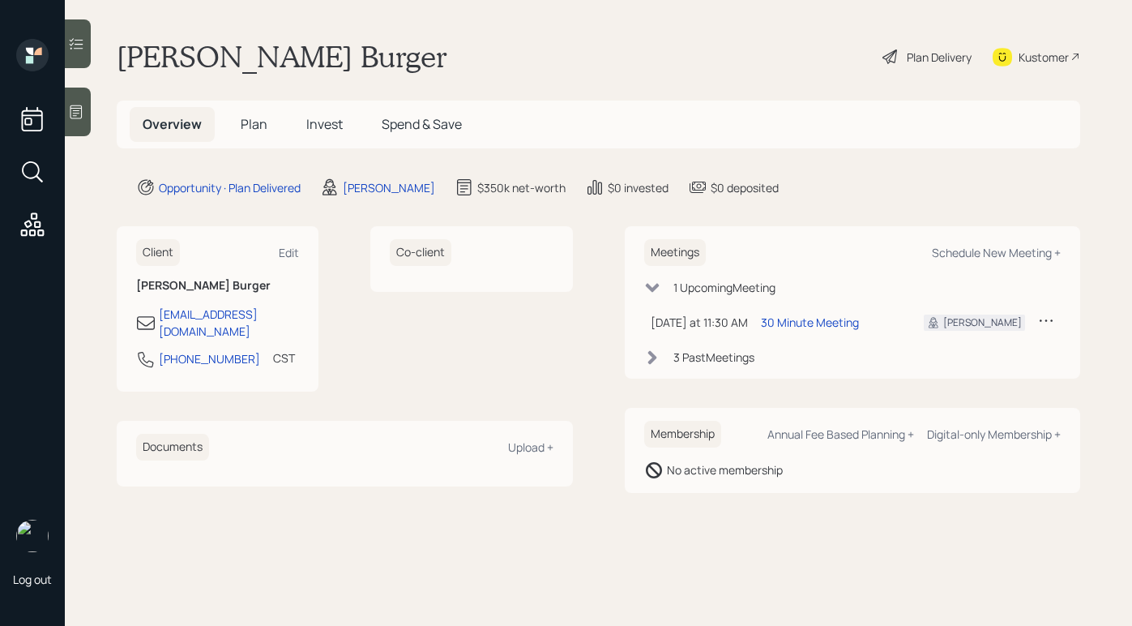
click at [262, 126] on span "Plan" at bounding box center [254, 124] width 27 height 18
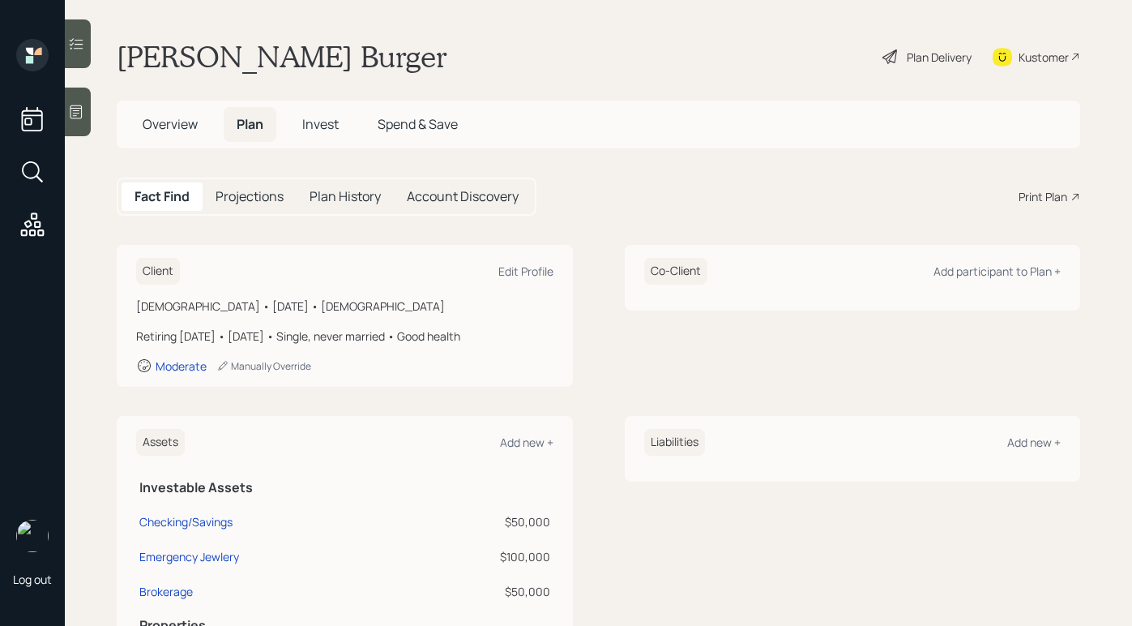
click at [1024, 191] on div "Print Plan" at bounding box center [1043, 196] width 49 height 17
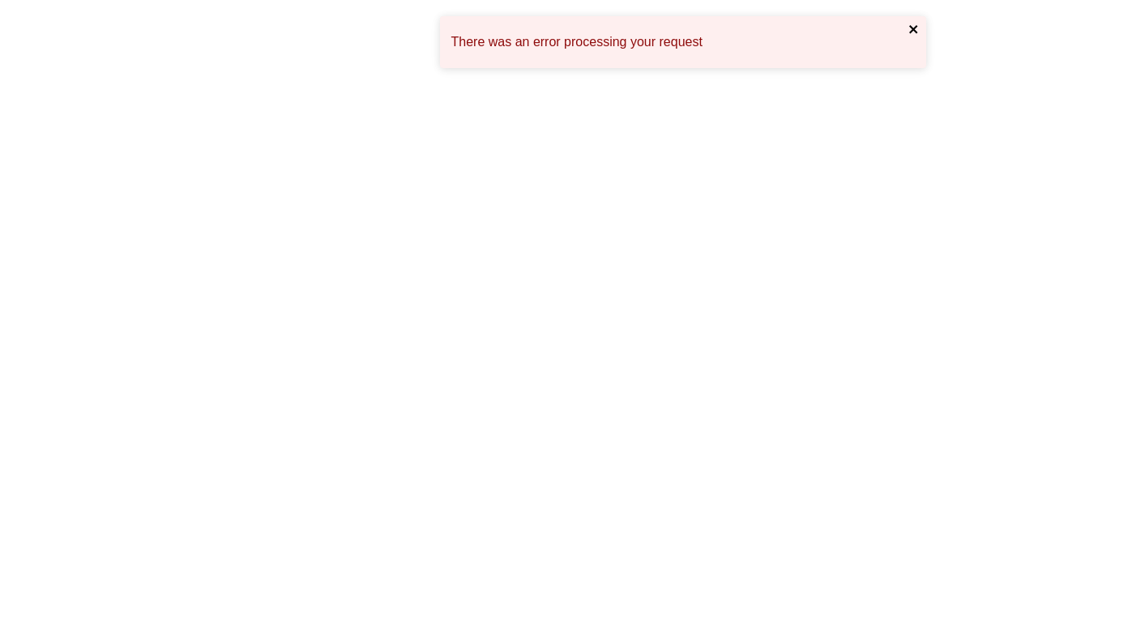
click at [916, 32] on icon "close" at bounding box center [913, 29] width 11 height 13
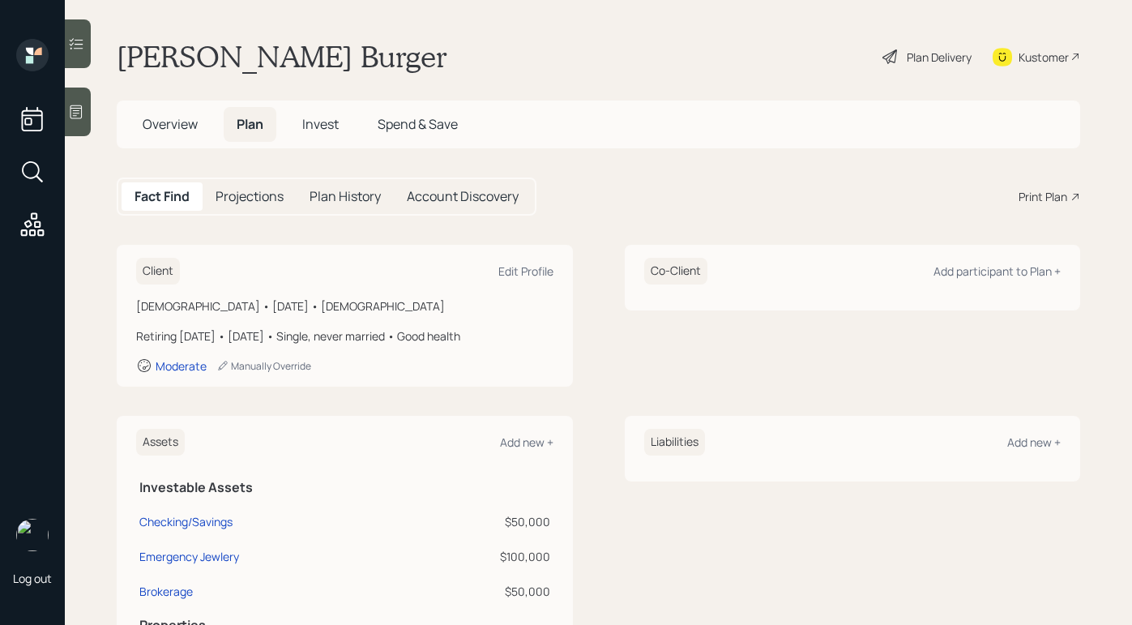
click at [1019, 189] on div "Print Plan" at bounding box center [1043, 196] width 49 height 17
click at [530, 52] on div "[PERSON_NAME] Burger Plan Delivery Kustomer" at bounding box center [598, 57] width 963 height 36
click at [661, 189] on div "Fact Find Projections Plan History Account Discovery Print Plan" at bounding box center [598, 196] width 963 height 38
click at [17, 45] on icon at bounding box center [32, 55] width 32 height 32
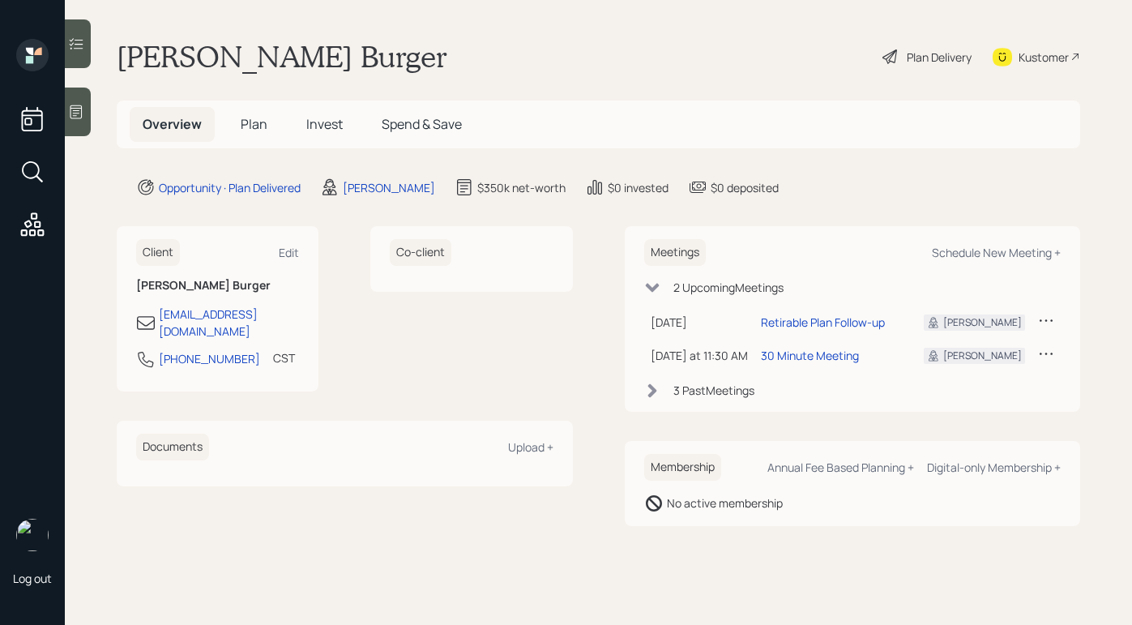
click at [253, 122] on span "Plan" at bounding box center [254, 124] width 27 height 18
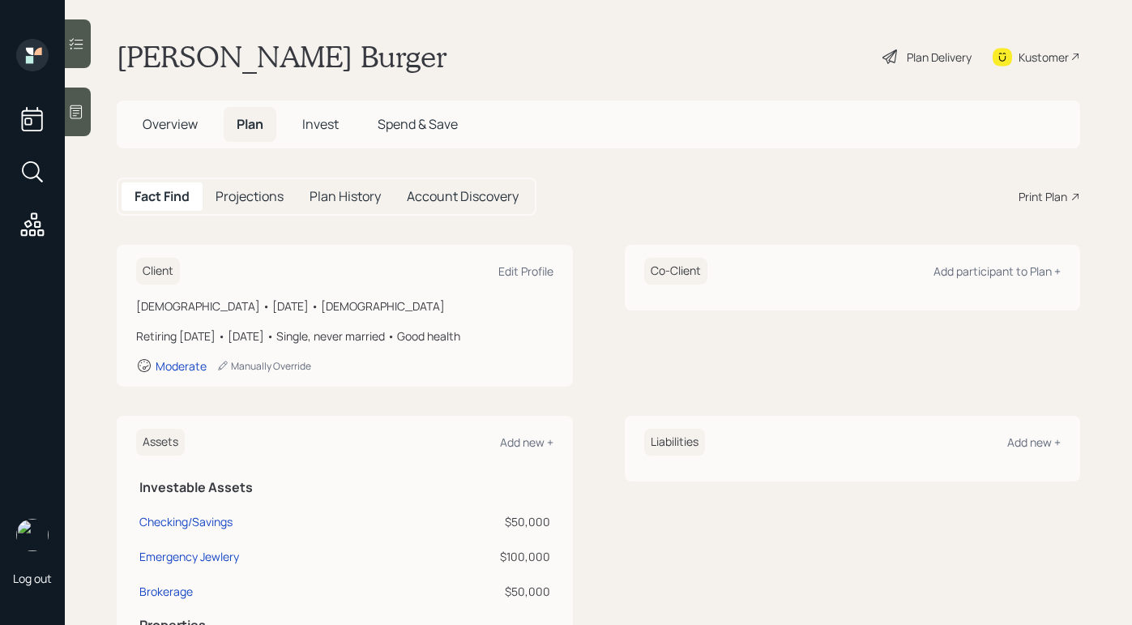
click at [927, 49] on div "Plan Delivery" at bounding box center [939, 57] width 65 height 17
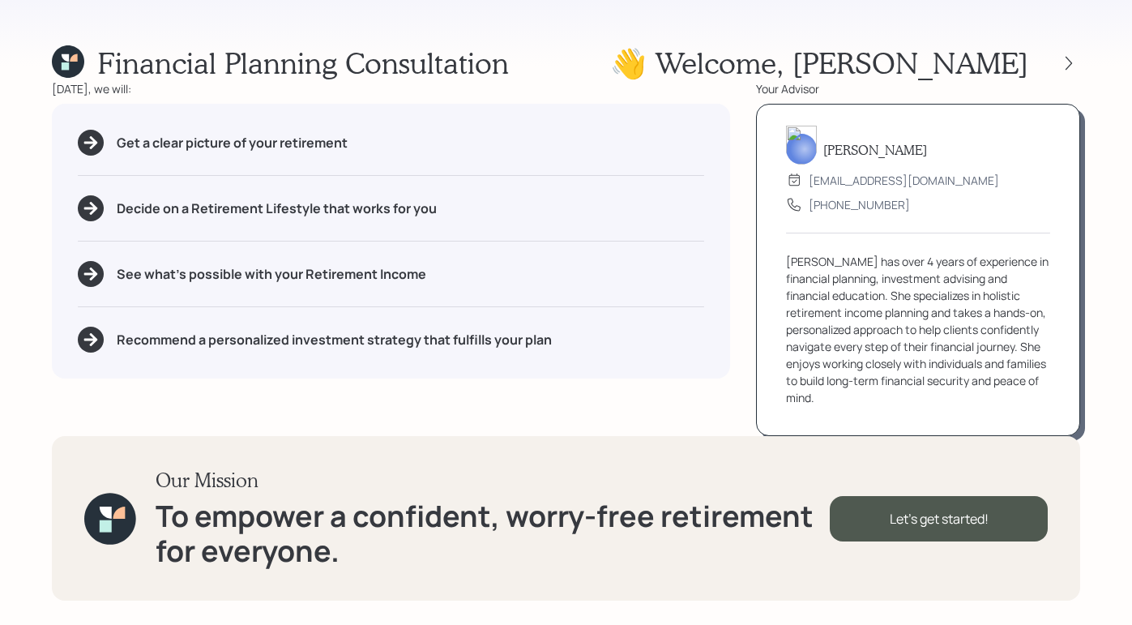
click at [62, 63] on icon at bounding box center [65, 65] width 7 height 7
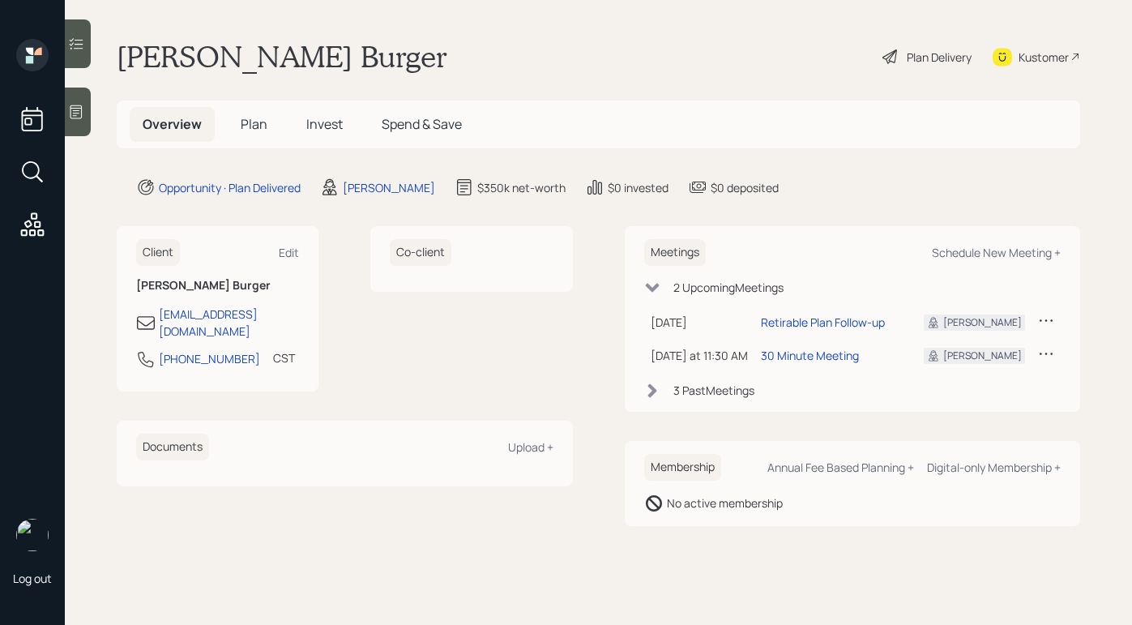
click at [258, 126] on span "Plan" at bounding box center [254, 124] width 27 height 18
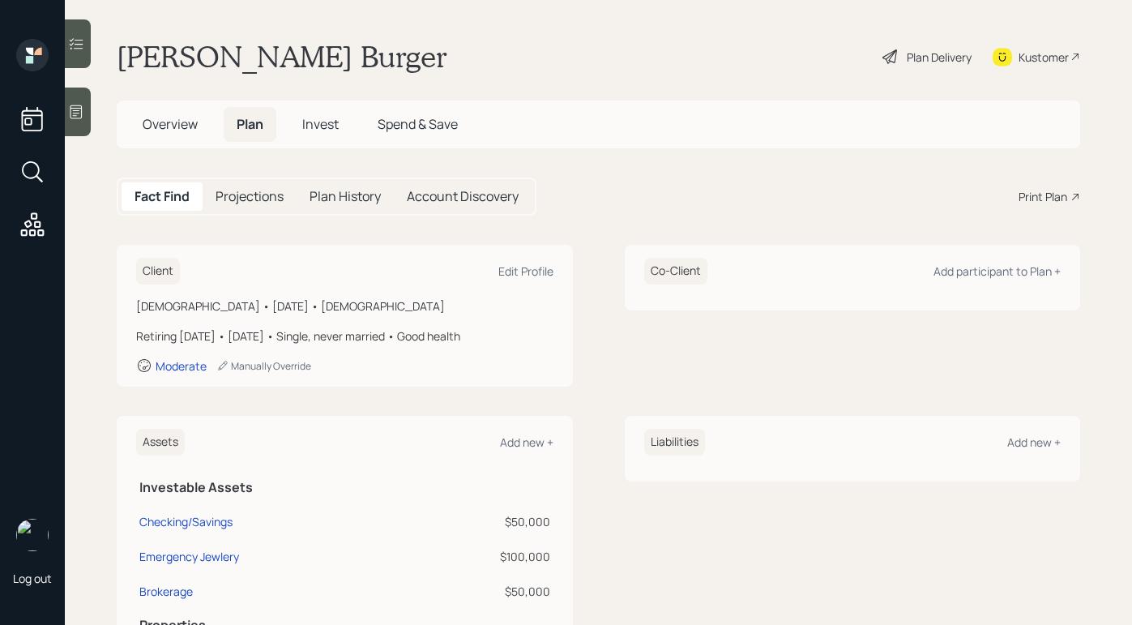
click at [471, 85] on main "[PERSON_NAME] Burger Plan Delivery Kustomer Overview Plan Invest Spend & Save F…" at bounding box center [598, 312] width 1067 height 625
click at [1028, 191] on div "Print Plan" at bounding box center [1043, 196] width 49 height 17
click at [1053, 200] on div "Print Plan" at bounding box center [1043, 196] width 49 height 17
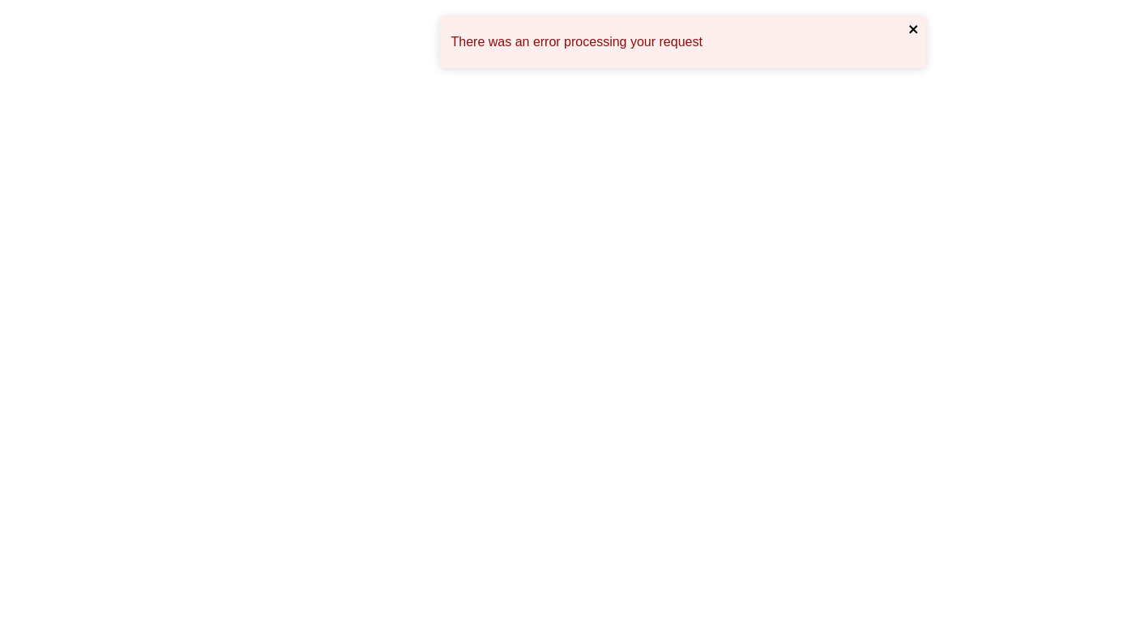
click at [909, 26] on icon "close" at bounding box center [913, 29] width 8 height 8
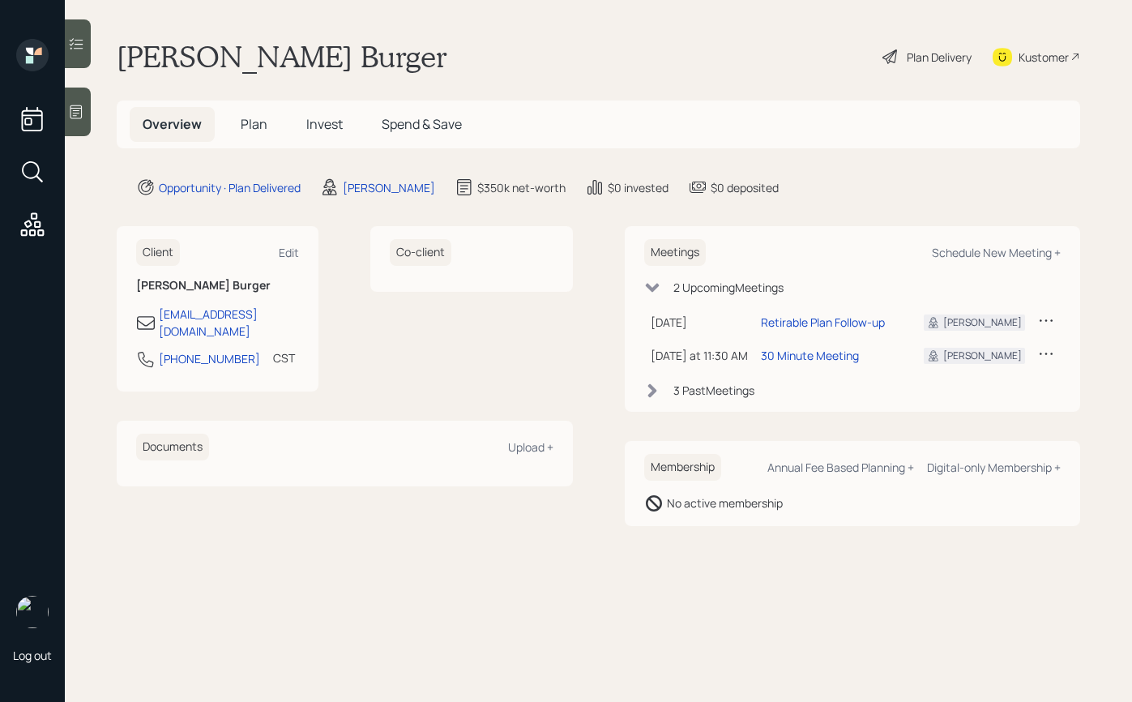
click at [263, 118] on span "Plan" at bounding box center [254, 124] width 27 height 18
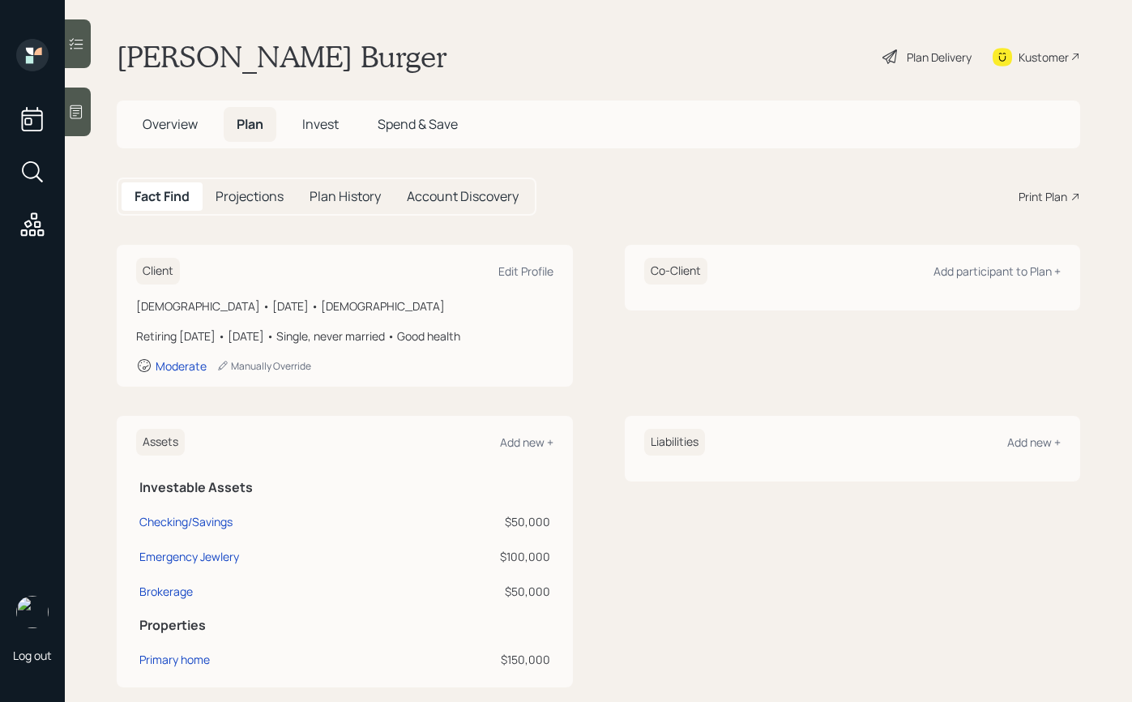
click at [1019, 197] on div "Print Plan" at bounding box center [1043, 196] width 49 height 17
click at [163, 101] on div "Overview Plan Invest Spend & Save" at bounding box center [598, 124] width 963 height 48
click at [1034, 199] on div "Print Plan" at bounding box center [1043, 196] width 49 height 17
click at [1044, 202] on div "Print Plan" at bounding box center [1043, 196] width 49 height 17
